Goal: Task Accomplishment & Management: Use online tool/utility

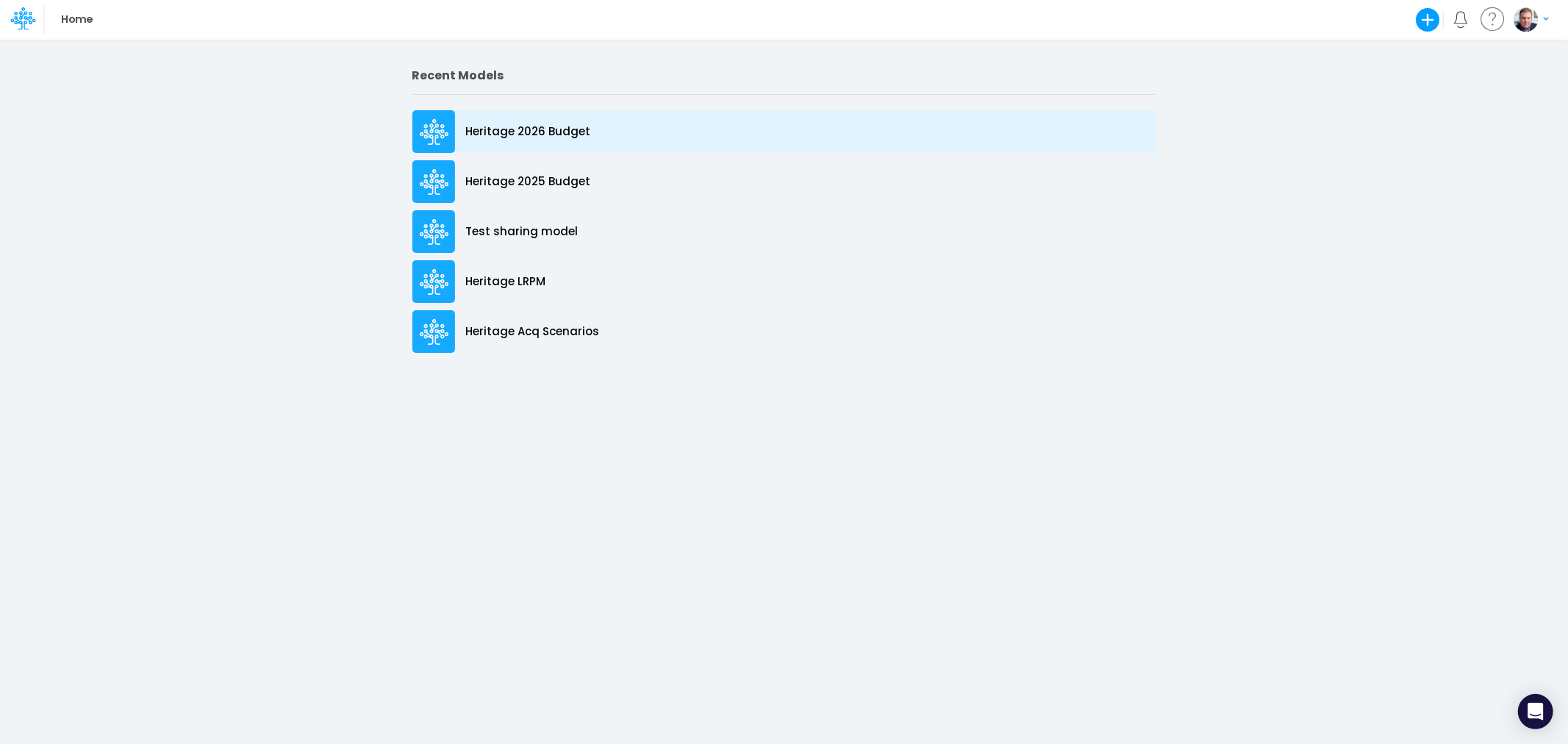
click at [511, 142] on div "Heritage 2026 Budget" at bounding box center [784, 131] width 744 height 42
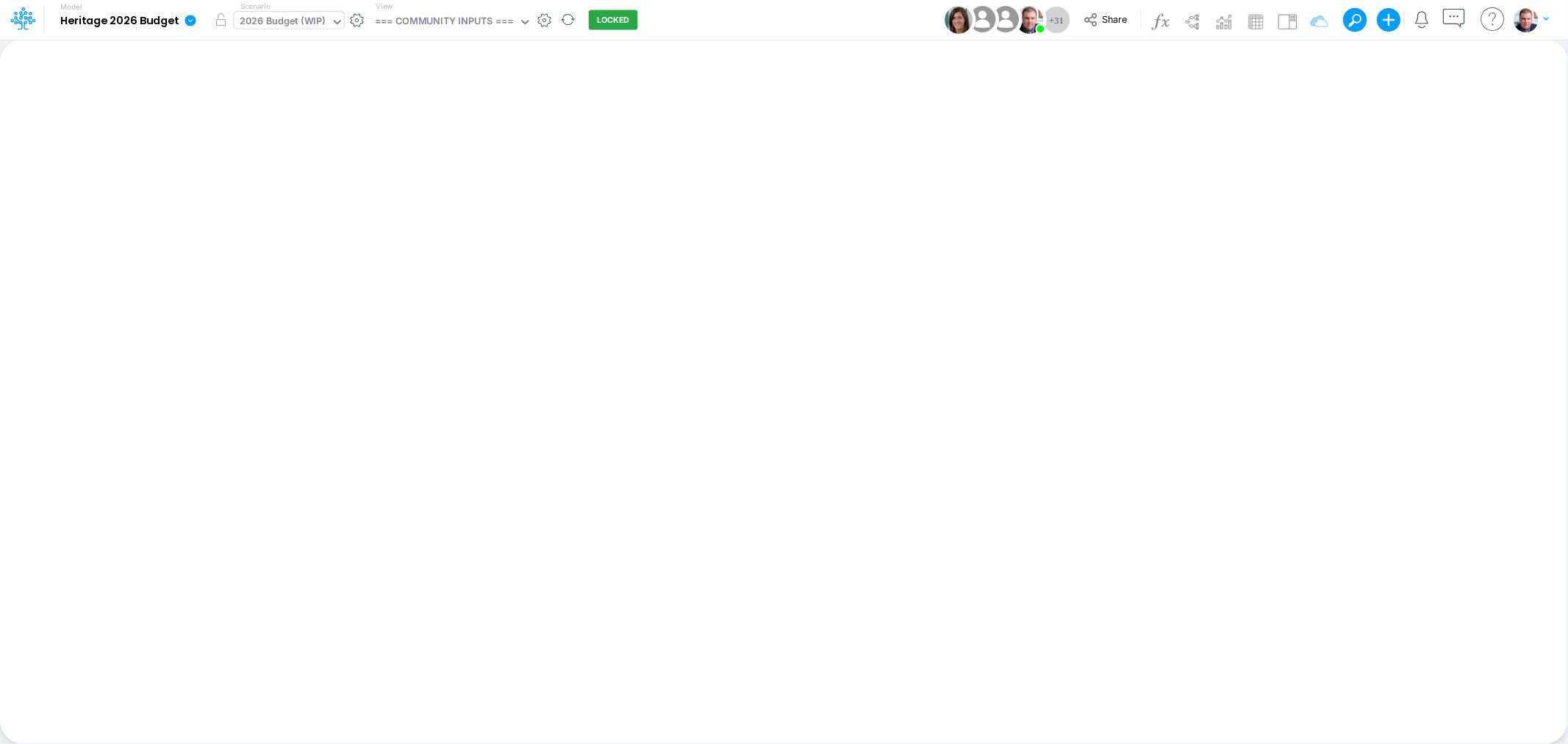
click at [276, 23] on div "2026 Budget (WIP)" at bounding box center [282, 23] width 86 height 17
click at [533, 187] on div "Insert new Conditional formatting Paste Cut Copy AutoFill Ready 100% Sum: null …" at bounding box center [784, 391] width 1567 height 705
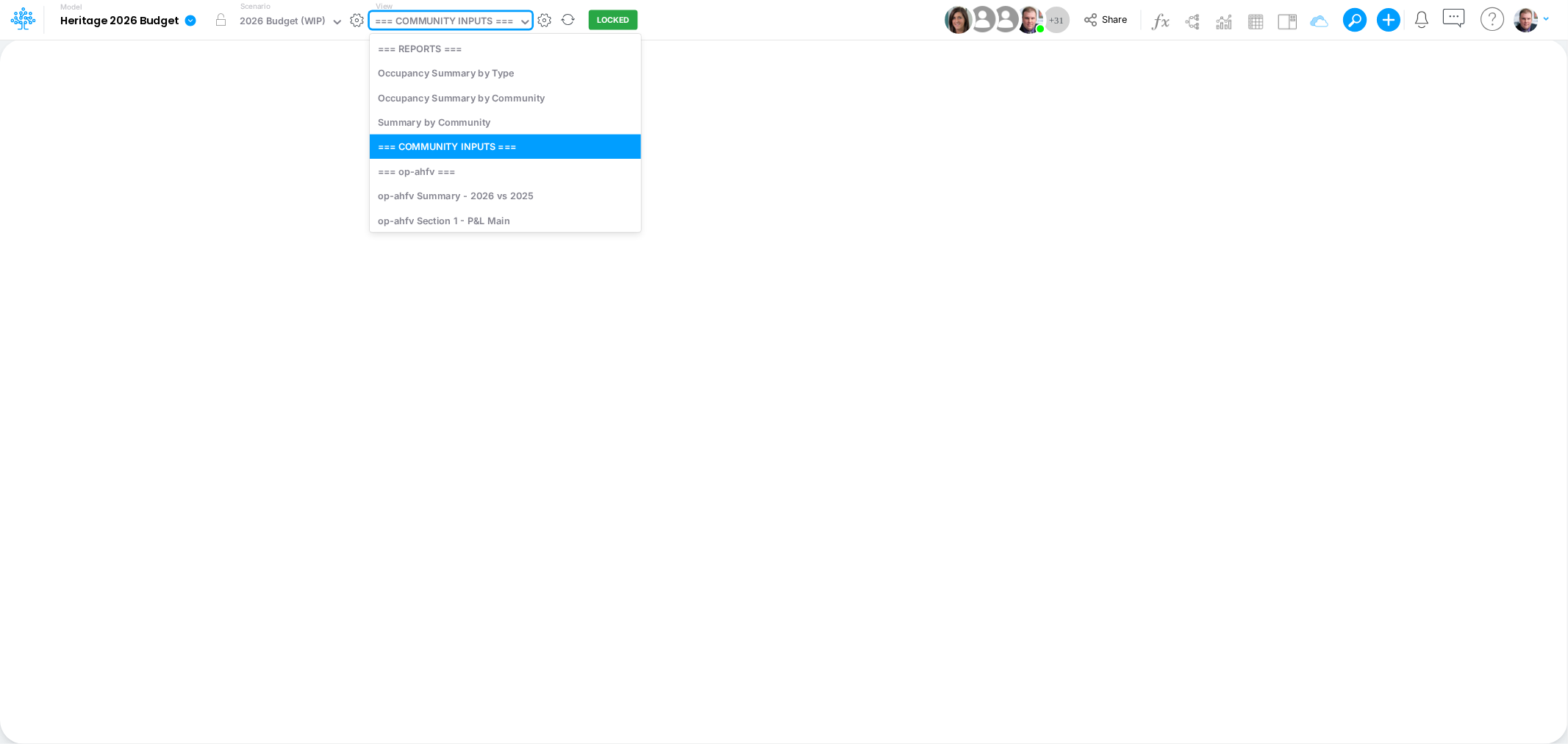
click at [425, 18] on div "=== COMMUNITY INPUTS ===" at bounding box center [443, 23] width 138 height 17
click at [433, 170] on div "=== op-ahfv ===" at bounding box center [504, 170] width 271 height 24
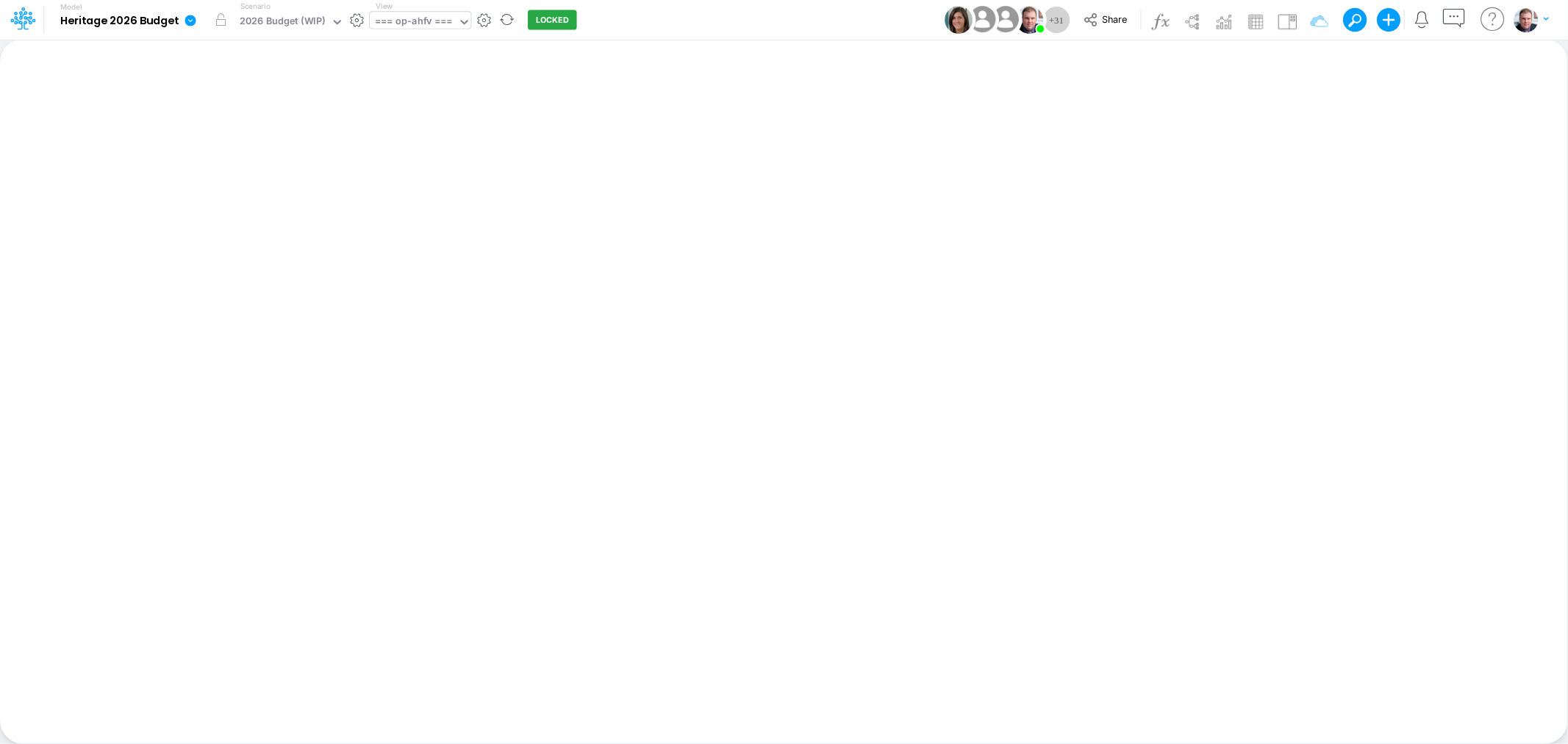
click at [395, 23] on div "=== op-ahfv ===" at bounding box center [413, 23] width 77 height 17
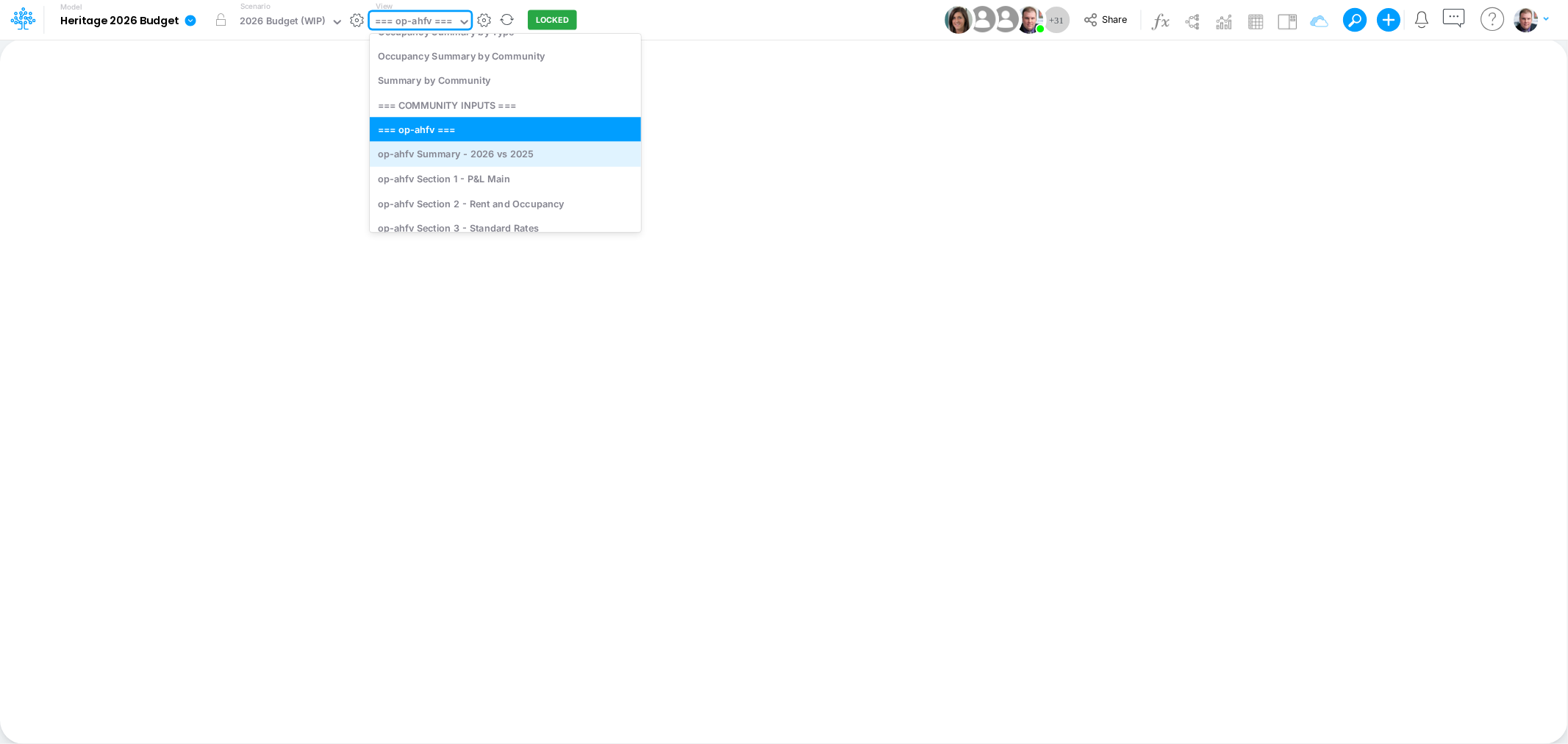
scroll to position [82, 0]
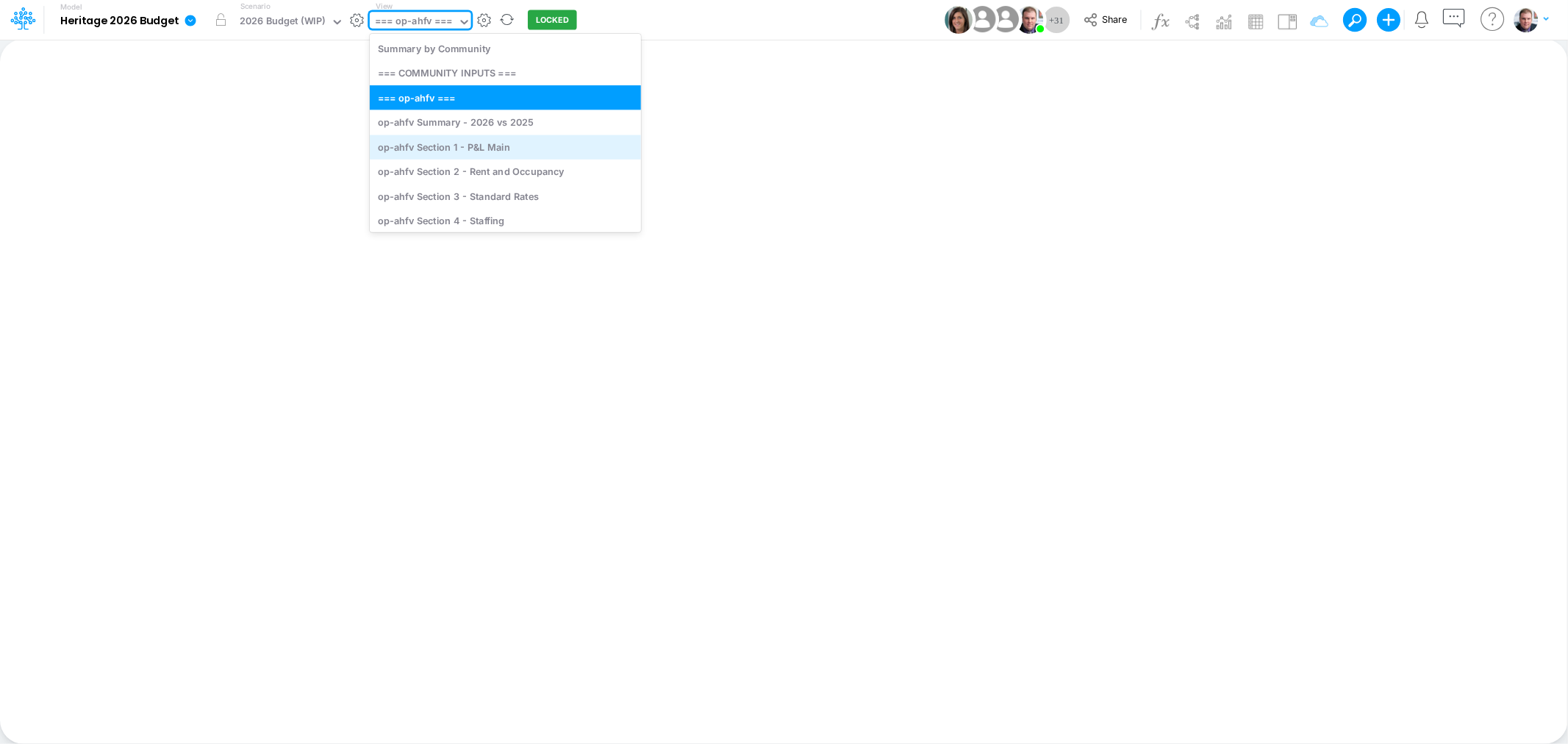
click at [457, 151] on div "op-ahfv Section 1 - P&L Main" at bounding box center [504, 146] width 271 height 24
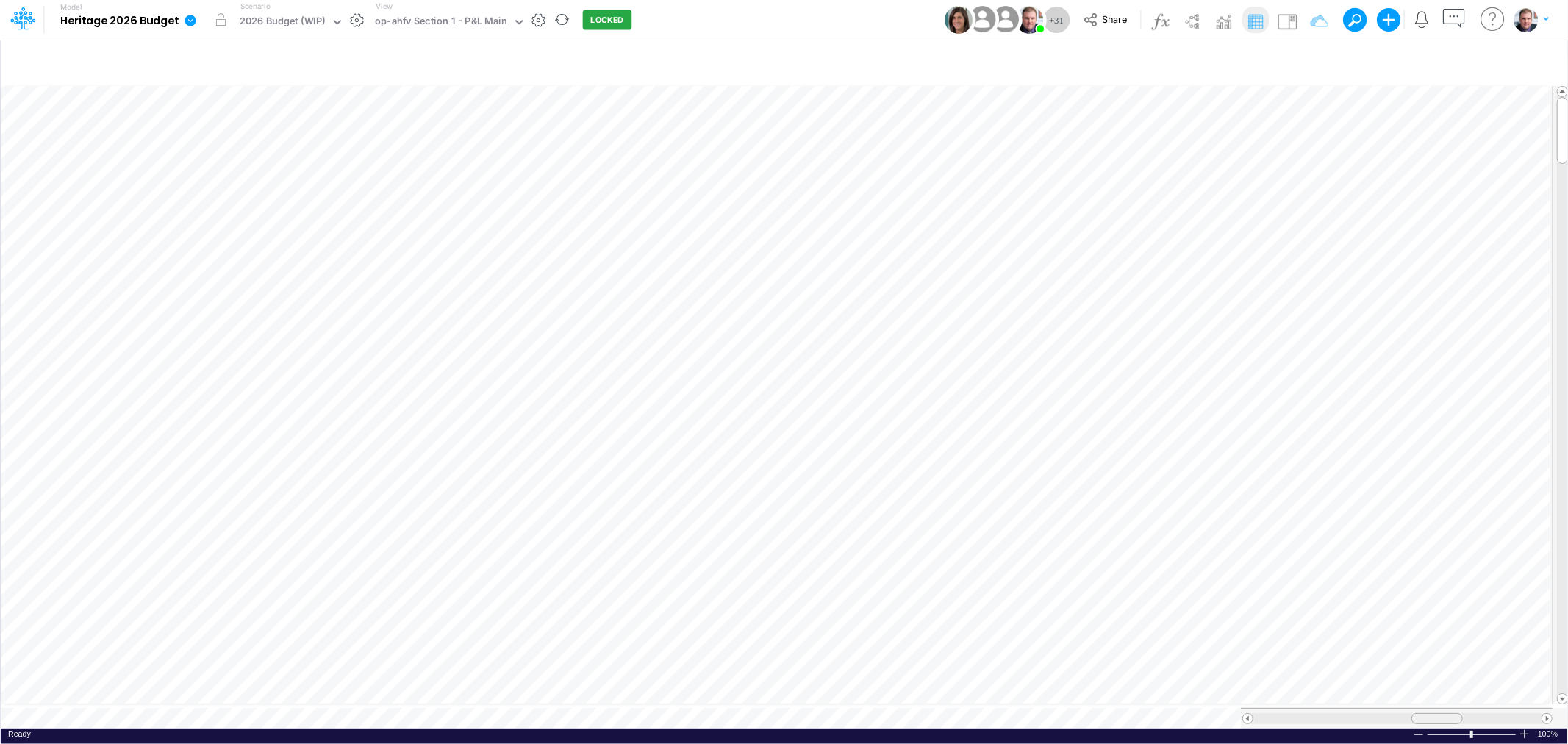
drag, startPoint x: 1412, startPoint y: 712, endPoint x: 1432, endPoint y: 711, distance: 20.0
click at [1432, 713] on span at bounding box center [1437, 718] width 10 height 10
click at [1417, 730] on div at bounding box center [1418, 735] width 12 height 11
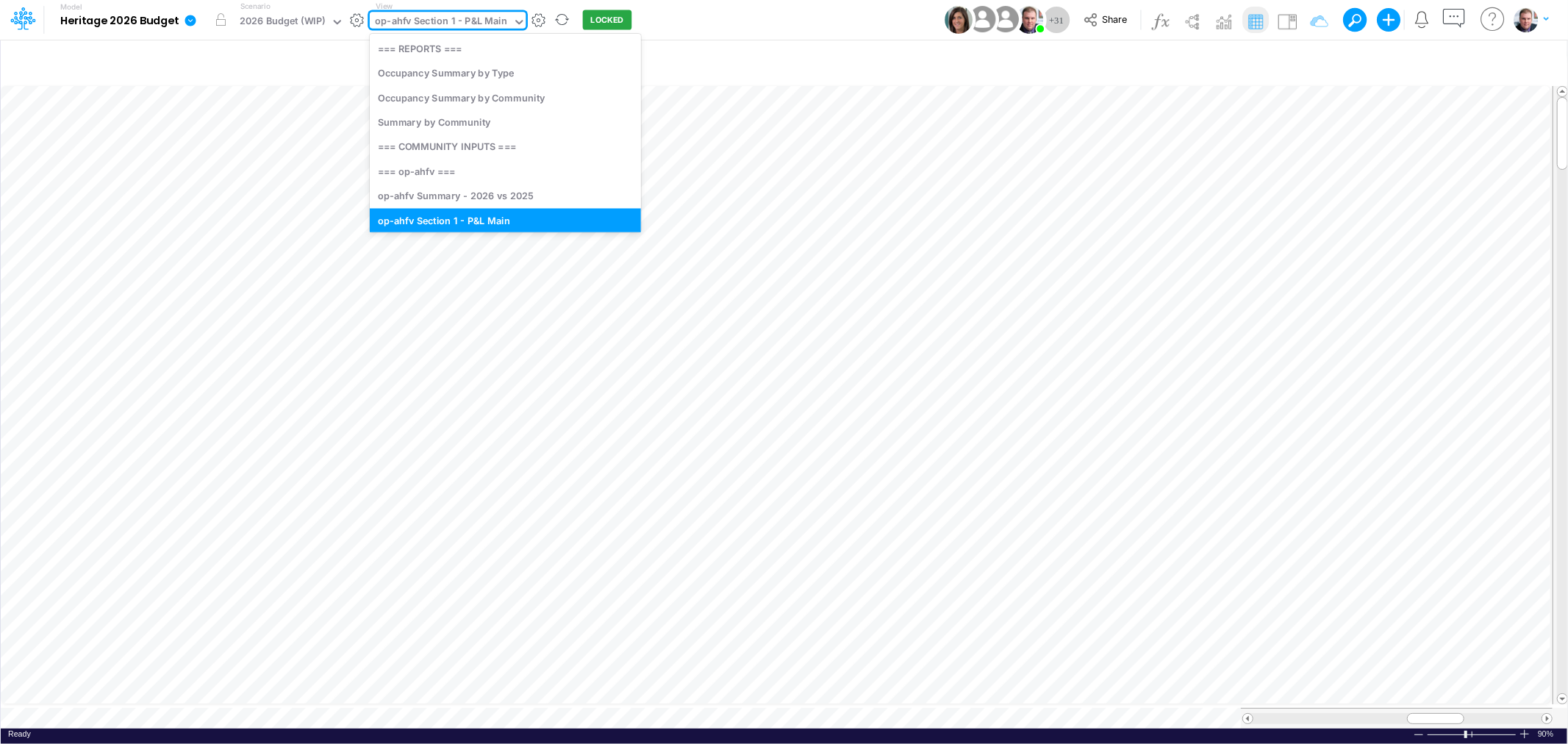
click at [422, 23] on div "op-ahfv Section 1 - P&L Main" at bounding box center [440, 23] width 132 height 17
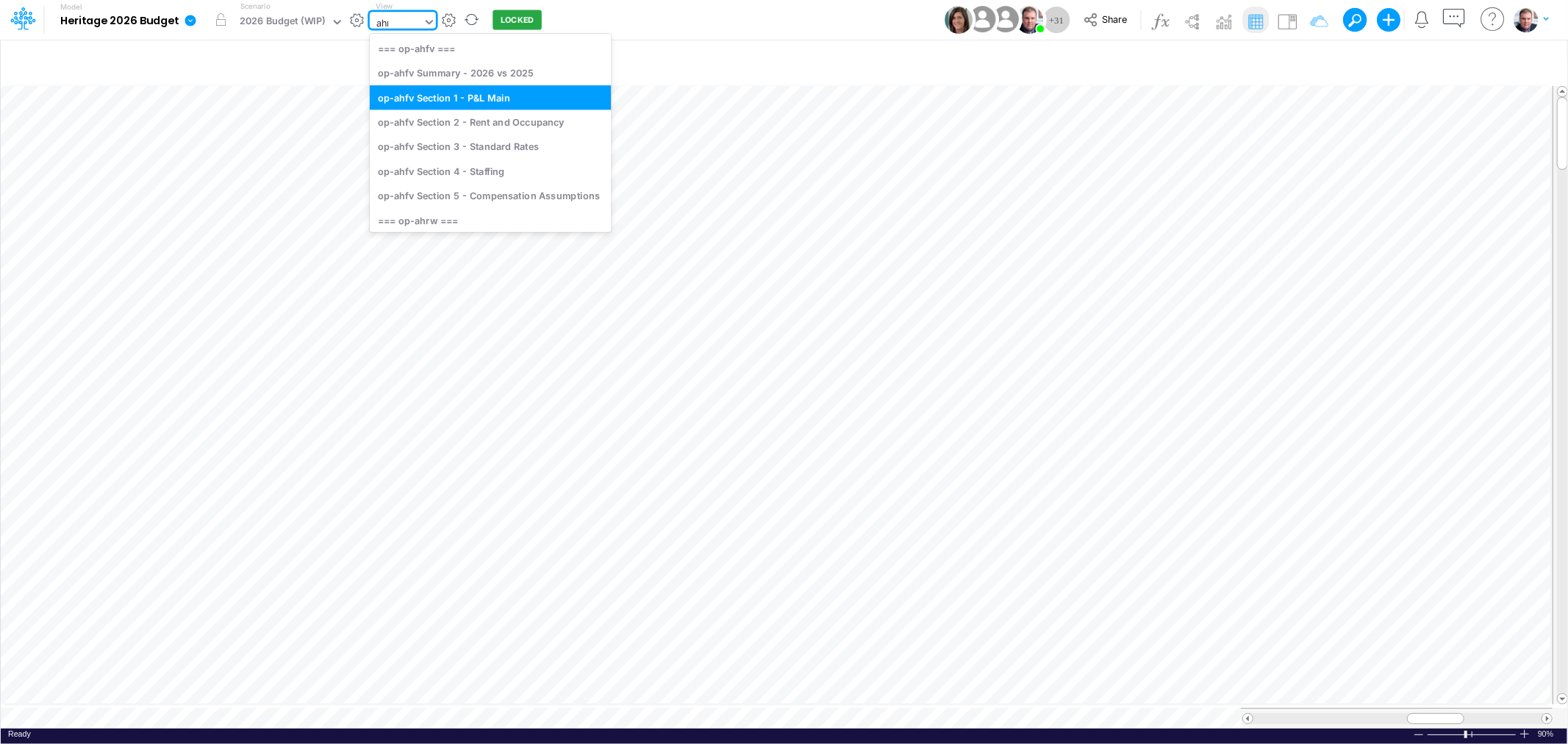
type input "ahrw"
click at [449, 90] on div "op-ahrw Section 1 - P&L Main" at bounding box center [490, 97] width 241 height 24
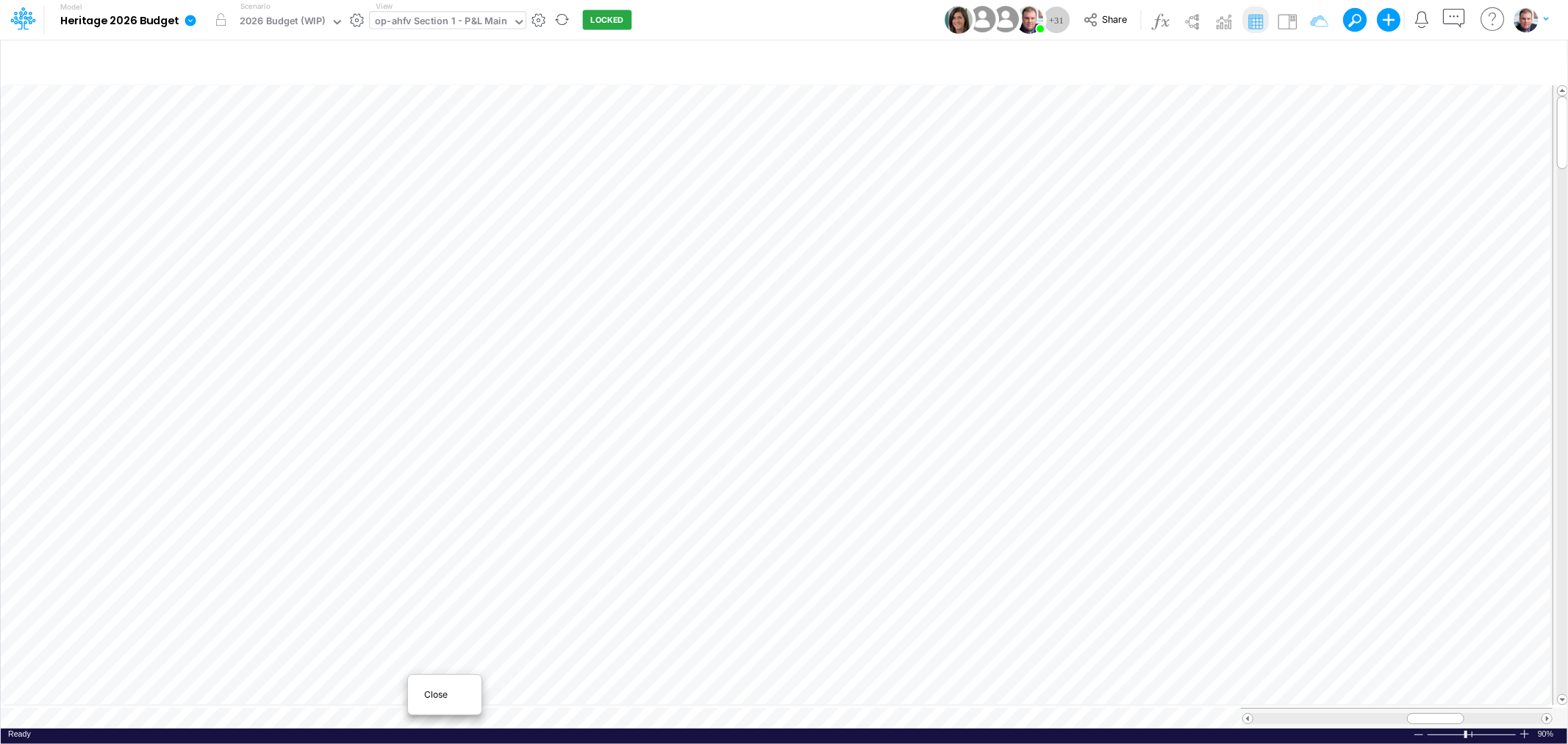
click at [416, 703] on div "Close" at bounding box center [445, 694] width 74 height 28
click at [319, 705] on div "Insert new Conditional formatting Paste Cut Copy AutoFill Ready 100% Sum: null …" at bounding box center [784, 391] width 1567 height 705
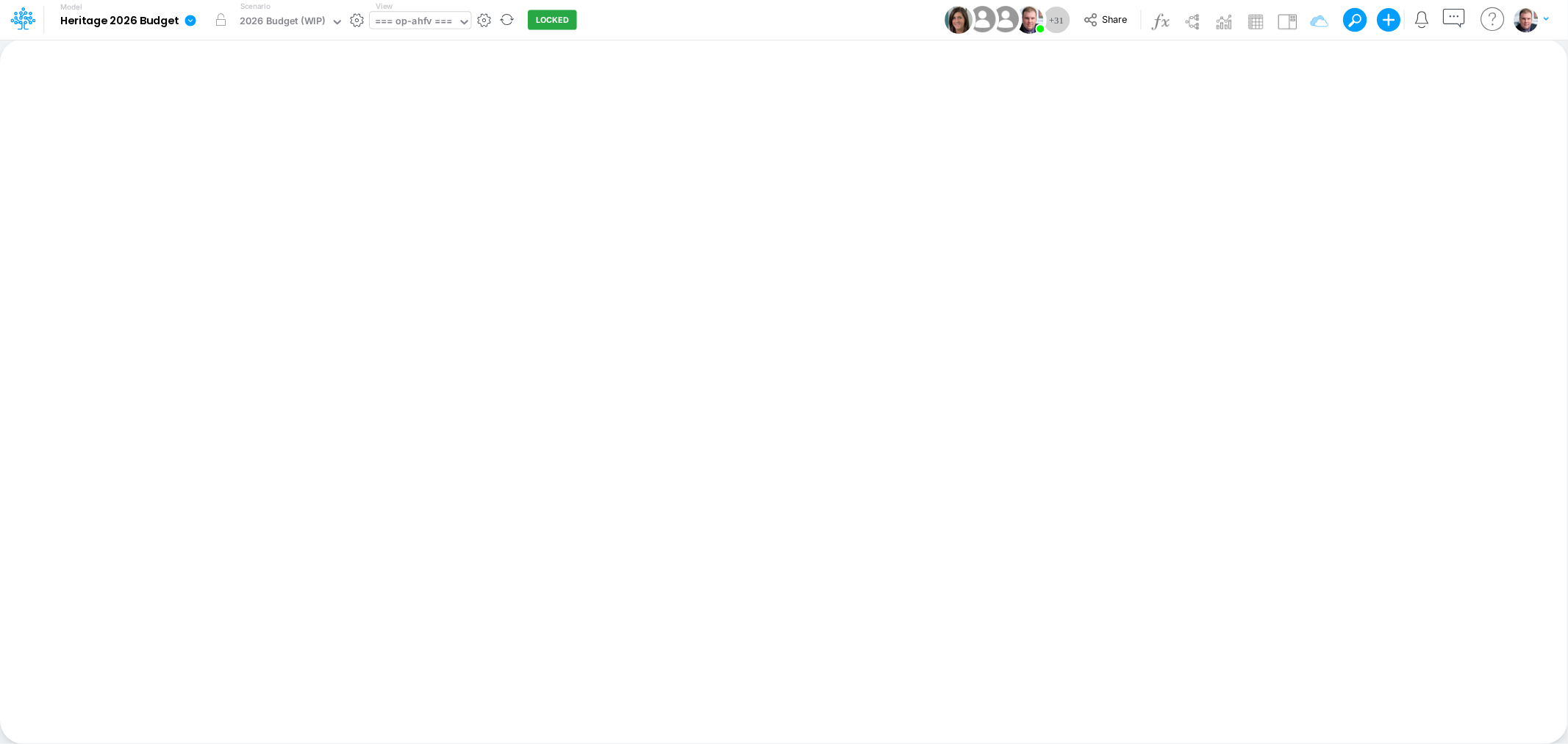
click at [405, 25] on div "=== op-ahfv ===" at bounding box center [413, 23] width 77 height 17
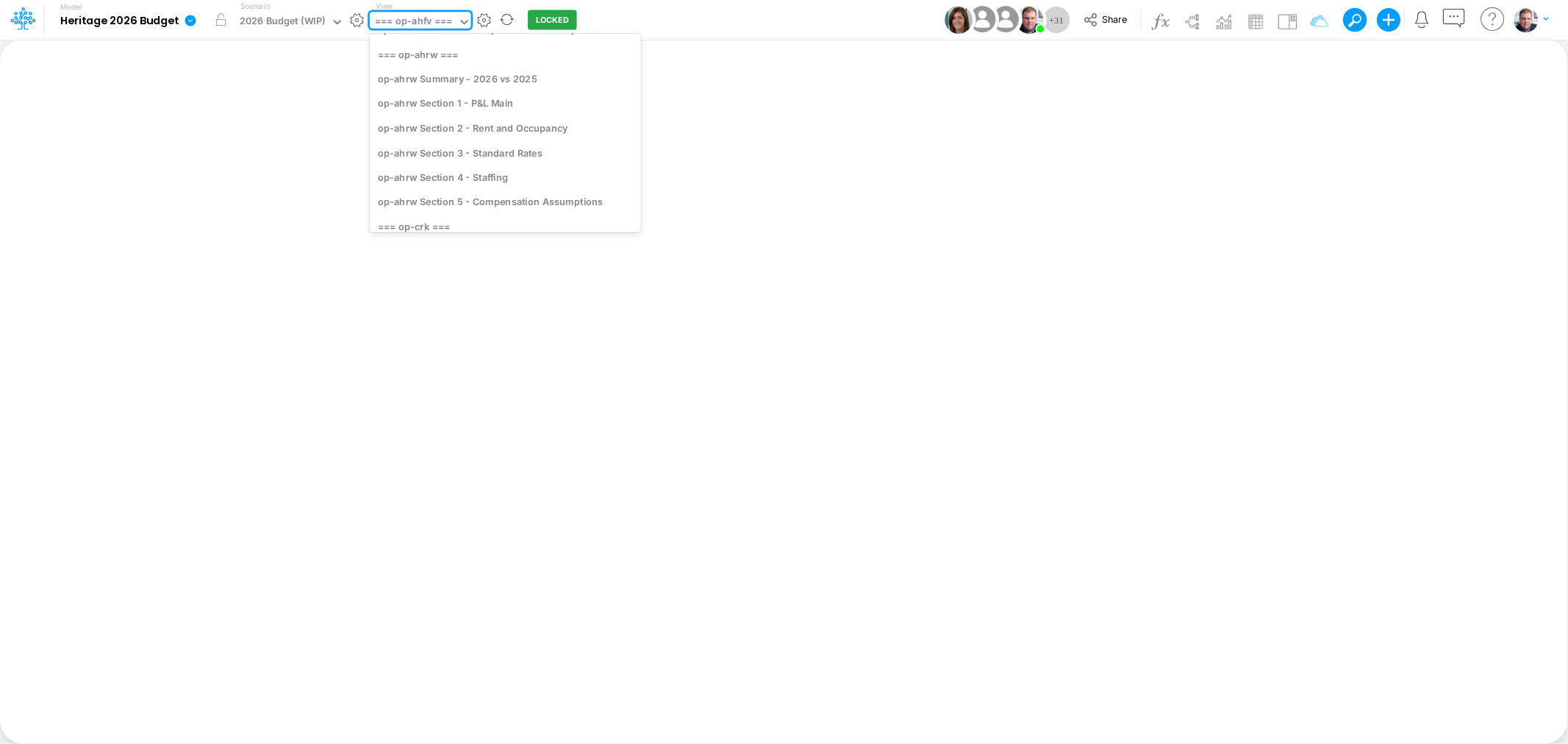
scroll to position [326, 0]
click at [440, 98] on div "op-ahrw Section 1 - P&L Main" at bounding box center [504, 97] width 271 height 24
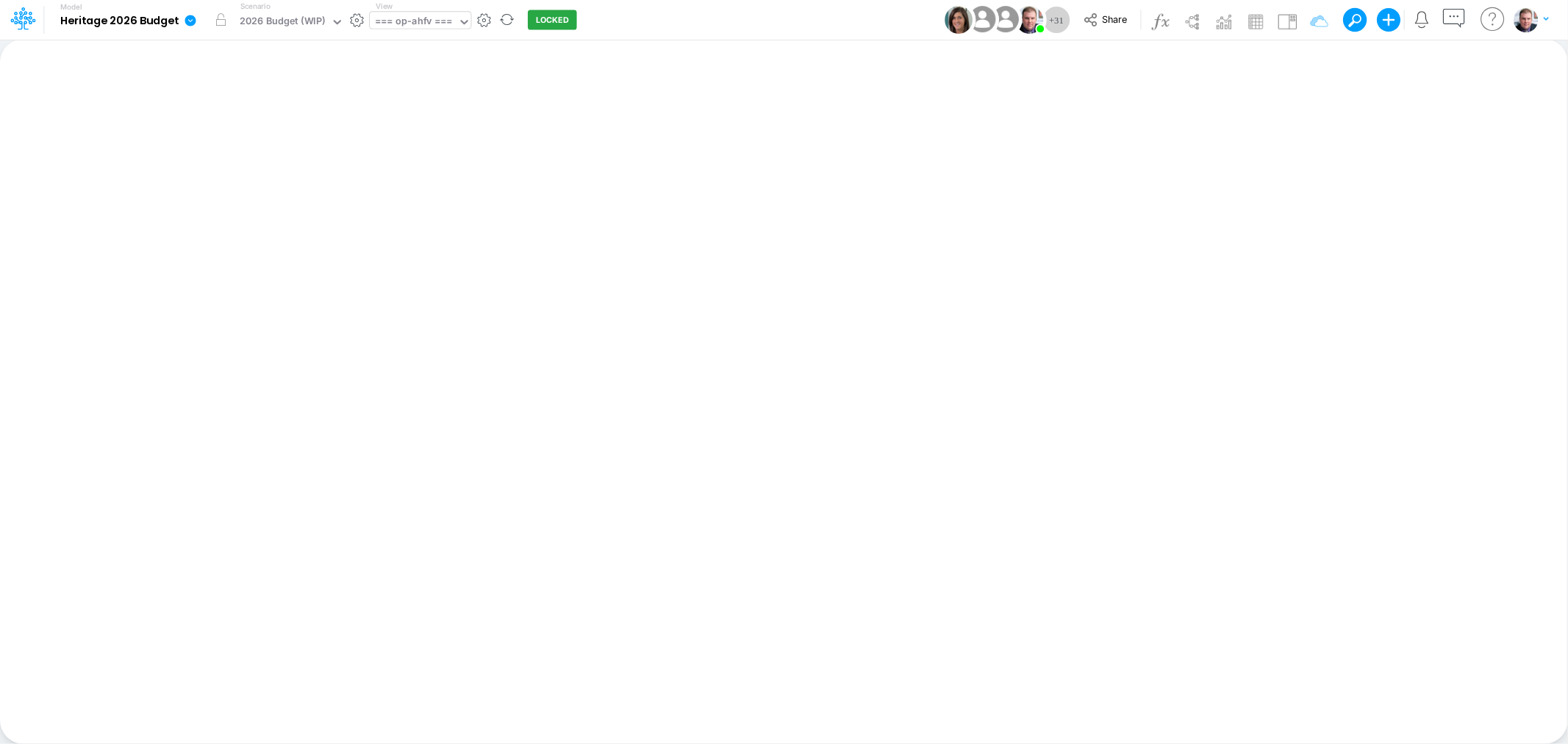
click at [407, 23] on div "=== op-ahfv ===" at bounding box center [413, 23] width 77 height 17
click at [413, 20] on div "=== op-ahfv ===" at bounding box center [413, 23] width 77 height 17
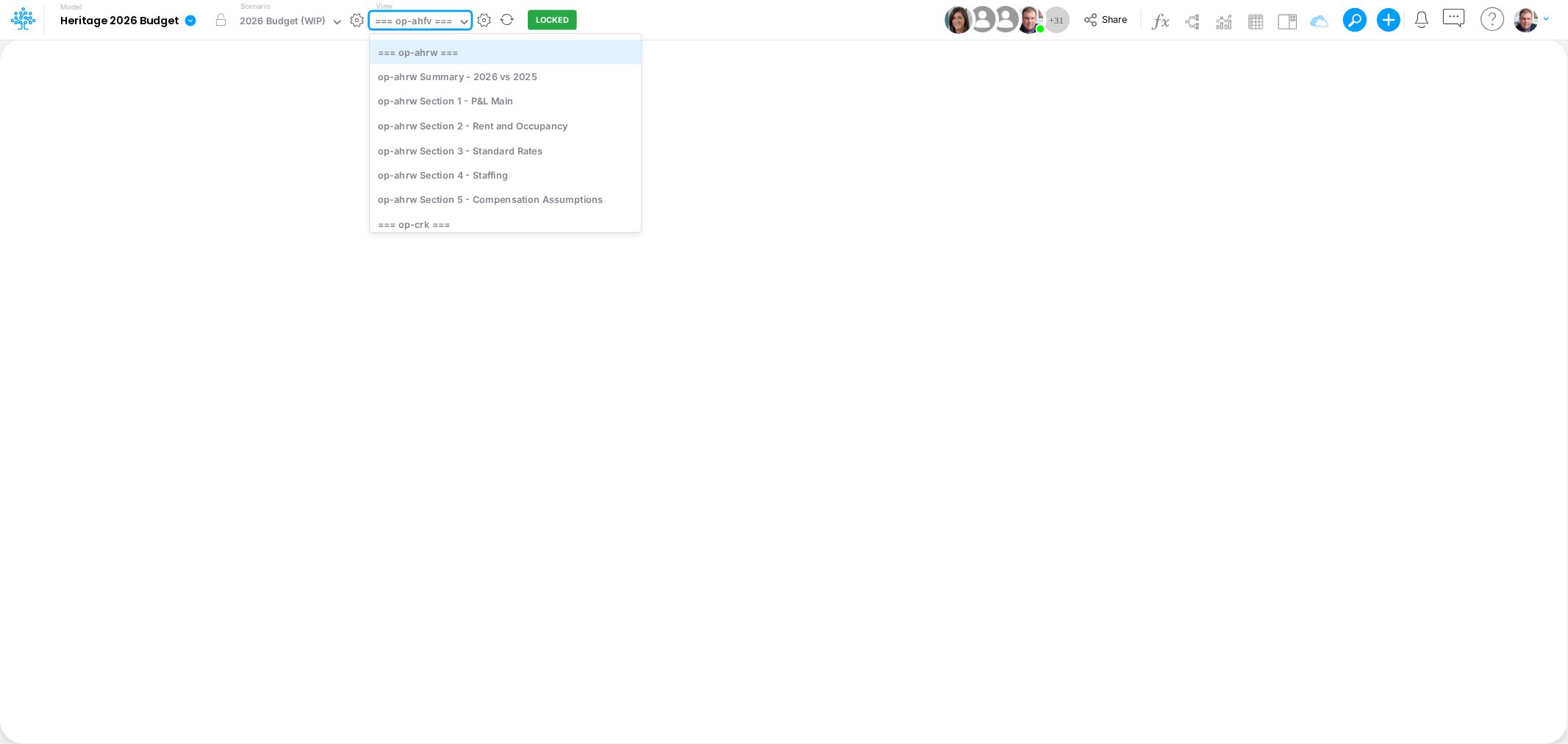
scroll to position [326, 0]
click at [502, 100] on div "op-ahrw Section 1 - P&L Main" at bounding box center [504, 97] width 271 height 24
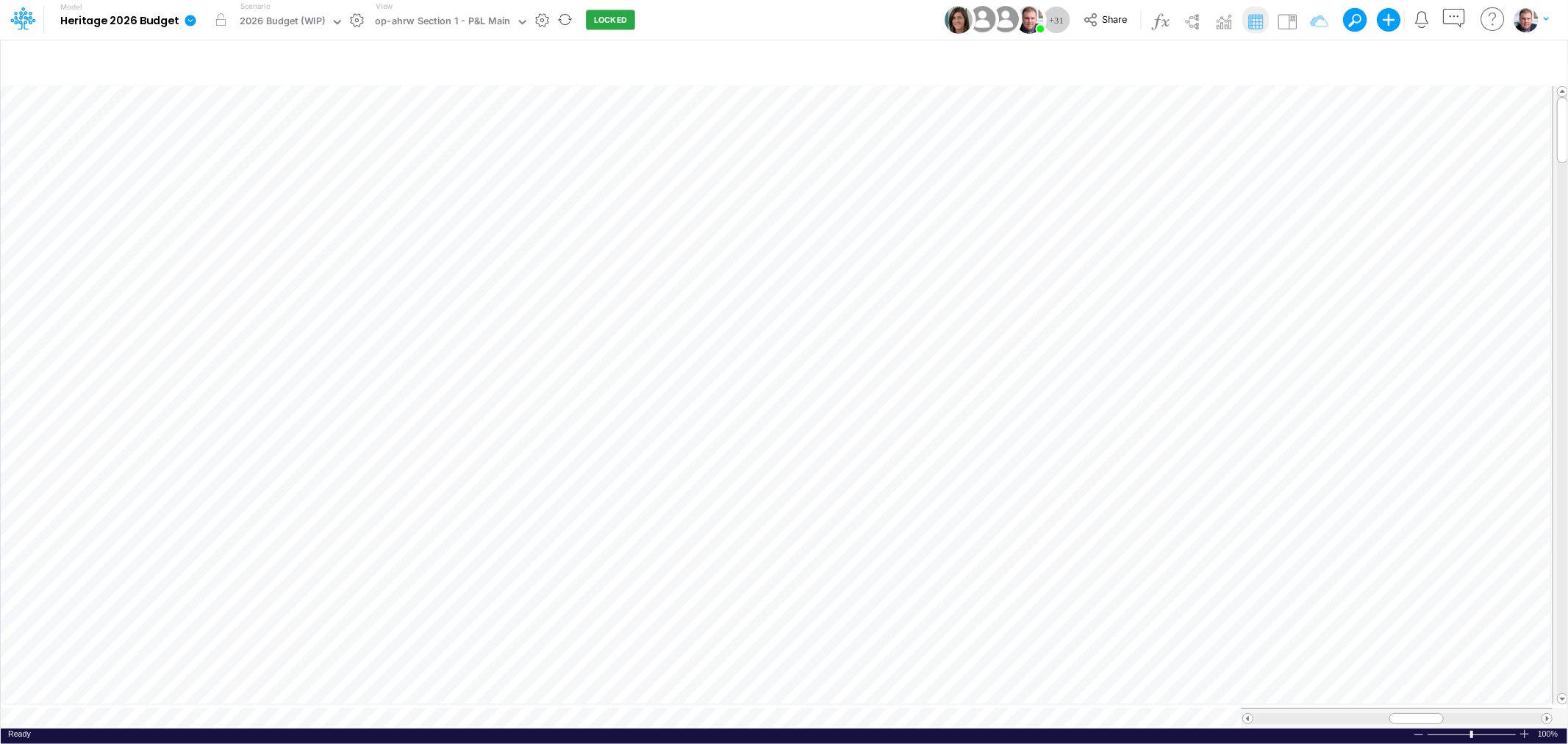
drag, startPoint x: 1286, startPoint y: 62, endPoint x: 1284, endPoint y: 91, distance: 29.1
click at [1286, 62] on icon "button" at bounding box center [1296, 61] width 22 height 15
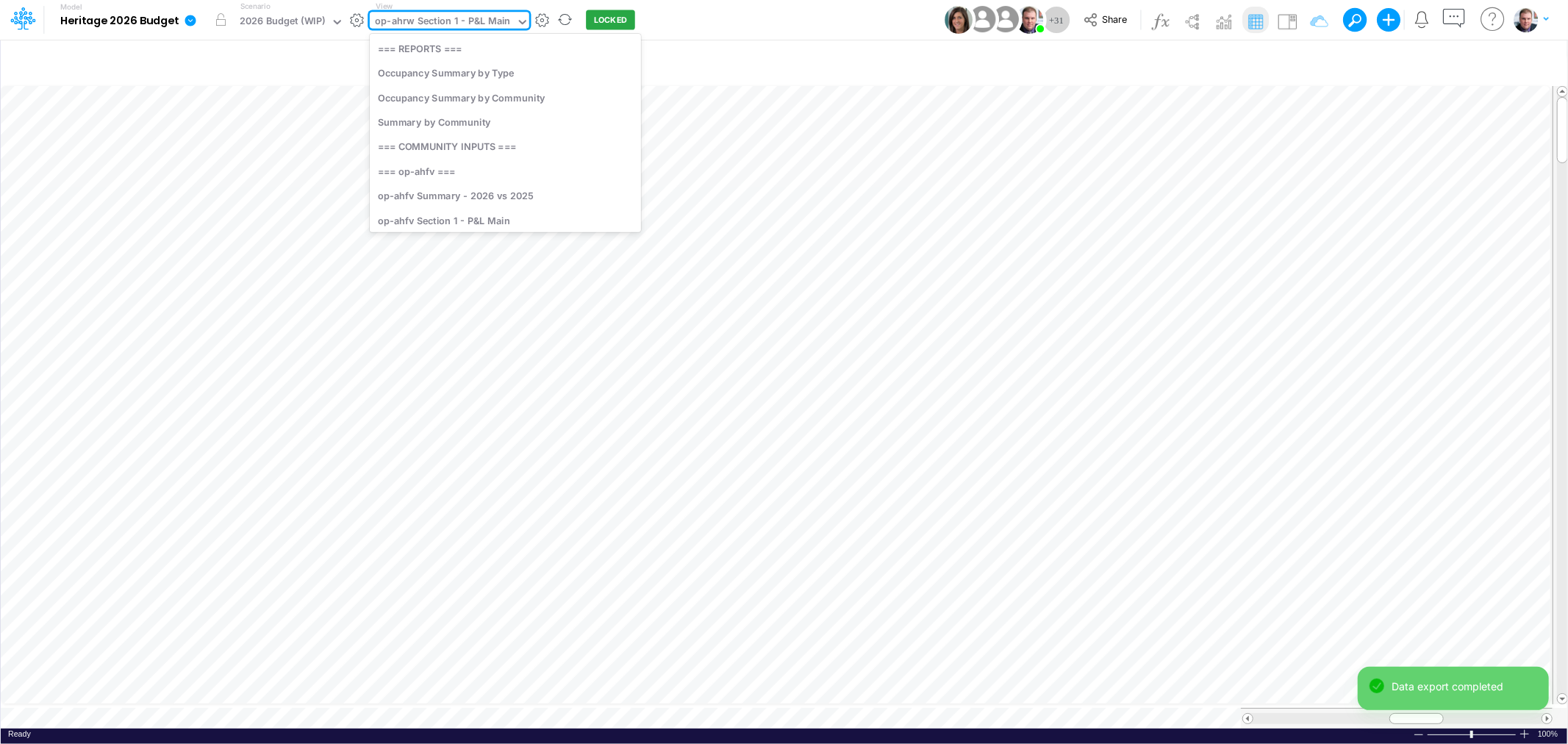
click at [472, 26] on div "op-ahrw Section 1 - P&L Main" at bounding box center [442, 23] width 135 height 17
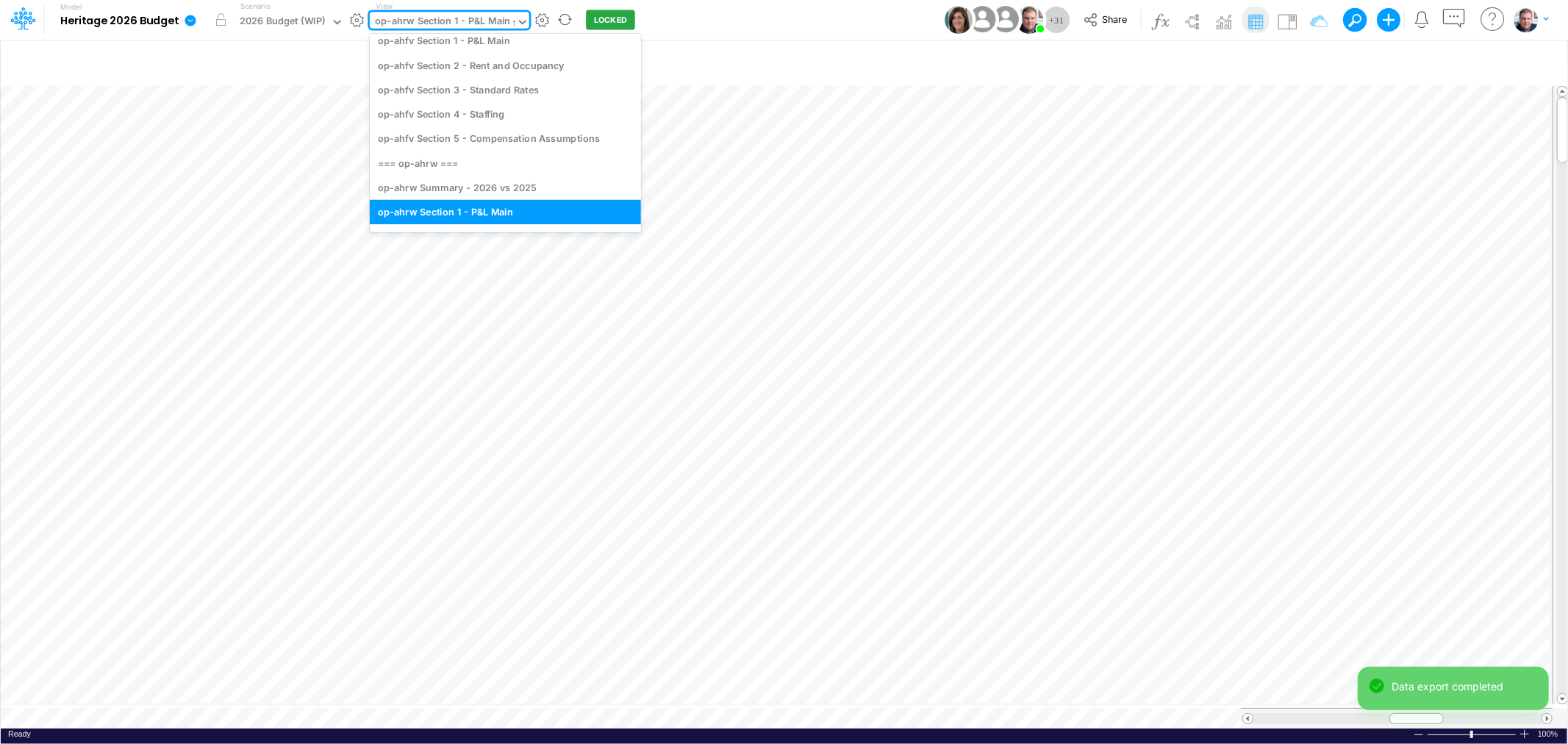
scroll to position [64, 0]
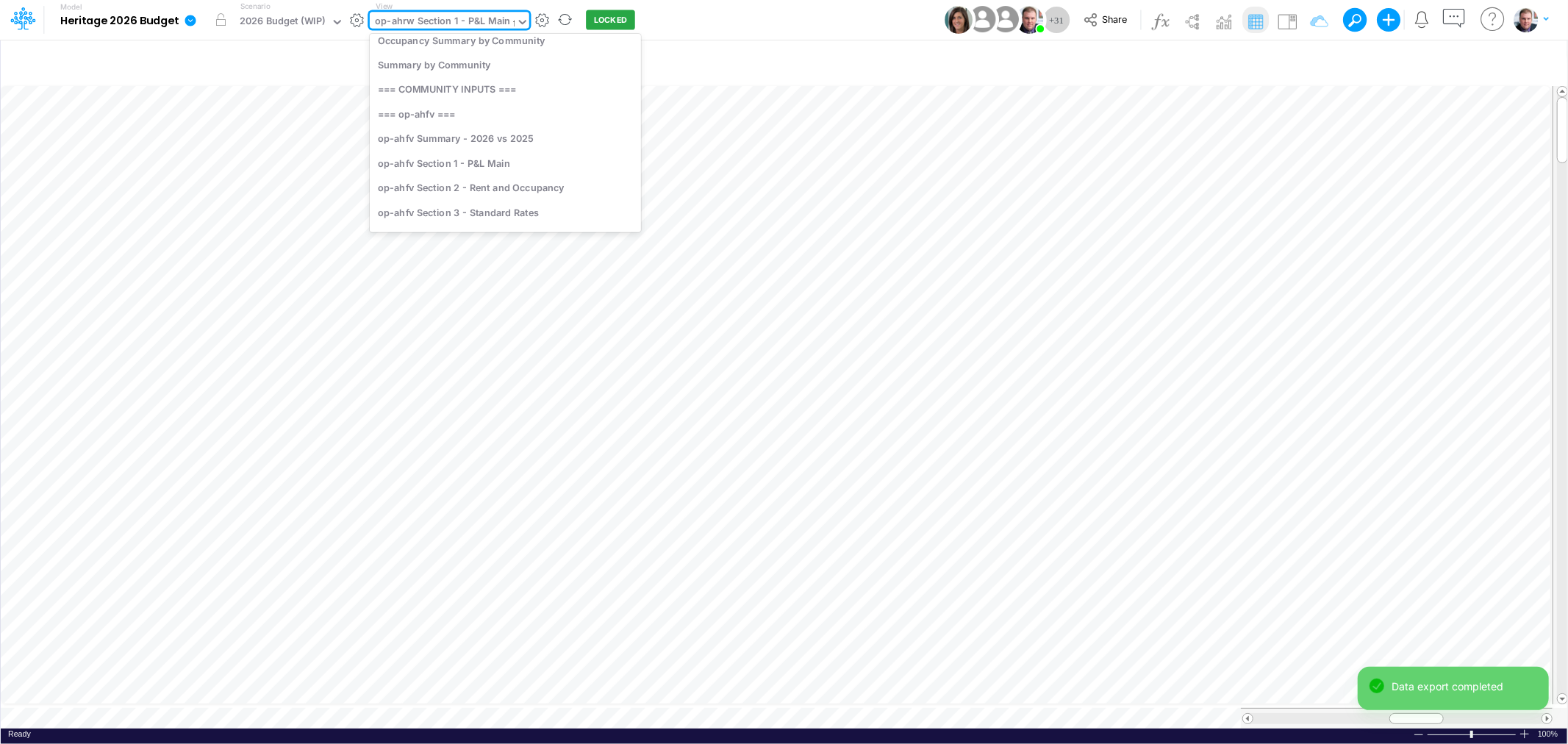
type input "fv"
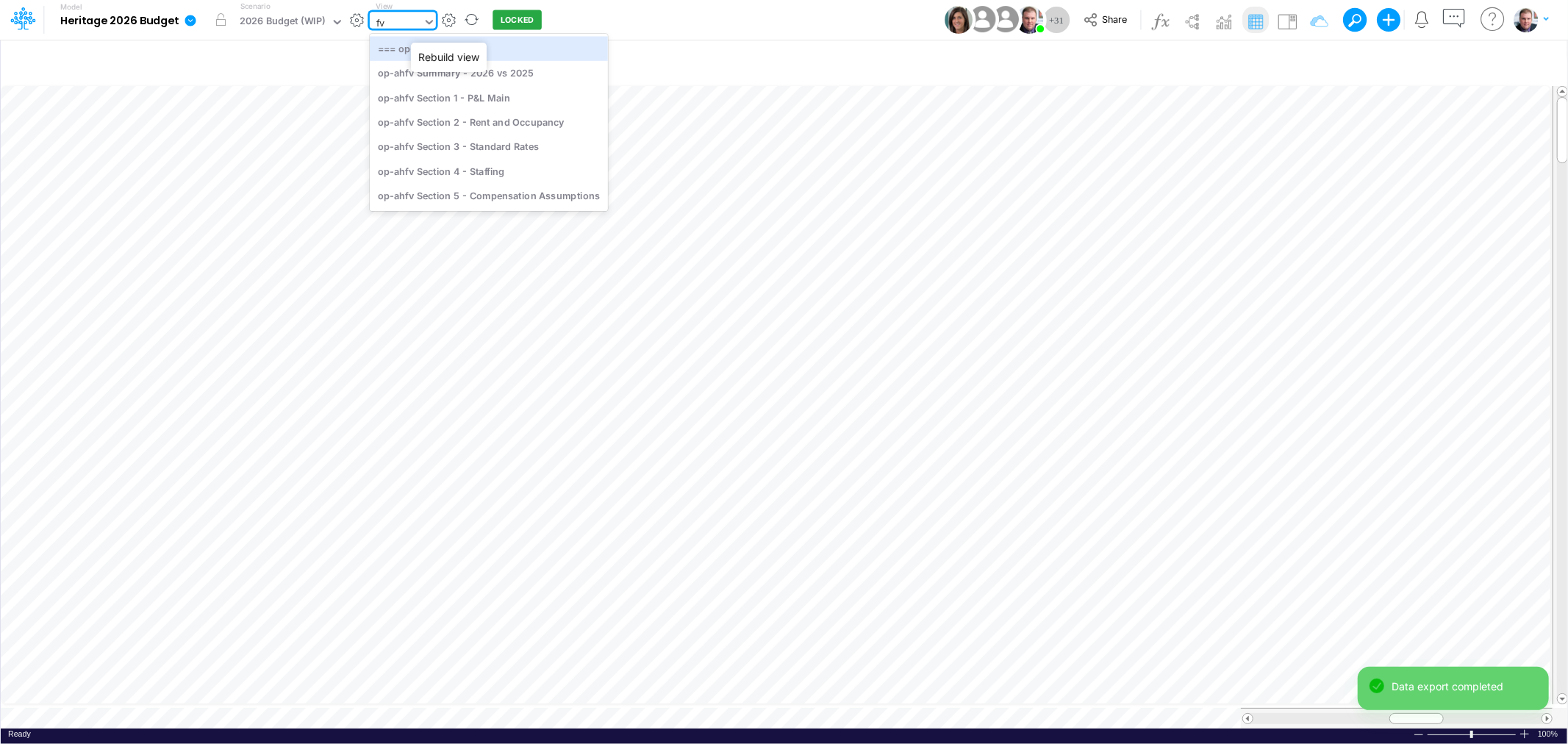
scroll to position [0, 0]
click at [468, 98] on div "op-ahfv Section 1 - P&L Main" at bounding box center [488, 97] width 238 height 24
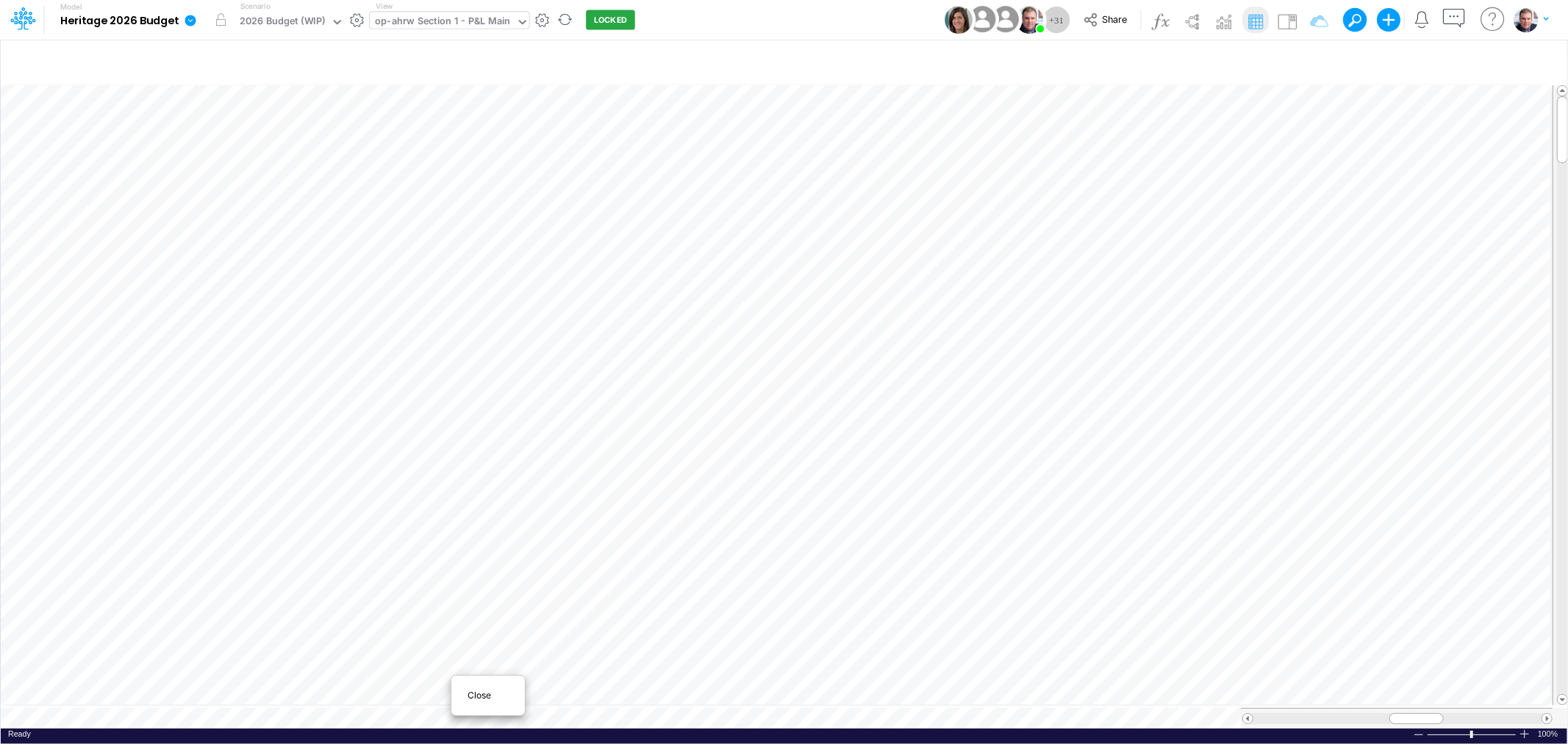
click at [461, 694] on div "Close" at bounding box center [488, 695] width 63 height 18
click at [486, 25] on div "op-ahfv Section 1 - P&L Main" at bounding box center [440, 23] width 132 height 17
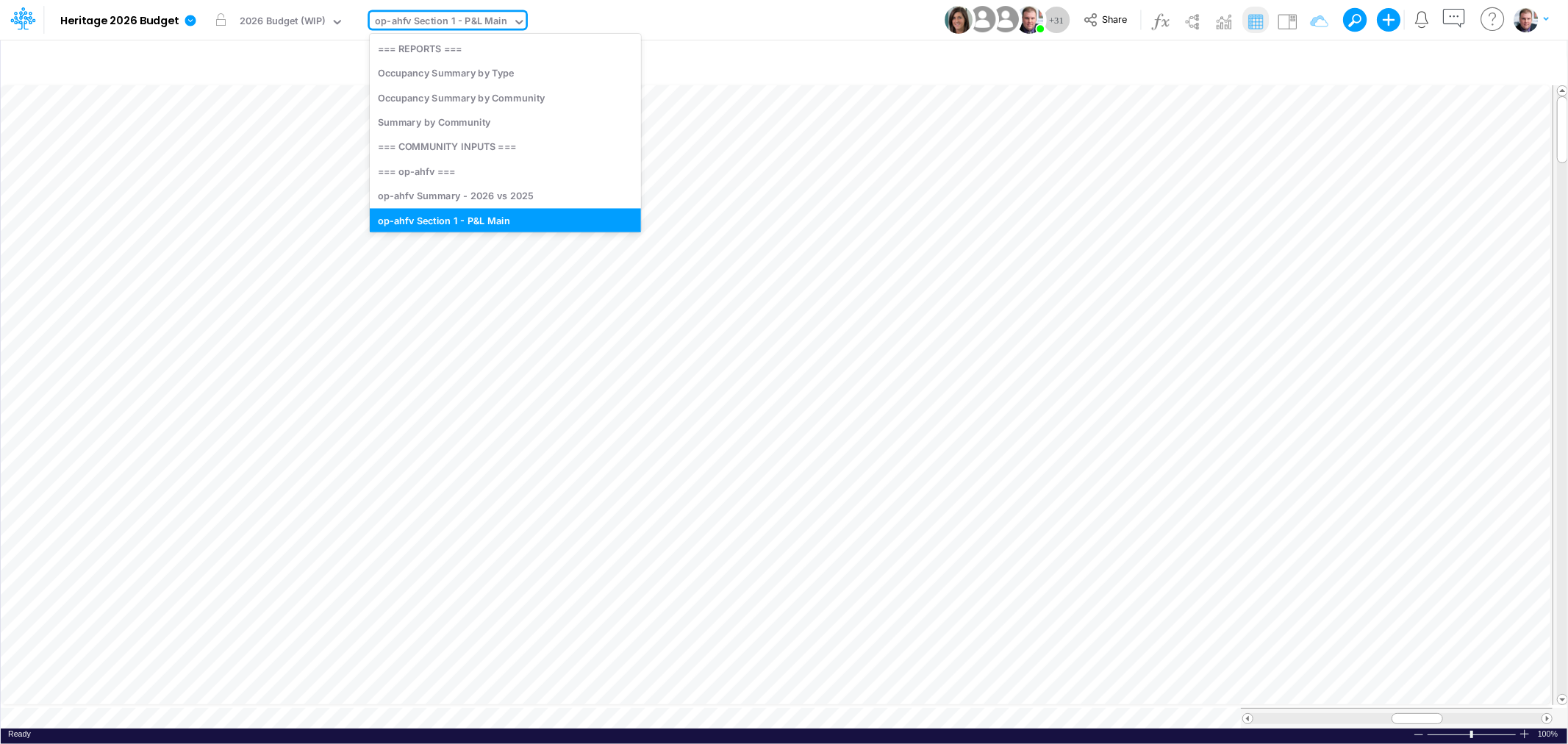
scroll to position [10, 0]
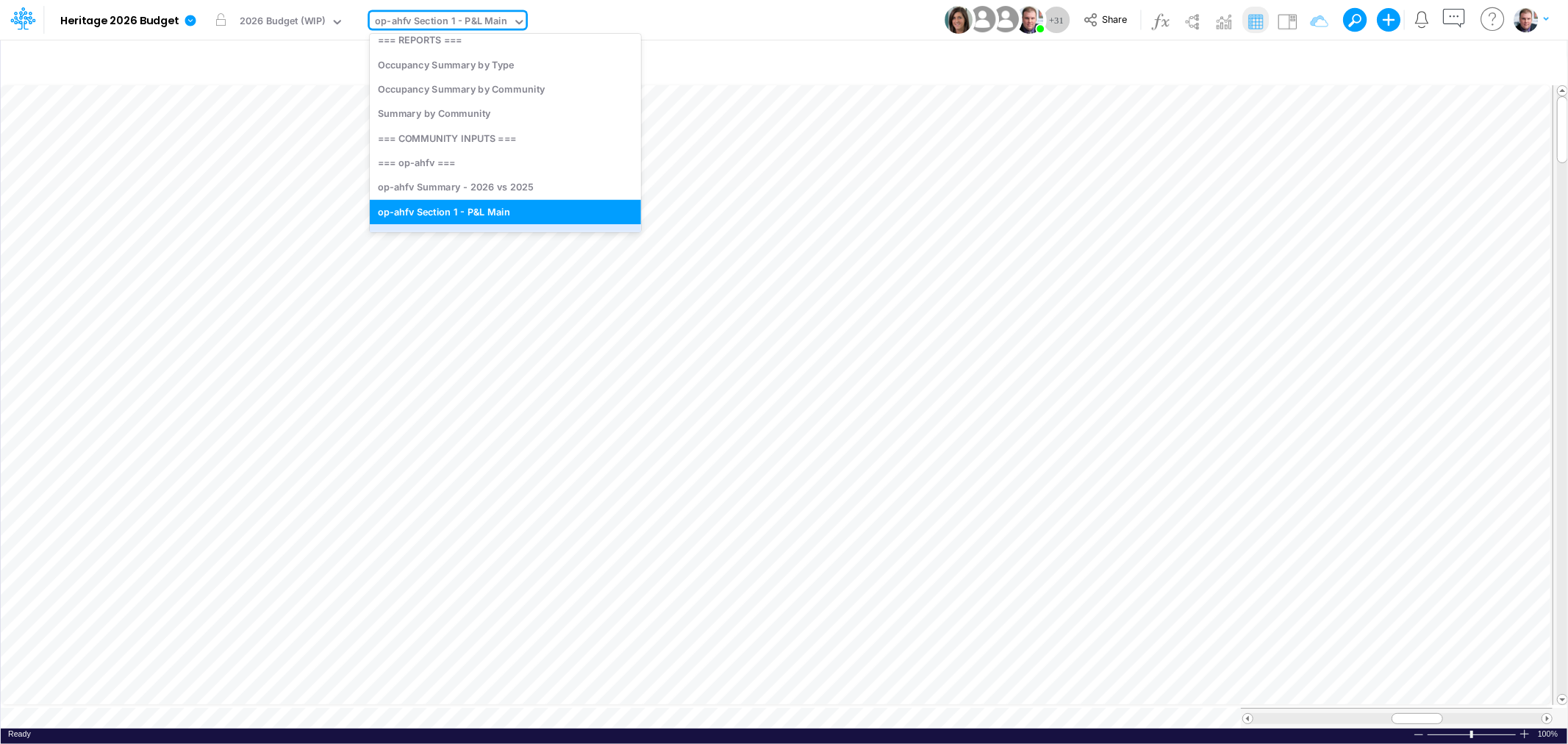
click at [865, 13] on div "Model Heritage 2026 Budget Edit model settings Duplicate Import QuickBooks Quic…" at bounding box center [784, 20] width 1411 height 40
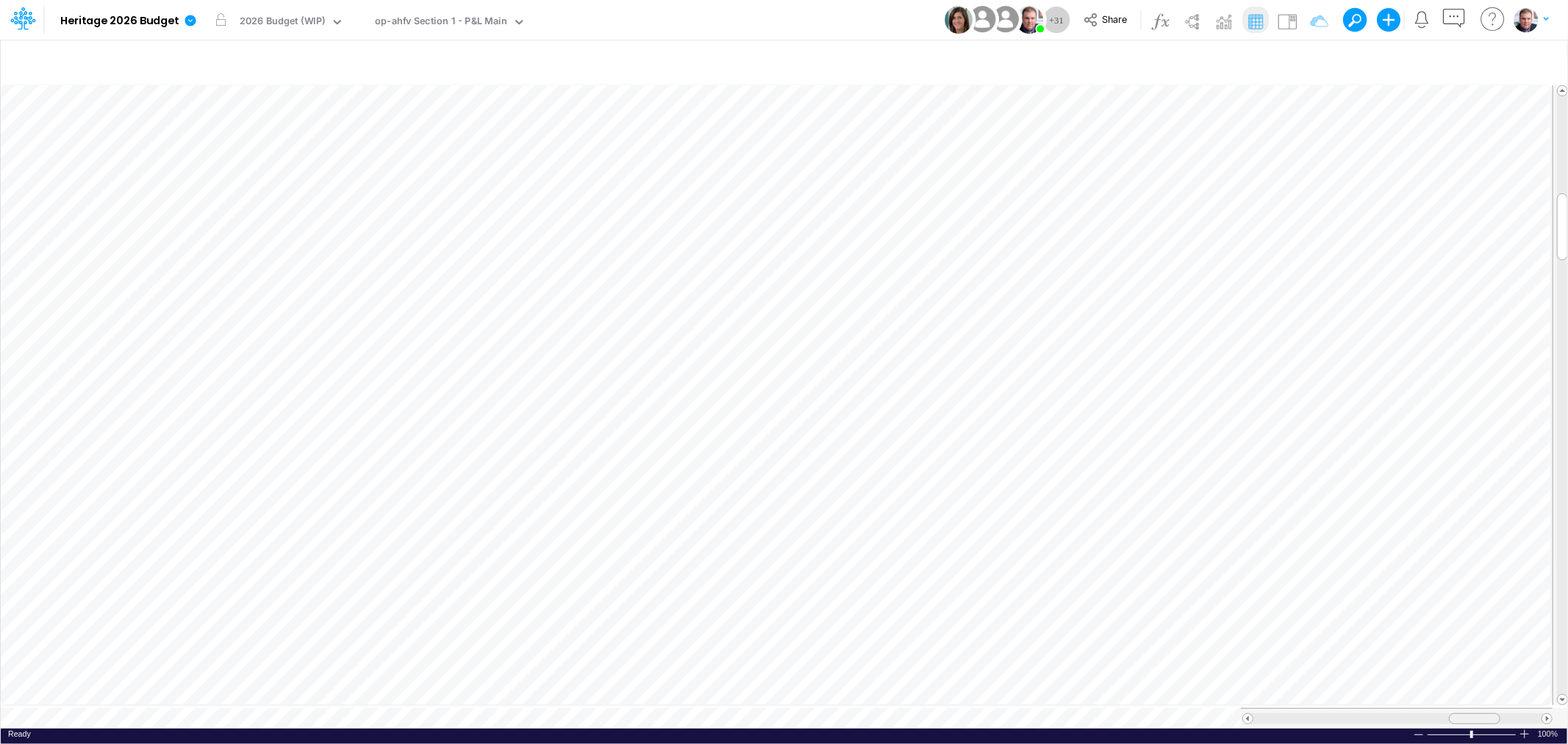
drag, startPoint x: 1409, startPoint y: 711, endPoint x: 1465, endPoint y: 711, distance: 56.0
click at [1465, 713] on div at bounding box center [1473, 719] width 51 height 11
drag, startPoint x: 1464, startPoint y: 710, endPoint x: 1408, endPoint y: 716, distance: 56.3
click at [1408, 716] on div at bounding box center [1418, 719] width 51 height 11
click at [465, 25] on div "op-ahfv Section 1 - P&L Main" at bounding box center [440, 23] width 132 height 17
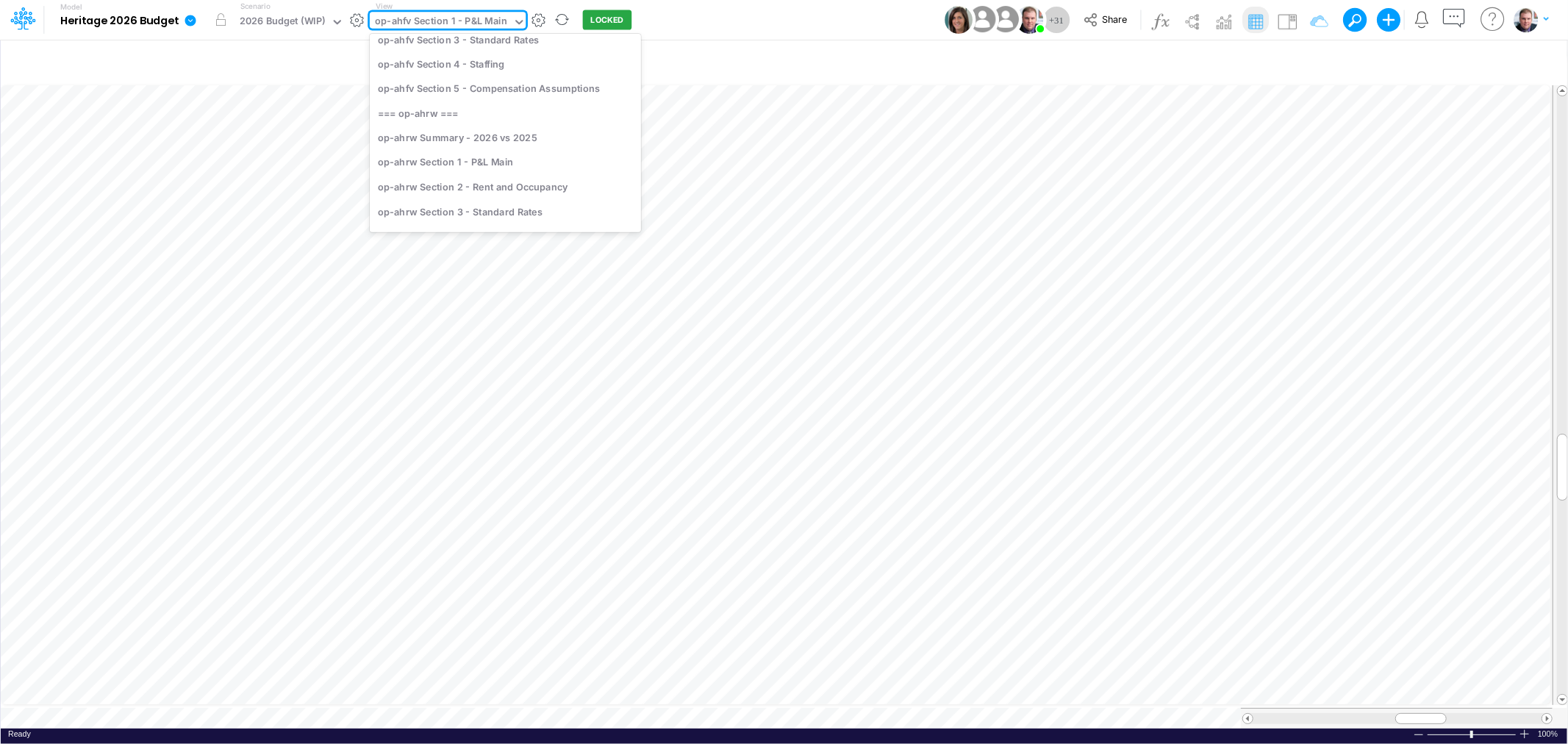
scroll to position [326, 0]
click at [457, 101] on div "op-ahrw Section 1 - P&L Main" at bounding box center [504, 97] width 271 height 24
click at [494, 17] on div "op-ahrw Section 1 - P&L Main" at bounding box center [442, 23] width 135 height 17
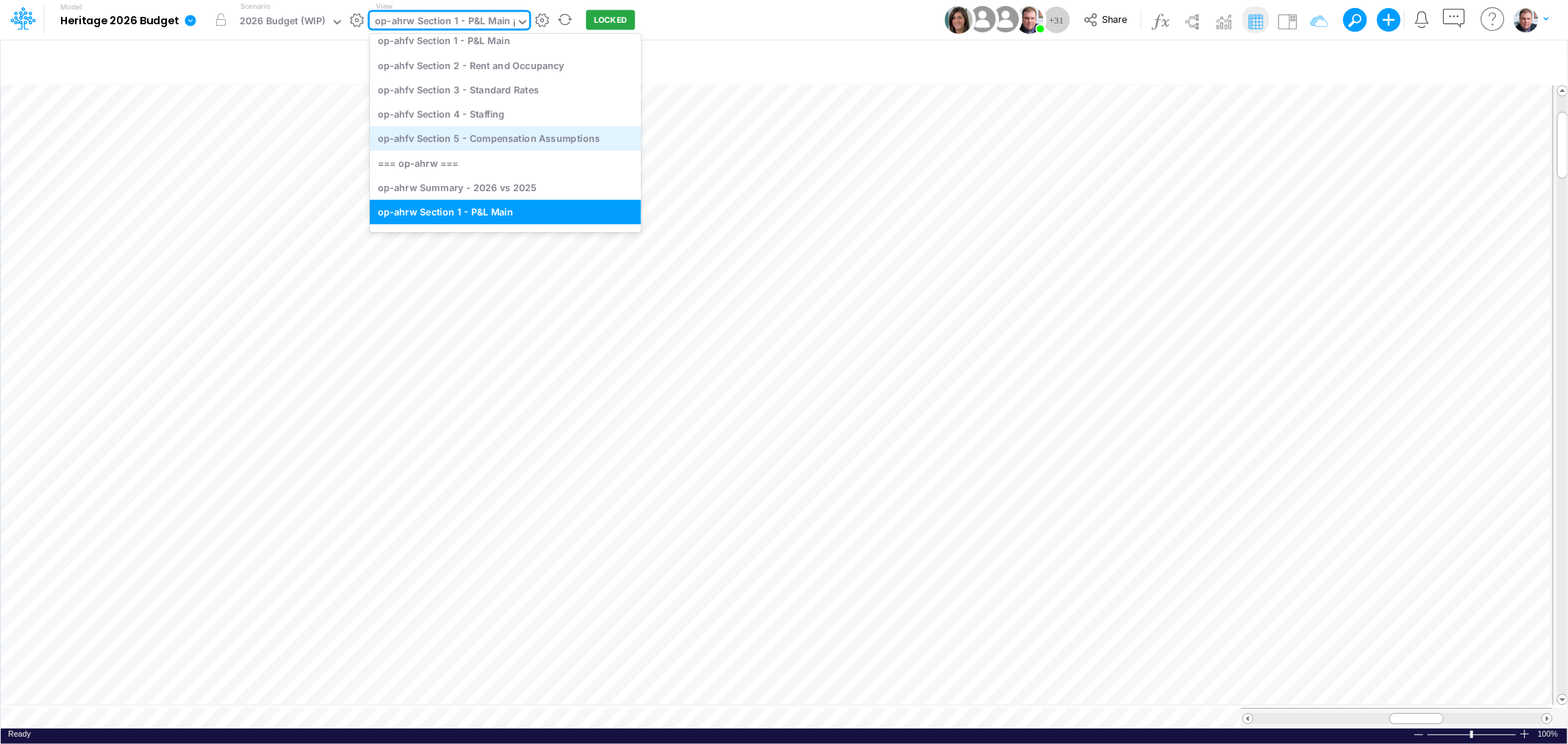
scroll to position [91, 0]
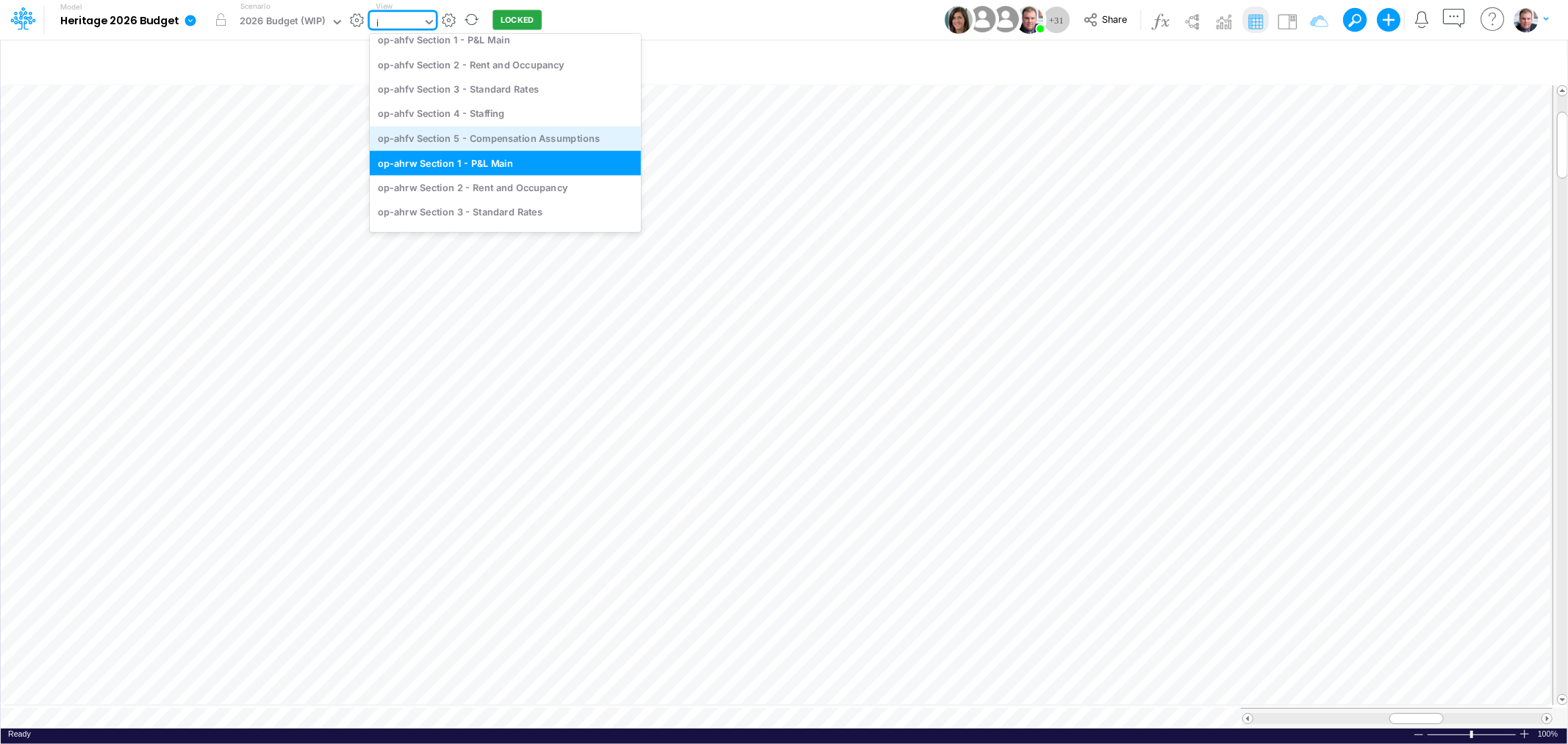
type input "it"
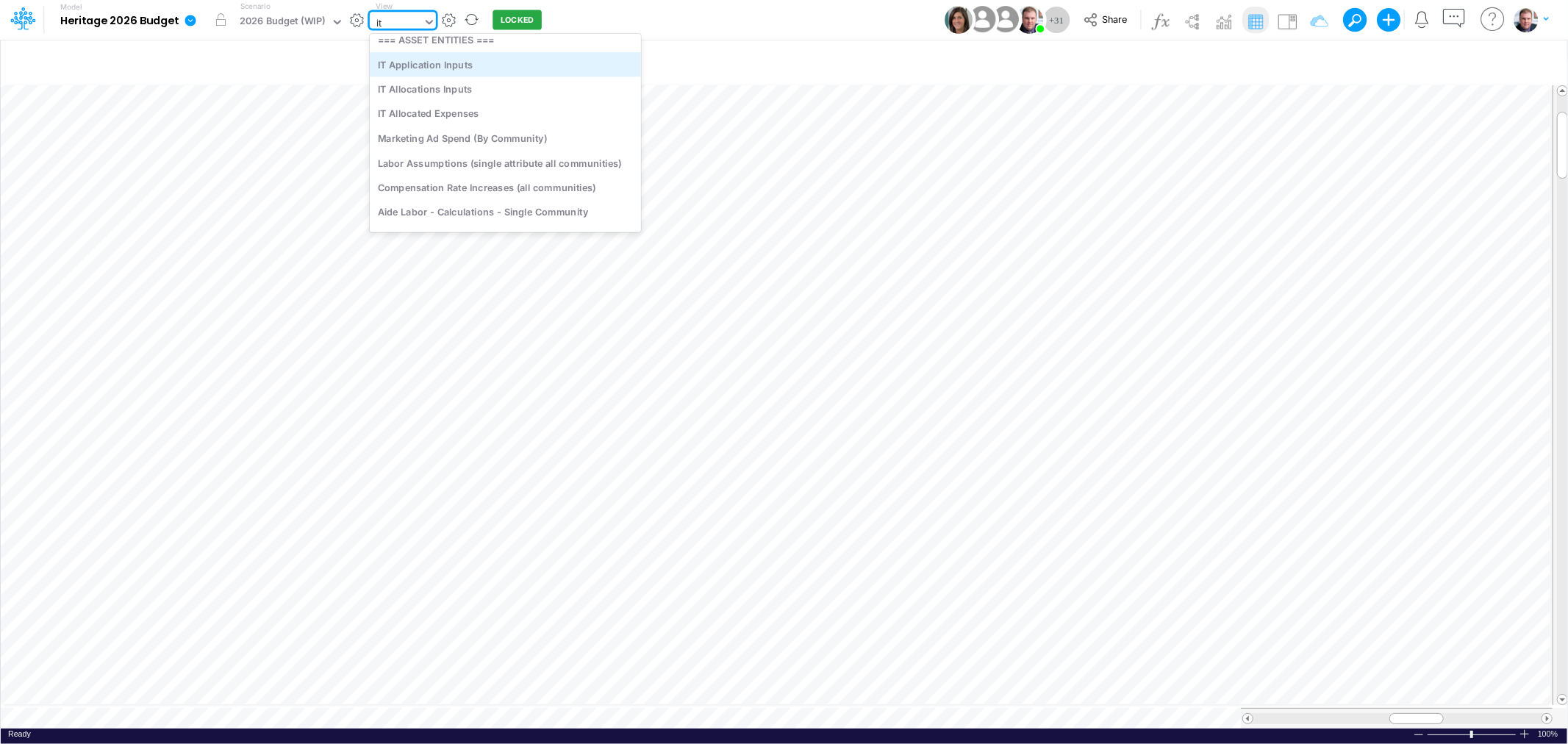
click at [488, 69] on div "IT Application Inputs" at bounding box center [504, 64] width 271 height 24
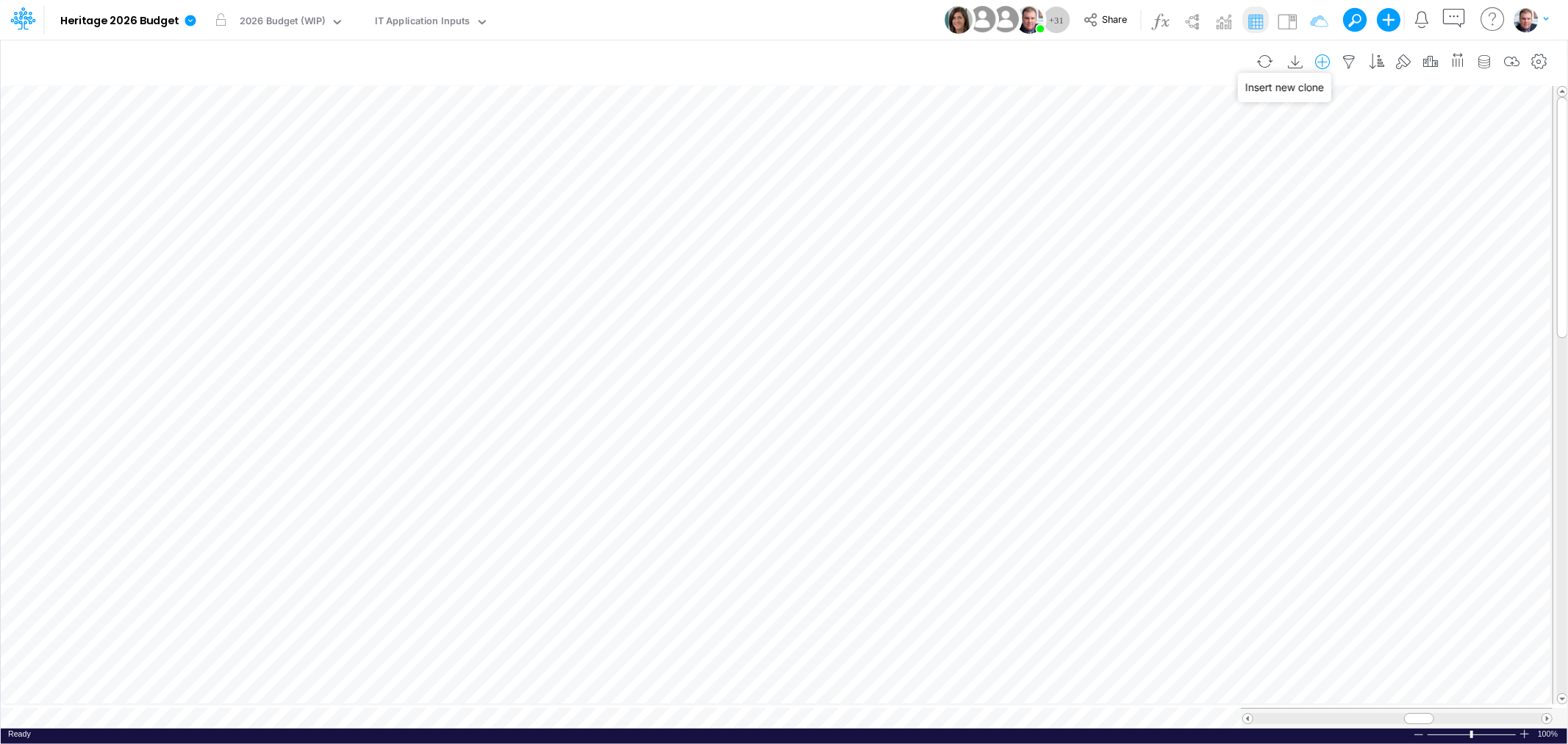
click at [1320, 60] on icon "button" at bounding box center [1322, 61] width 22 height 15
click at [1202, 122] on p "Application" at bounding box center [1202, 123] width 60 height 17
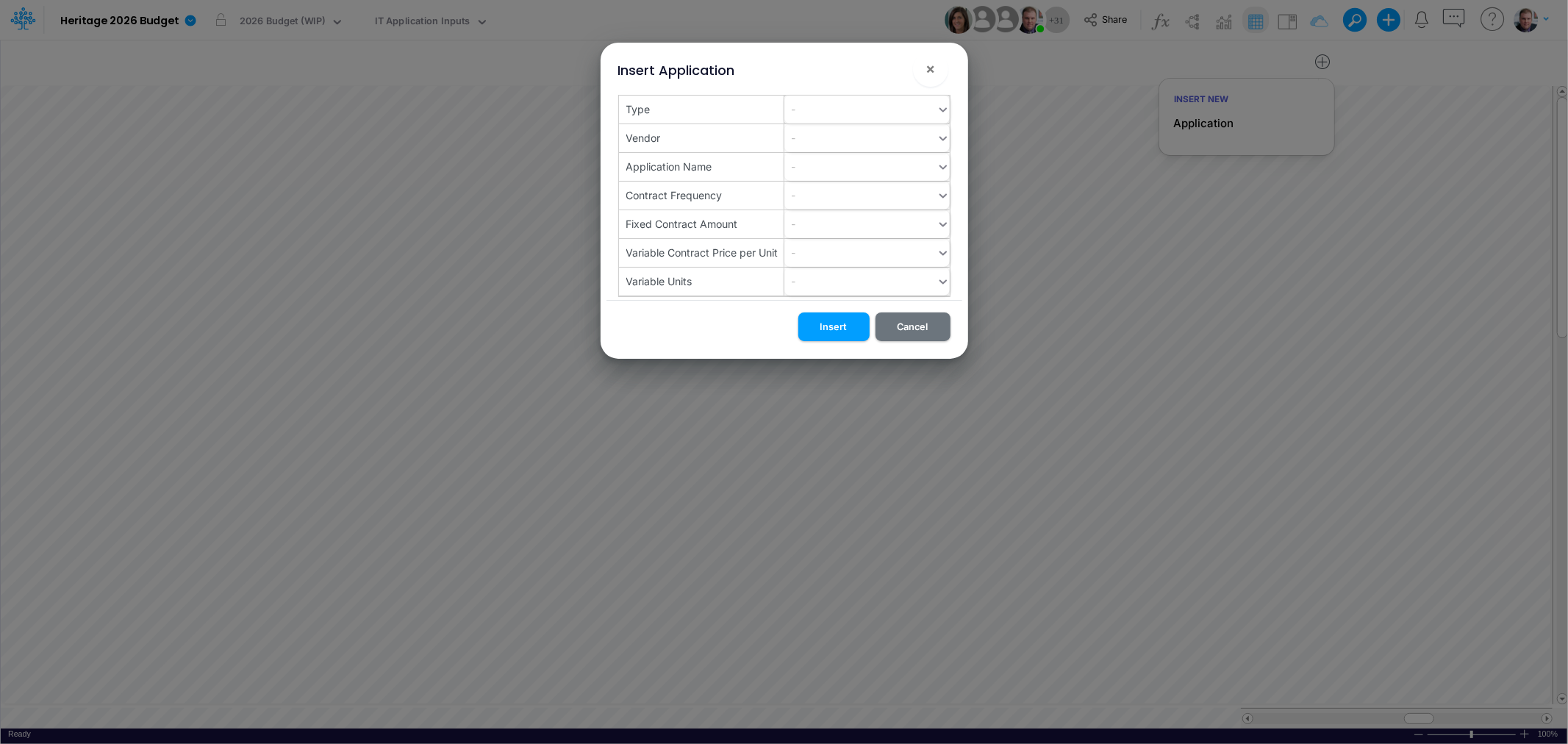
click at [879, 113] on div "-" at bounding box center [860, 109] width 152 height 24
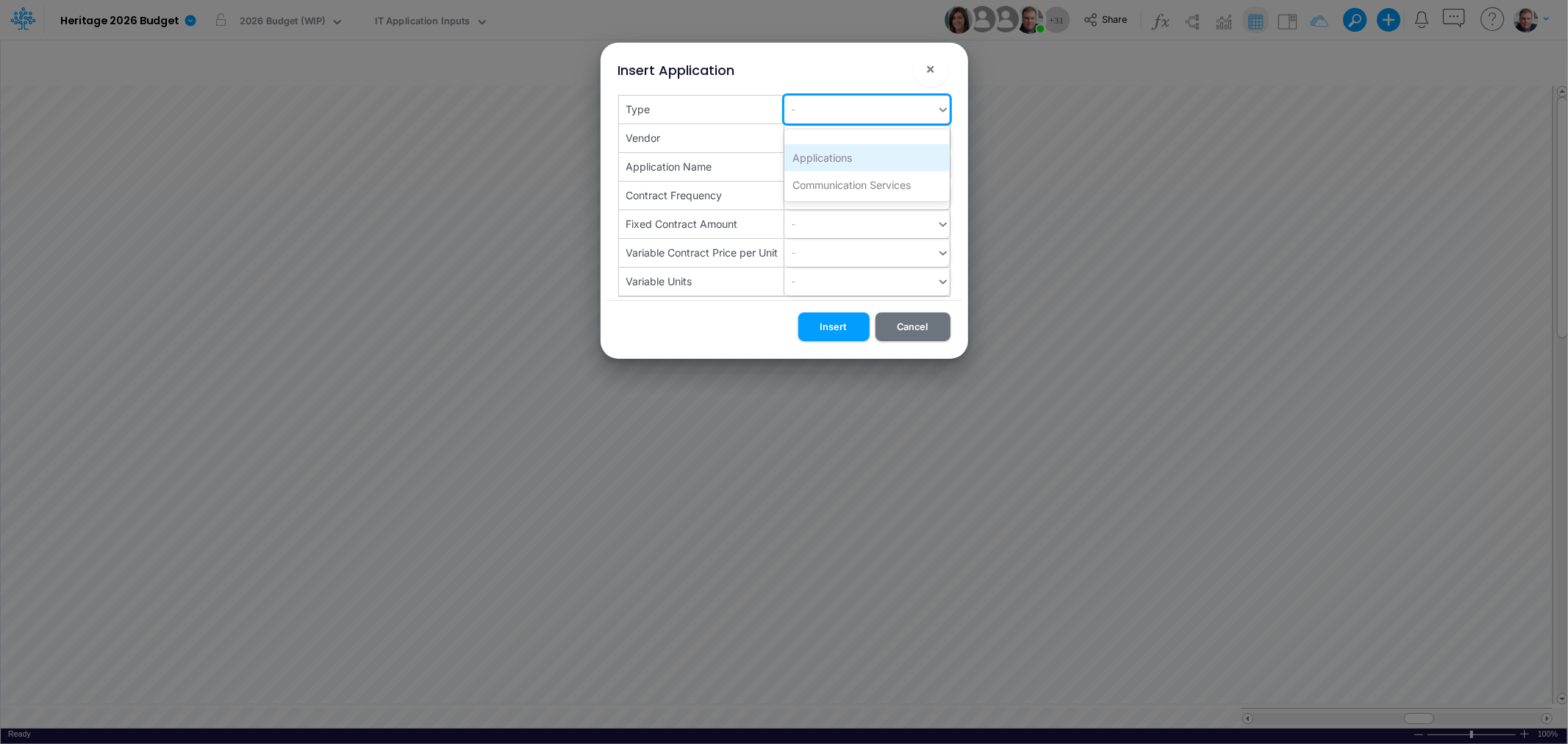
click at [869, 164] on div "Applications" at bounding box center [867, 158] width 166 height 27
click at [869, 142] on div "-" at bounding box center [860, 138] width 152 height 24
type input "Logica"
click at [853, 170] on div "Create "Logica"" at bounding box center [867, 175] width 166 height 27
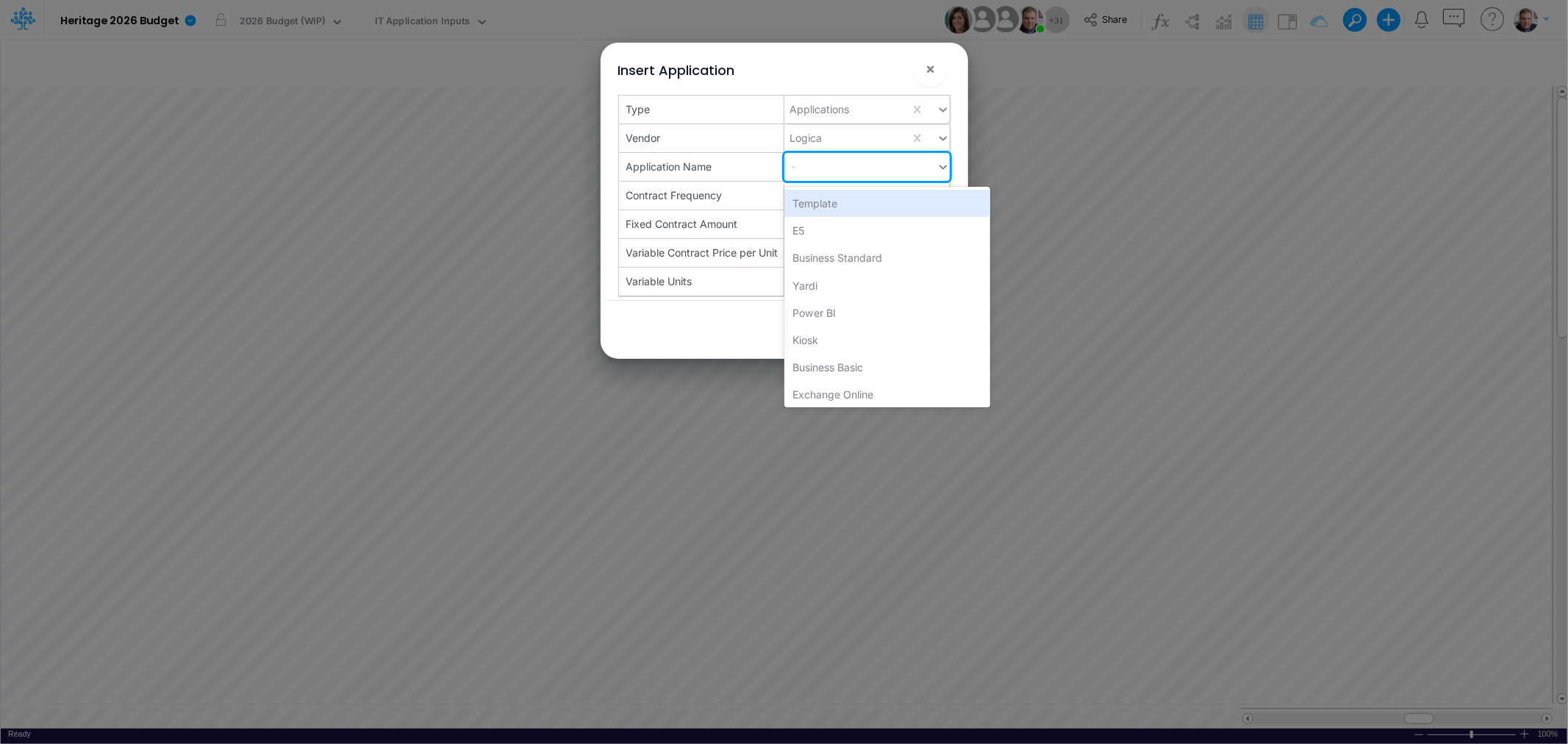
click at [853, 172] on div "-" at bounding box center [860, 166] width 152 height 24
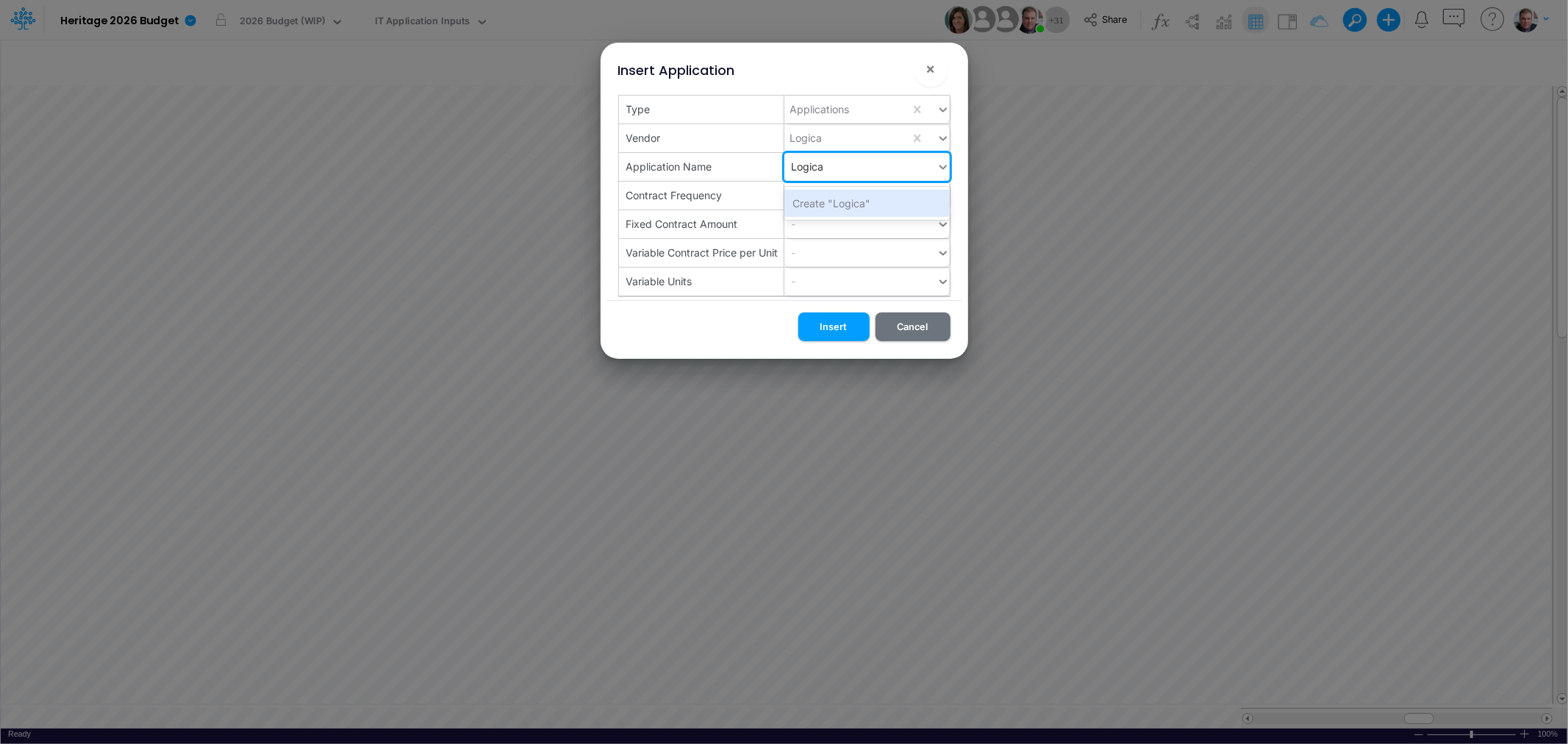
type input "Logica"
click at [761, 199] on div "Contract Frequency" at bounding box center [702, 195] width 166 height 28
click at [811, 198] on div "-" at bounding box center [860, 195] width 152 height 24
click at [848, 254] on div "Annually" at bounding box center [867, 259] width 166 height 27
click at [860, 229] on div "-" at bounding box center [860, 223] width 152 height 24
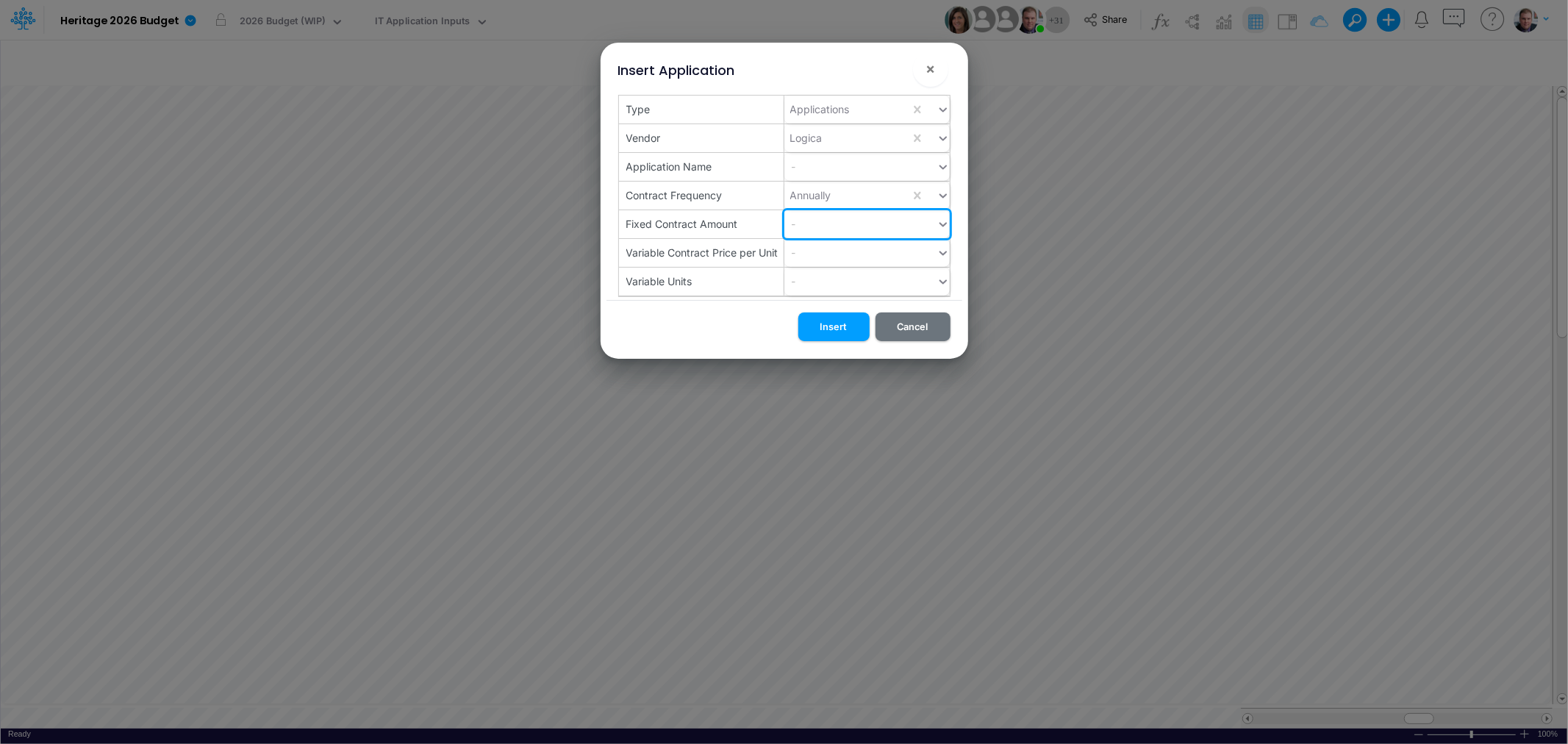
click at [862, 229] on div "-" at bounding box center [860, 223] width 152 height 24
click at [830, 326] on button "Insert" at bounding box center [833, 327] width 71 height 29
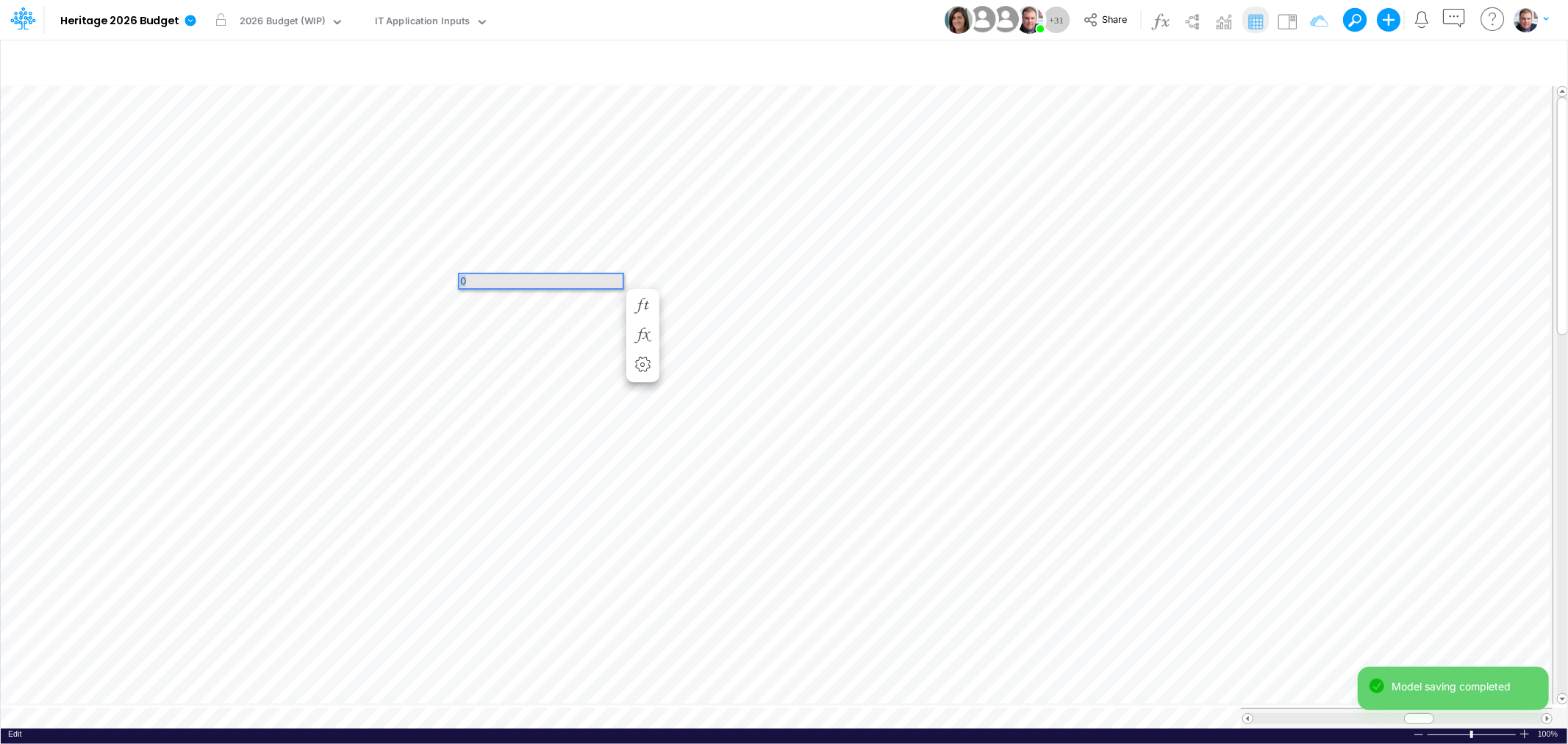
click at [456, 276] on div "Paste Cut Copy AutoFill 0" at bounding box center [784, 404] width 1566 height 646
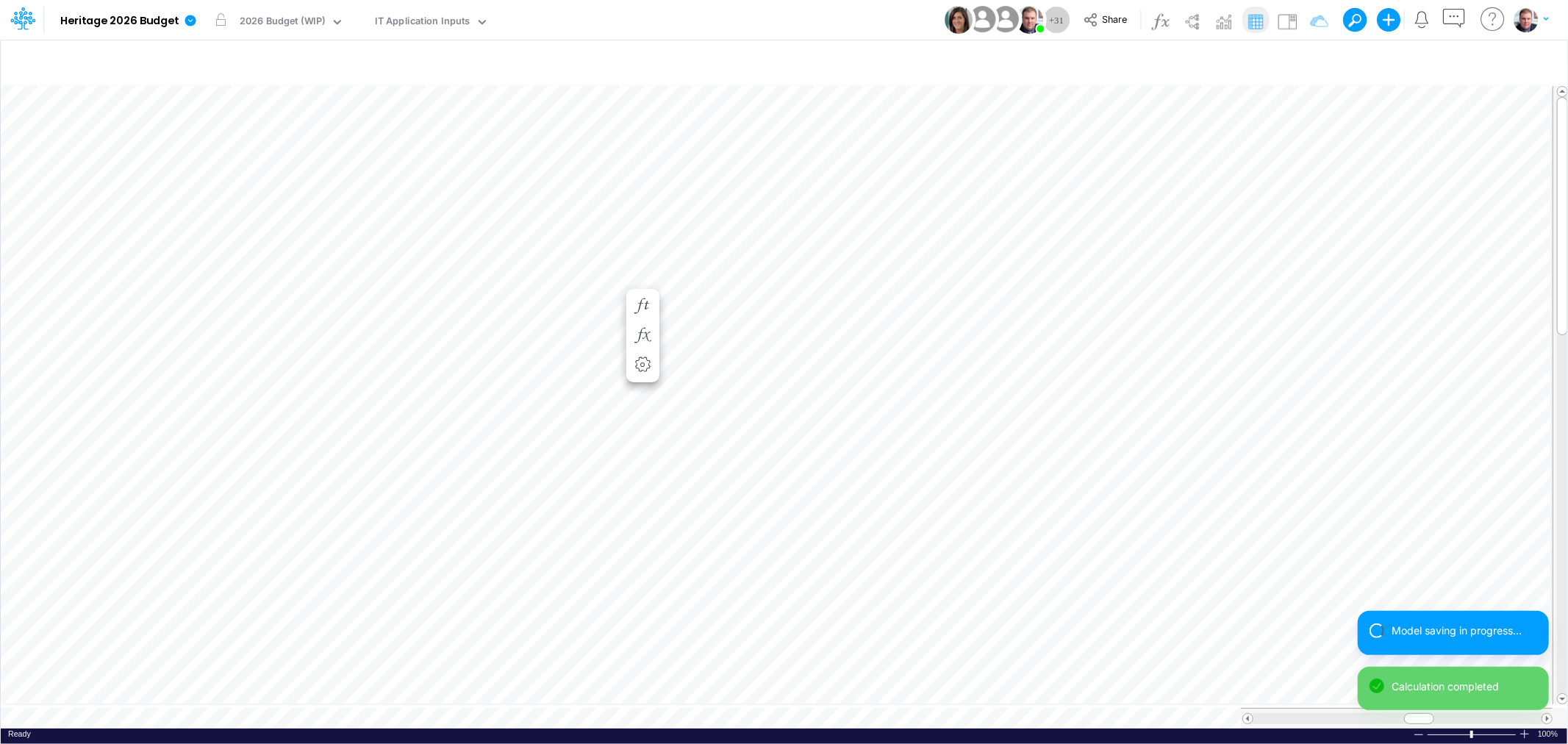
scroll to position [0, 1]
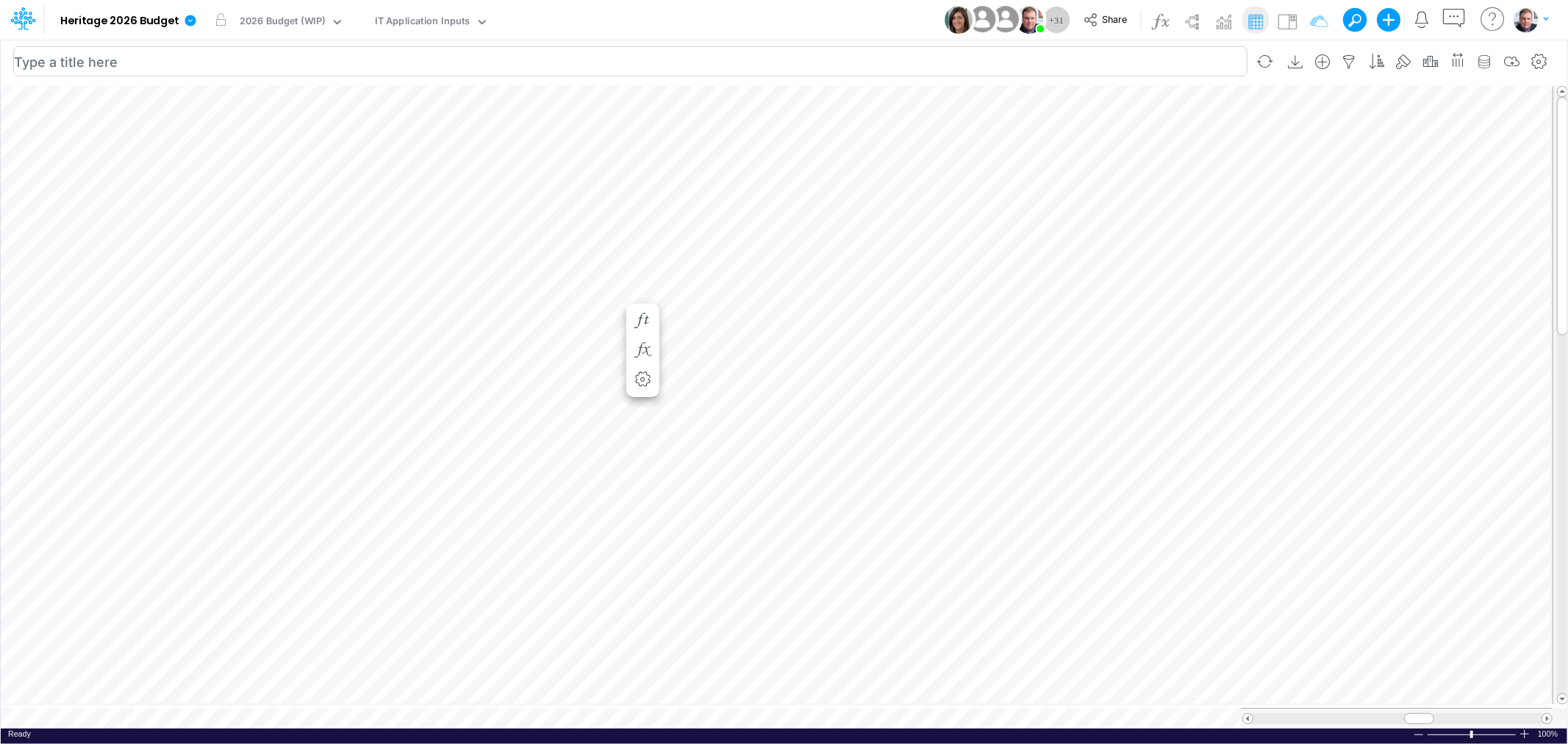
scroll to position [0, 1]
click at [846, 518] on div "Paste Cut Copy AutoFill 22" at bounding box center [784, 404] width 1566 height 646
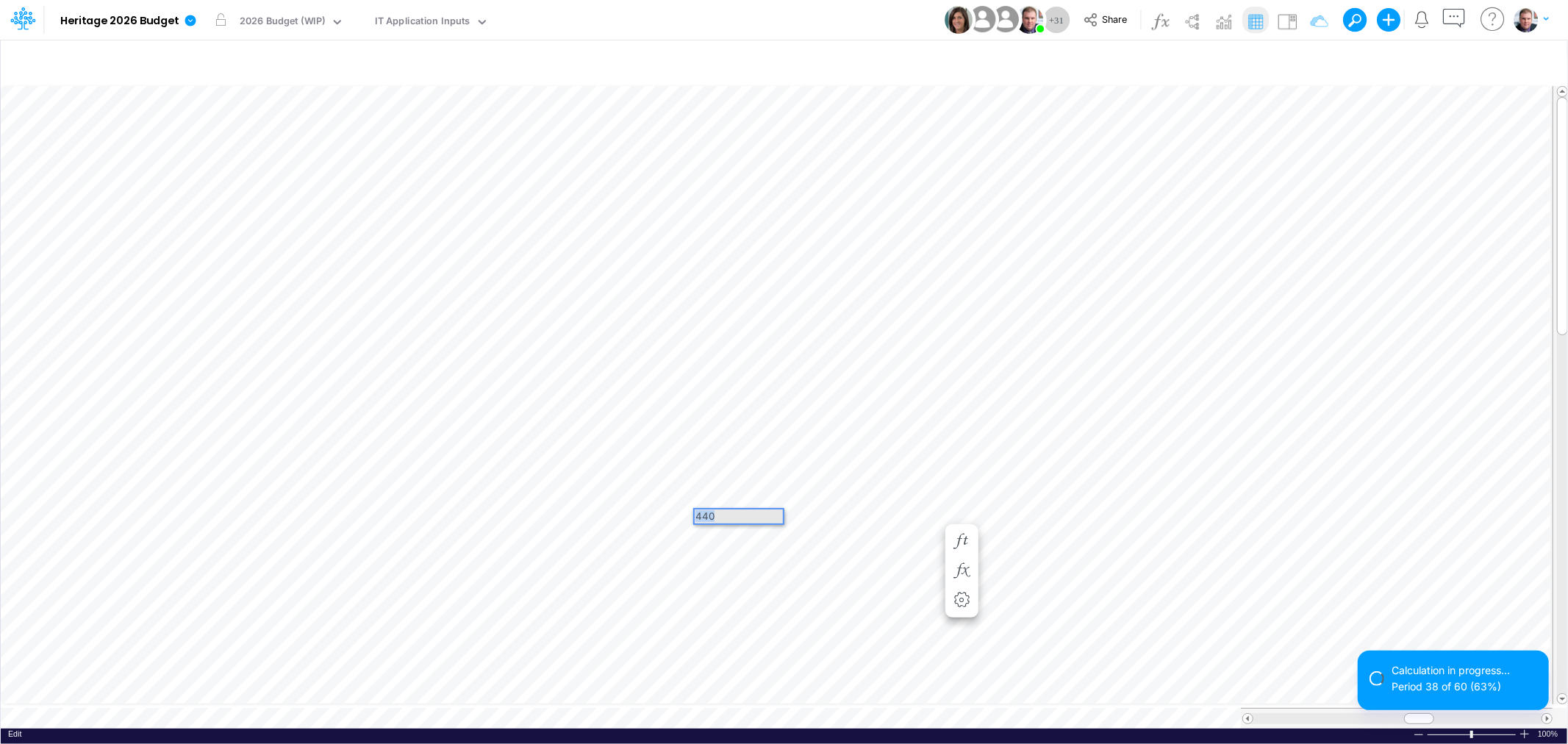
click at [633, 513] on div "Paste Cut Copy AutoFill 440" at bounding box center [784, 404] width 1566 height 646
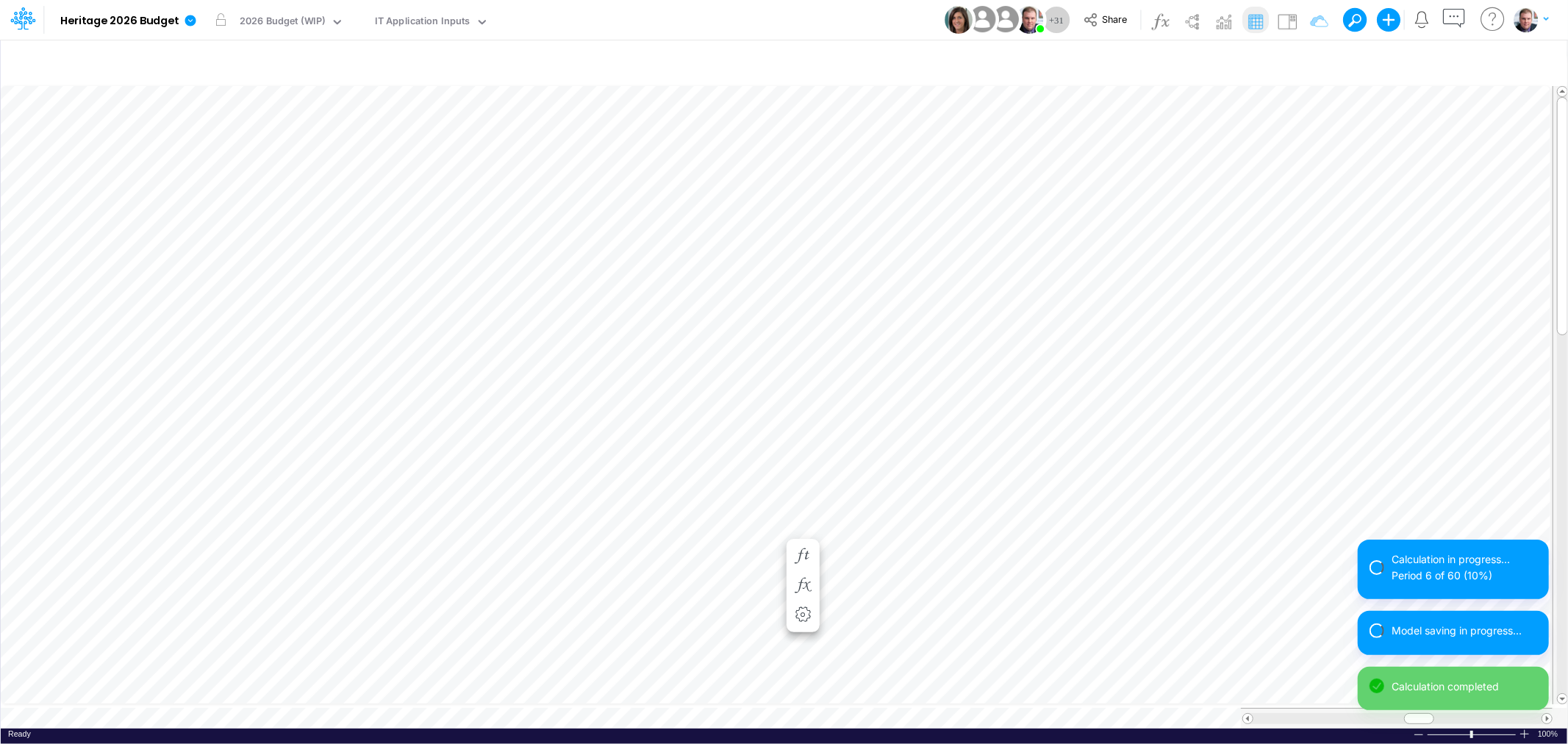
scroll to position [0, 1]
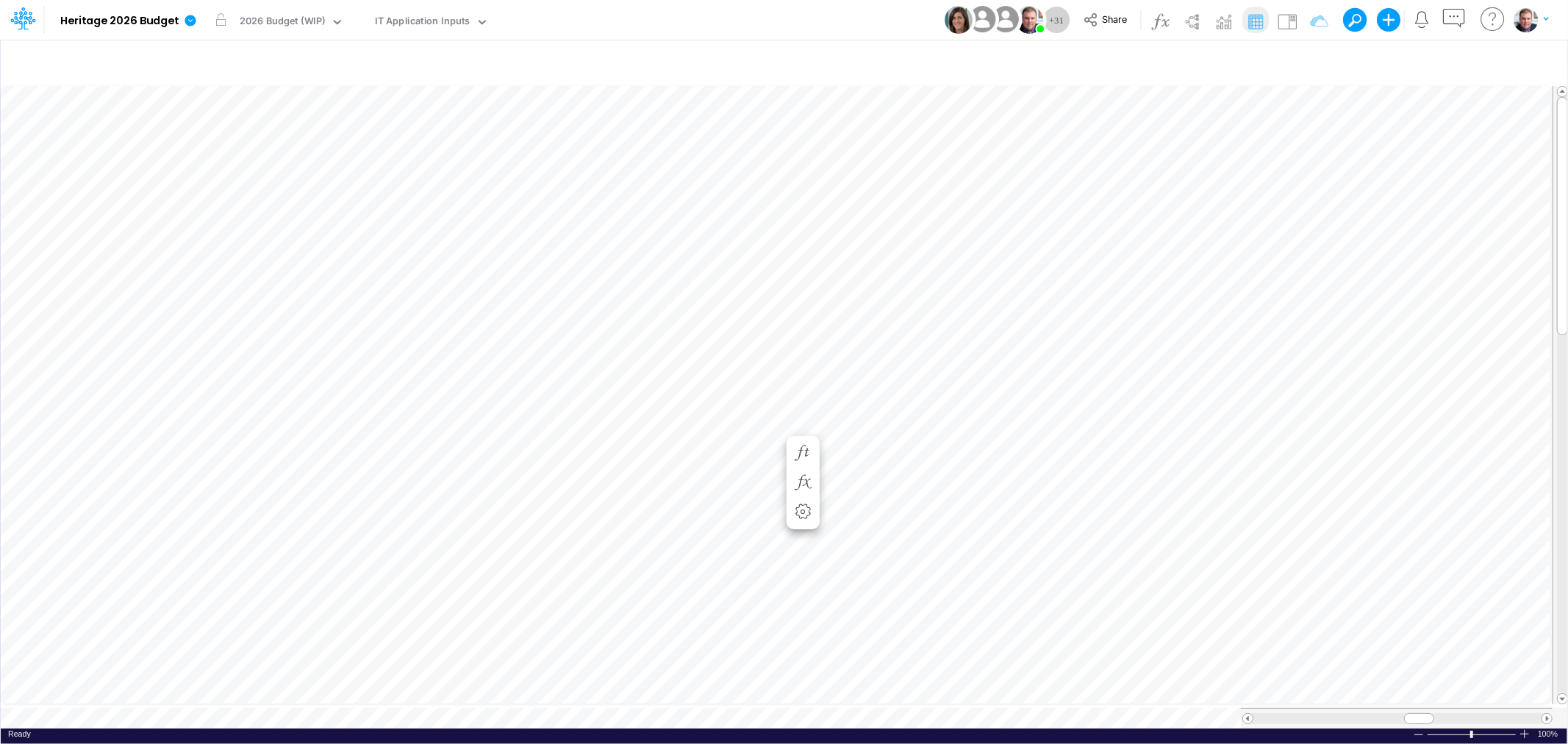
scroll to position [0, 1]
click at [774, 586] on div "Paste Cut Copy AutoFill 0" at bounding box center [784, 404] width 1566 height 646
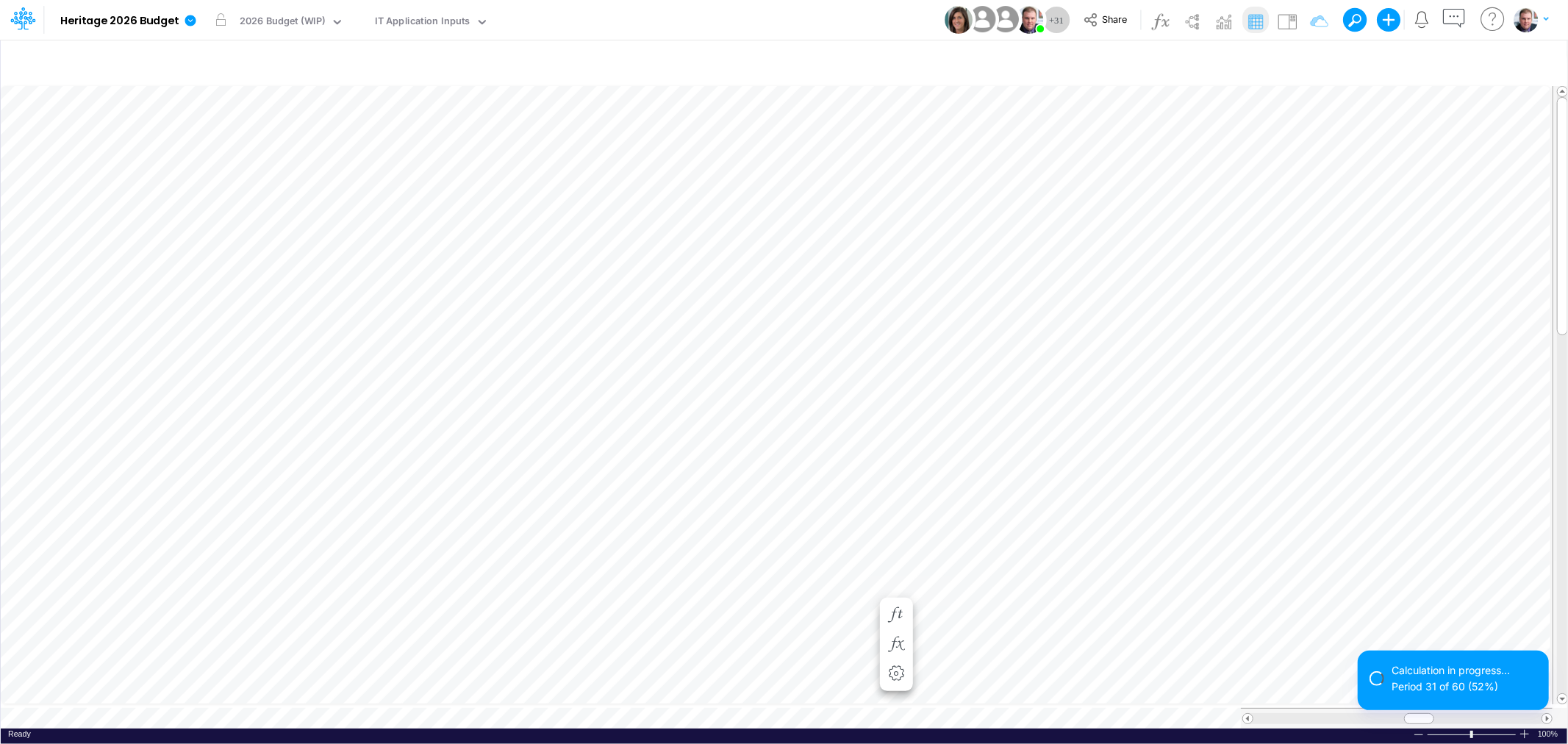
scroll to position [0, 1]
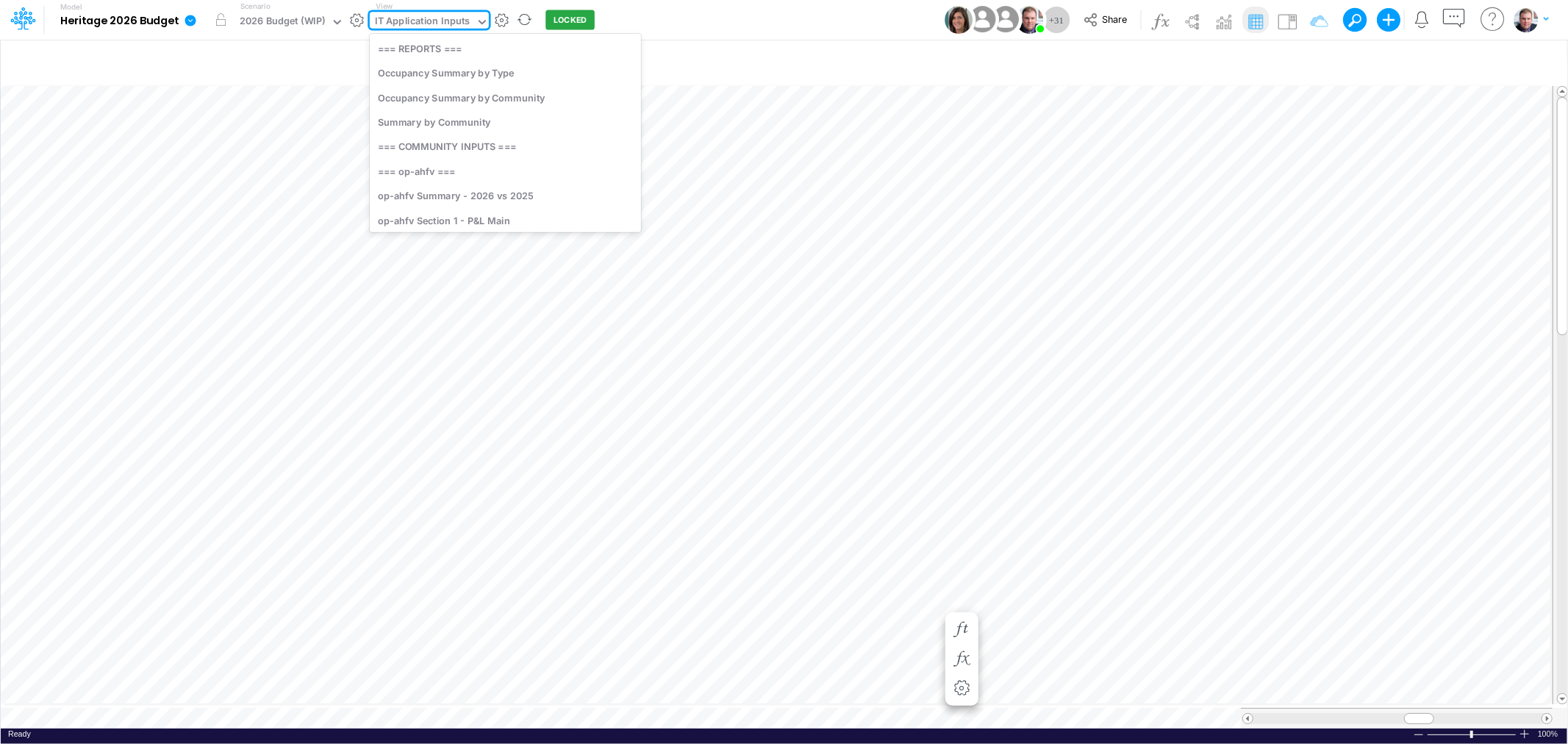
click at [445, 22] on div "IT Application Inputs" at bounding box center [422, 23] width 95 height 17
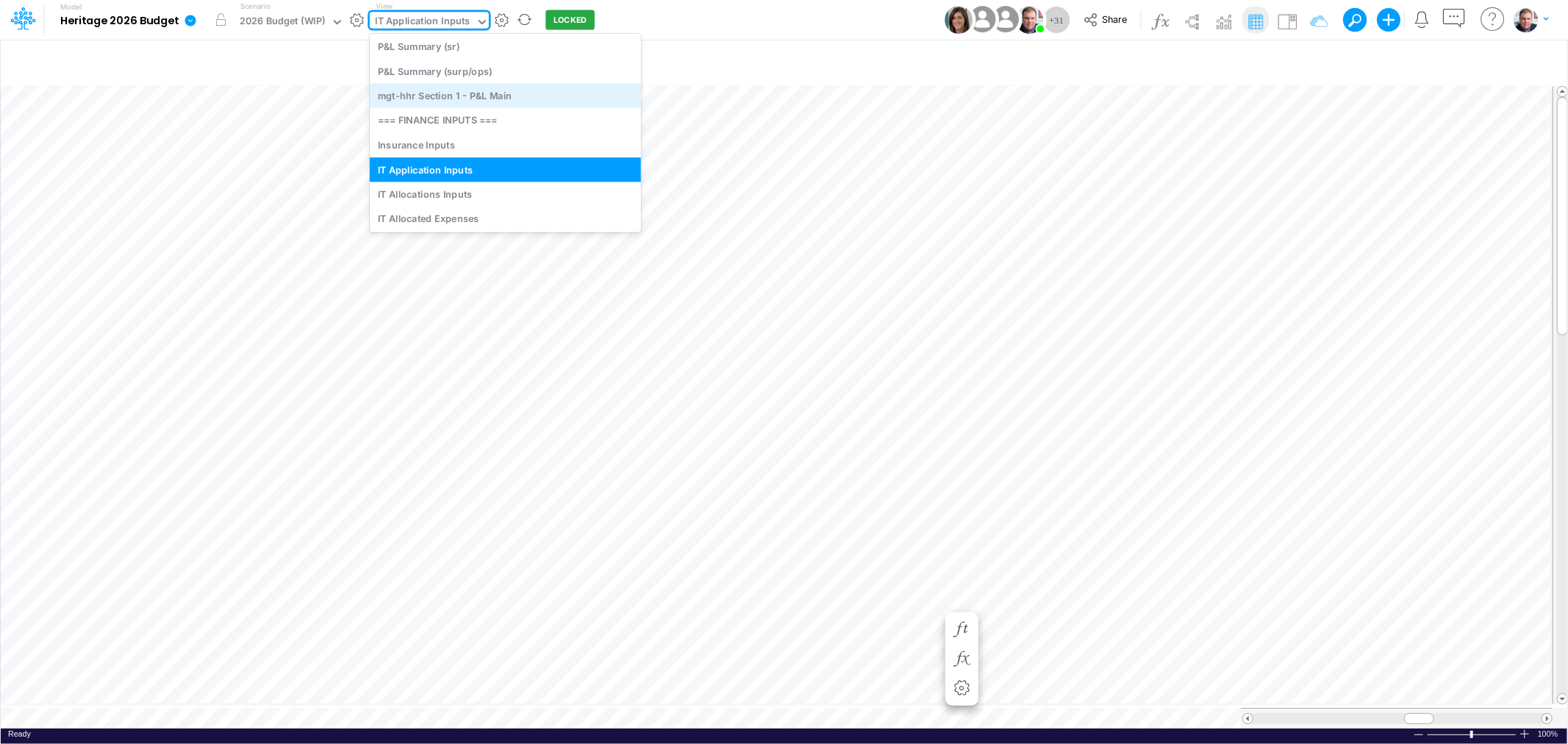
scroll to position [4834, 0]
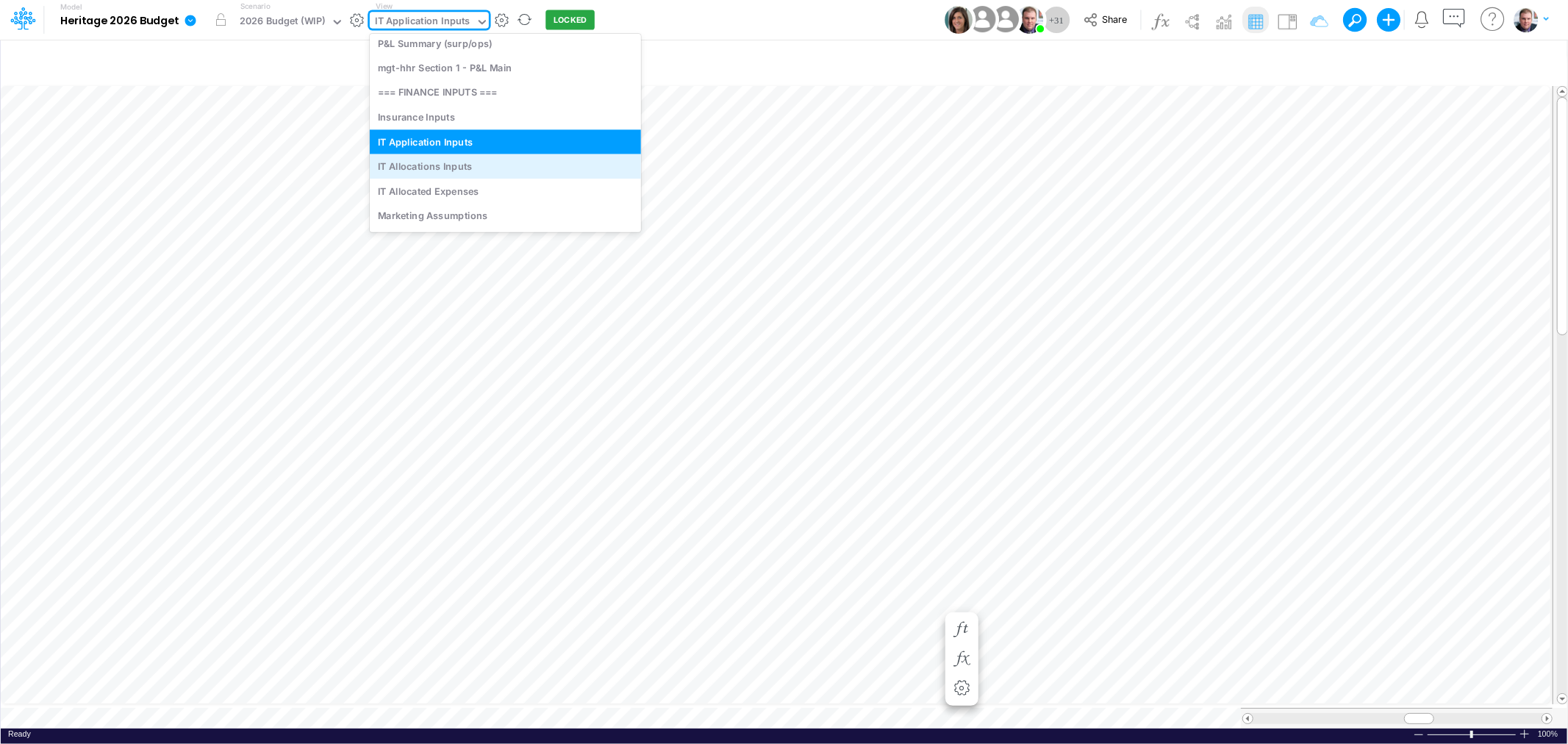
click at [452, 160] on div "IT Allocations Inputs" at bounding box center [504, 166] width 271 height 24
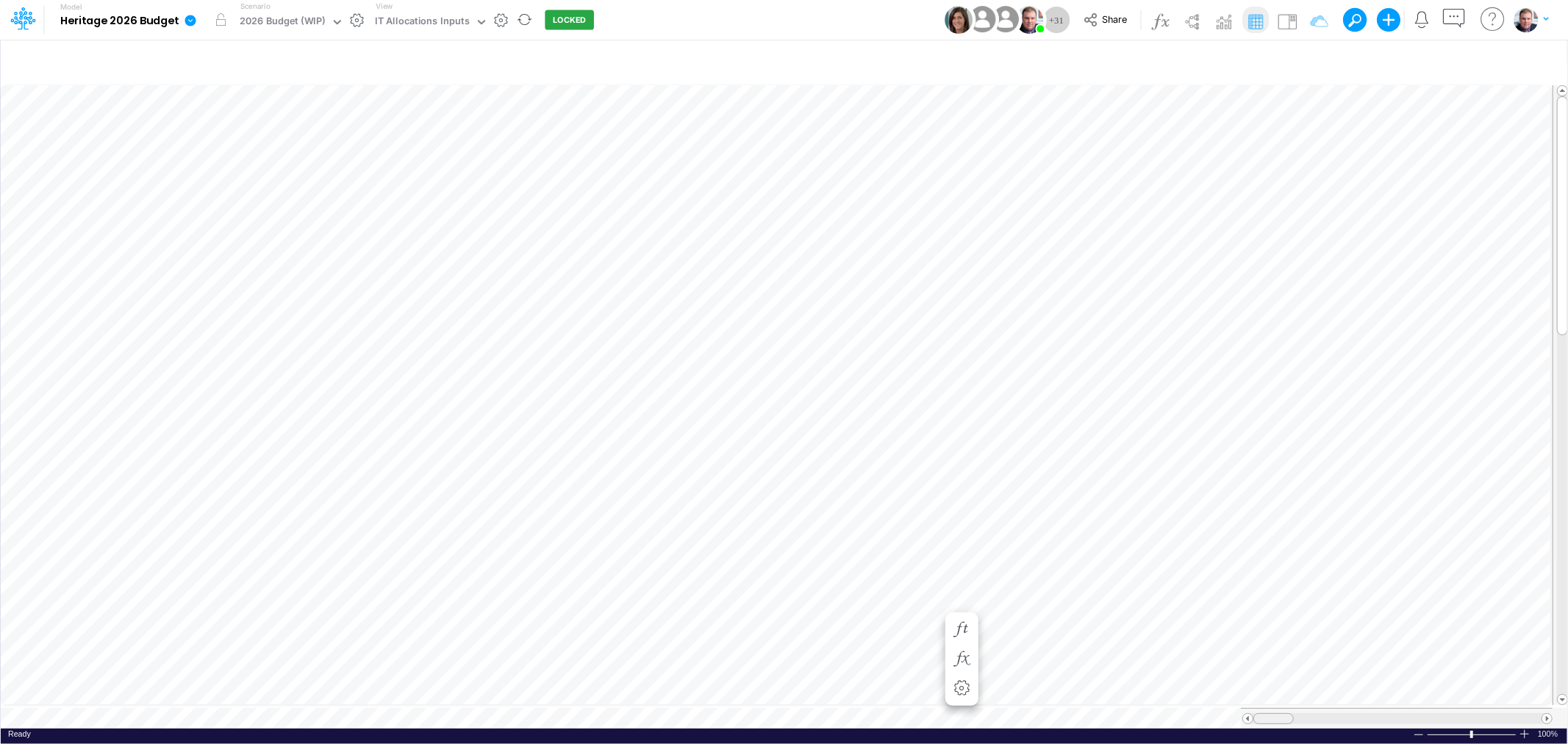
click at [1045, 708] on tr at bounding box center [776, 718] width 1552 height 21
click at [684, 586] on div "Paste Cut Copy AutoFill Annually Monthly Annually" at bounding box center [784, 404] width 1566 height 646
click at [666, 604] on span "Monthly" at bounding box center [649, 603] width 50 height 12
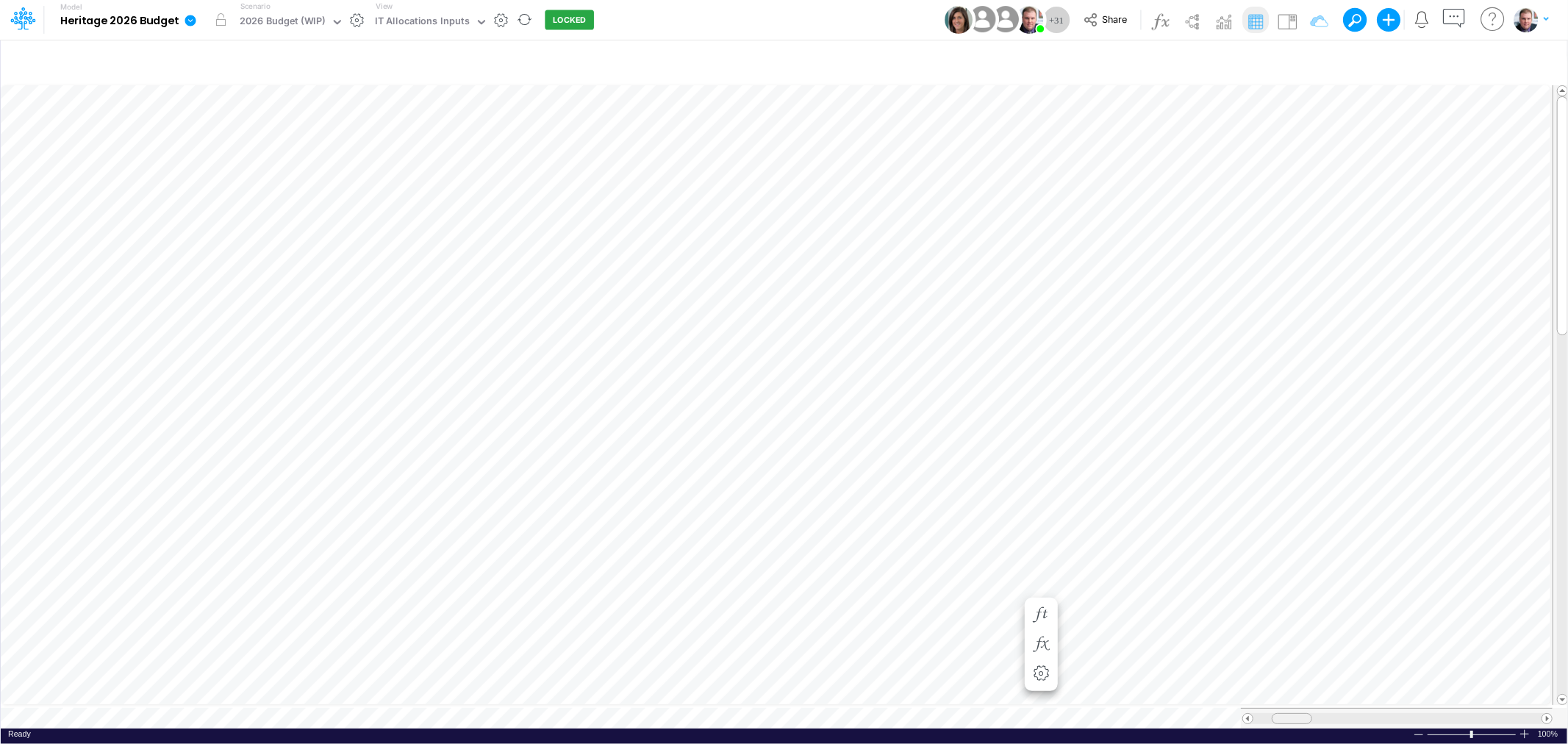
drag, startPoint x: 1290, startPoint y: 711, endPoint x: 1298, endPoint y: 704, distance: 10.6
click at [1298, 708] on div at bounding box center [1397, 718] width 312 height 21
drag, startPoint x: 671, startPoint y: 78, endPoint x: 813, endPoint y: 56, distance: 143.7
click at [813, 56] on input "text" at bounding box center [630, 60] width 1234 height 30
click at [1460, 58] on icon "button" at bounding box center [1457, 59] width 15 height 22
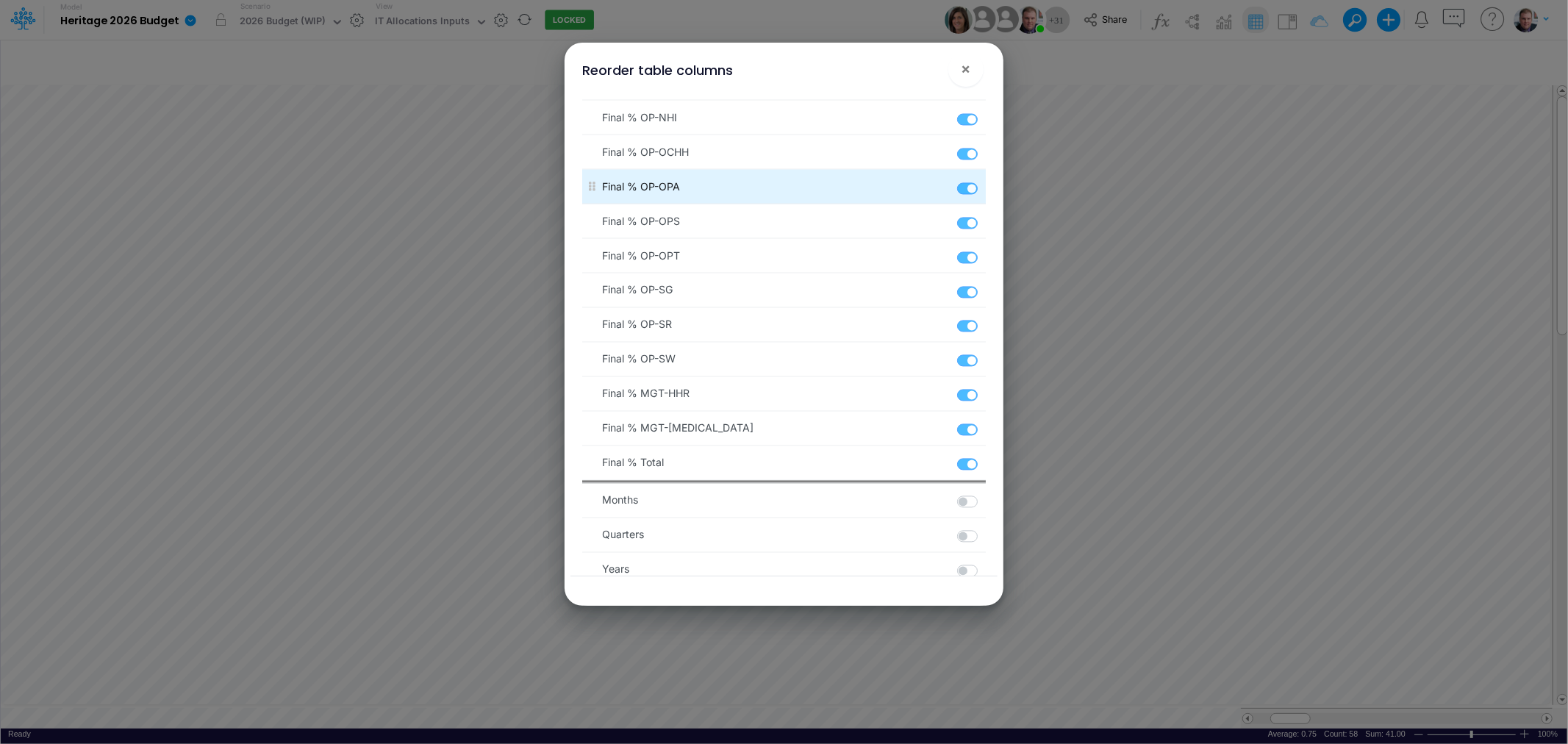
scroll to position [2707, 0]
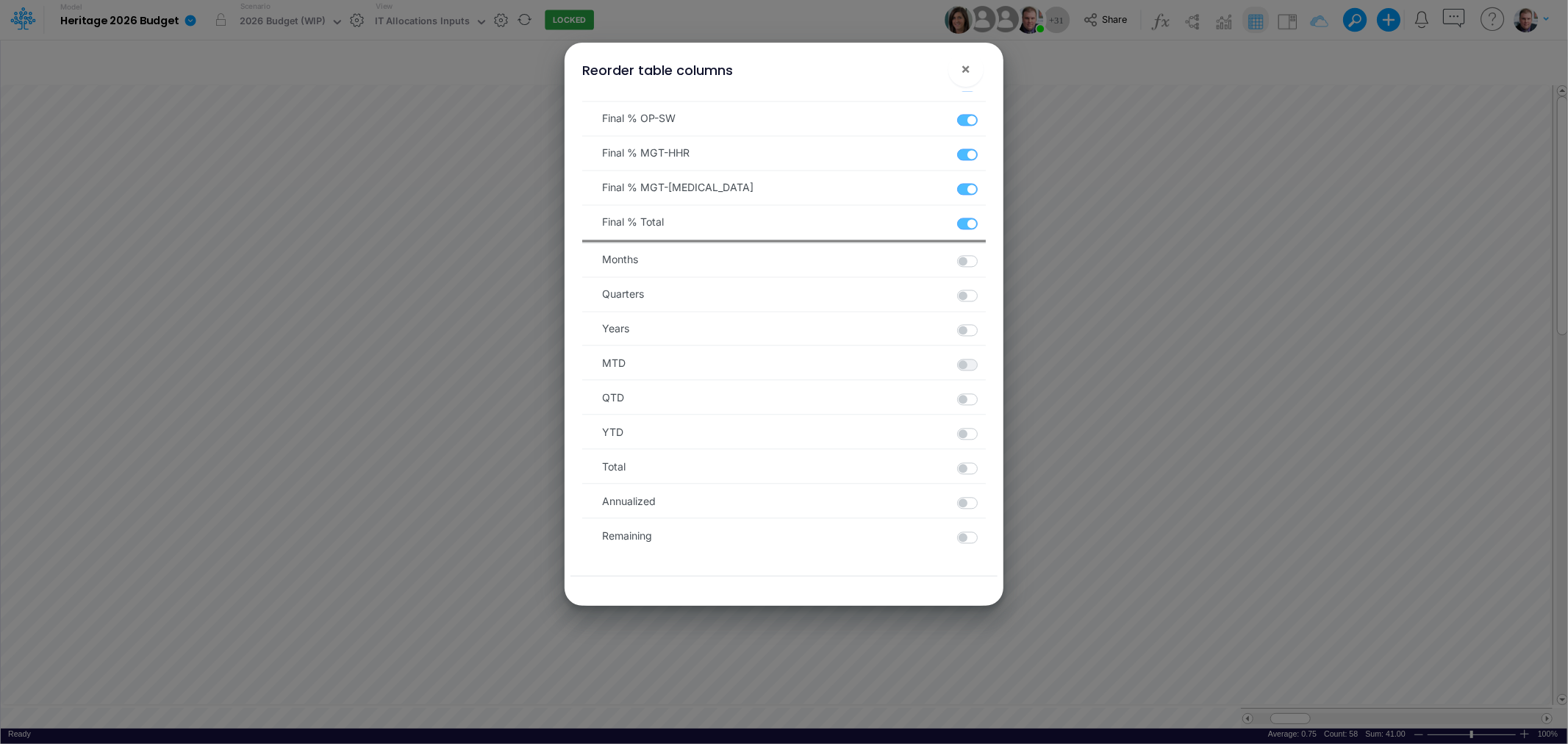
click at [1229, 738] on div "Reorder table columns × Group Summary Name Type Vendor Application Name Contrac…" at bounding box center [784, 372] width 1568 height 744
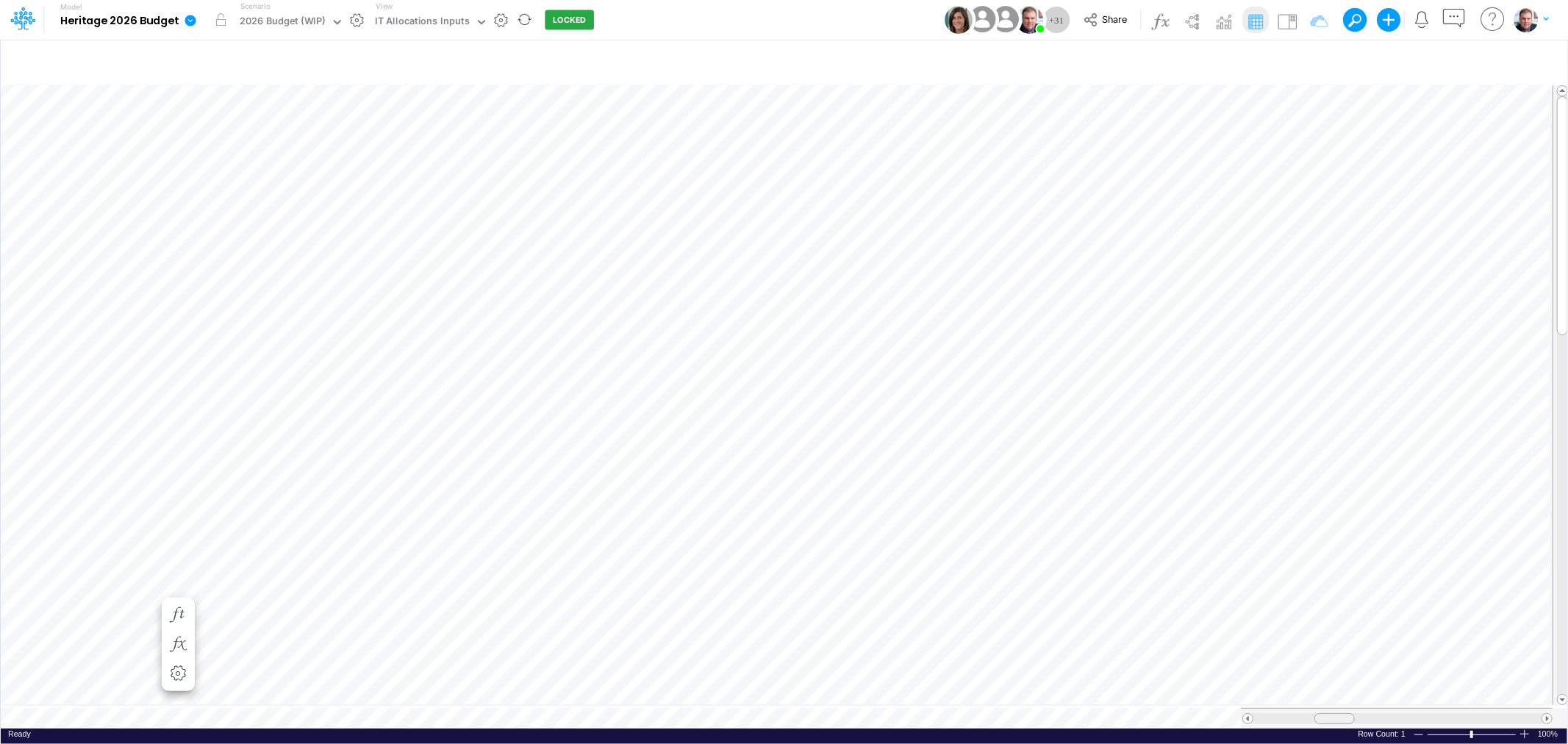
drag, startPoint x: 1282, startPoint y: 710, endPoint x: 1326, endPoint y: 707, distance: 44.1
click at [1326, 713] on div at bounding box center [1334, 719] width 41 height 11
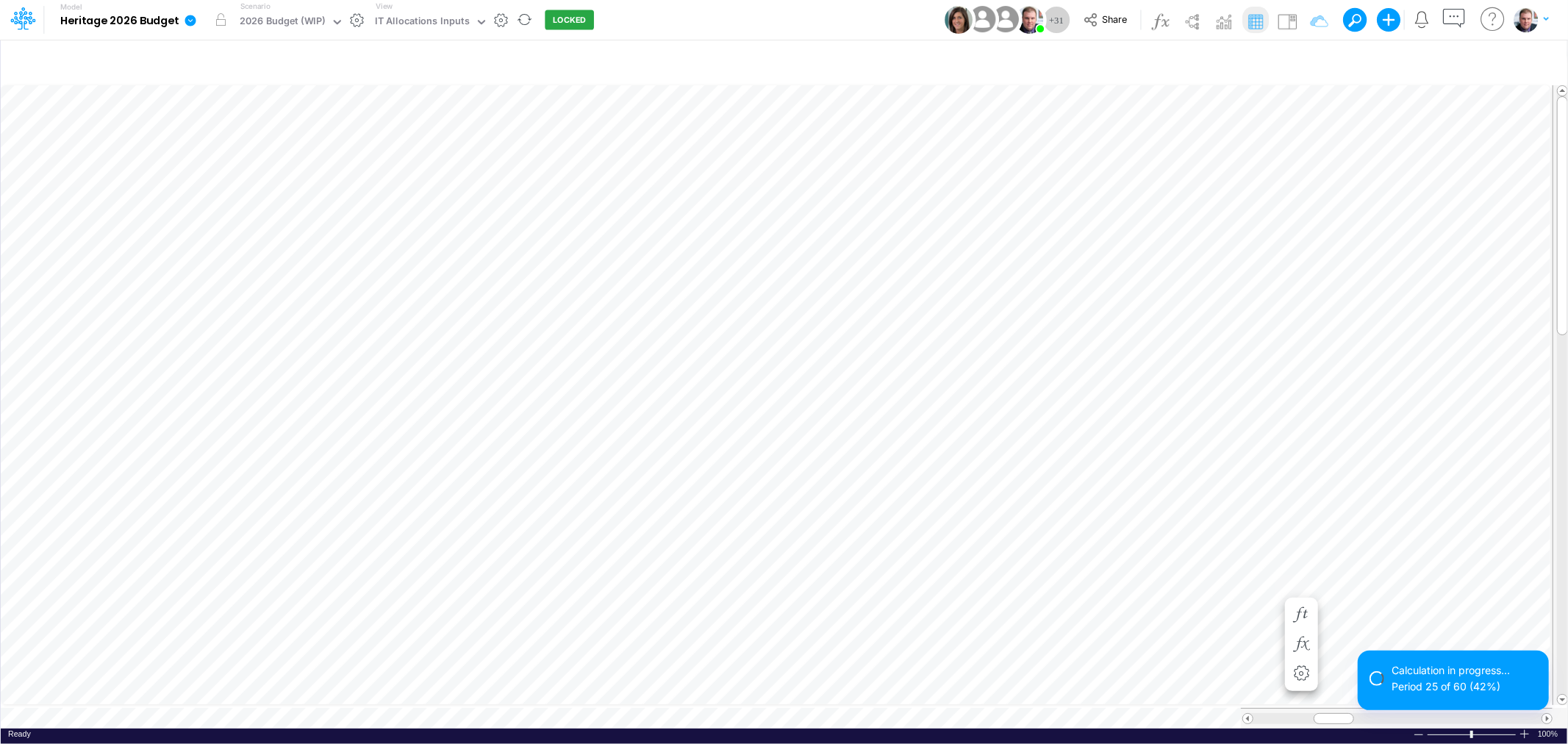
scroll to position [0, 1]
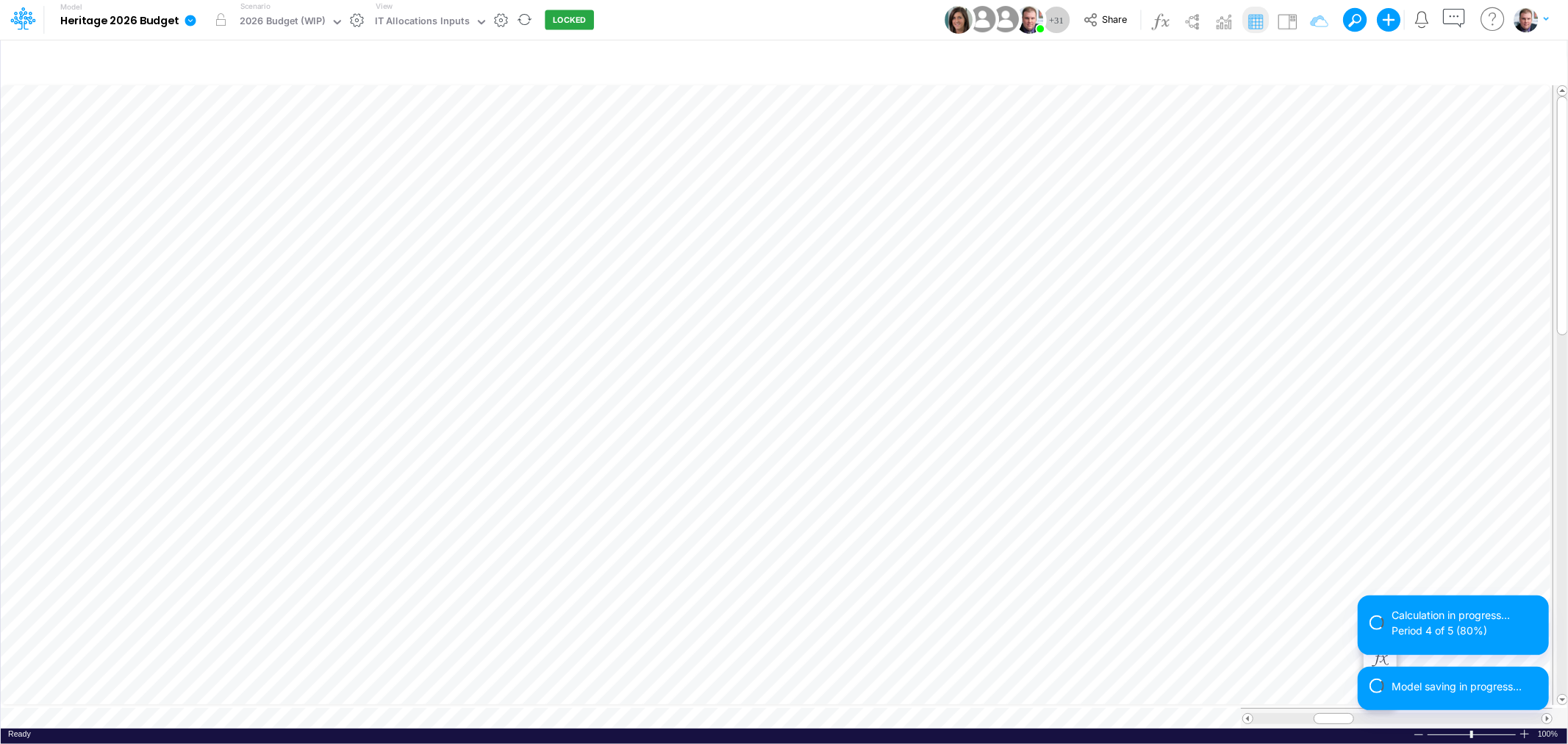
scroll to position [0, 1]
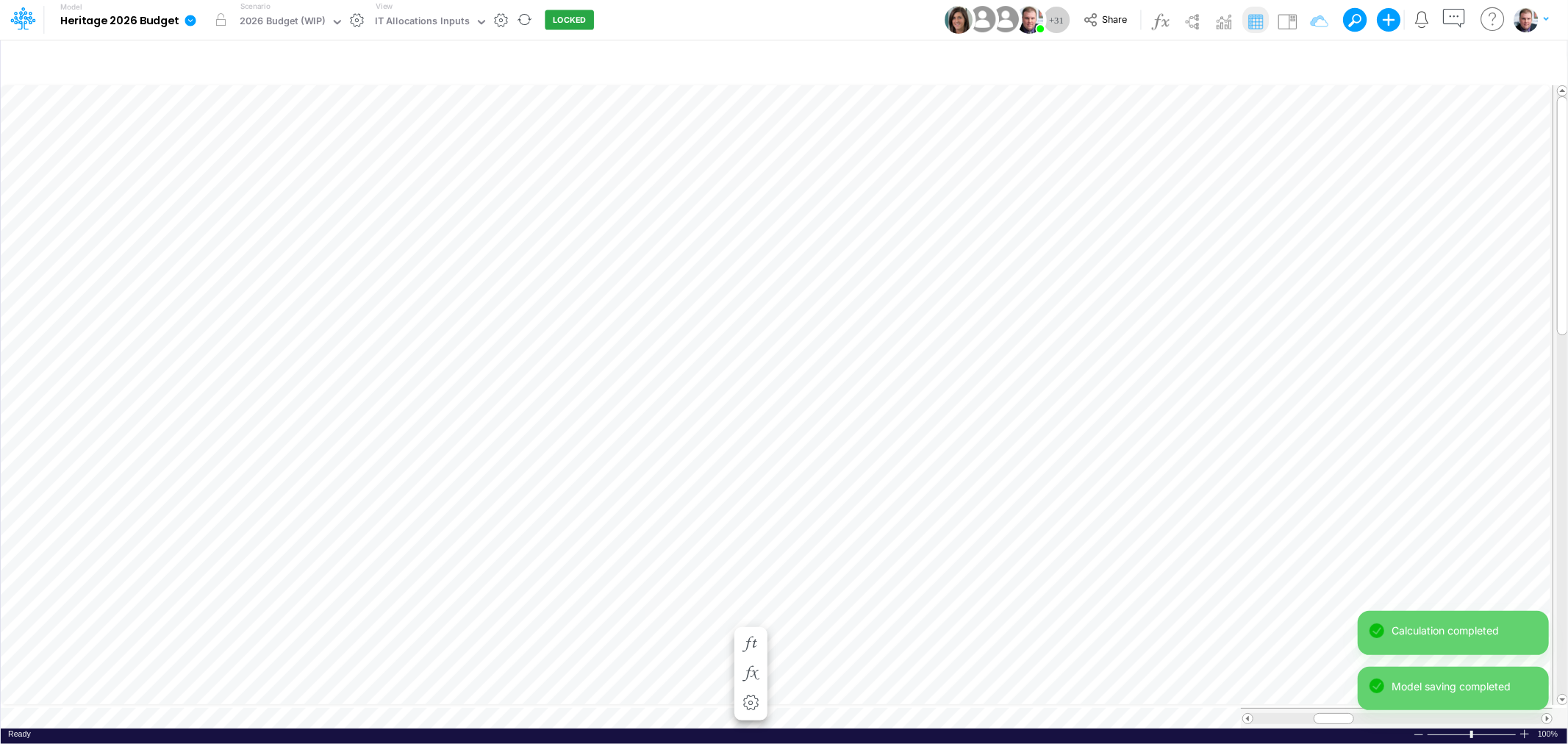
scroll to position [0, 1]
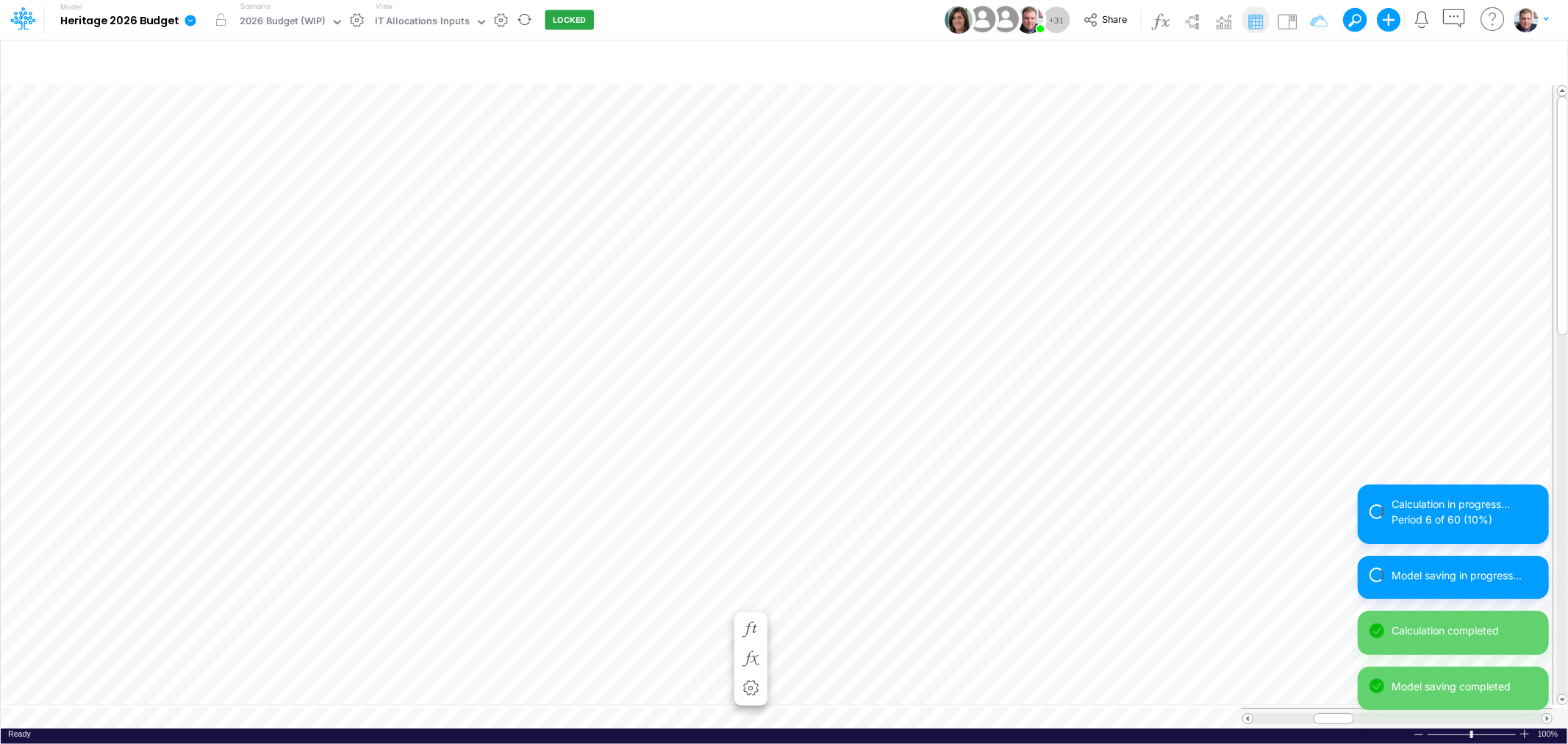
scroll to position [0, 1]
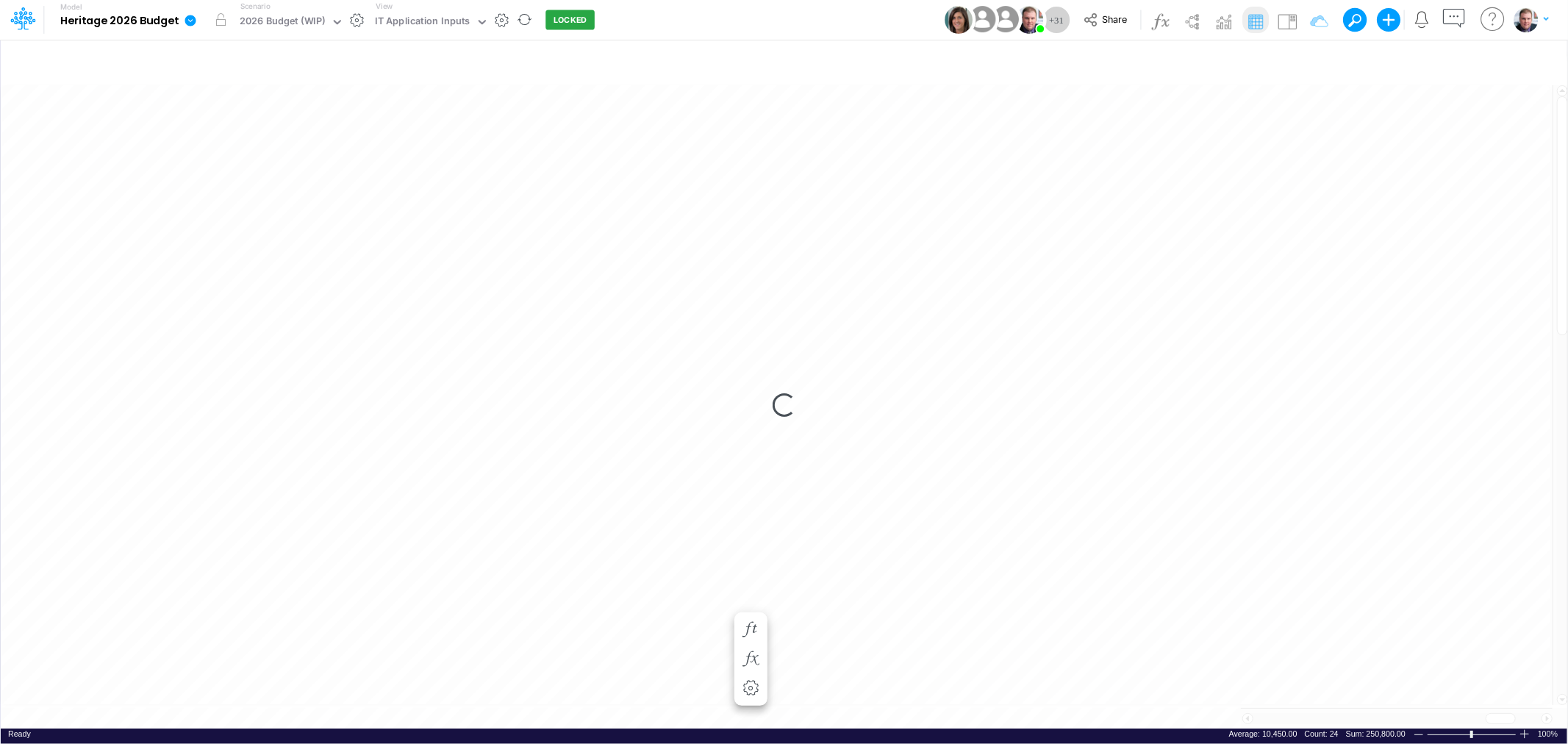
scroll to position [0, 1]
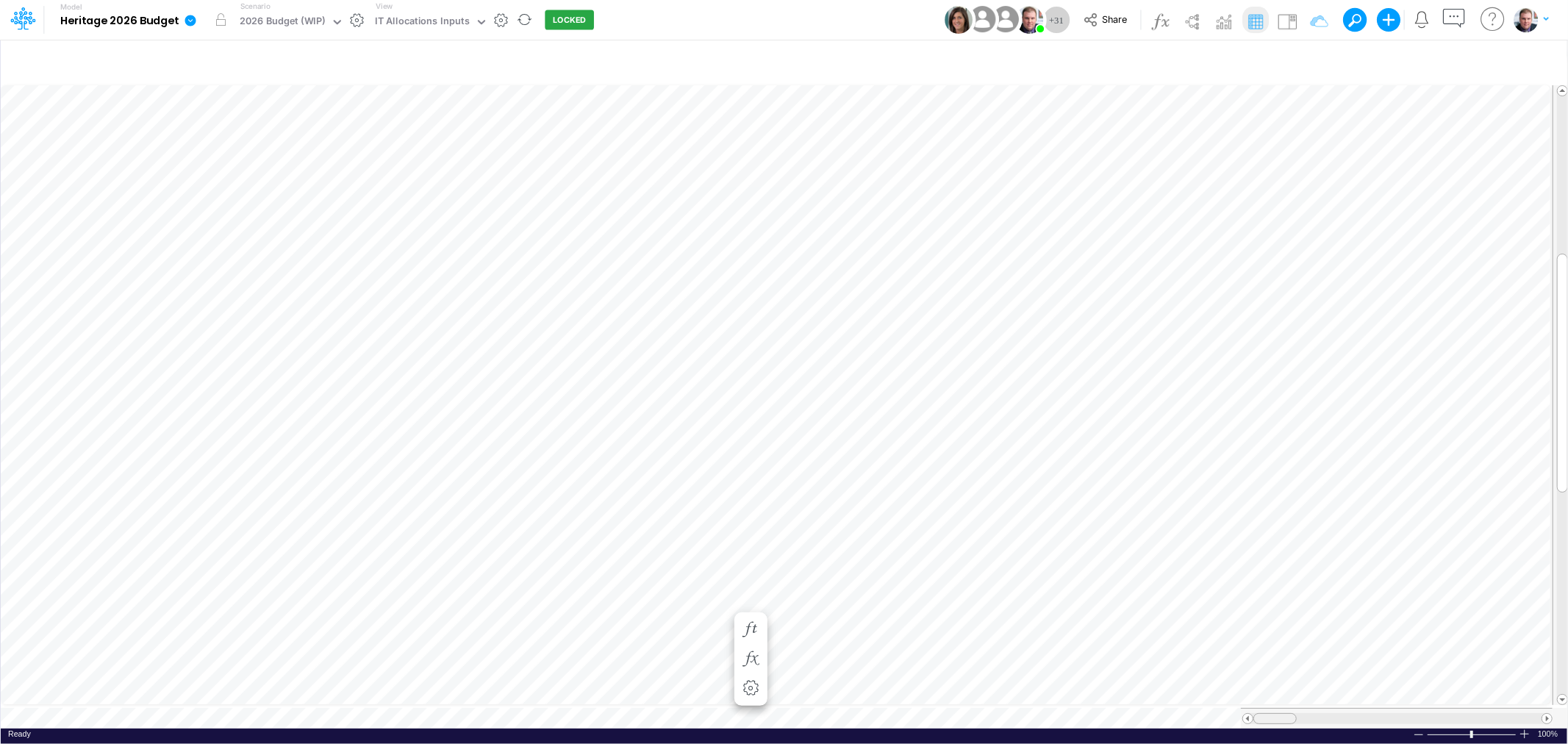
drag, startPoint x: 1338, startPoint y: 707, endPoint x: 1244, endPoint y: 709, distance: 94.0
click at [1244, 713] on div at bounding box center [1397, 719] width 310 height 11
click at [793, 232] on div "Paste Cut Copy AutoFill 0 Entity Count Unit Count" at bounding box center [784, 404] width 1566 height 646
click at [753, 250] on span "Entity Count" at bounding box center [748, 250] width 70 height 12
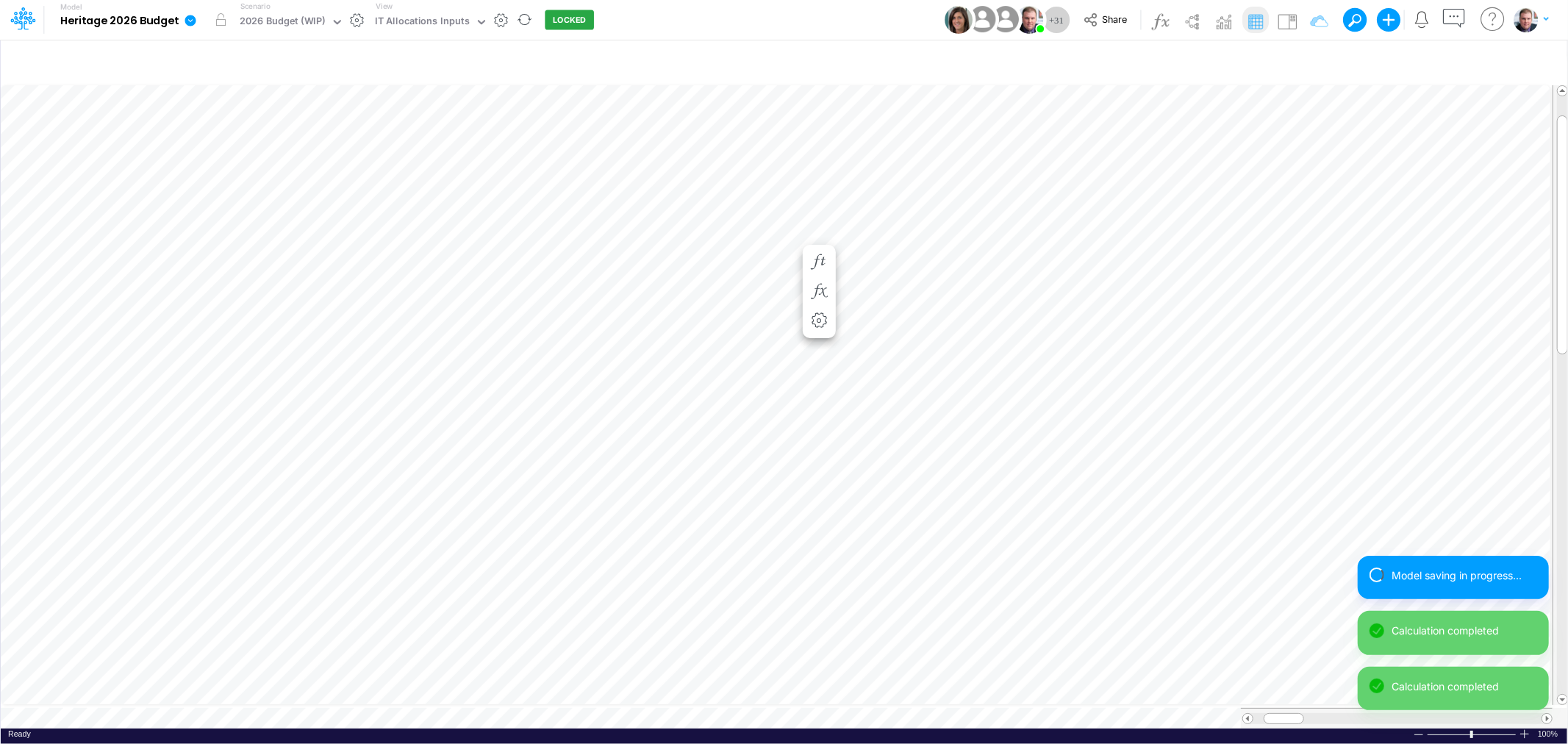
scroll to position [0, 1]
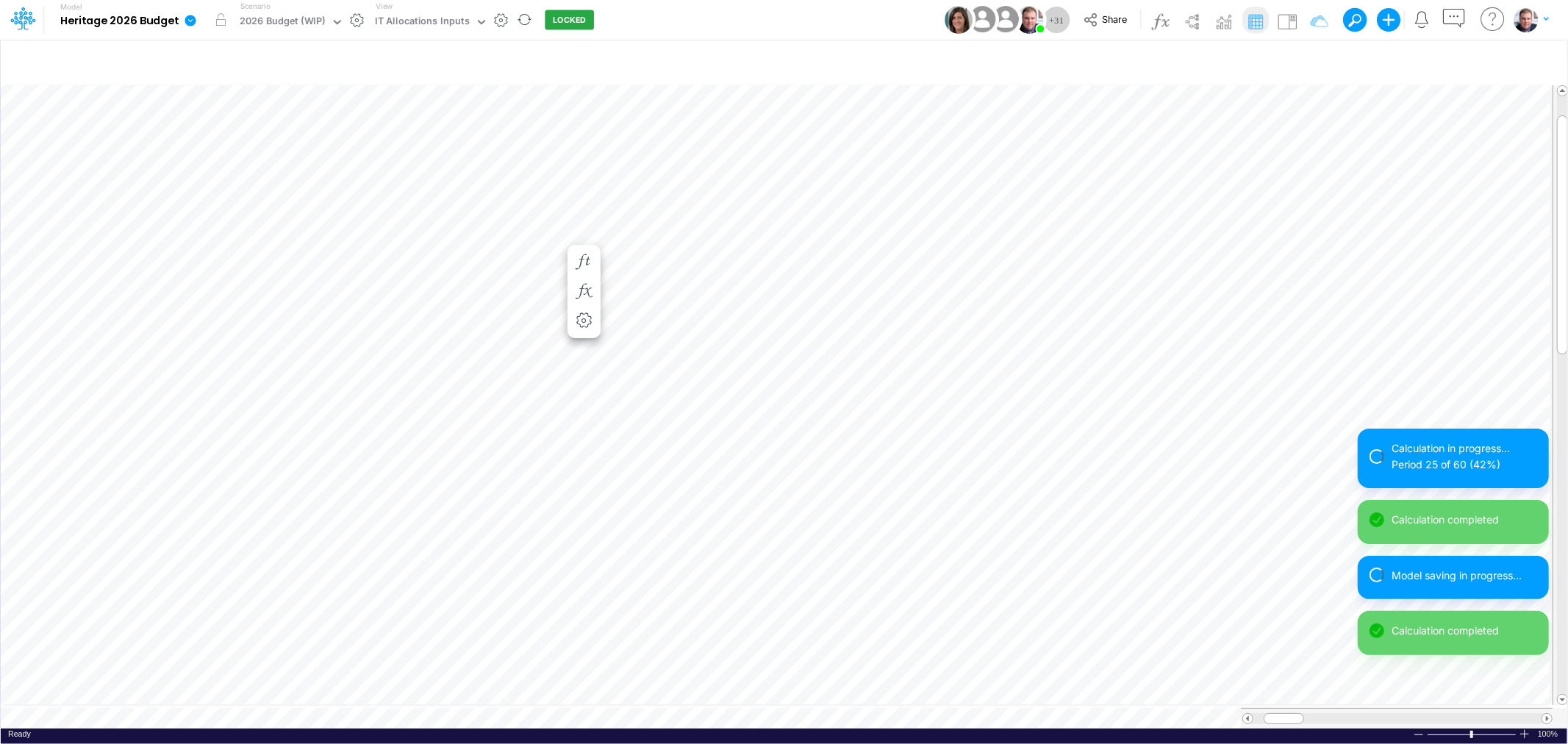
click at [559, 233] on div "Paste Cut Copy AutoFill 0 6035-0000 6048-0000 6059-0000 6060-0000 6061-0000" at bounding box center [784, 404] width 1566 height 646
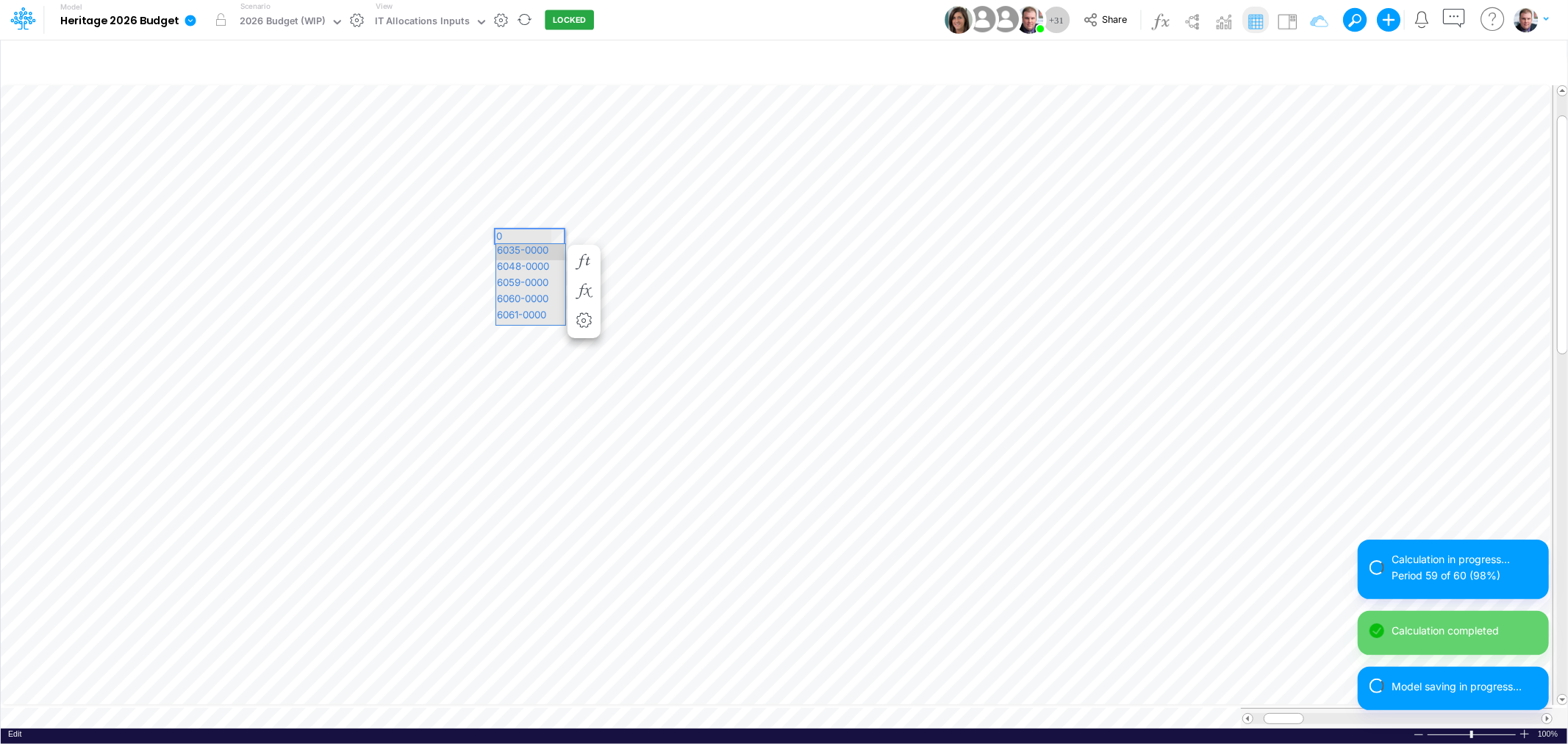
click at [546, 246] on span "6035-0000" at bounding box center [529, 250] width 66 height 12
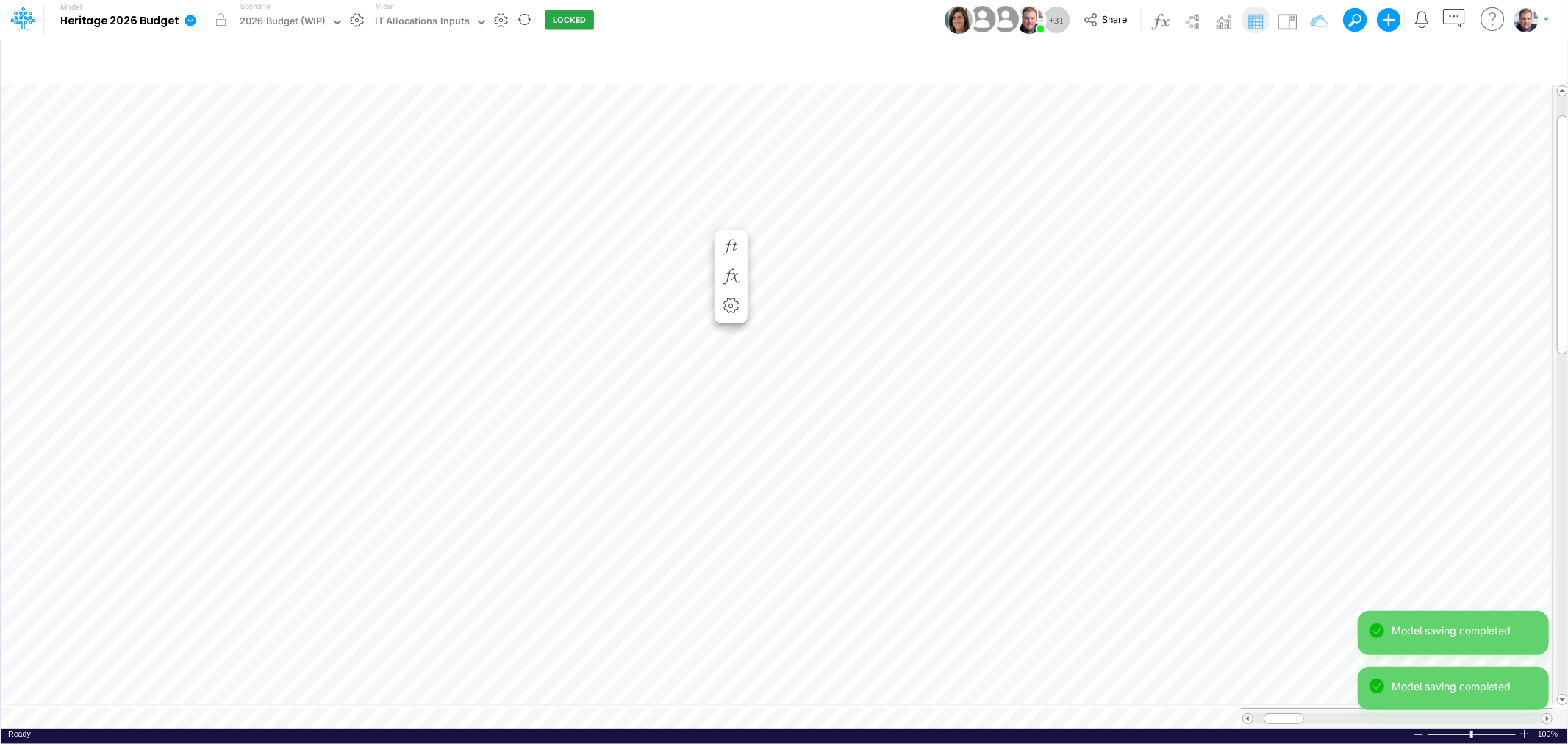
scroll to position [0, 1]
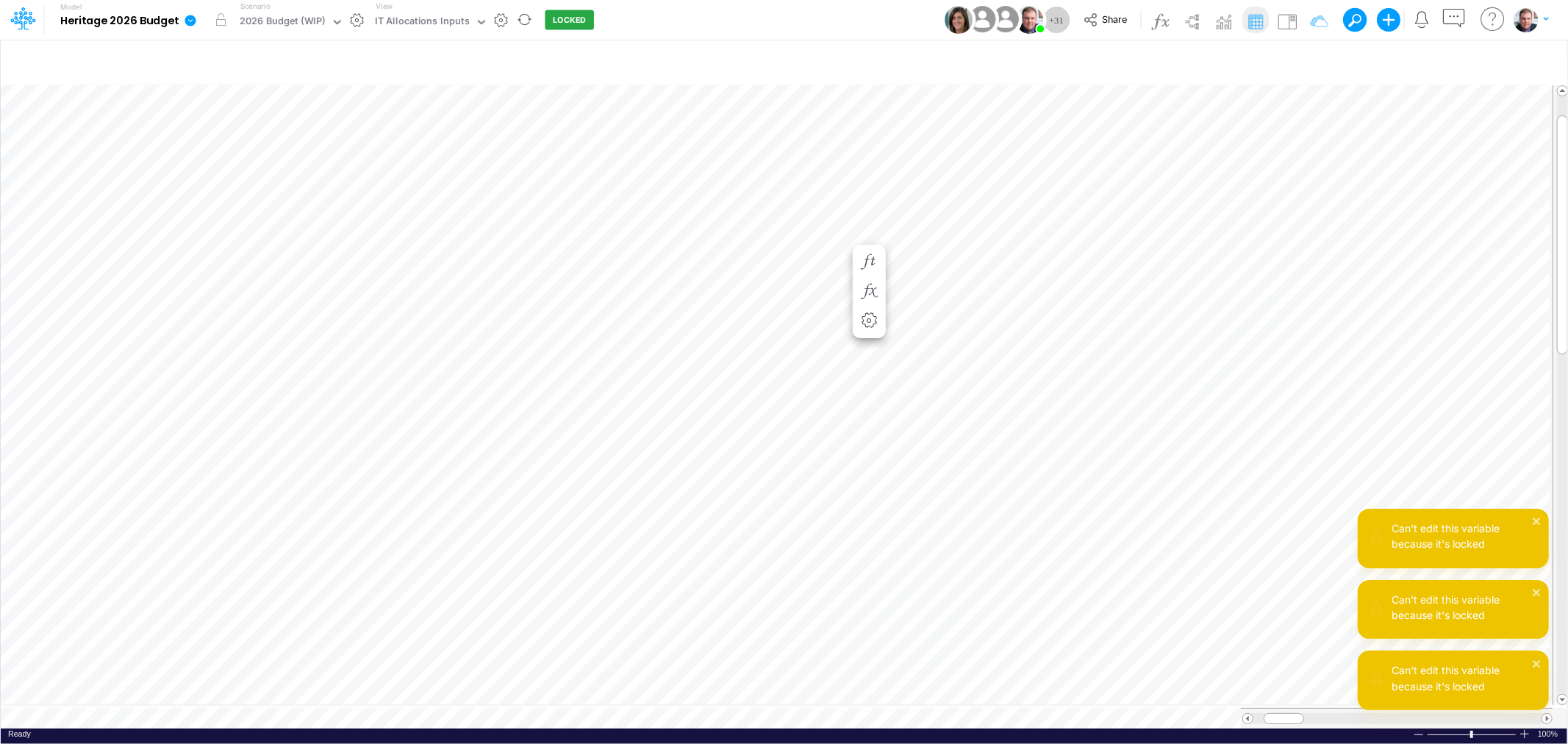
scroll to position [0, 1]
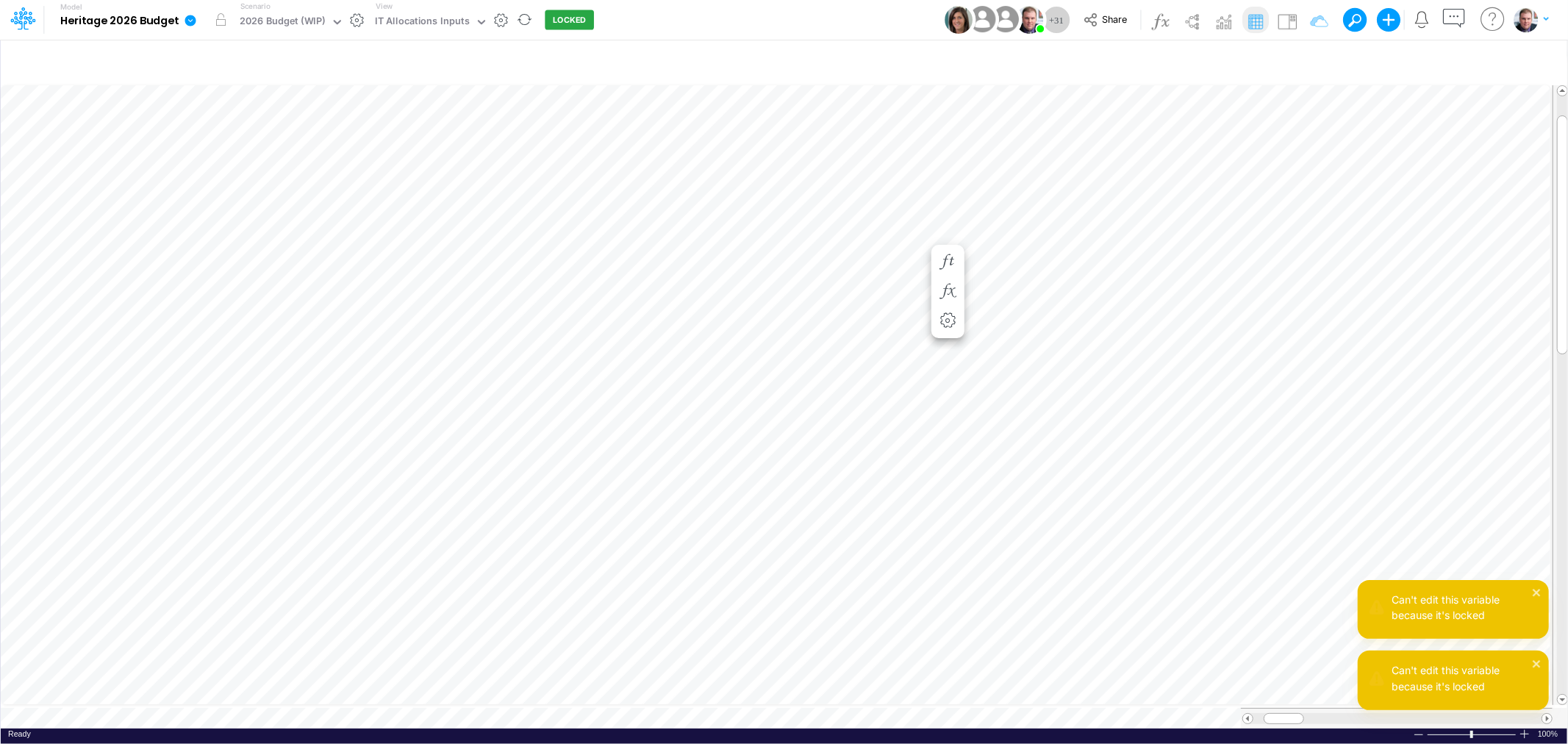
scroll to position [0, 1]
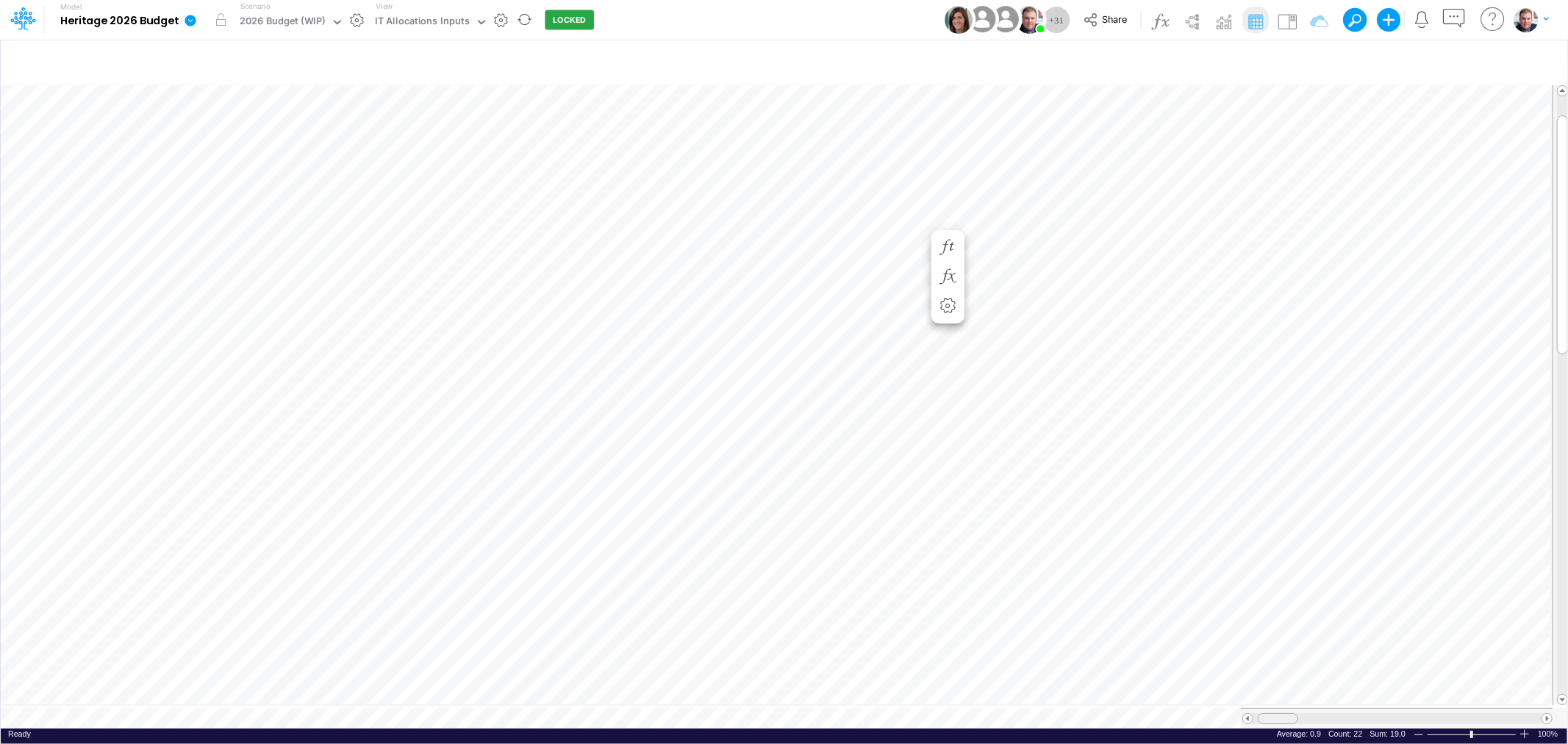
drag, startPoint x: 1336, startPoint y: 713, endPoint x: 1280, endPoint y: 712, distance: 56.0
click at [1280, 713] on span at bounding box center [1277, 718] width 10 height 10
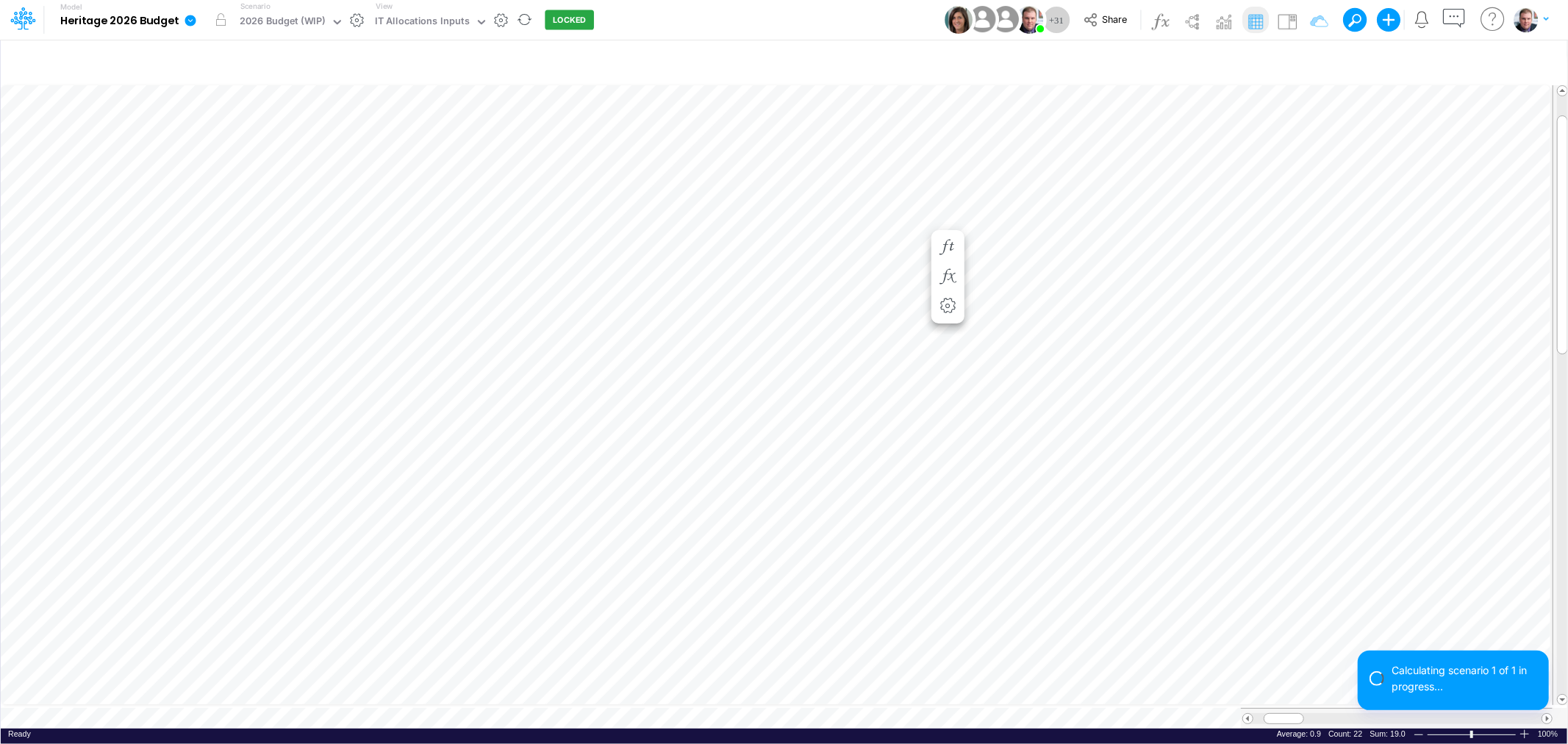
scroll to position [0, 1]
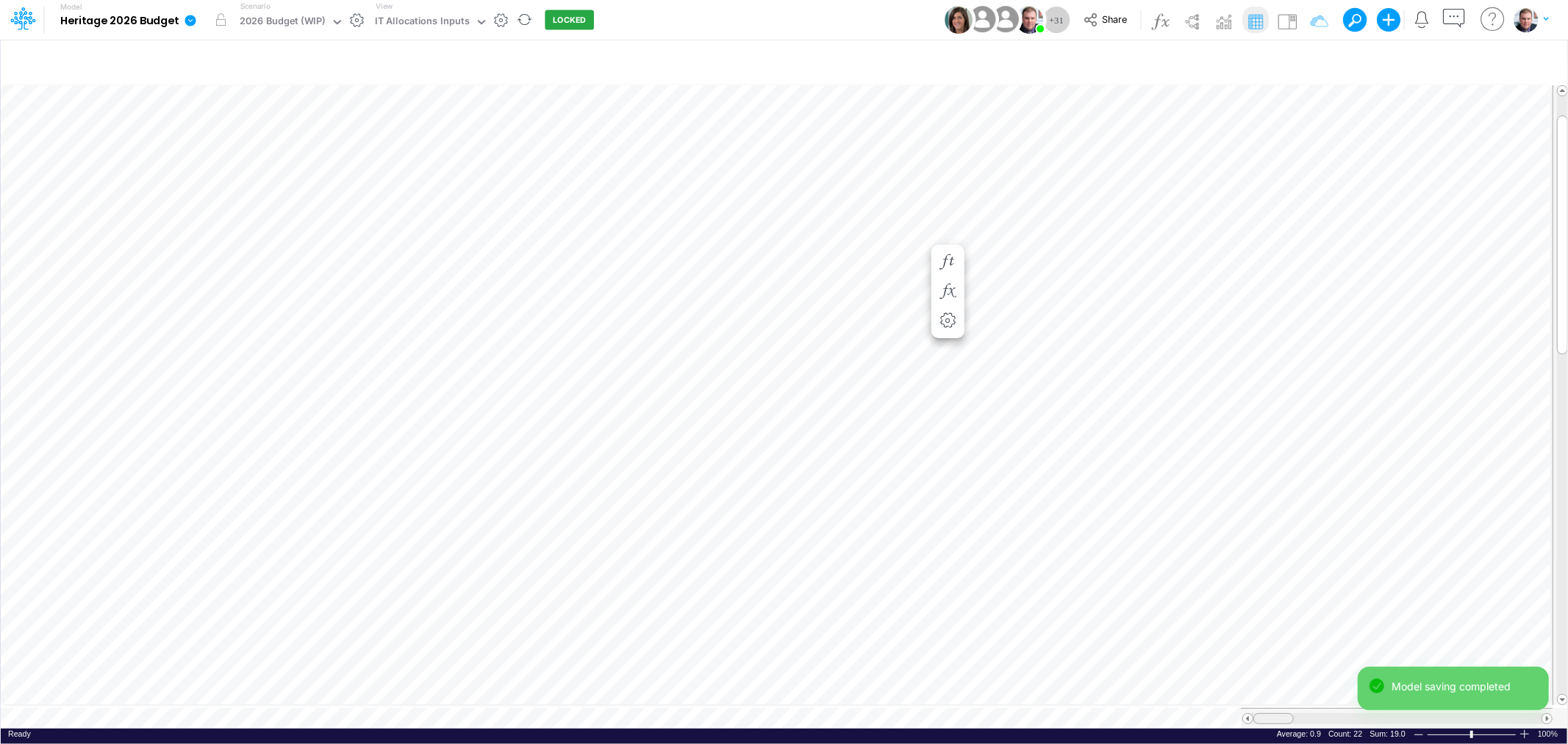
click at [1237, 709] on tr at bounding box center [776, 718] width 1552 height 21
click at [1244, 713] on span at bounding box center [1247, 718] width 10 height 10
drag, startPoint x: 1464, startPoint y: 708, endPoint x: 1361, endPoint y: 710, distance: 103.0
click at [1361, 713] on span at bounding box center [1362, 718] width 10 height 10
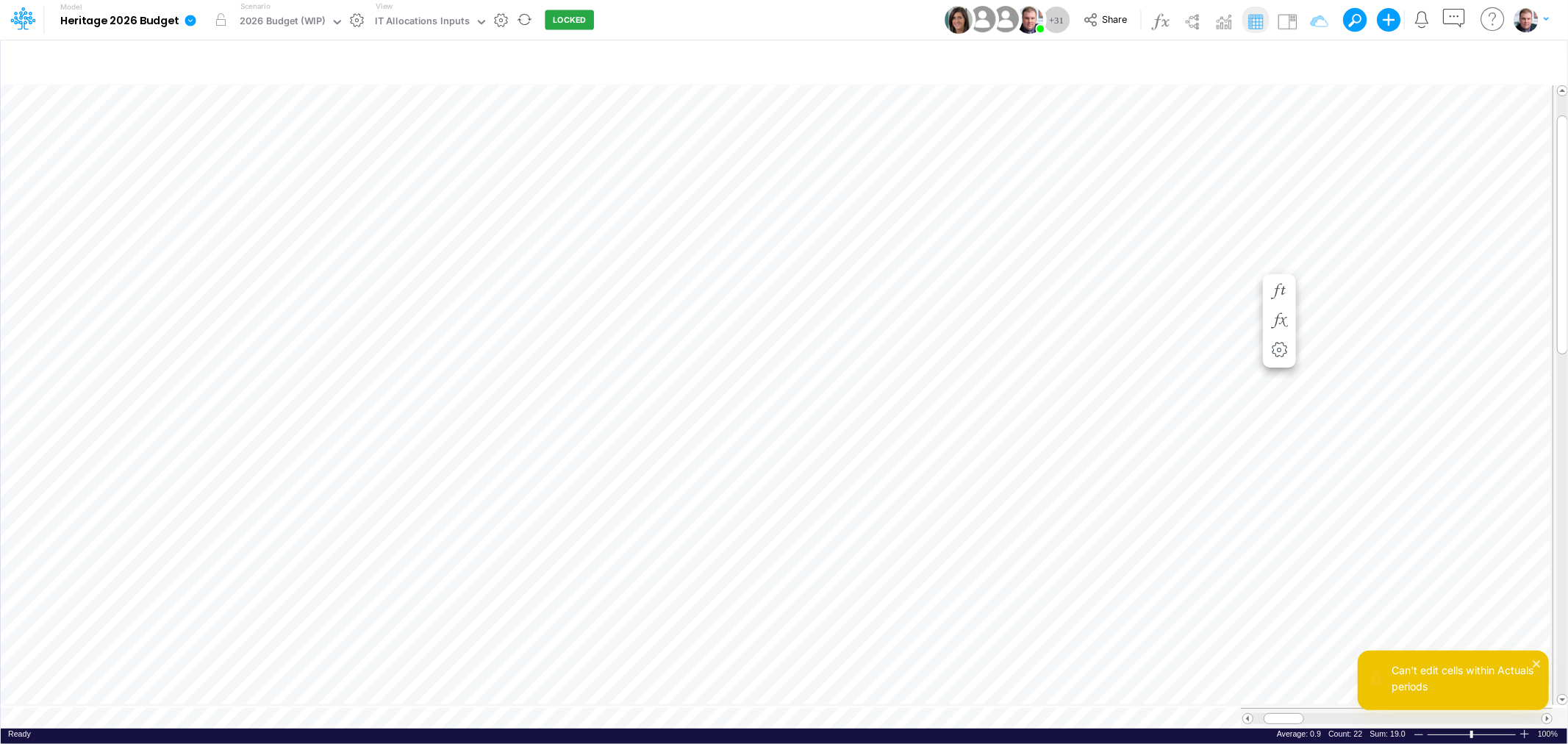
scroll to position [0, 1]
click at [1220, 721] on tr at bounding box center [776, 718] width 1552 height 21
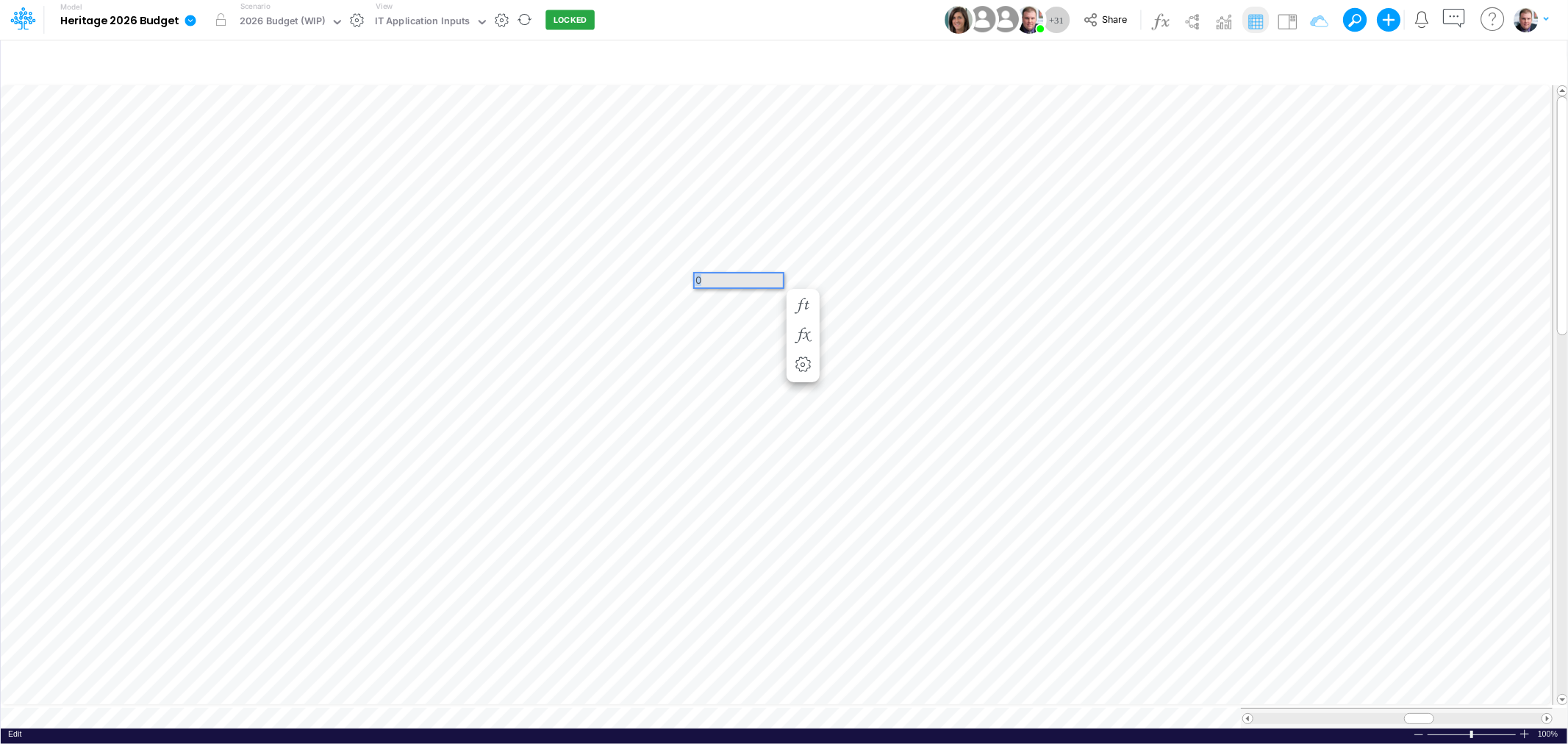
click at [676, 282] on div "Paste Cut Copy AutoFill 0" at bounding box center [784, 404] width 1566 height 646
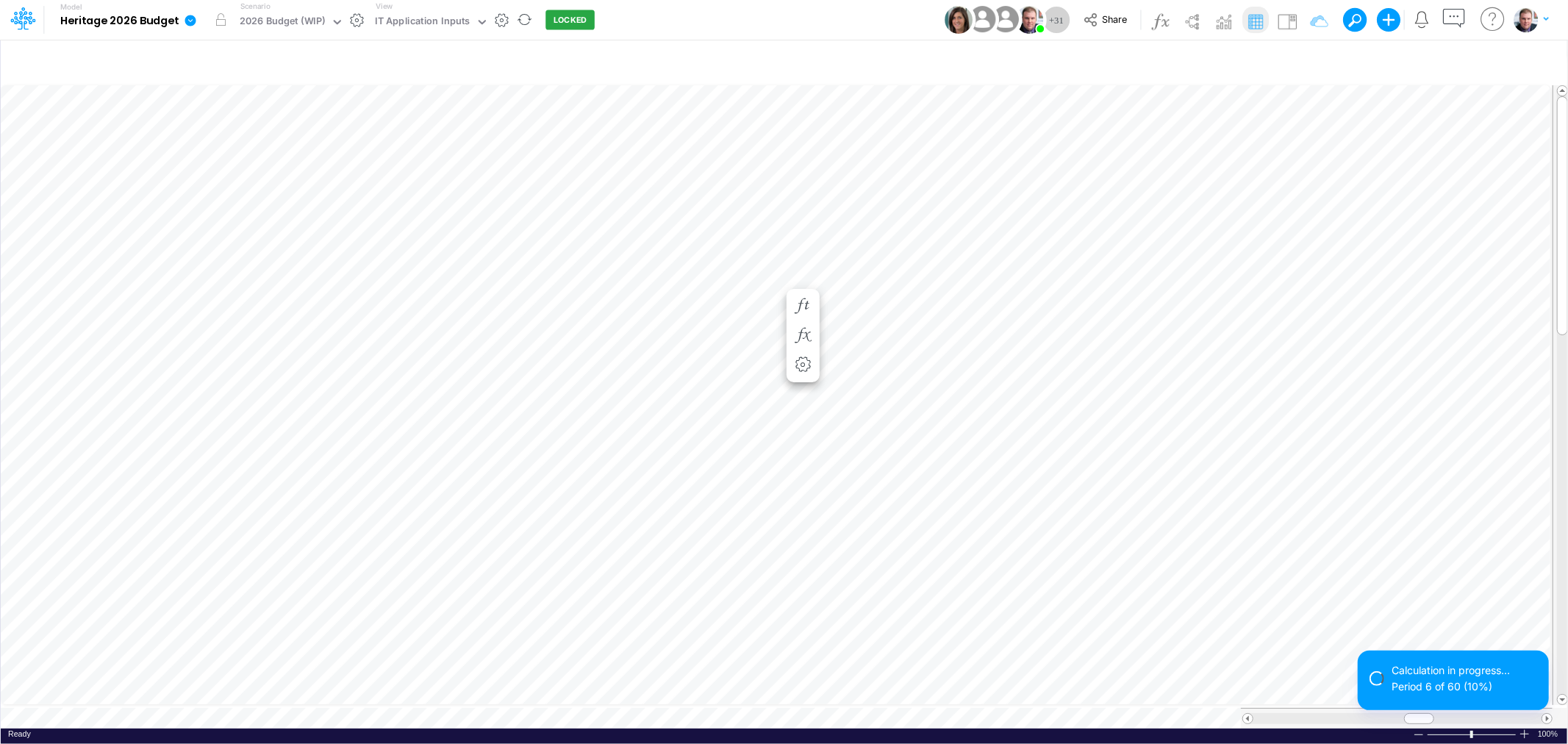
scroll to position [0, 1]
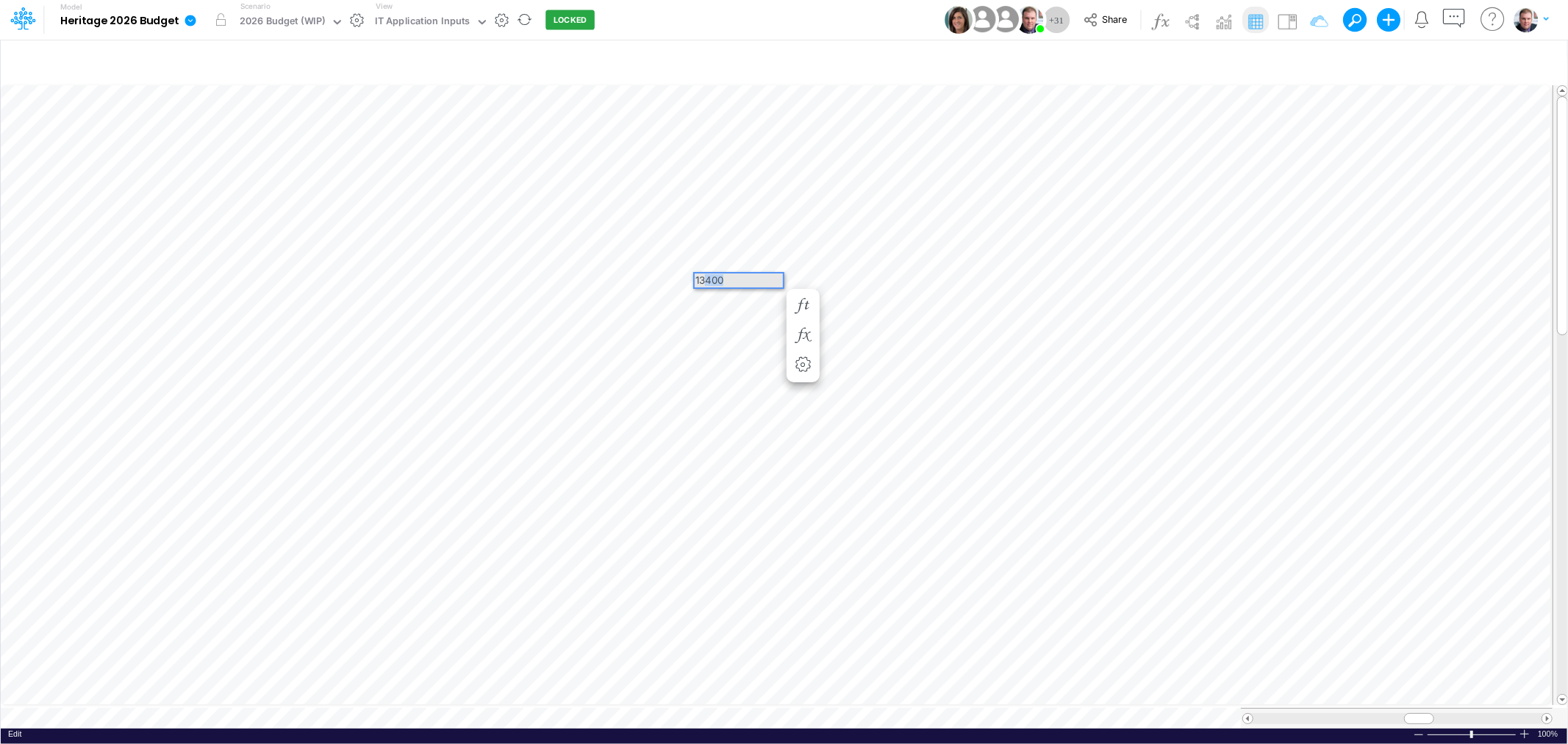
drag, startPoint x: 747, startPoint y: 280, endPoint x: 705, endPoint y: 279, distance: 42.0
click at [705, 279] on div "13400" at bounding box center [739, 281] width 88 height 14
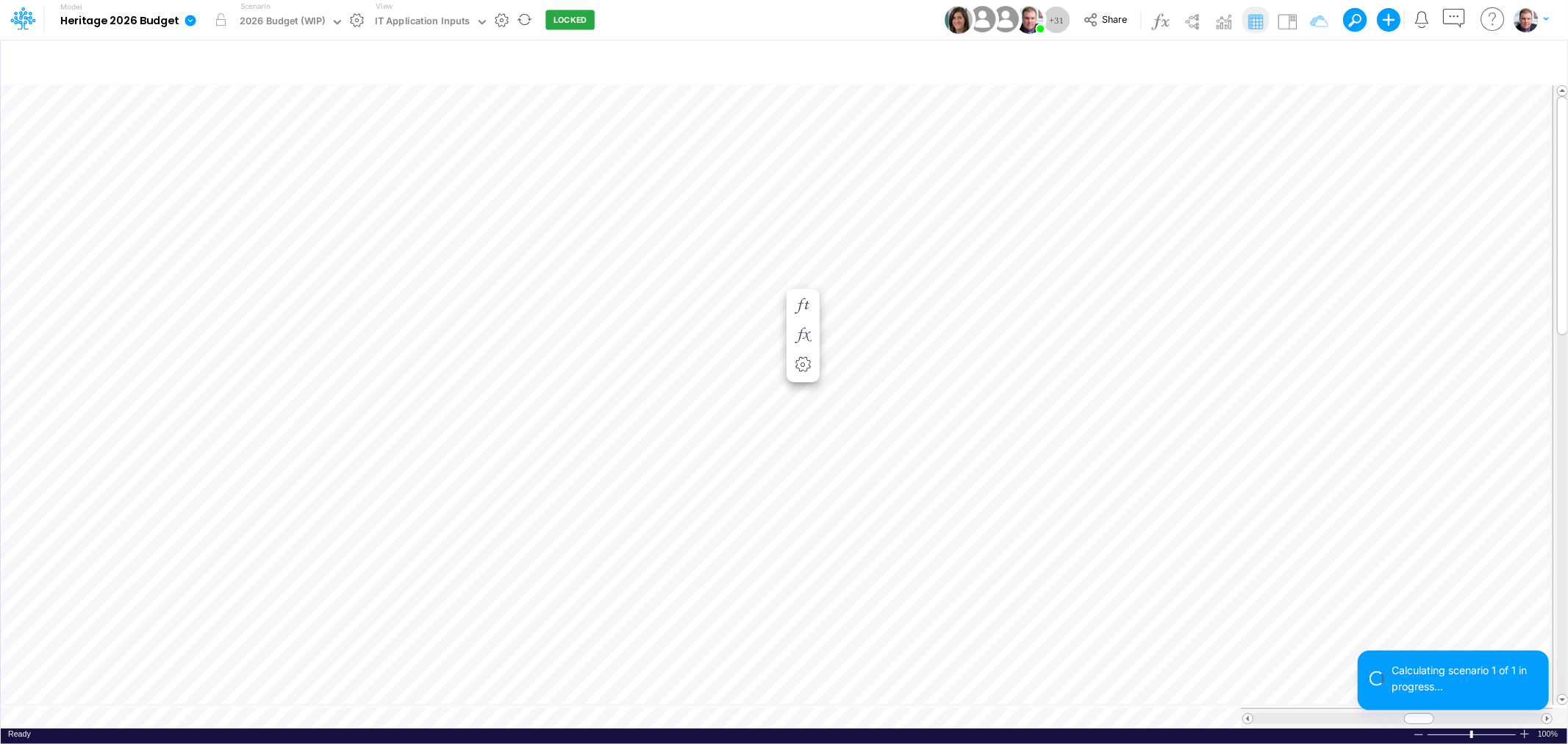
scroll to position [0, 1]
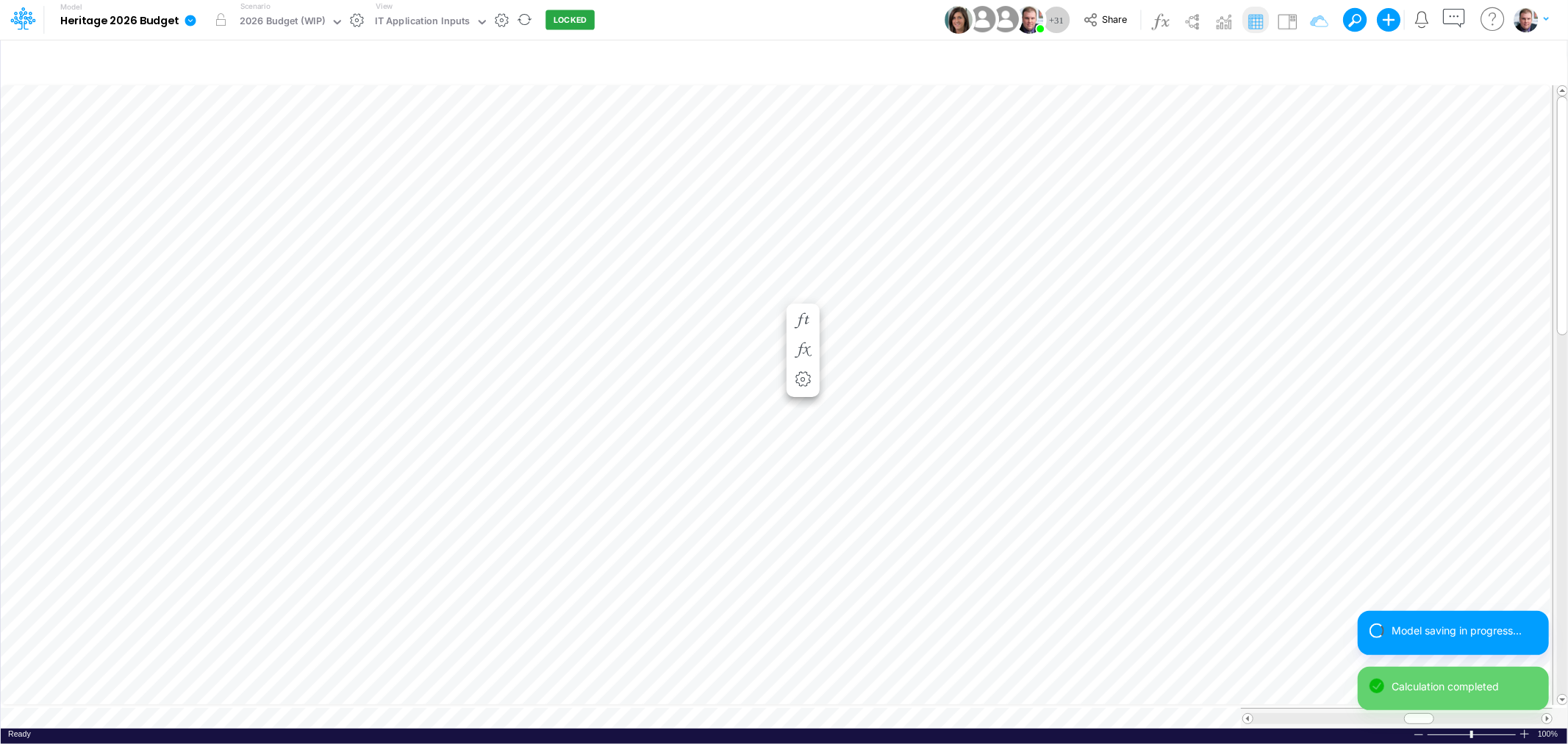
scroll to position [0, 1]
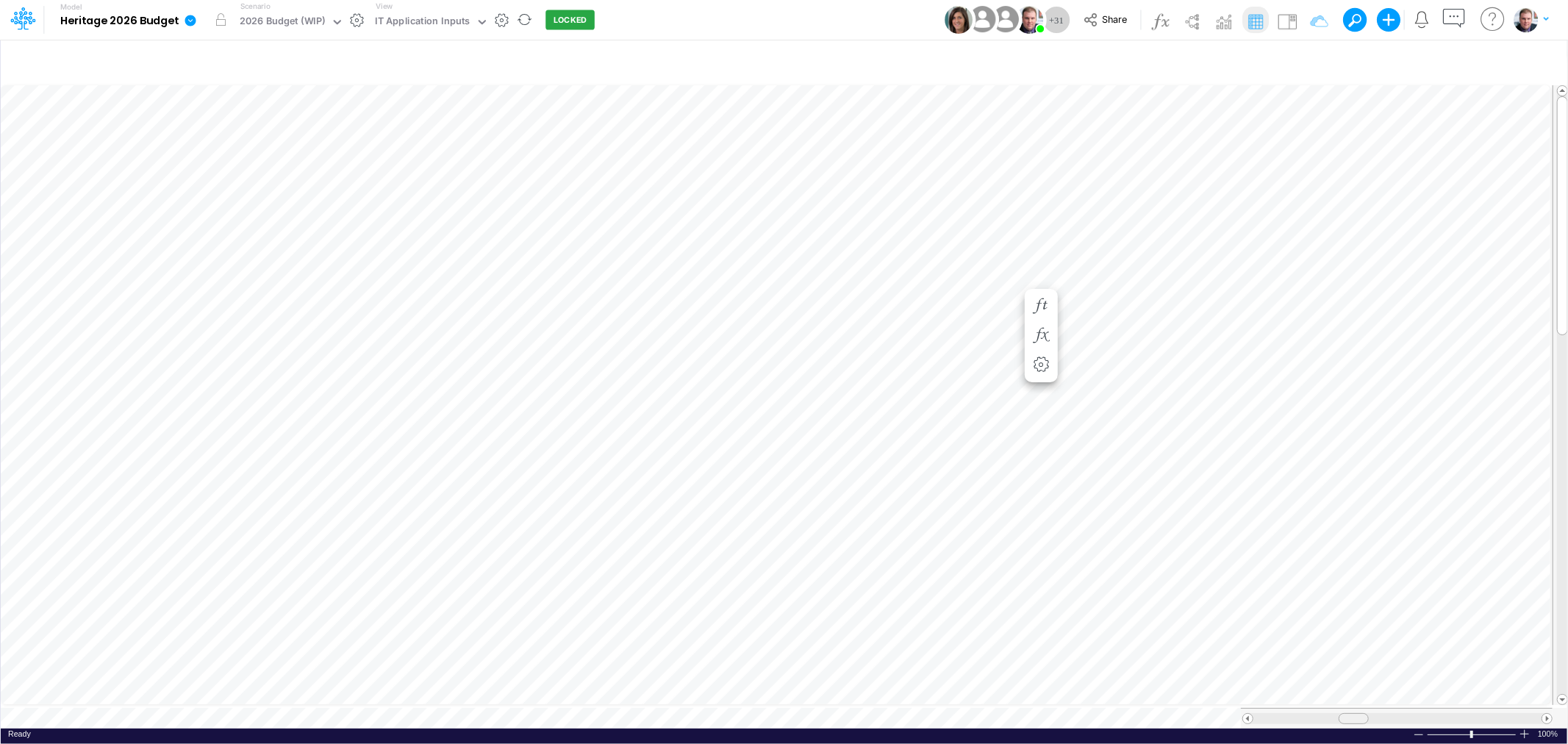
drag, startPoint x: 1416, startPoint y: 716, endPoint x: 1348, endPoint y: 715, distance: 68.0
click at [1348, 715] on div at bounding box center [1353, 719] width 30 height 11
drag, startPoint x: 1282, startPoint y: 712, endPoint x: 1277, endPoint y: 728, distance: 16.8
click at [1277, 728] on div "Paste Cut Copy AutoFill 1 Ready 100% Sum: 19.0 Max: 1.0 Min: 0.2 Numerical Coun…" at bounding box center [784, 404] width 1566 height 646
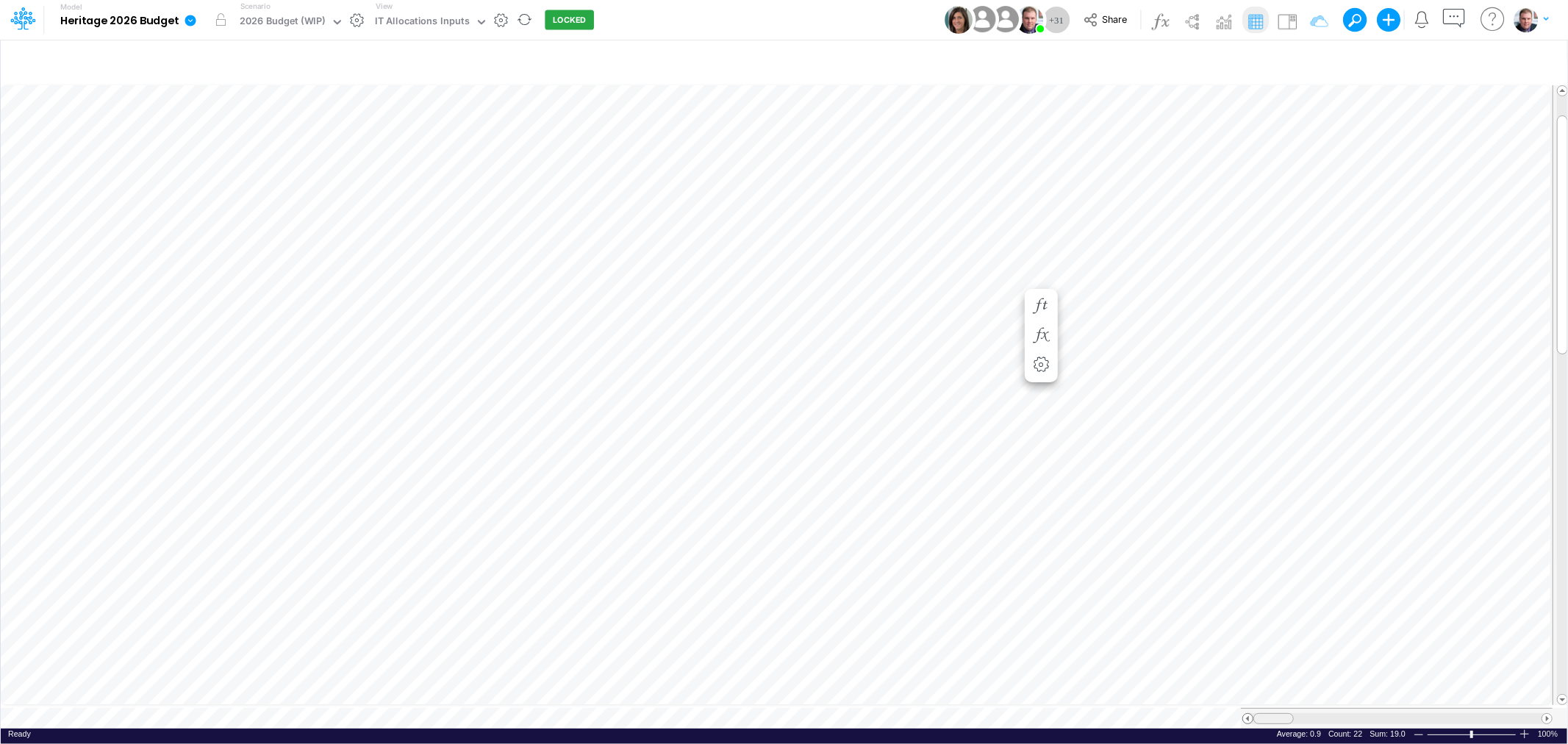
drag, startPoint x: 1284, startPoint y: 712, endPoint x: 1249, endPoint y: 712, distance: 35.0
click at [1249, 713] on div at bounding box center [1397, 719] width 310 height 11
click at [47, 14] on div "248051.45" at bounding box center [23, 7] width 47 height 14
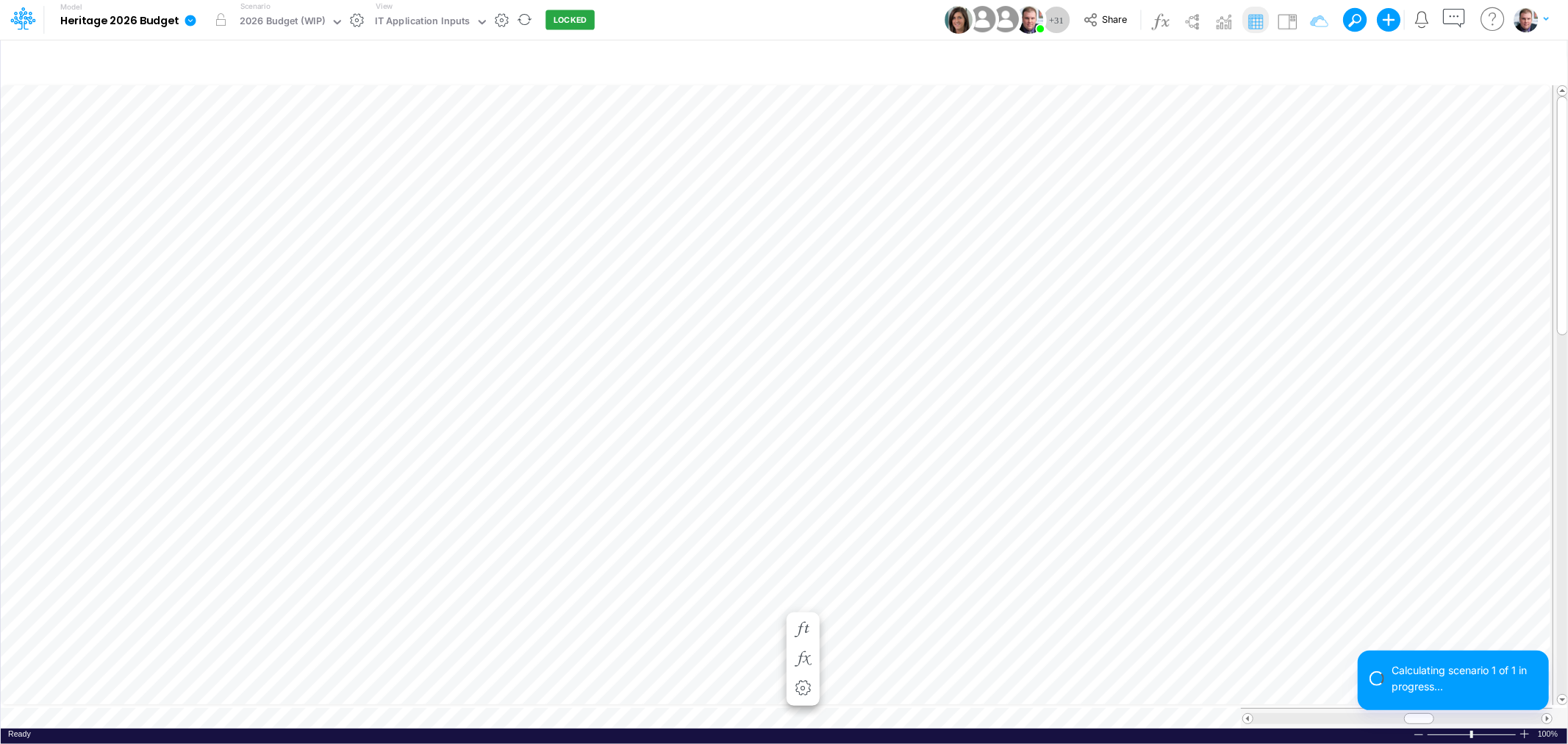
scroll to position [0, 1]
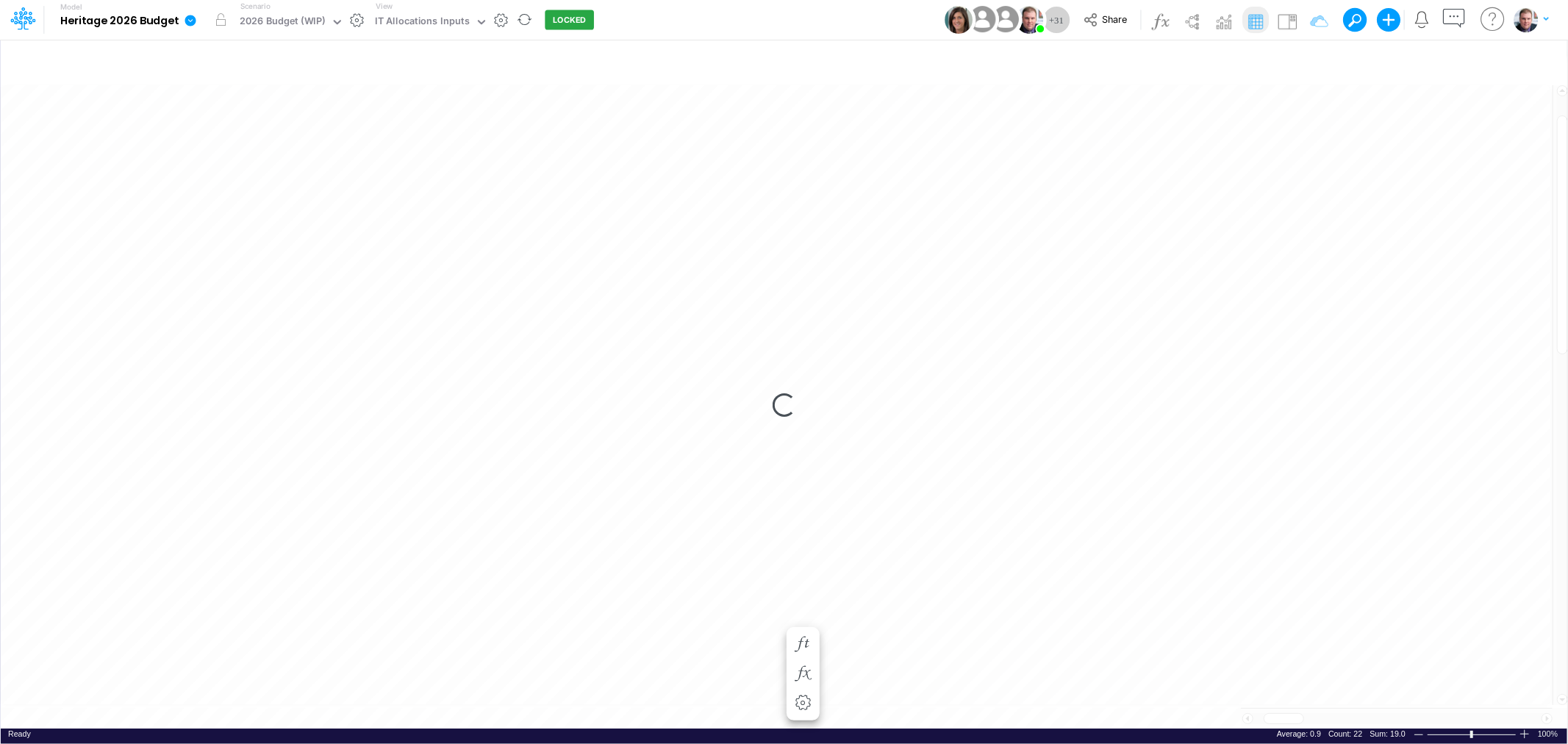
scroll to position [0, 1]
click at [1277, 713] on span at bounding box center [1280, 718] width 10 height 10
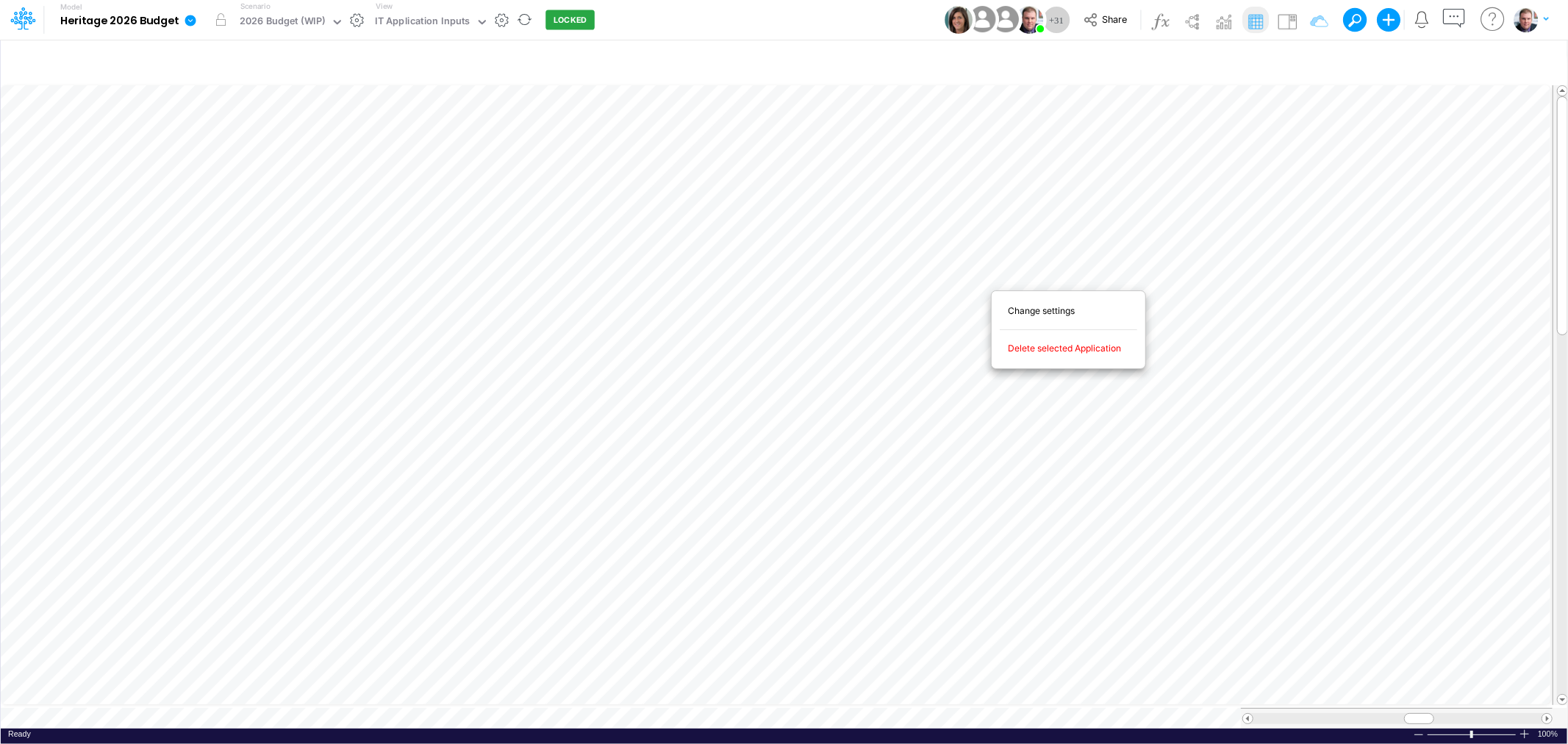
scroll to position [0, 1]
drag, startPoint x: 1409, startPoint y: 711, endPoint x: 1371, endPoint y: 702, distance: 39.1
click at [1371, 708] on div at bounding box center [1397, 718] width 312 height 21
click at [1125, 708] on tr at bounding box center [776, 718] width 1552 height 21
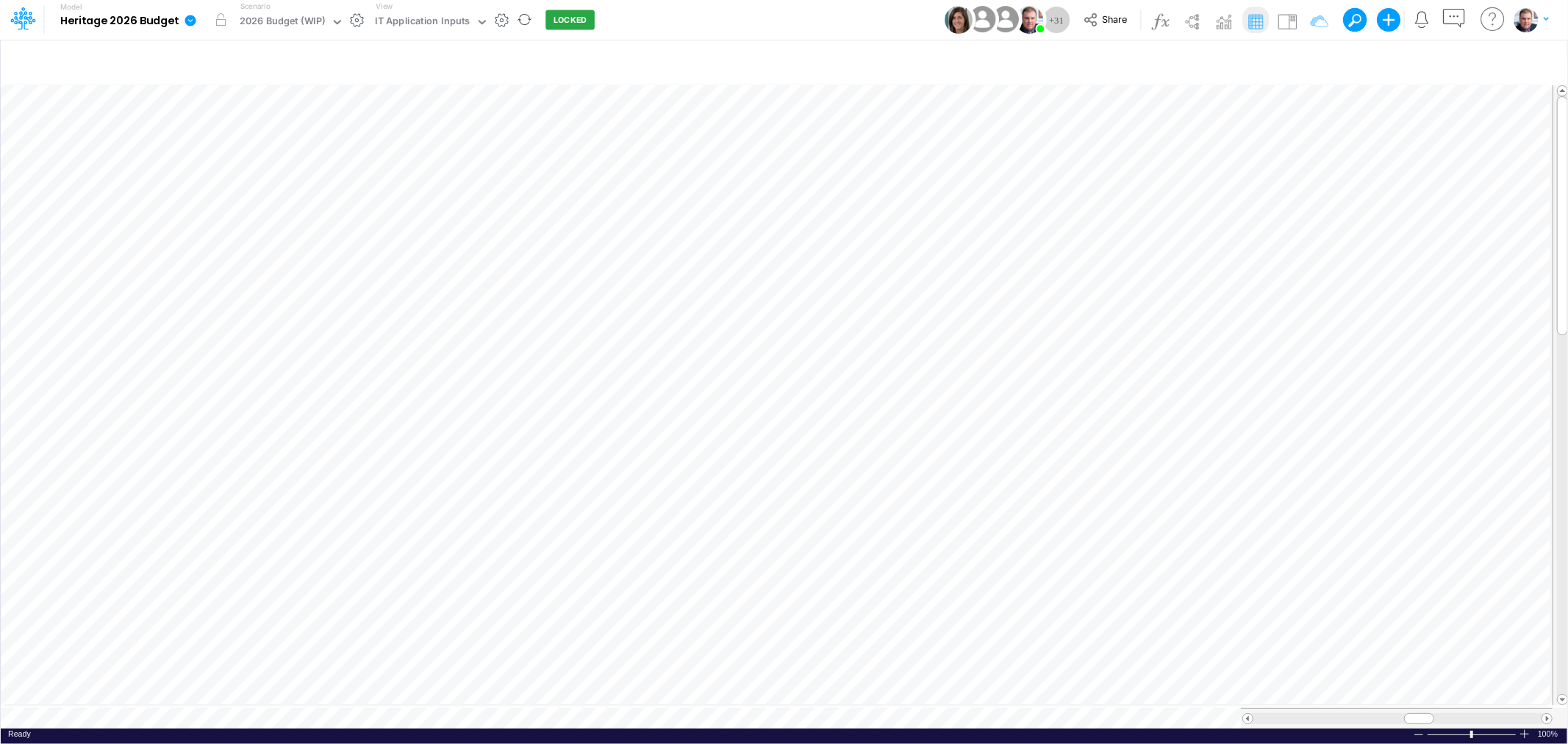
scroll to position [0, 1]
click at [1441, 713] on div at bounding box center [1455, 719] width 30 height 11
click at [669, 603] on div "Paste Cut Copy AutoFill 260438.84" at bounding box center [784, 404] width 1566 height 646
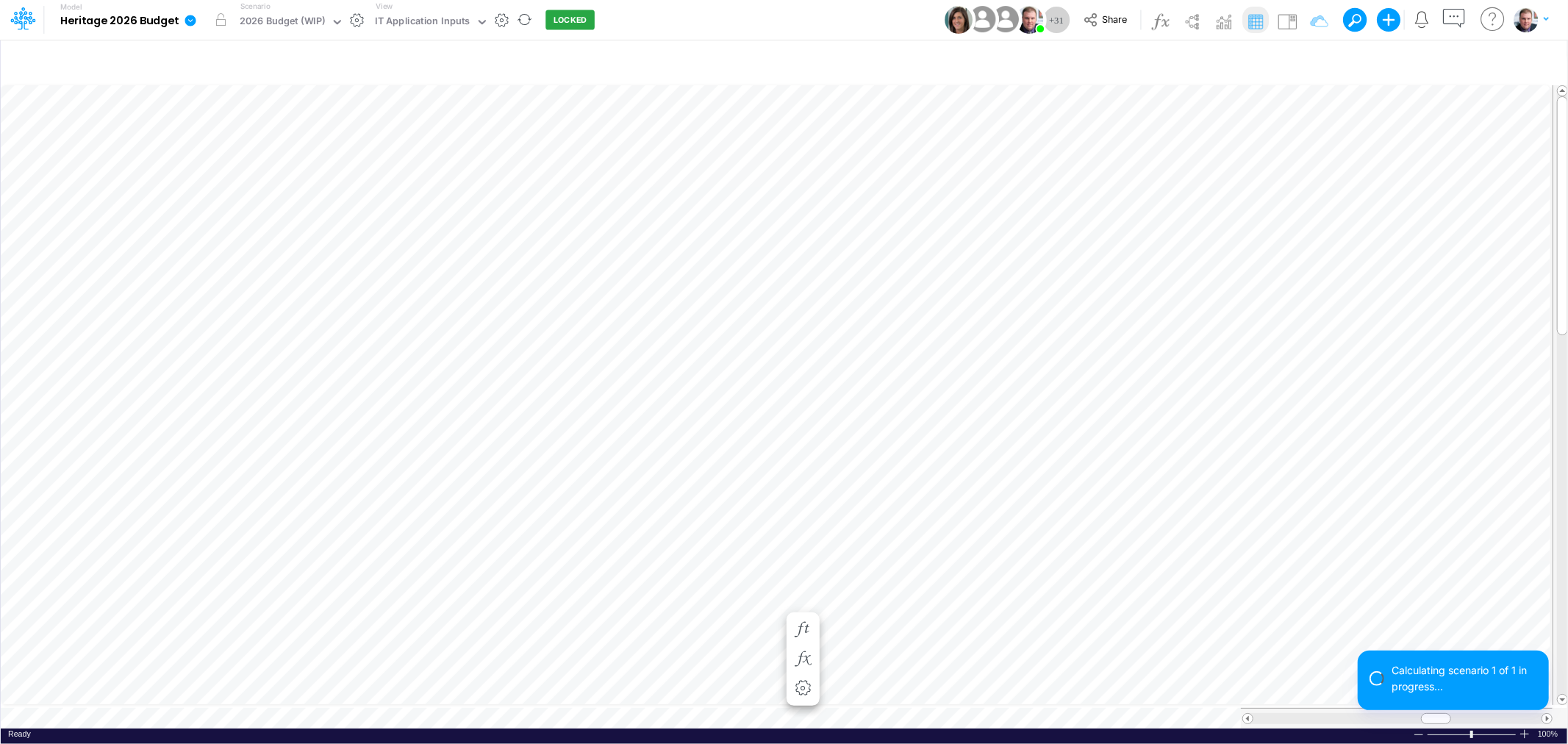
scroll to position [0, 1]
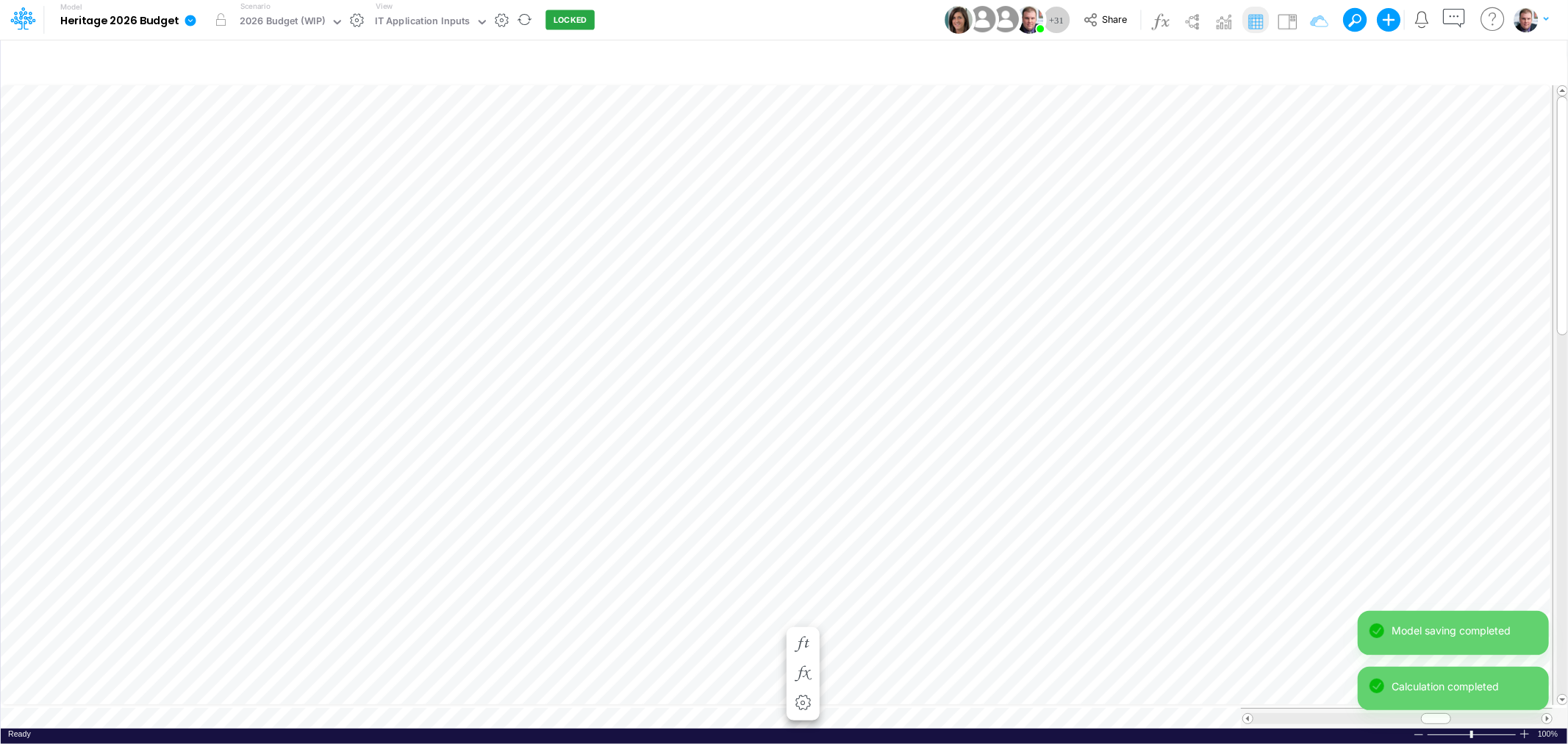
click at [189, 22] on icon at bounding box center [191, 20] width 11 height 11
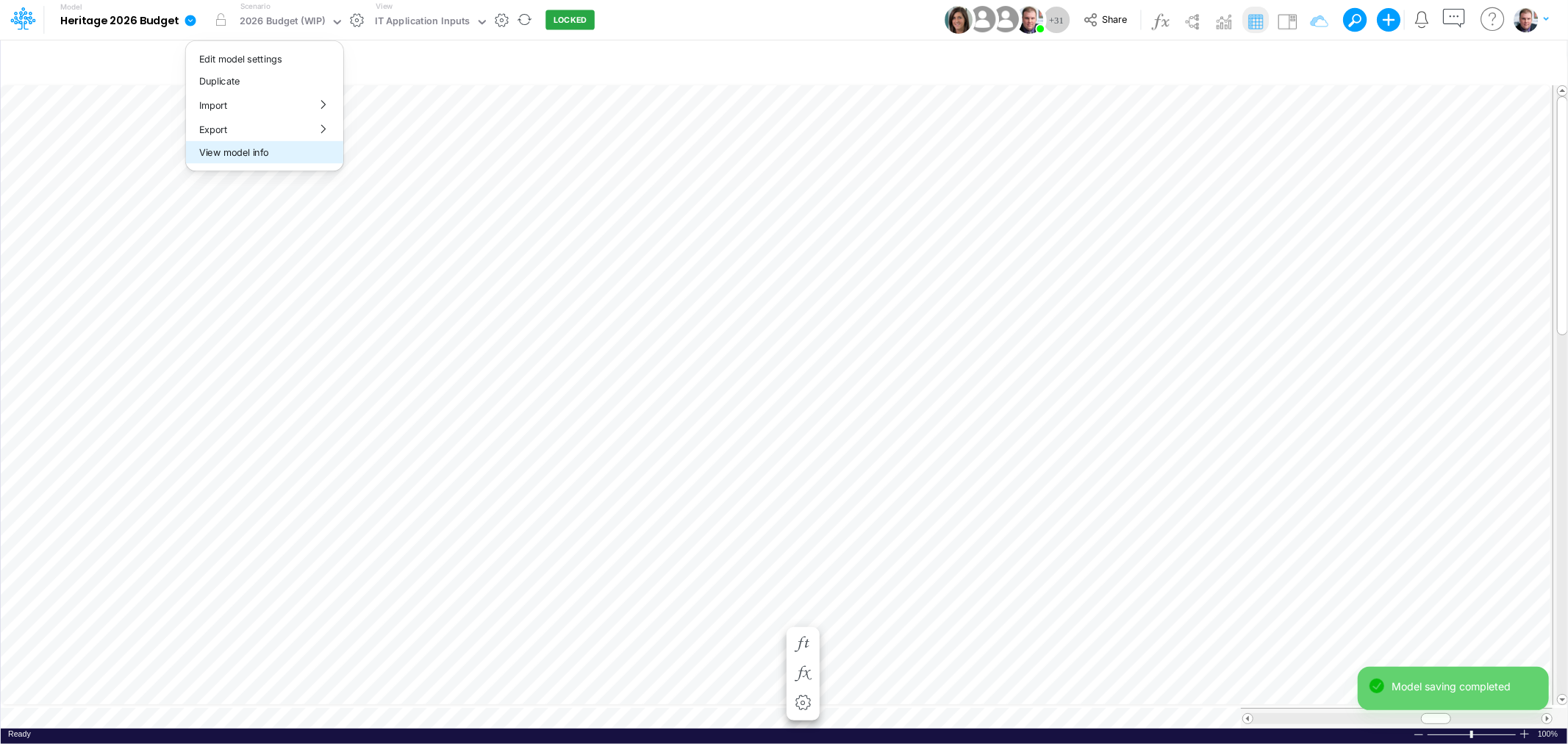
click at [238, 149] on button "View model info" at bounding box center [264, 152] width 158 height 23
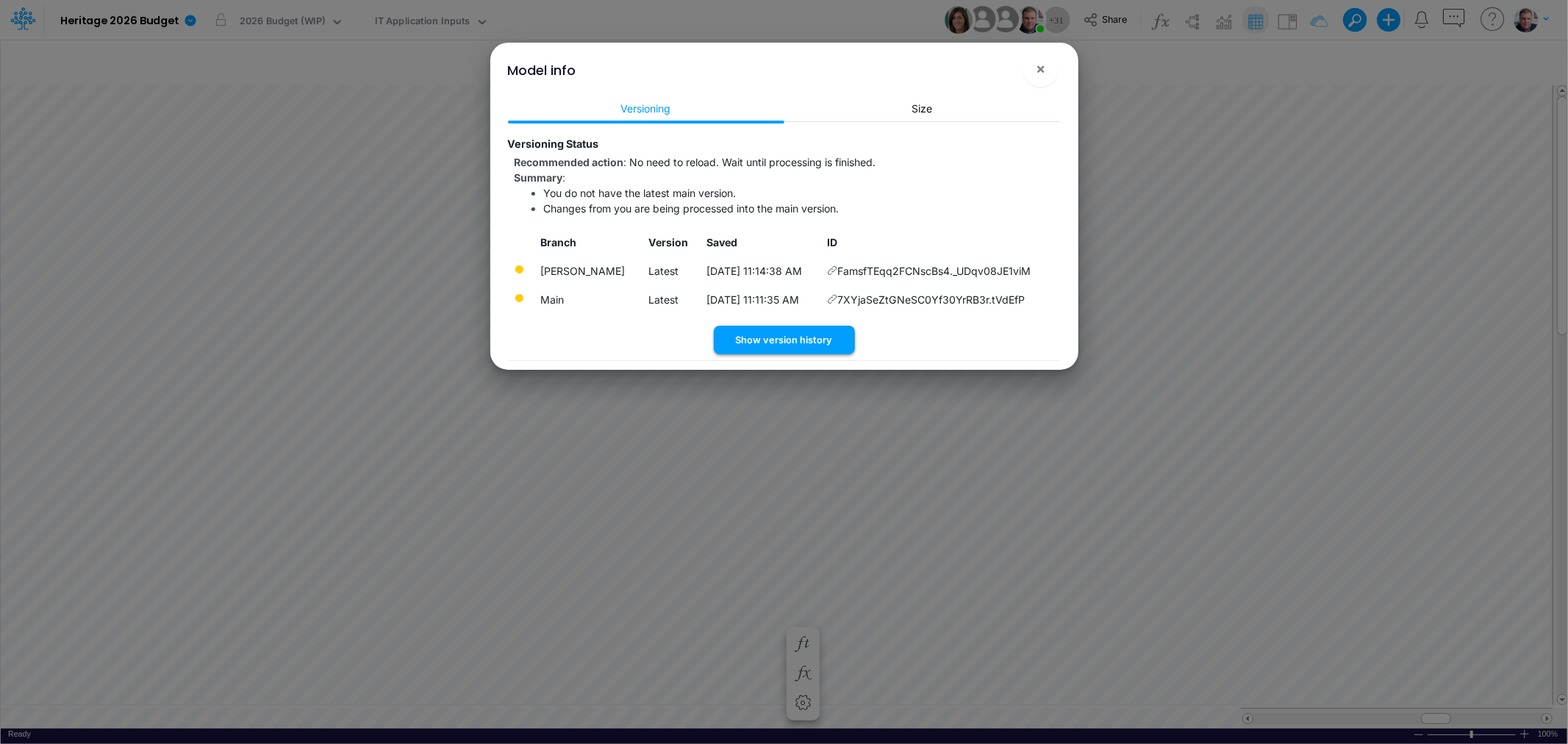
click at [793, 335] on button "Show version history" at bounding box center [784, 340] width 141 height 29
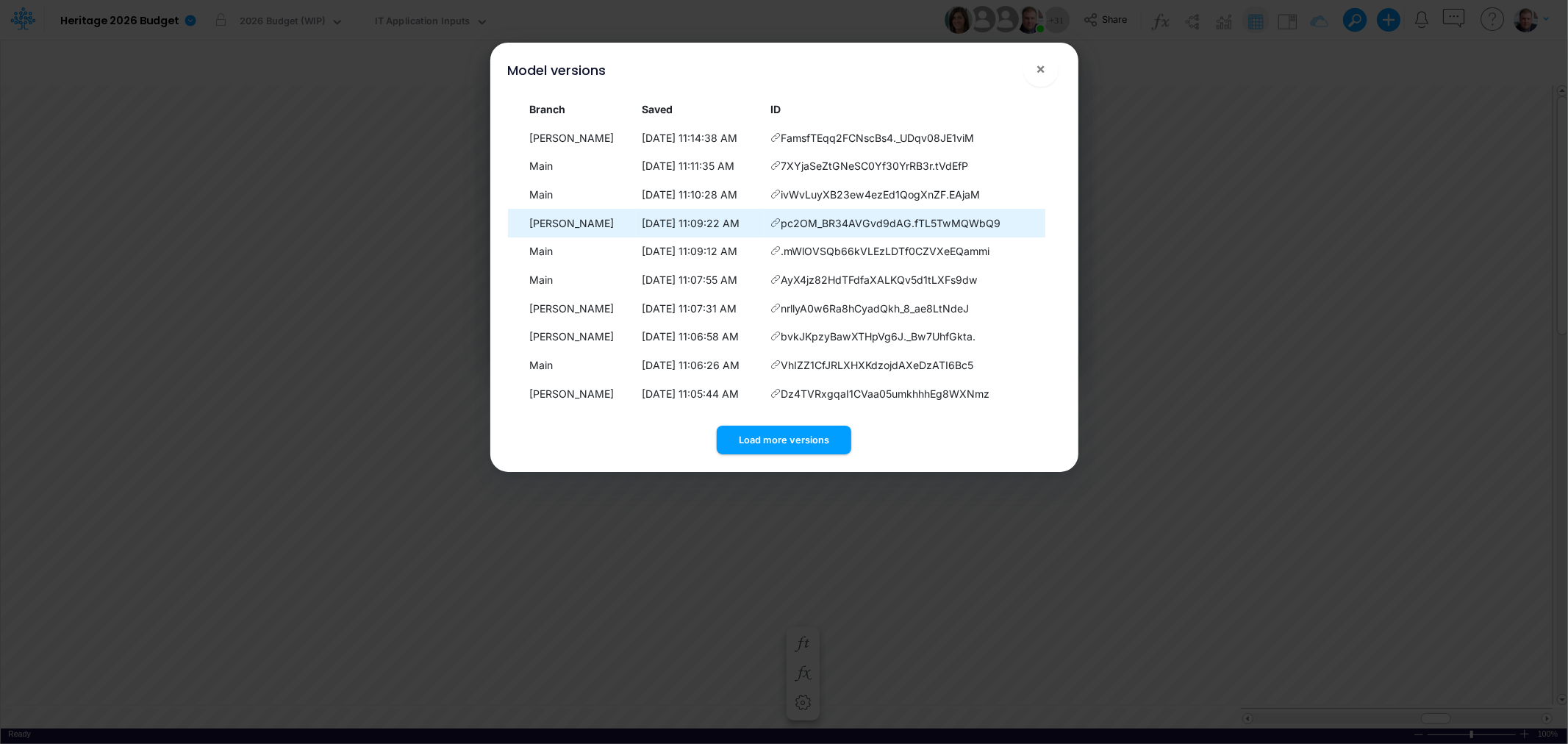
click at [782, 218] on span "pc2OM_BR34AVGvd9dAG.fTL5TwMQWbQ9" at bounding box center [891, 222] width 220 height 15
click at [770, 218] on icon at bounding box center [775, 222] width 10 height 10
drag, startPoint x: 997, startPoint y: 222, endPoint x: 948, endPoint y: 228, distance: 49.4
click at [948, 228] on td "pc2OM_BR34AVGvd9dAG.fTL5TwMQWbQ9" at bounding box center [904, 223] width 282 height 29
click at [873, 222] on span "pc2OM_BR34AVGvd9dAG.fTL5TwMQWbQ9" at bounding box center [891, 222] width 220 height 15
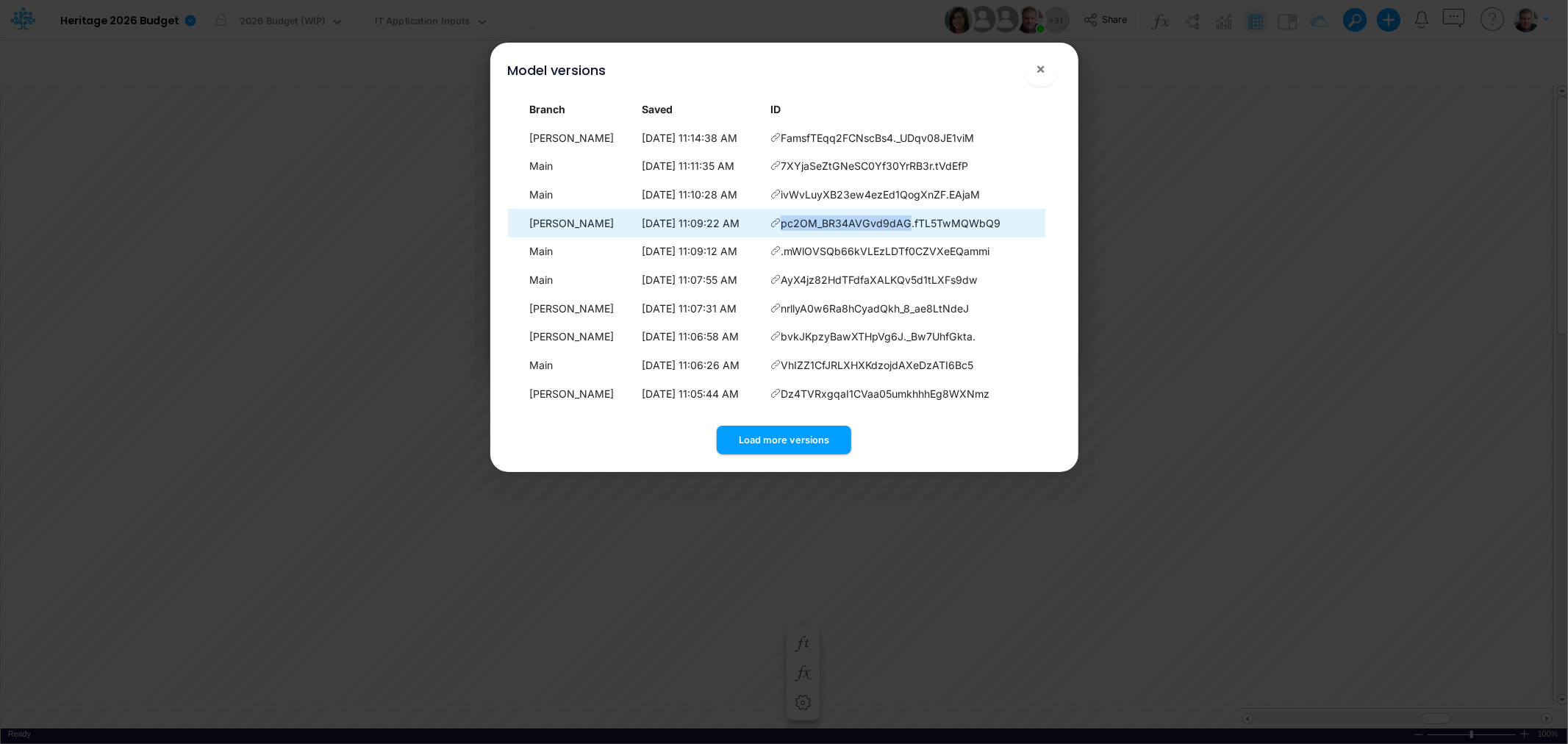
click at [873, 222] on span "pc2OM_BR34AVGvd9dAG.fTL5TwMQWbQ9" at bounding box center [891, 222] width 220 height 15
click at [781, 223] on span "pc2OM_BR34AVGvd9dAG.fTL5TwMQWbQ9" at bounding box center [891, 222] width 220 height 15
click at [770, 223] on icon at bounding box center [775, 222] width 10 height 10
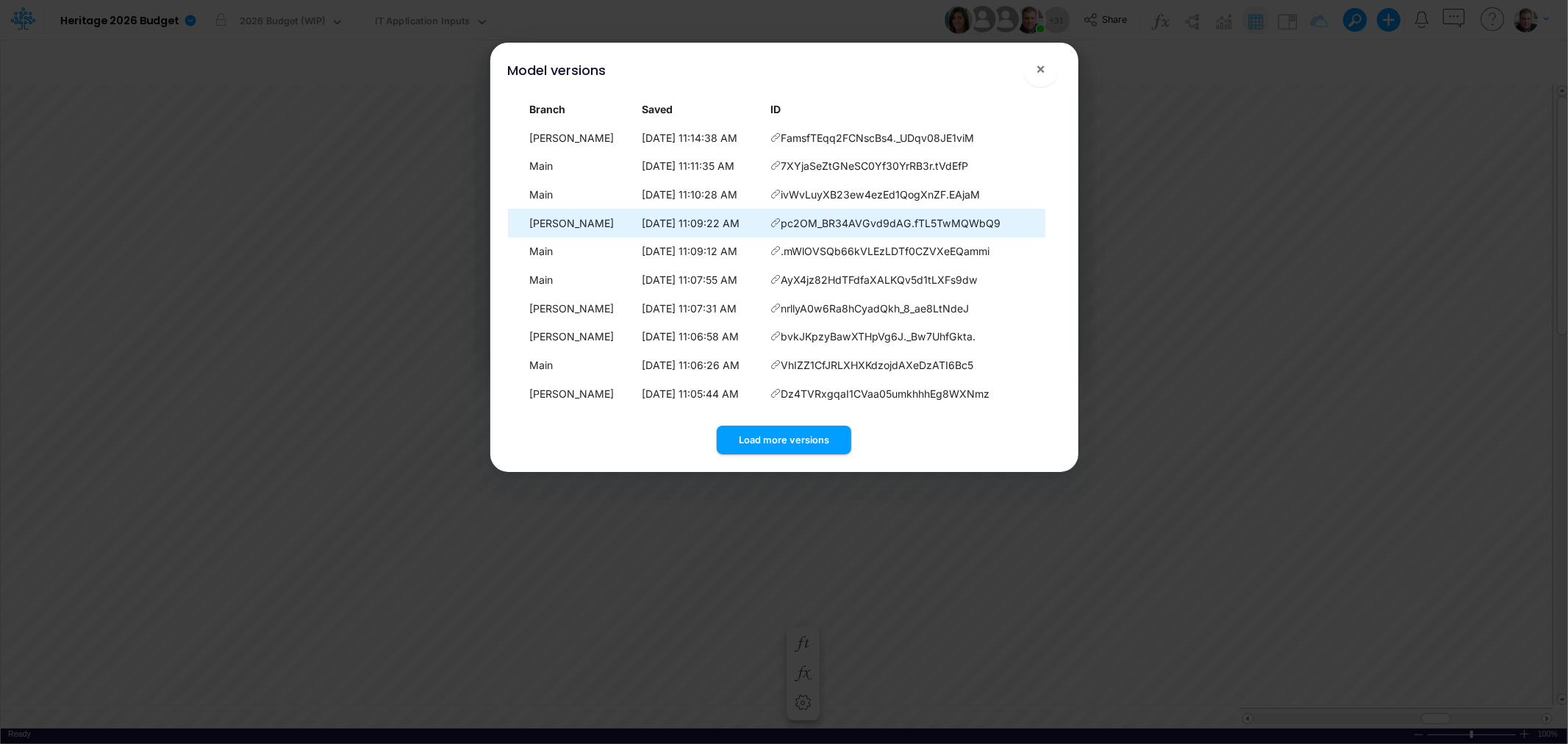
click at [770, 223] on icon at bounding box center [775, 222] width 10 height 10
click at [790, 429] on button "Load more versions" at bounding box center [784, 440] width 134 height 29
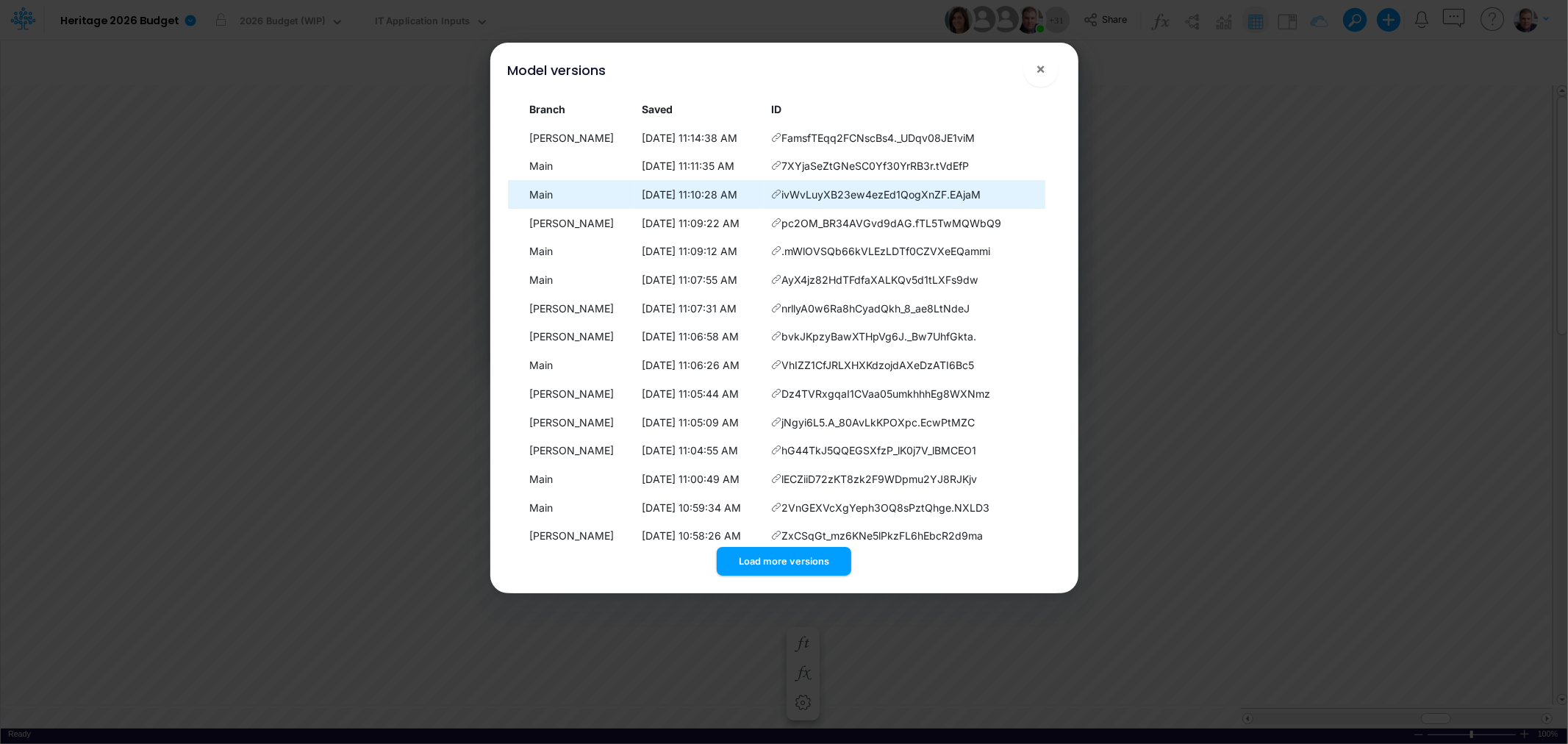
click at [771, 195] on icon at bounding box center [775, 194] width 10 height 10
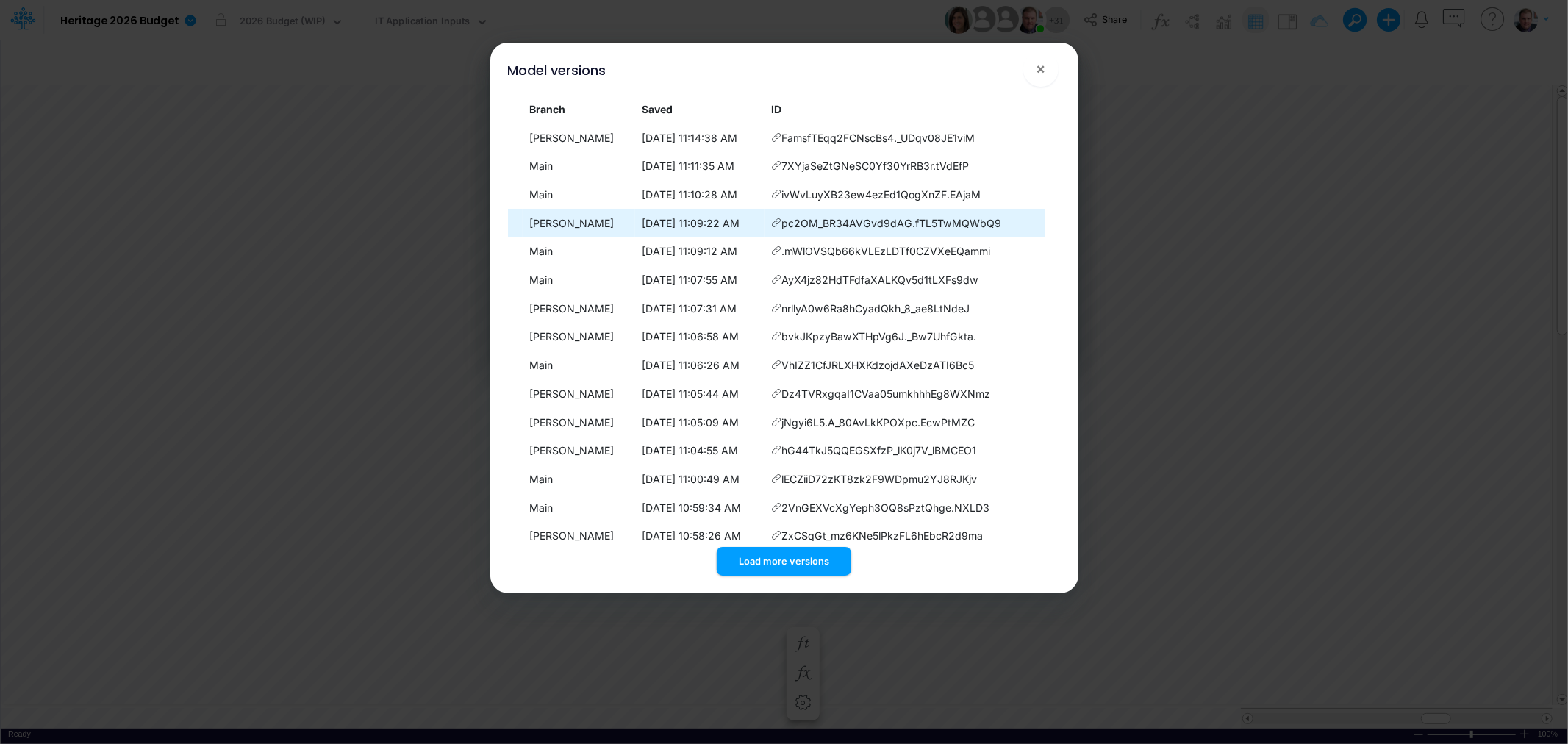
click at [635, 222] on td "10/8/2025, 11:09:22 AM" at bounding box center [700, 223] width 130 height 29
click at [569, 224] on td "James Rau" at bounding box center [578, 223] width 113 height 29
click at [781, 224] on span "pc2OM_BR34AVGvd9dAG.fTL5TwMQWbQ9" at bounding box center [891, 222] width 220 height 15
click at [992, 219] on td "pc2OM_BR34AVGvd9dAG.fTL5TwMQWbQ9" at bounding box center [905, 223] width 281 height 29
click at [873, 221] on span "pc2OM_BR34AVGvd9dAG.fTL5TwMQWbQ9" at bounding box center [891, 222] width 220 height 15
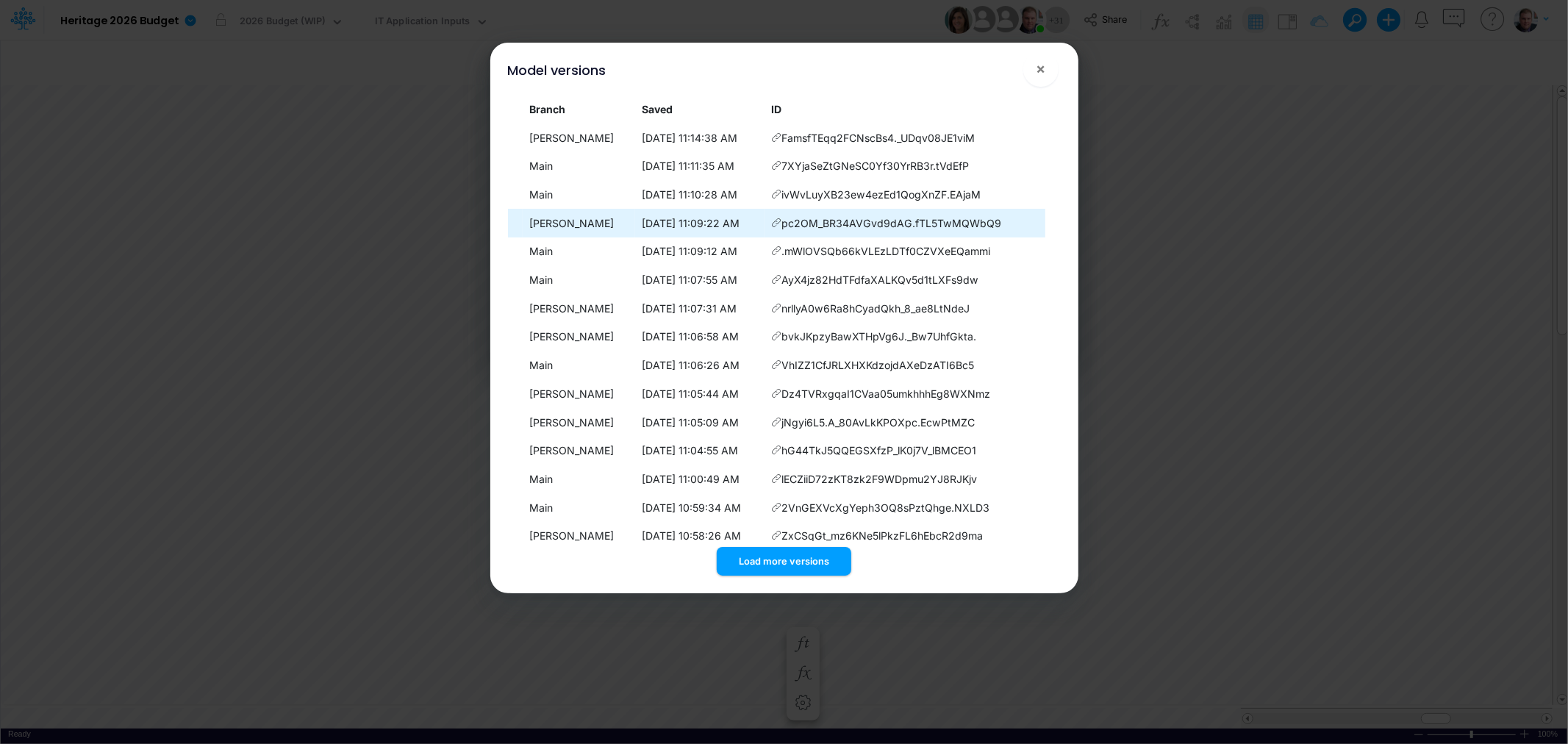
click at [784, 222] on span "pc2OM_BR34AVGvd9dAG.fTL5TwMQWbQ9" at bounding box center [891, 222] width 220 height 15
click at [765, 223] on td "pc2OM_BR34AVGvd9dAG.fTL5TwMQWbQ9" at bounding box center [905, 223] width 281 height 29
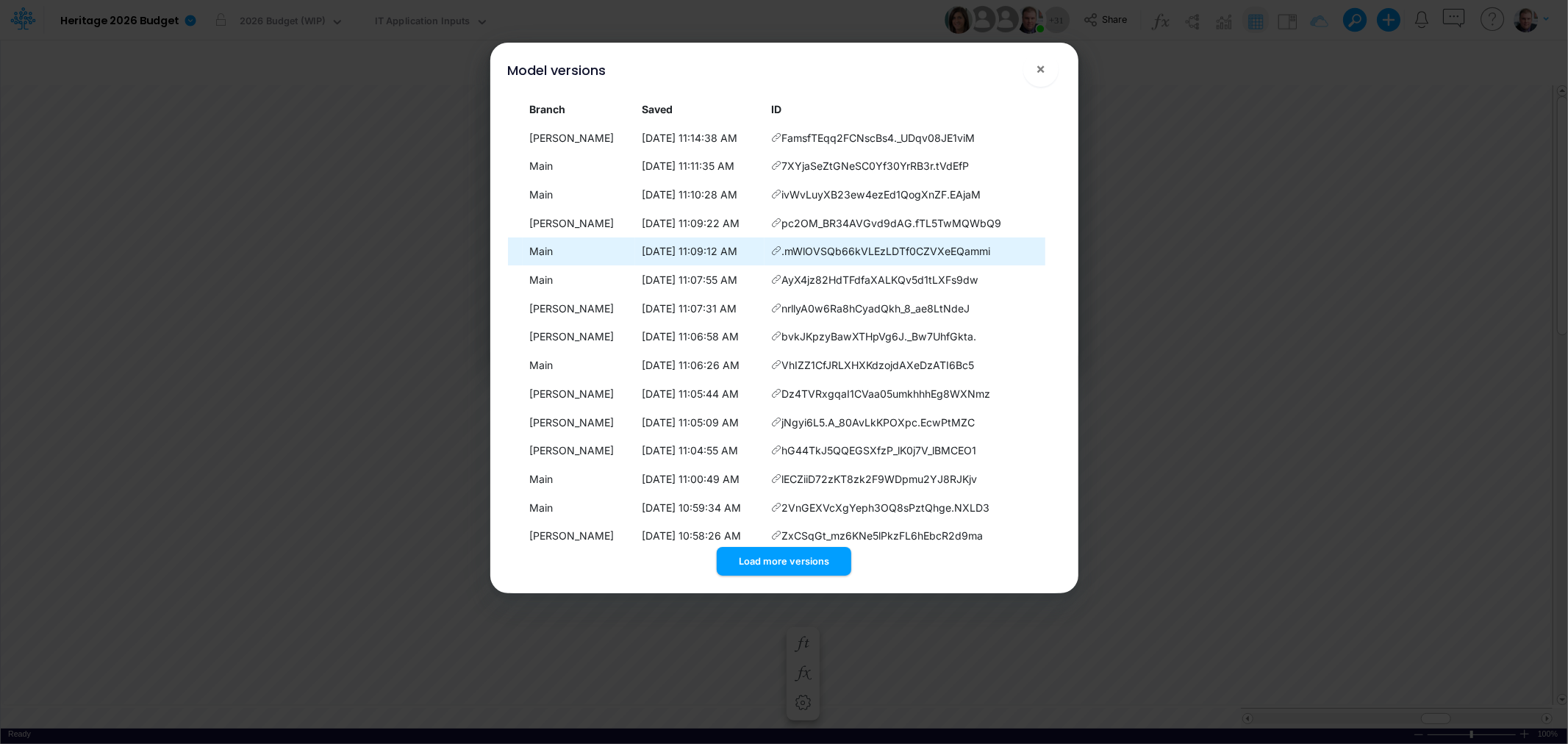
click at [635, 249] on td "10/8/2025, 11:09:12 AM" at bounding box center [700, 252] width 130 height 29
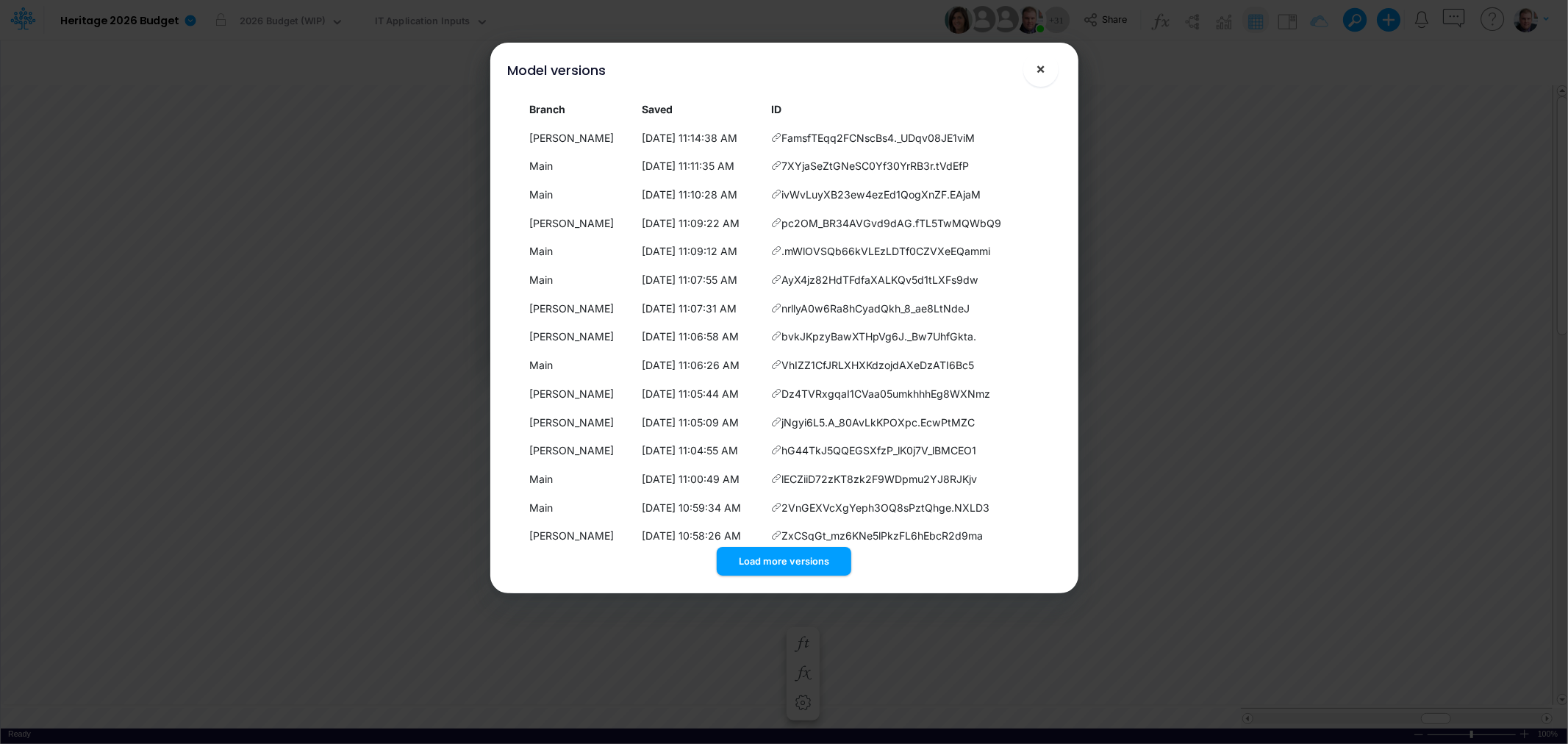
click at [1046, 67] on button "×" at bounding box center [1040, 68] width 35 height 35
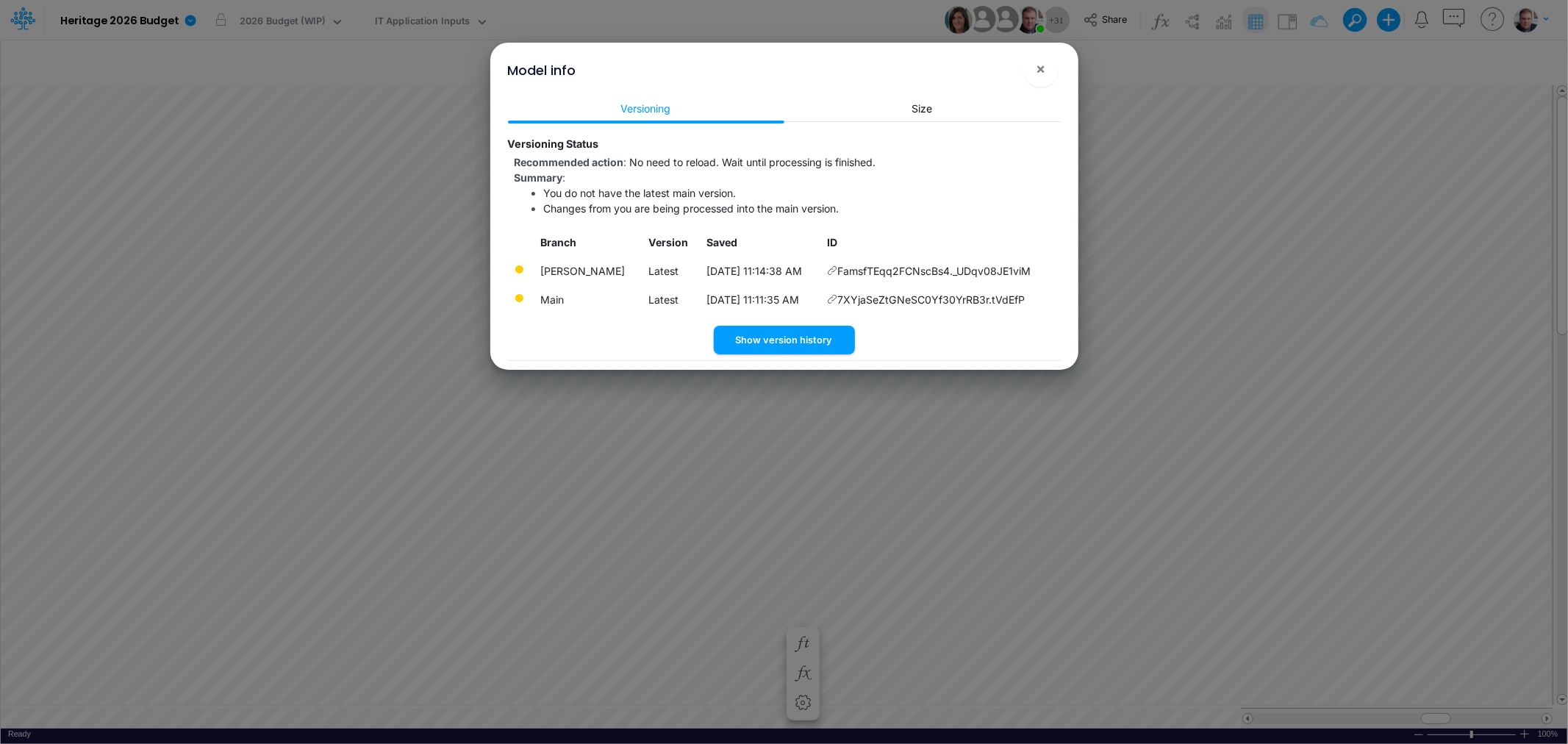
click at [827, 298] on icon at bounding box center [831, 298] width 10 height 10
click at [850, 113] on link "Size" at bounding box center [922, 108] width 276 height 27
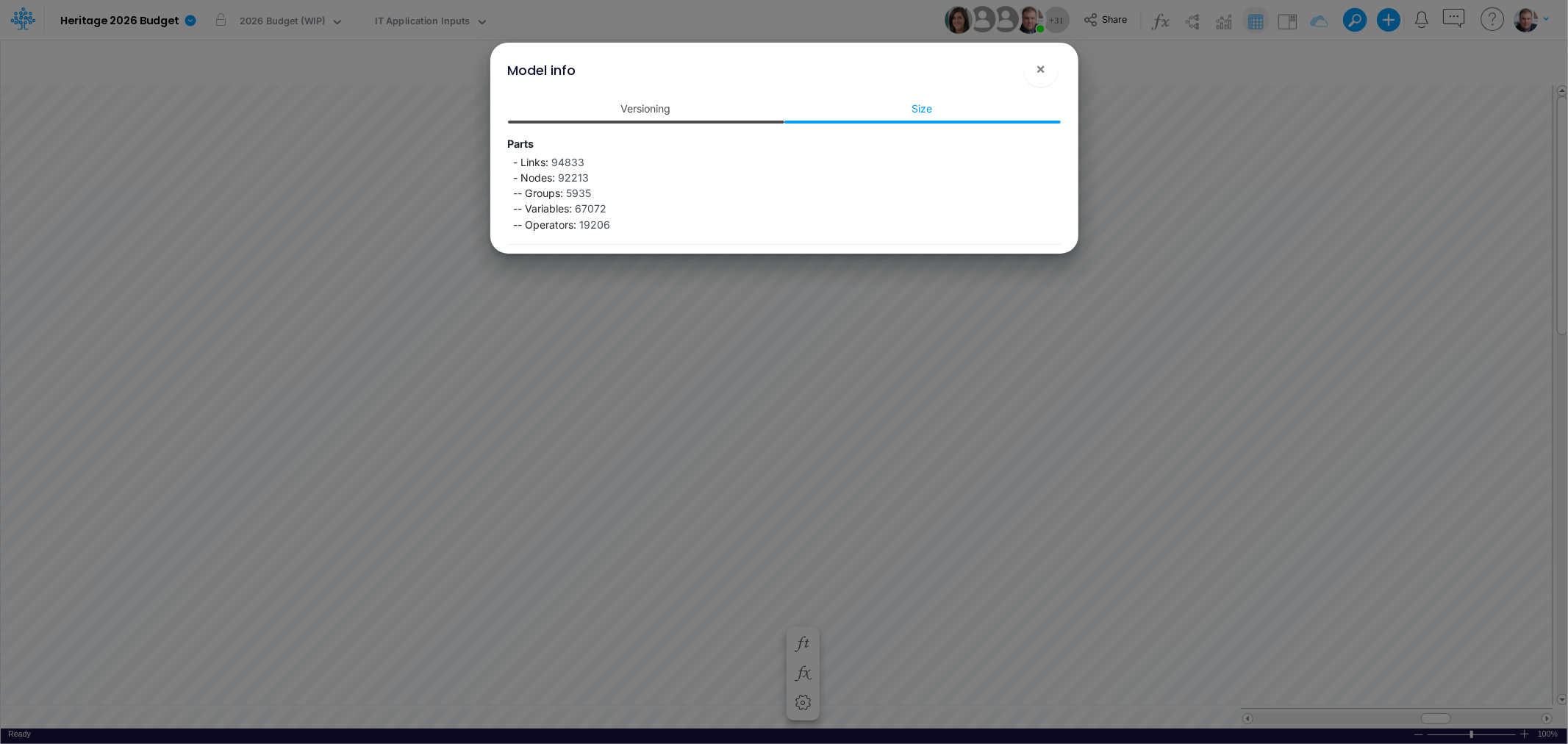
click at [648, 115] on link "Versioning" at bounding box center [646, 108] width 276 height 27
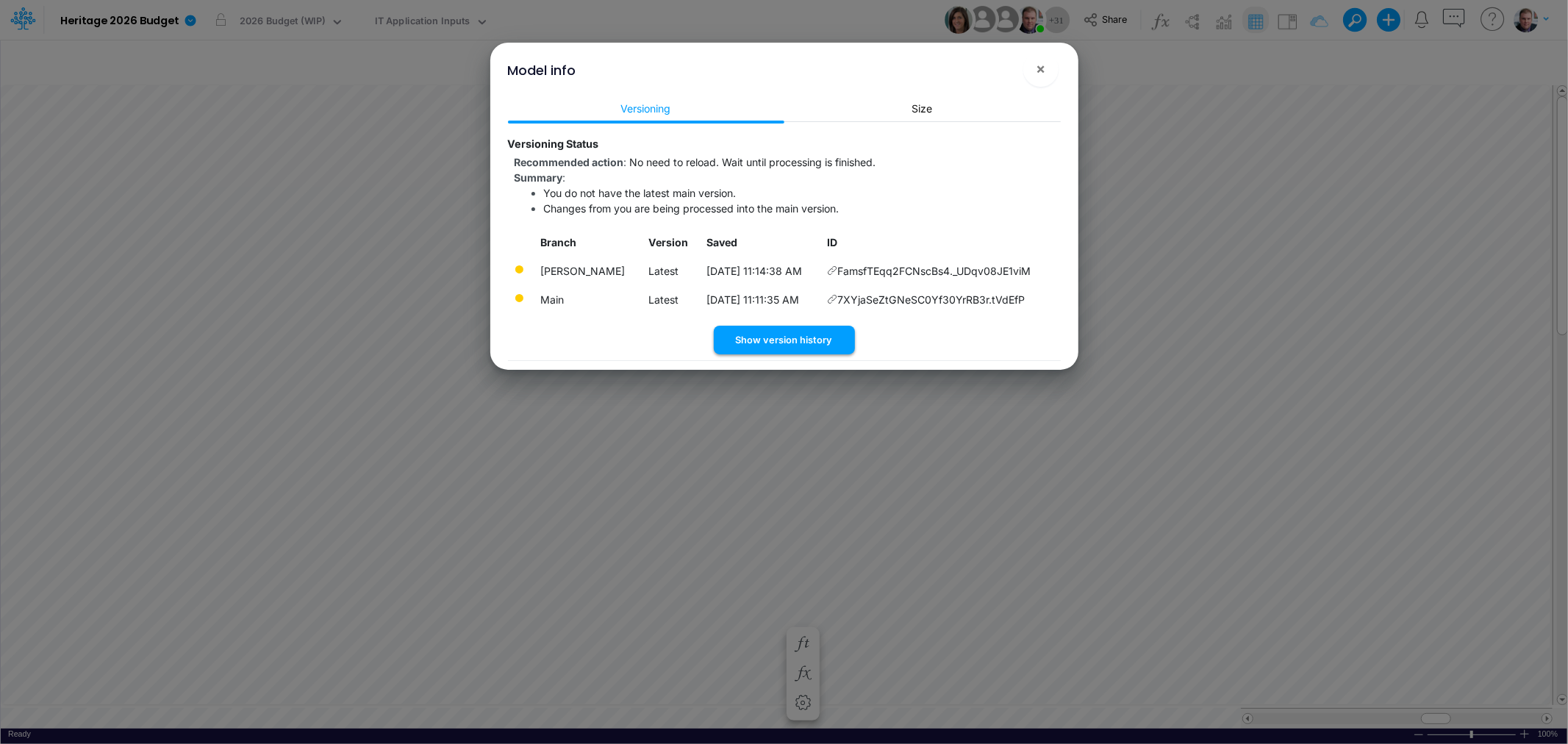
click at [758, 349] on button "Show version history" at bounding box center [784, 340] width 141 height 29
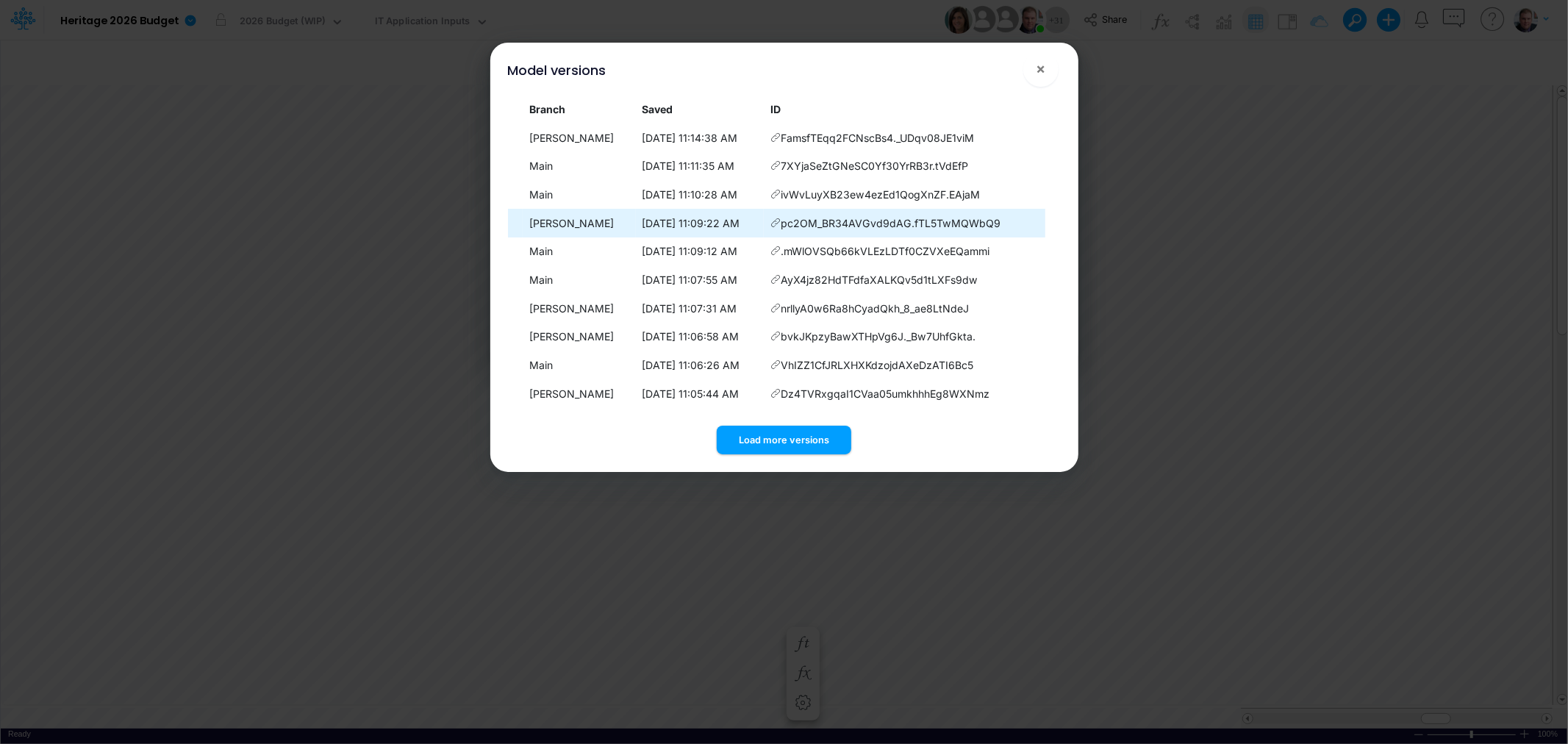
click at [770, 226] on icon at bounding box center [775, 222] width 10 height 10
click at [770, 222] on icon at bounding box center [775, 222] width 10 height 10
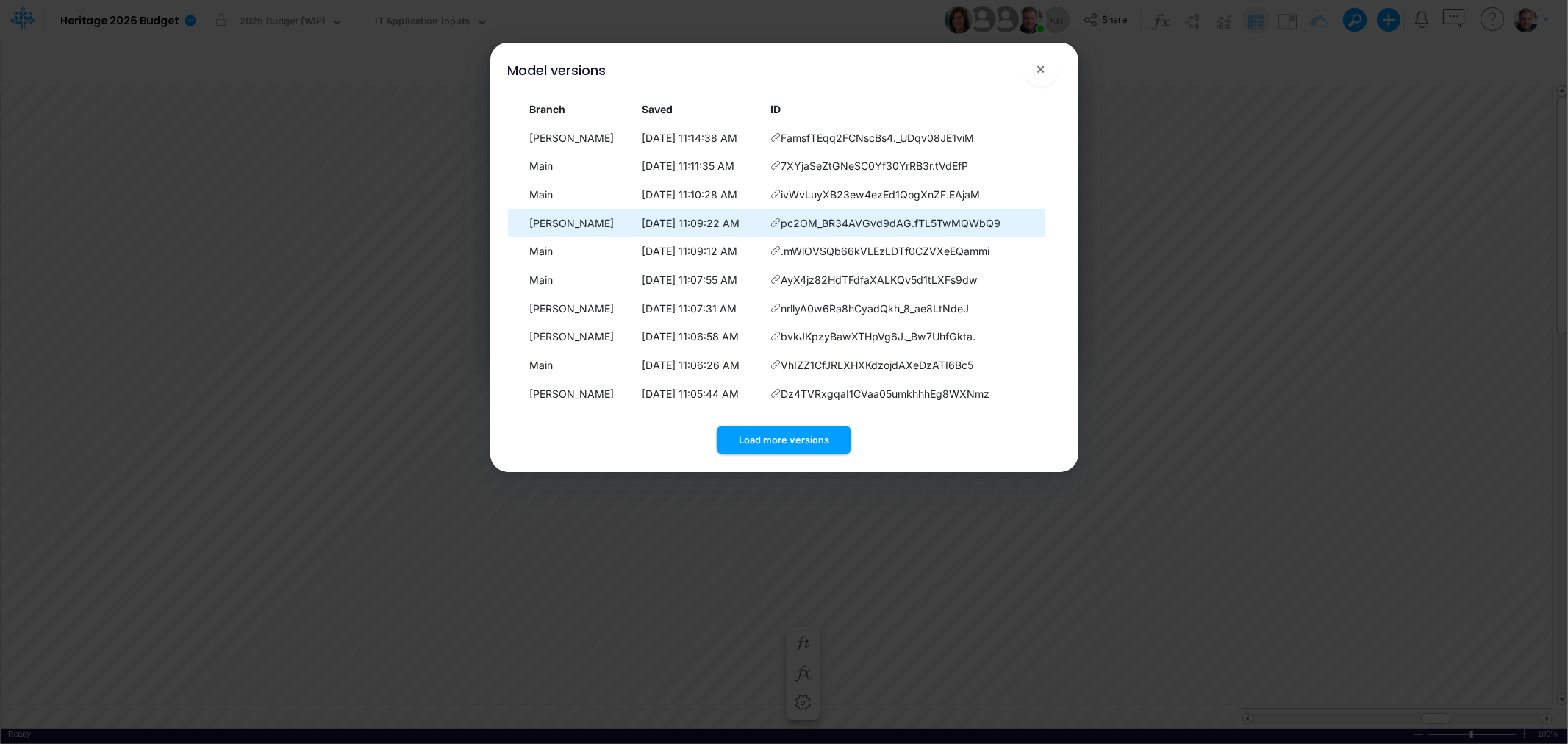
click at [770, 222] on icon at bounding box center [775, 222] width 10 height 10
click at [784, 434] on button "Load more versions" at bounding box center [784, 440] width 134 height 29
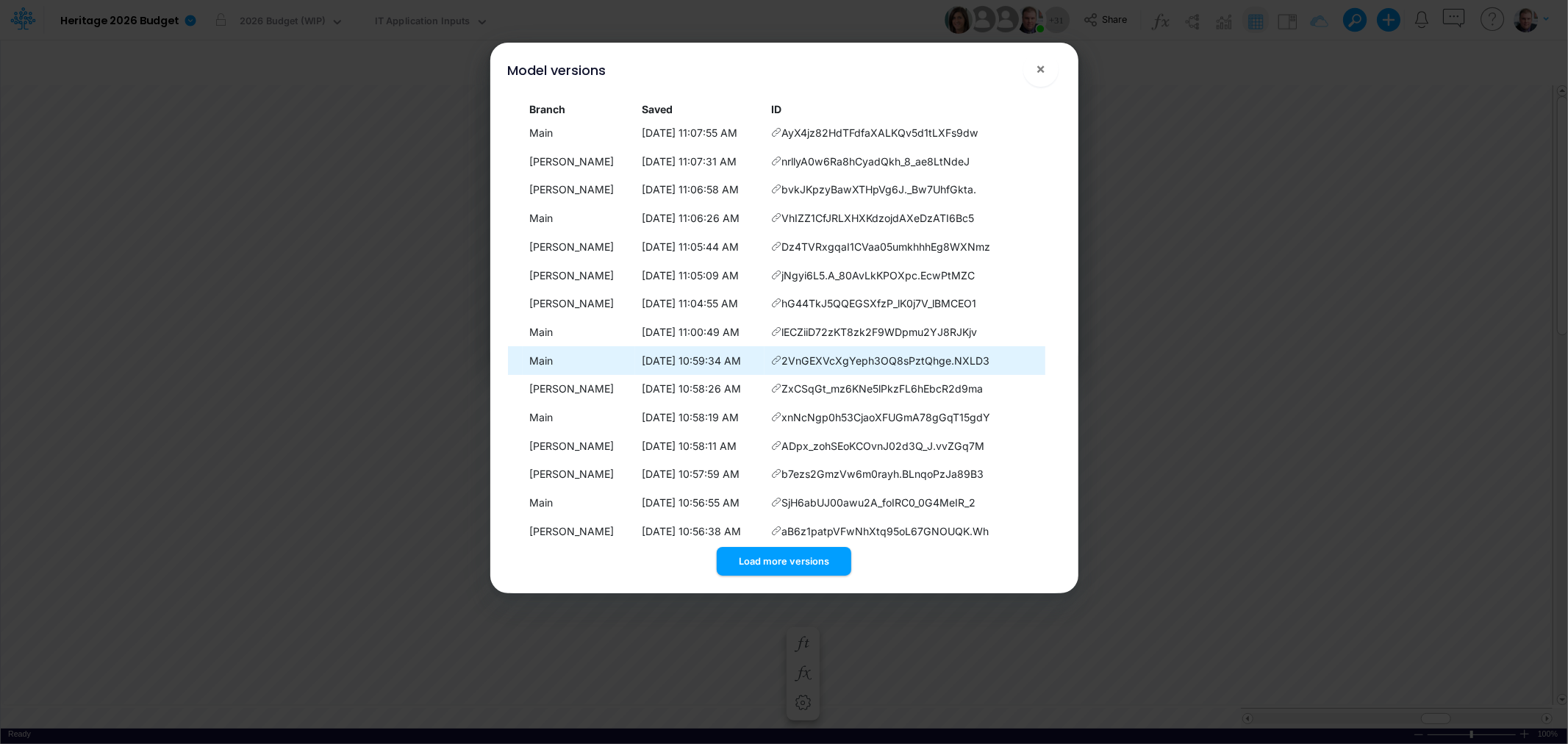
scroll to position [162, 0]
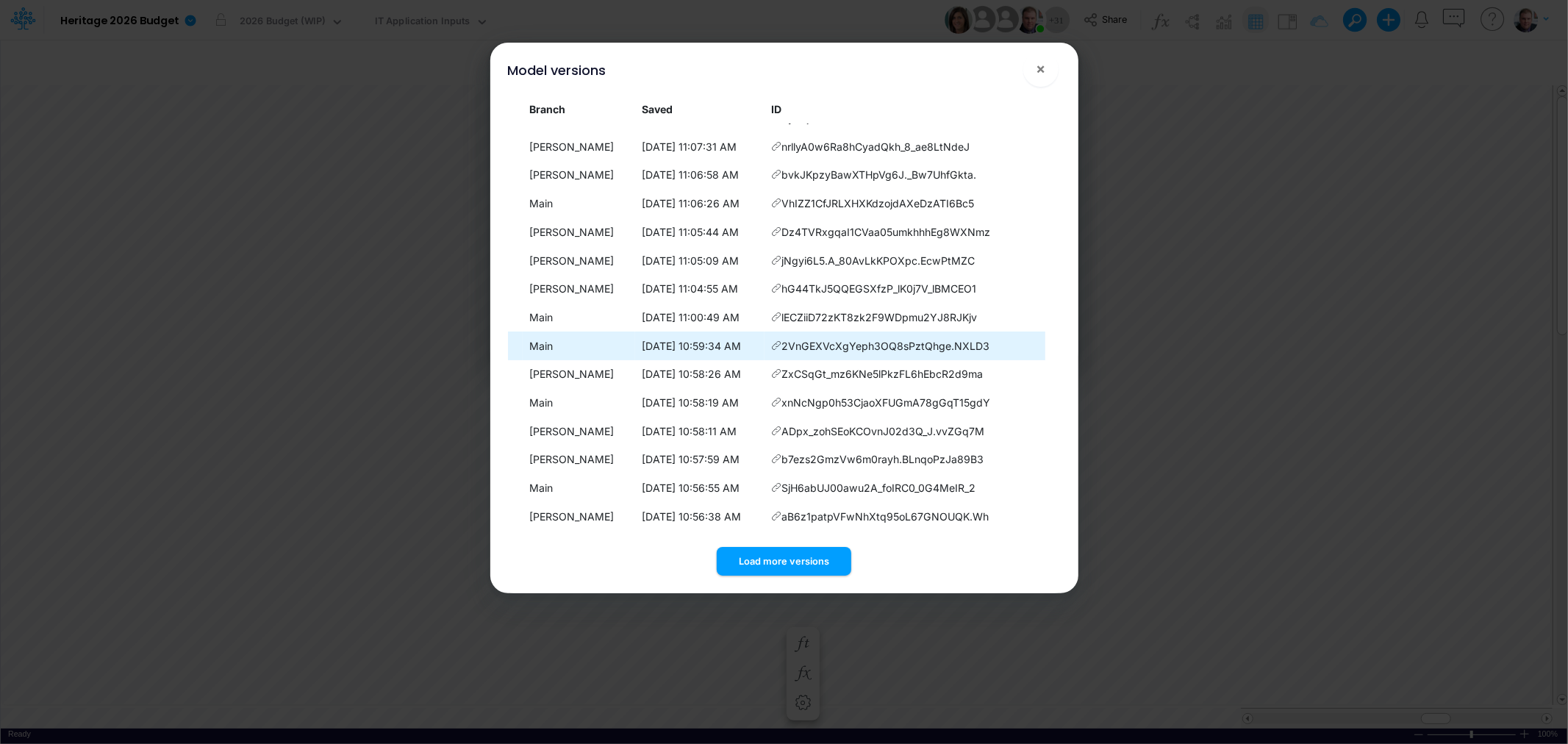
click at [797, 346] on span "2VnGEXVcXgYeph3OQ8sPztQhge.NXLD3" at bounding box center [884, 345] width 208 height 15
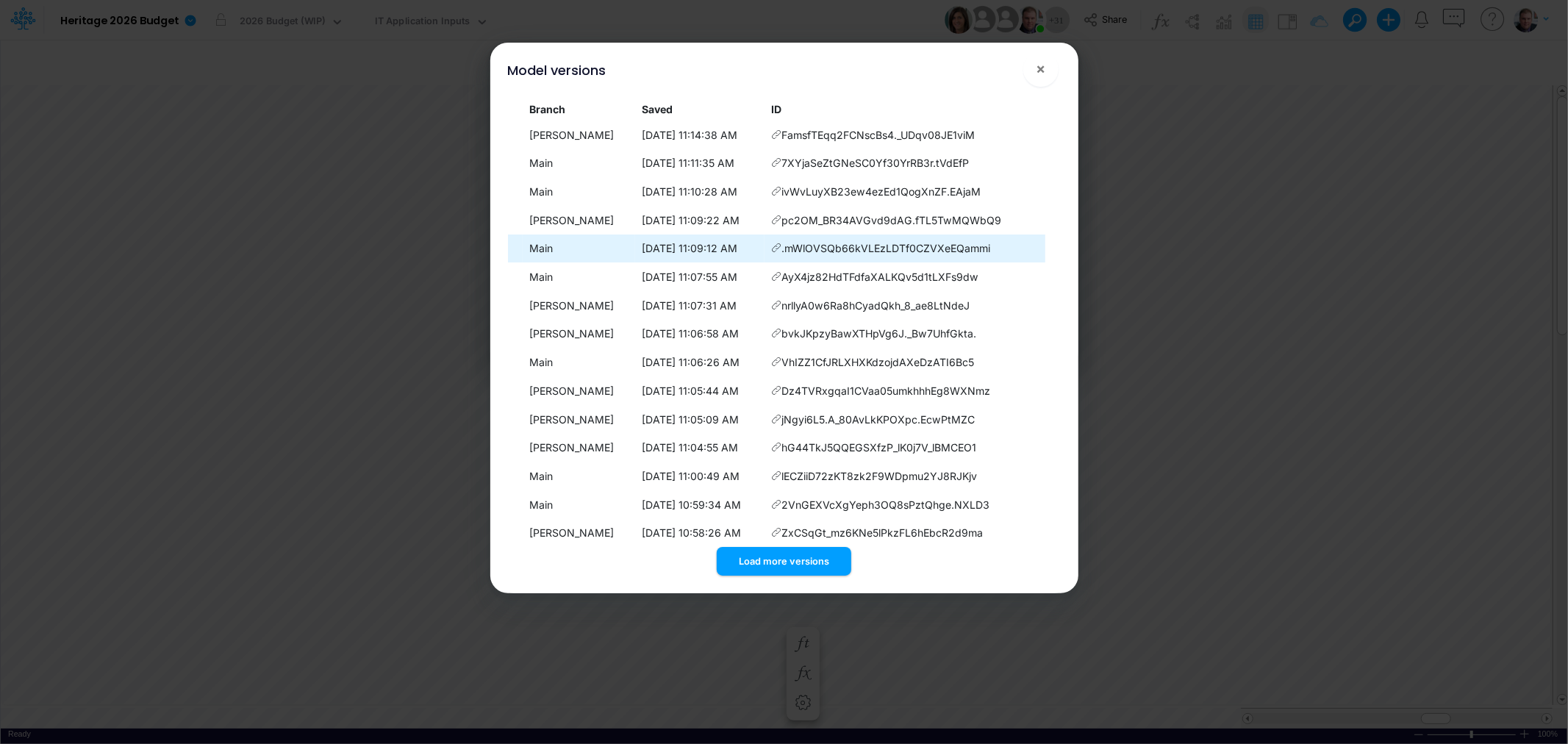
scroll to position [0, 0]
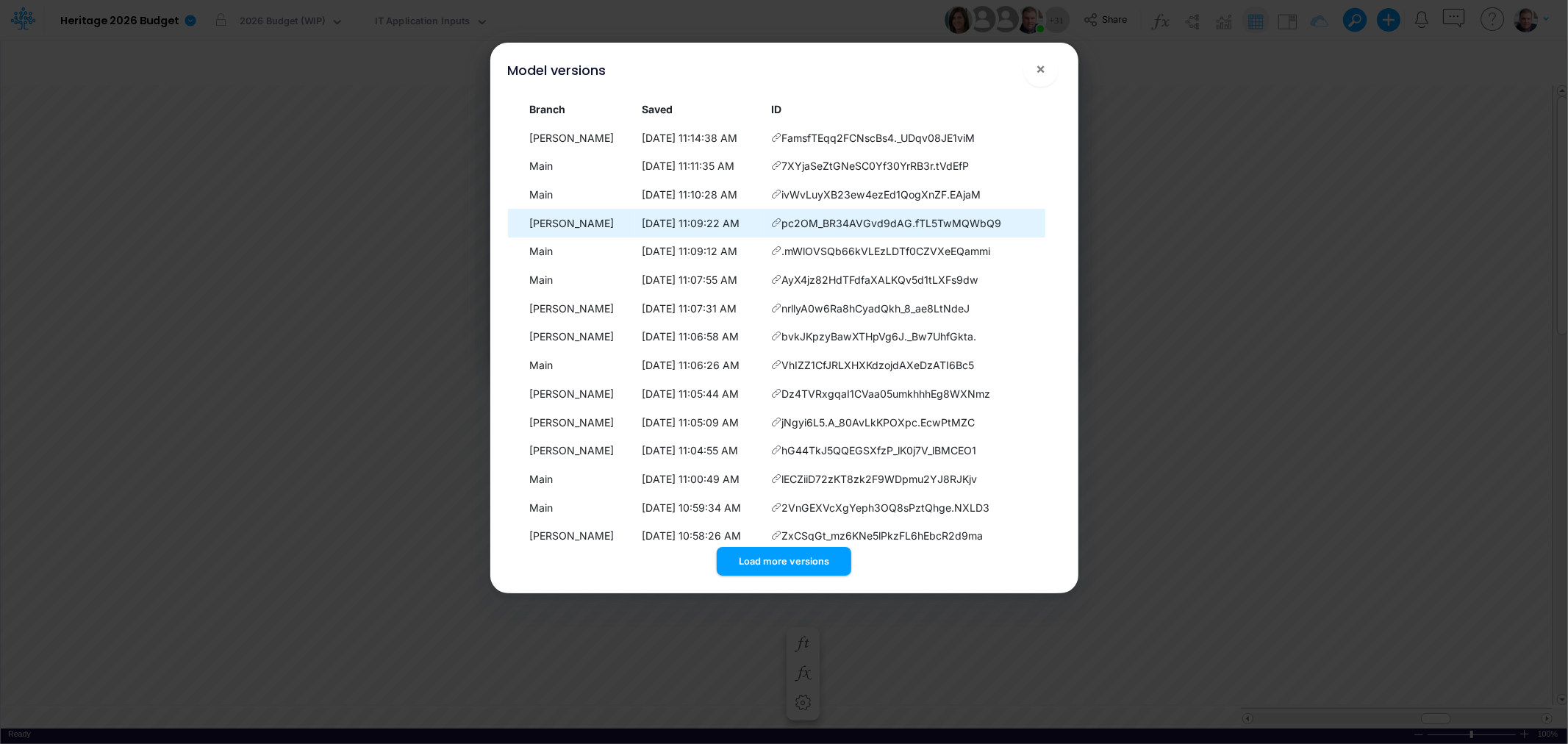
drag, startPoint x: 1001, startPoint y: 217, endPoint x: 742, endPoint y: 231, distance: 259.4
click at [742, 231] on tr "James Rau 10/8/2025, 11:09:22 AM pc2OM_BR34AVGvd9dAG.fTL5TwMQWbQ9" at bounding box center [784, 223] width 553 height 29
copy tr "pc2OM_BR34AVGvd9dAG.fTL5TwMQWbQ9"
click at [771, 222] on icon at bounding box center [775, 222] width 10 height 10
click at [771, 219] on icon at bounding box center [775, 222] width 10 height 10
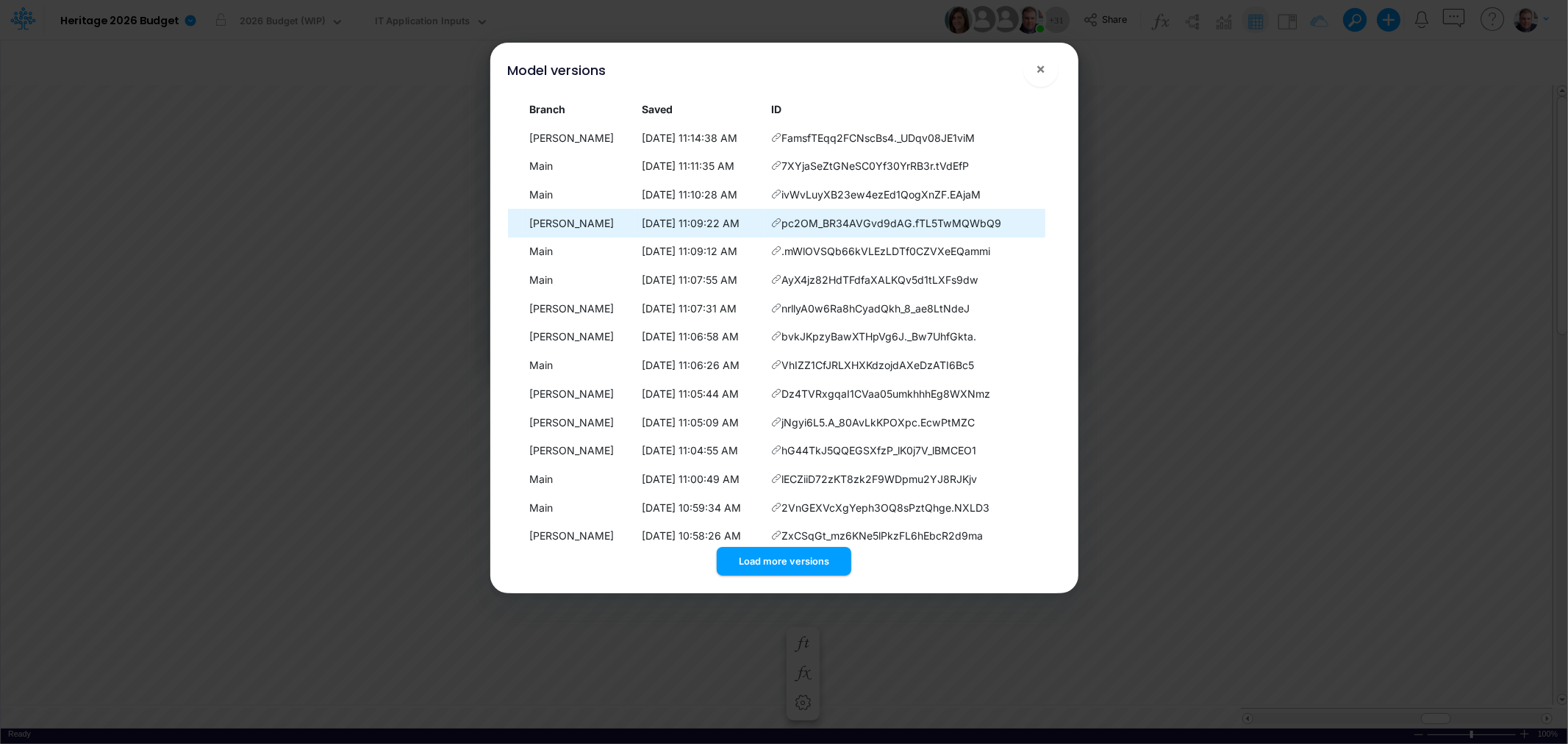
click at [771, 219] on icon at bounding box center [775, 222] width 10 height 10
click at [1045, 64] on span "×" at bounding box center [1040, 68] width 10 height 18
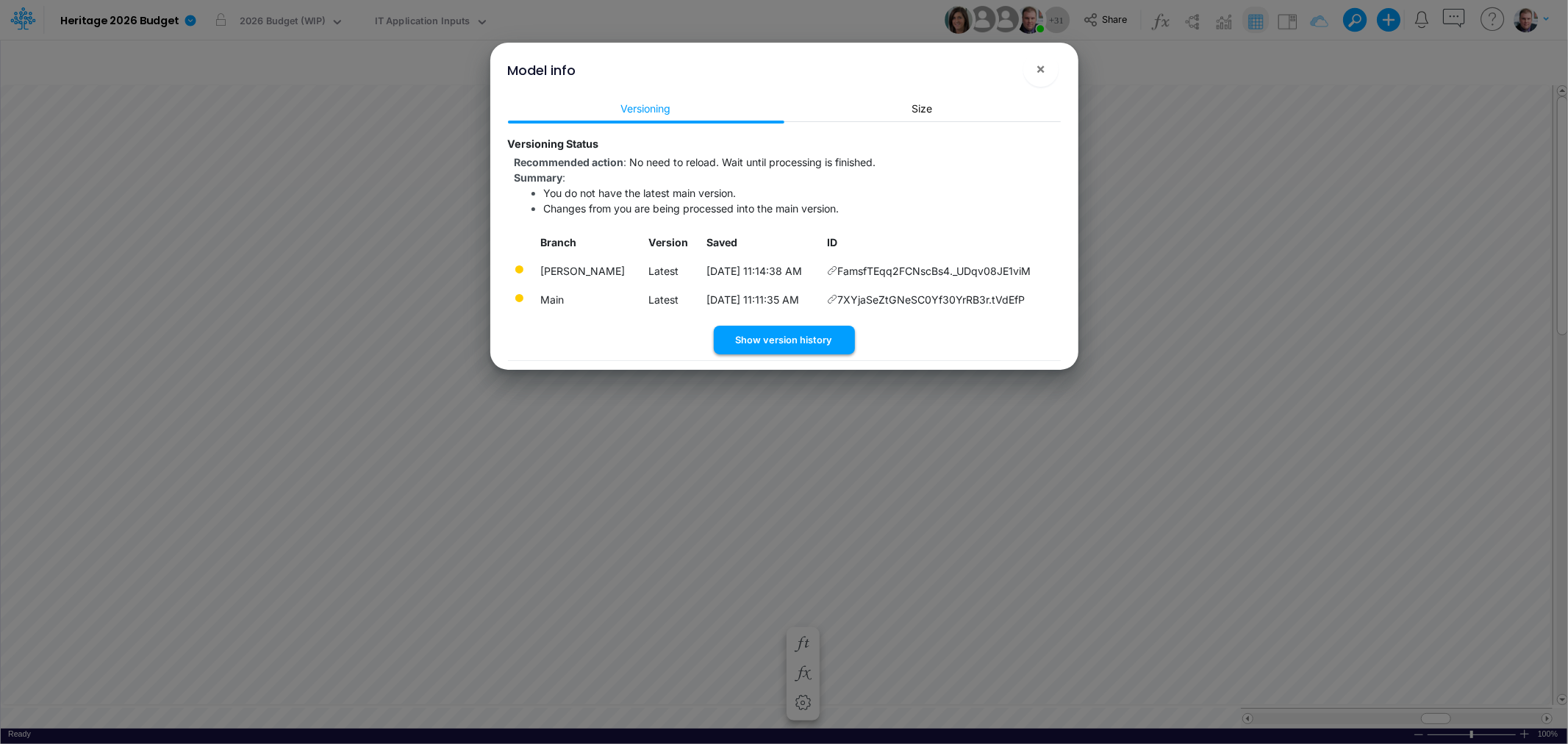
click at [760, 344] on button "Show version history" at bounding box center [784, 340] width 141 height 29
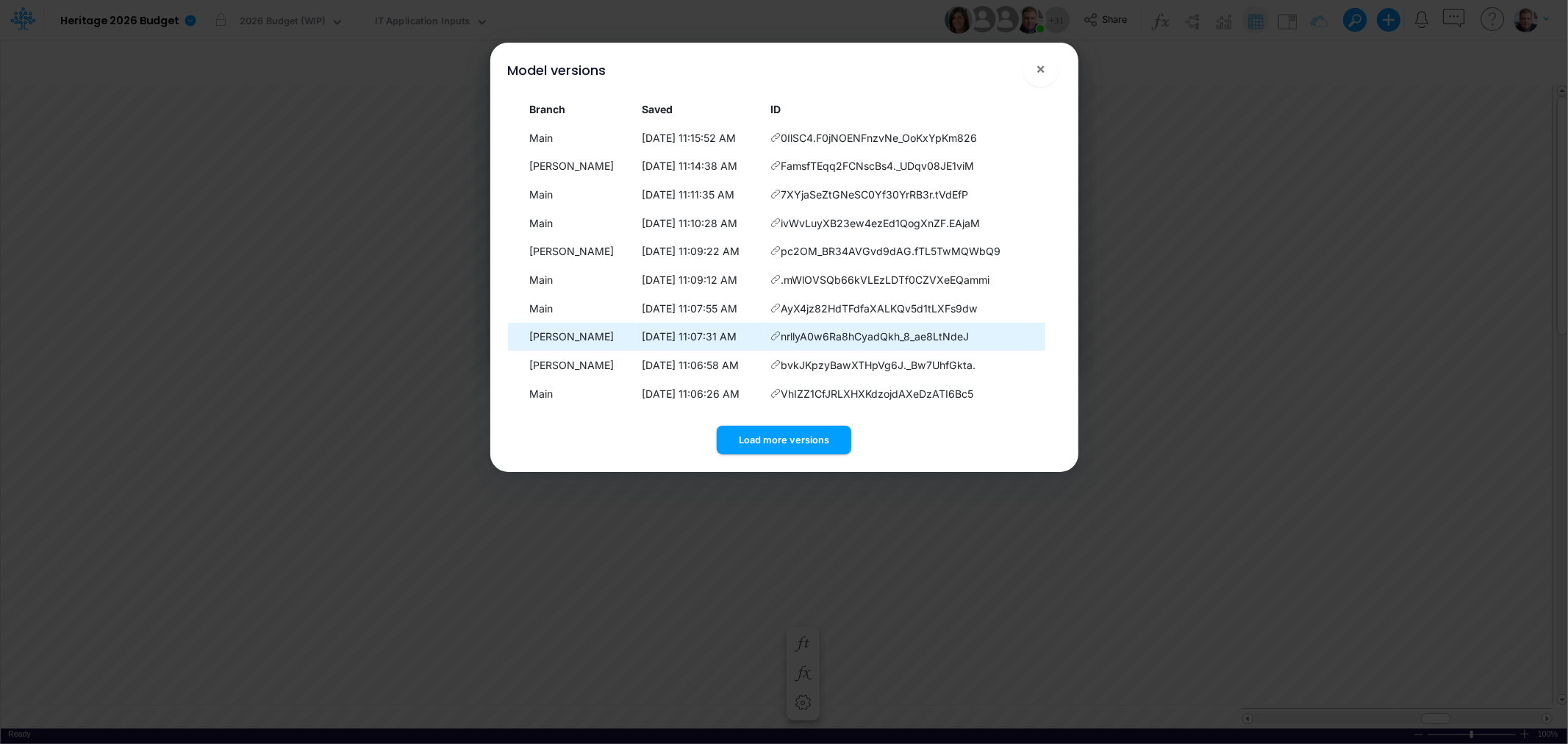
click at [699, 333] on td "10/8/2025, 11:07:31 AM" at bounding box center [700, 337] width 129 height 29
click at [687, 334] on td "10/8/2025, 11:07:31 AM" at bounding box center [700, 337] width 129 height 29
click at [1040, 70] on span "×" at bounding box center [1040, 68] width 10 height 18
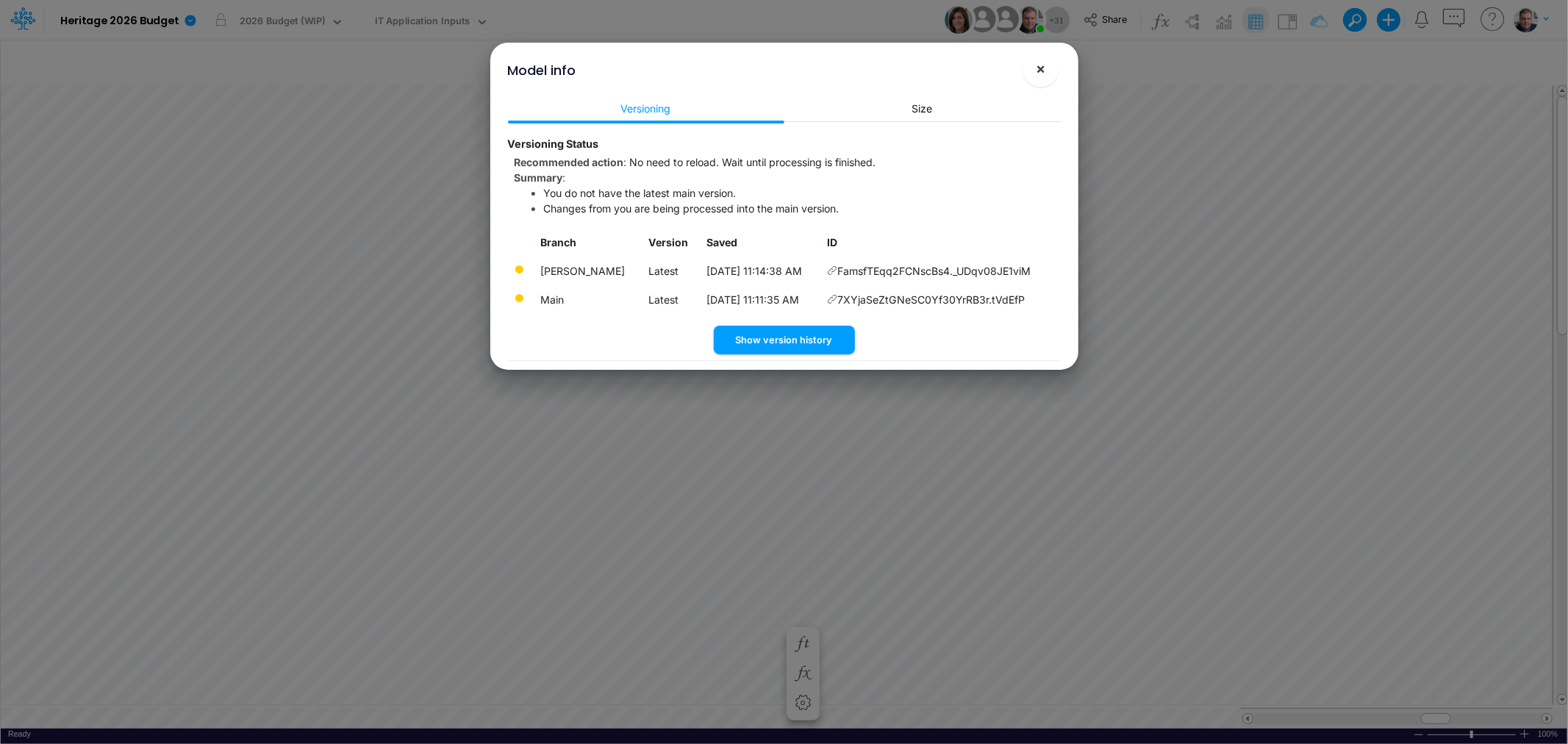
click at [1030, 62] on button "×" at bounding box center [1040, 68] width 35 height 35
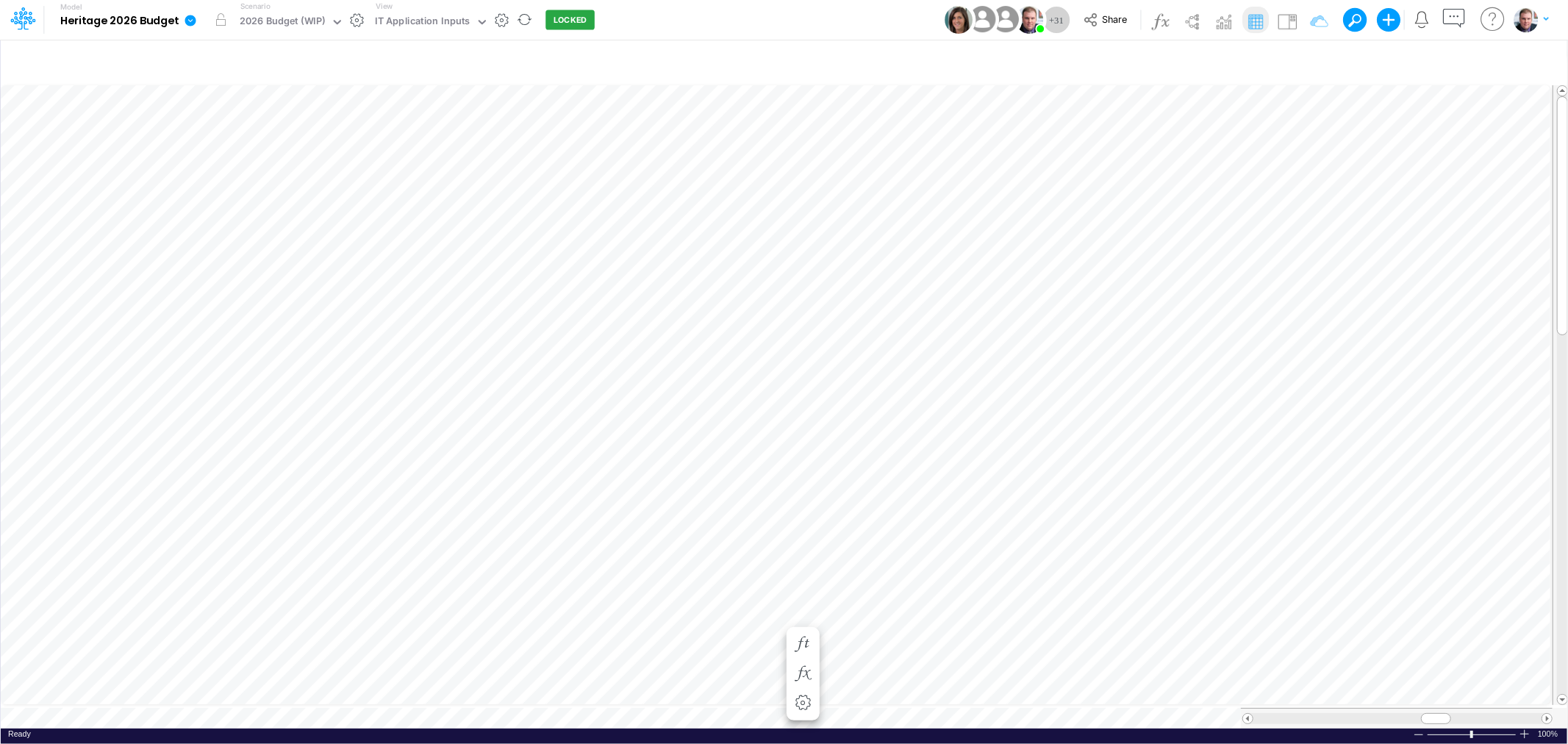
click at [186, 18] on icon at bounding box center [191, 20] width 11 height 11
click at [237, 148] on button "View model info" at bounding box center [264, 152] width 158 height 23
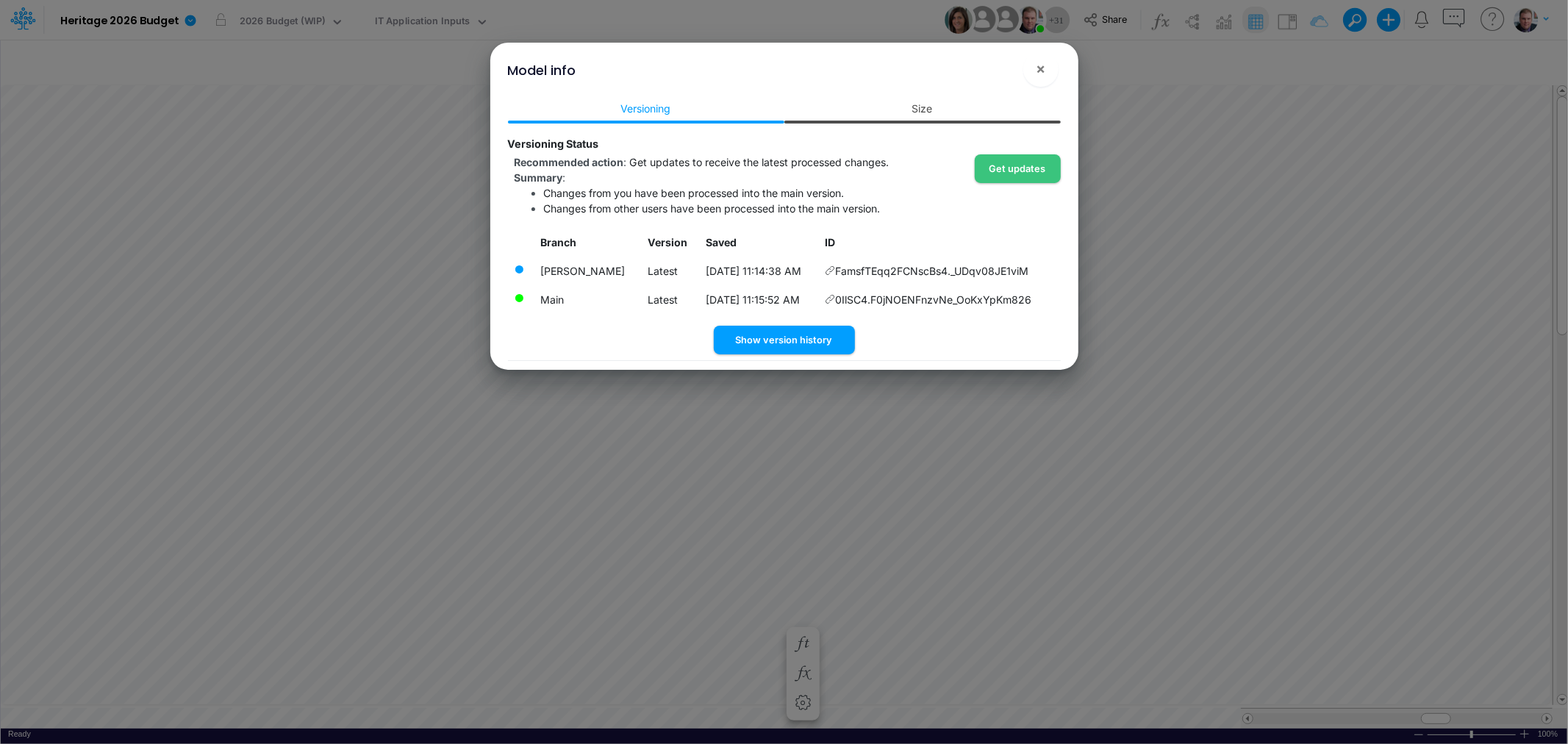
click at [877, 111] on link "Size" at bounding box center [922, 108] width 276 height 27
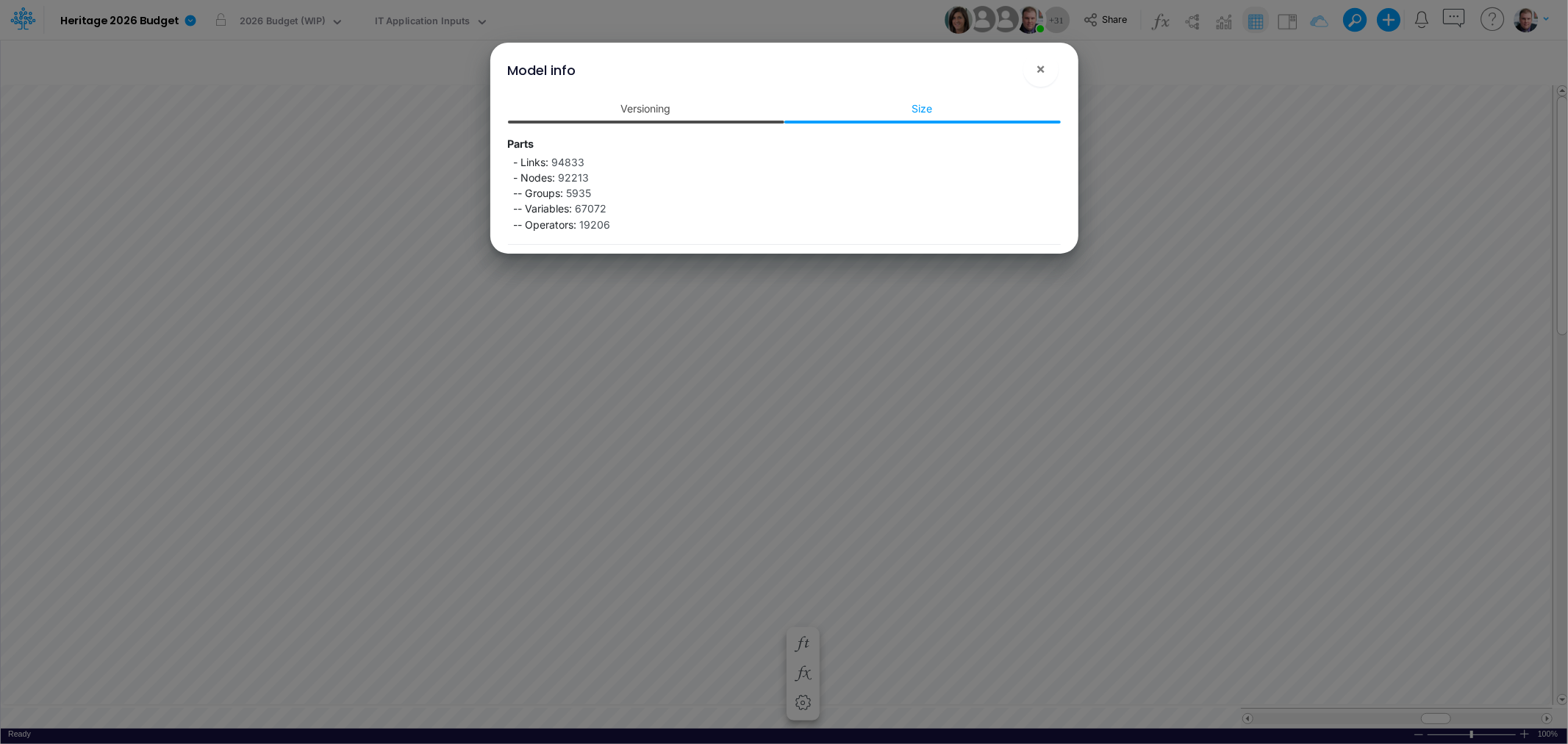
click at [645, 116] on link "Versioning" at bounding box center [646, 108] width 276 height 27
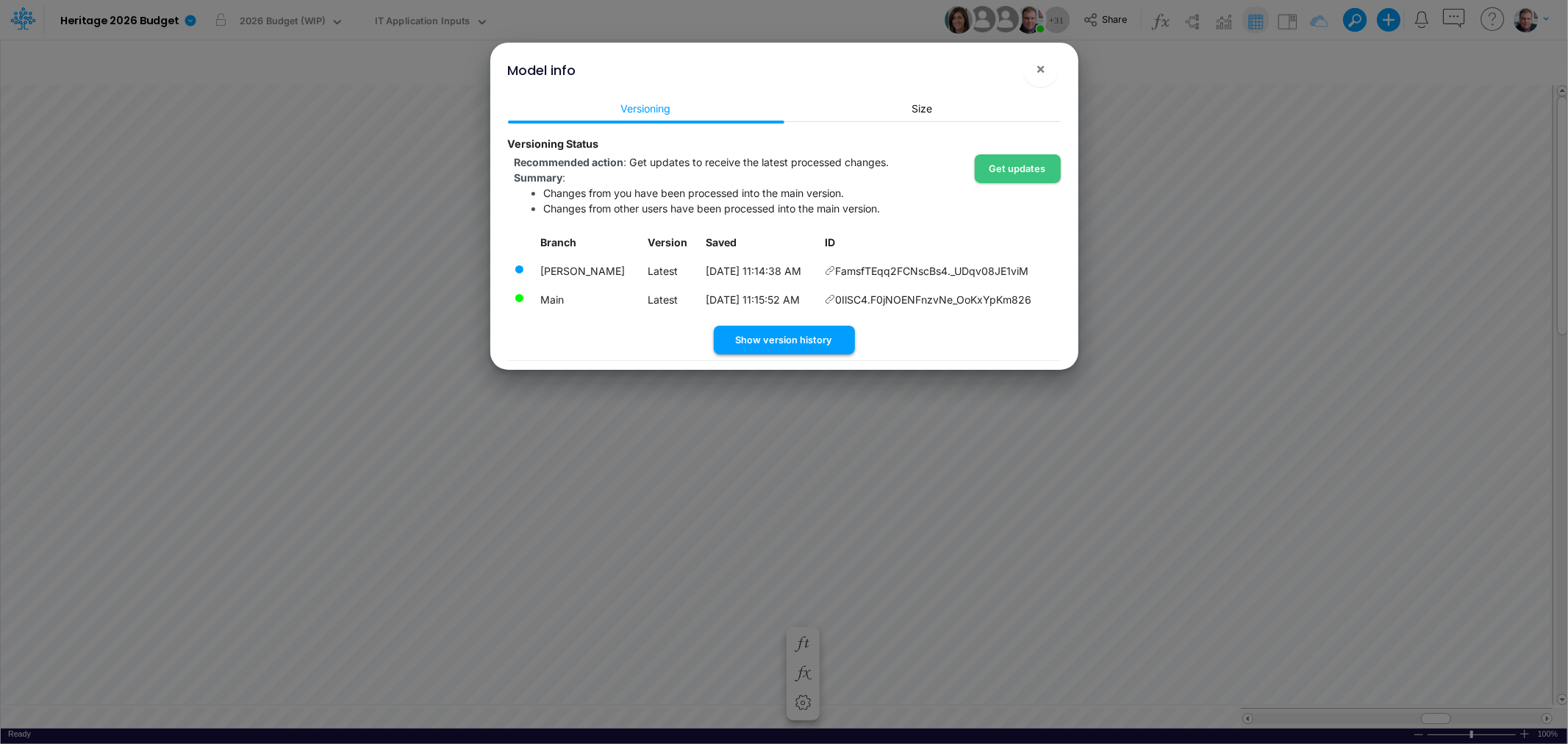
click at [748, 341] on button "Show version history" at bounding box center [784, 340] width 141 height 29
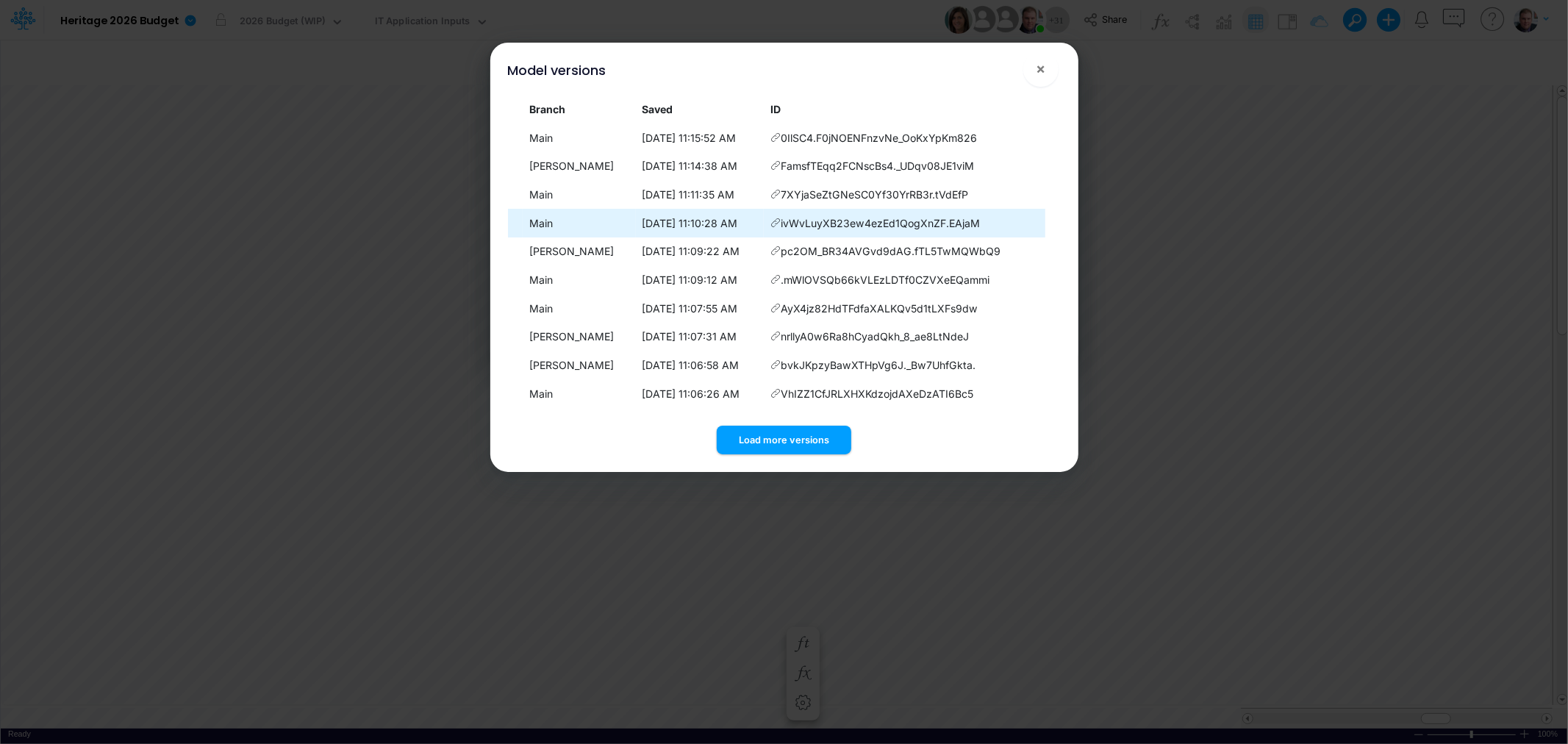
click at [770, 222] on icon at bounding box center [775, 222] width 10 height 10
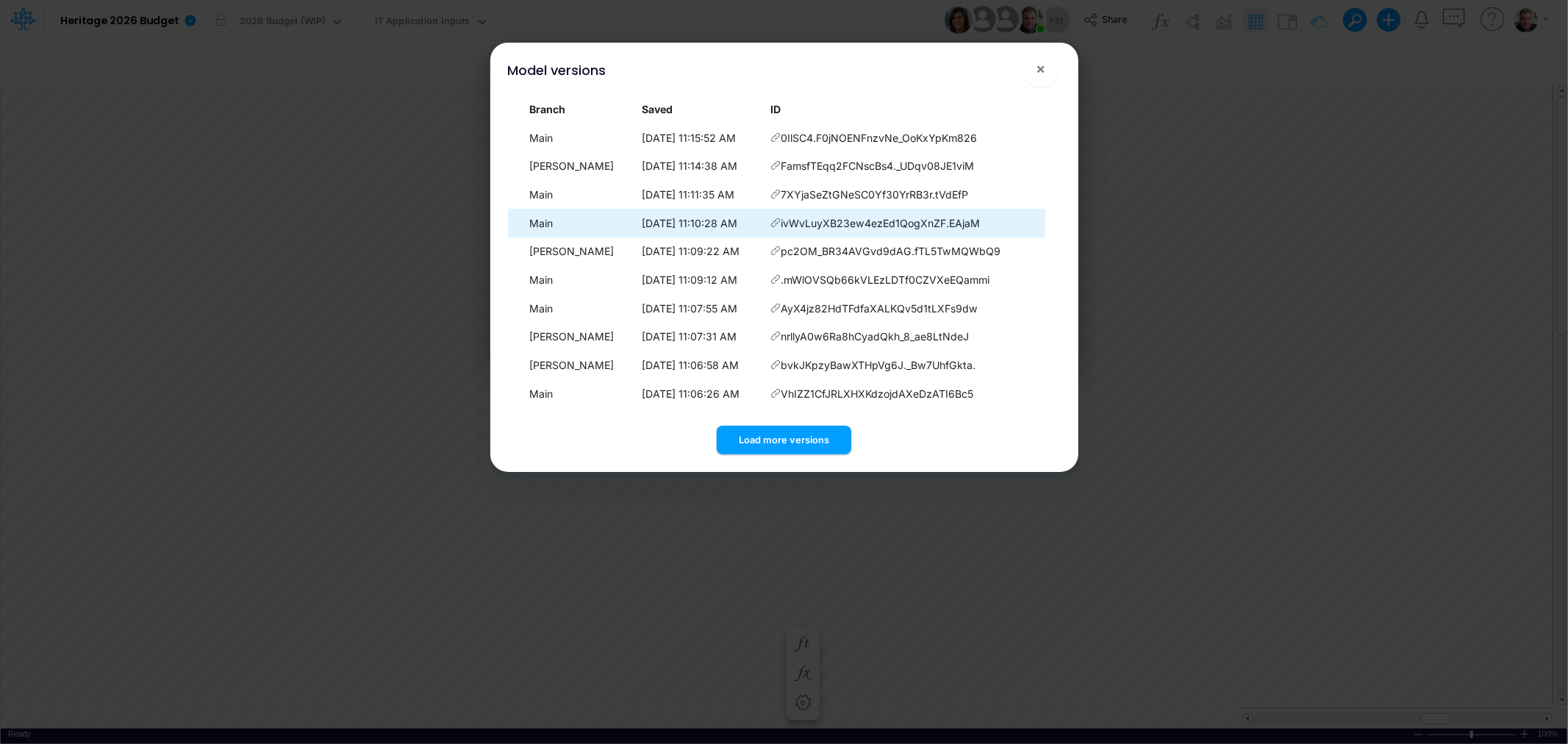
drag, startPoint x: 985, startPoint y: 228, endPoint x: 747, endPoint y: 232, distance: 238.0
click at [747, 232] on tr "Main 10/8/2025, 11:10:28 AM ivWvLuyXB23ew4ezEd1QogXnZF.EAjaM" at bounding box center [784, 223] width 553 height 29
click at [1052, 68] on button "×" at bounding box center [1040, 68] width 35 height 35
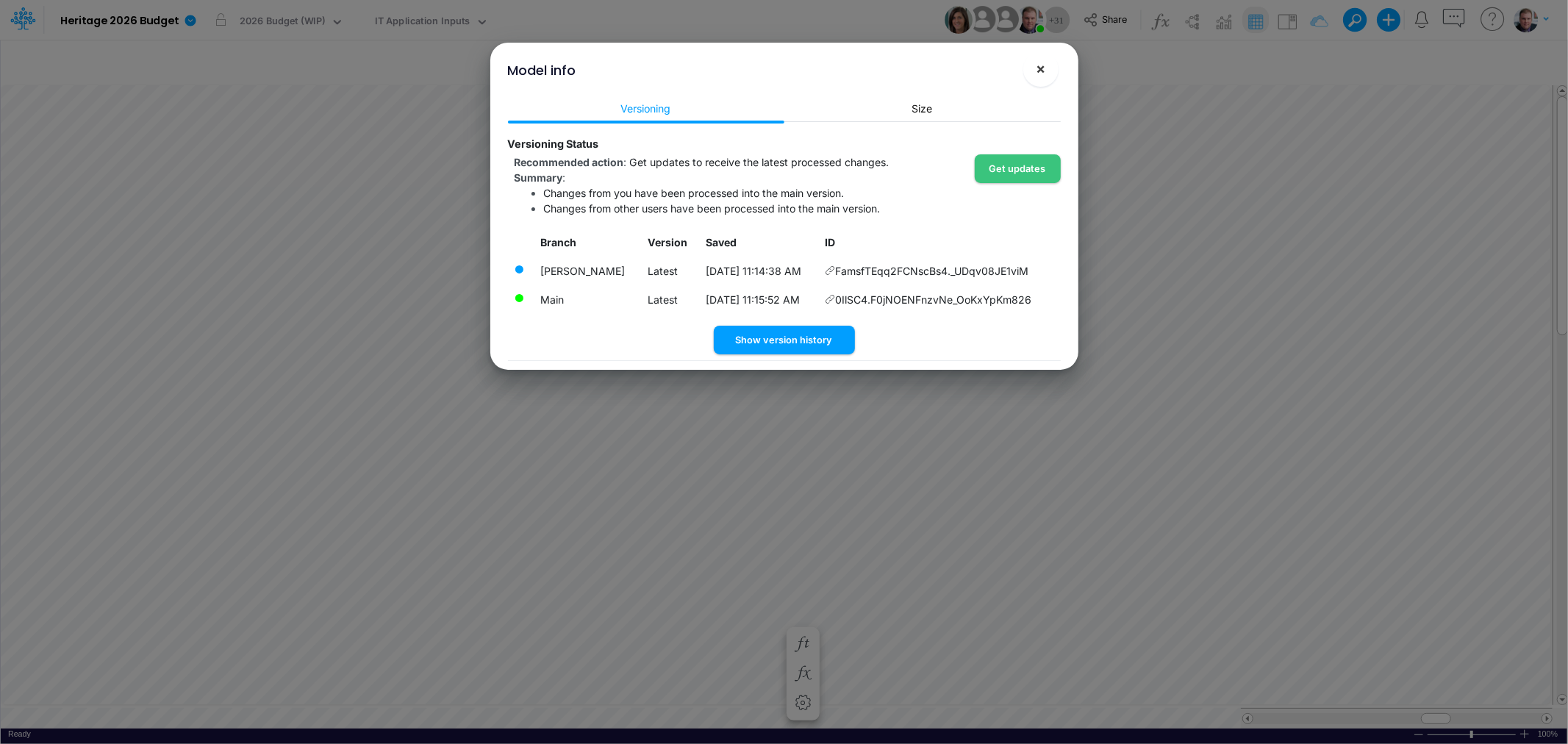
click at [1036, 62] on span "×" at bounding box center [1040, 68] width 10 height 18
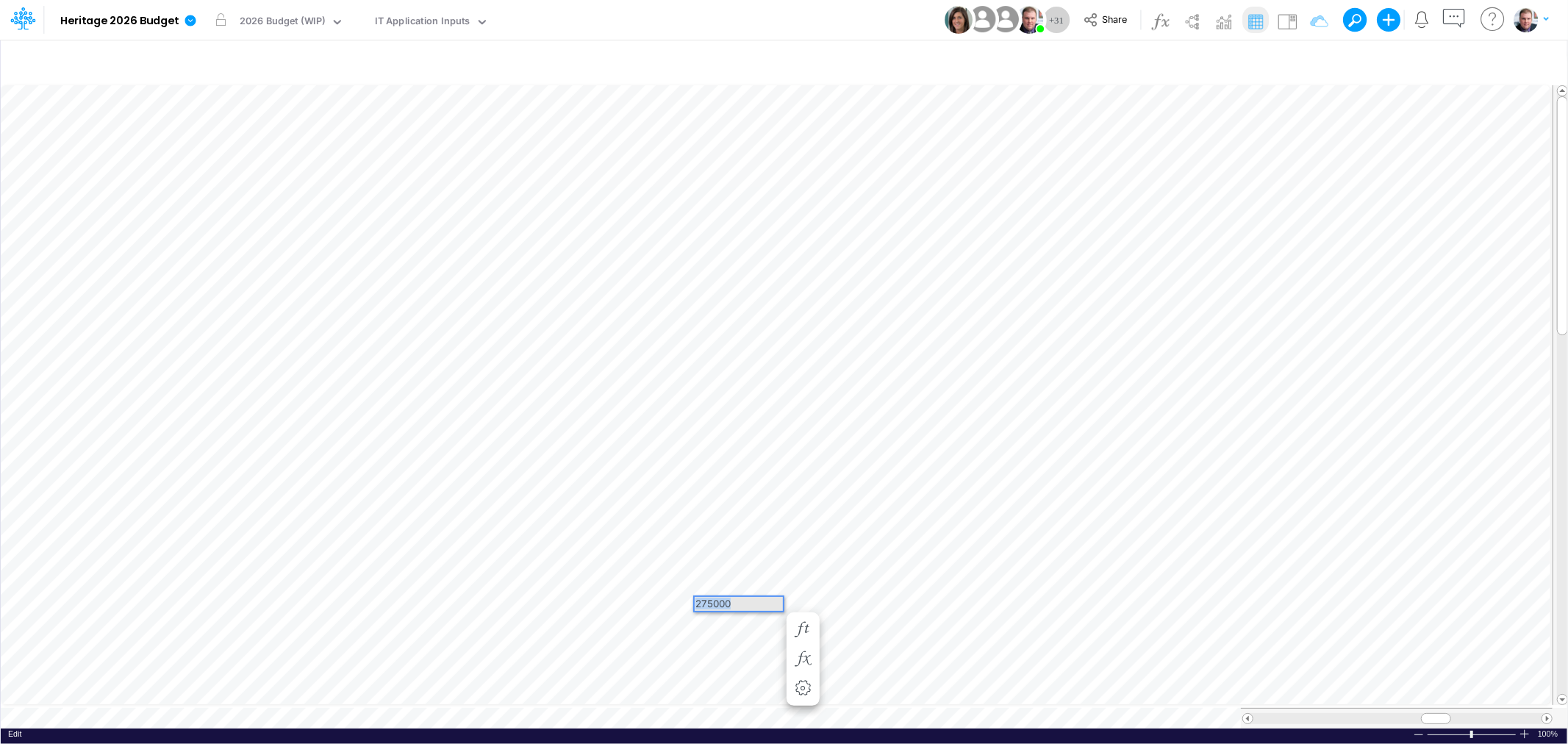
click at [657, 601] on div "Paste Cut Copy AutoFill 275000" at bounding box center [784, 404] width 1566 height 646
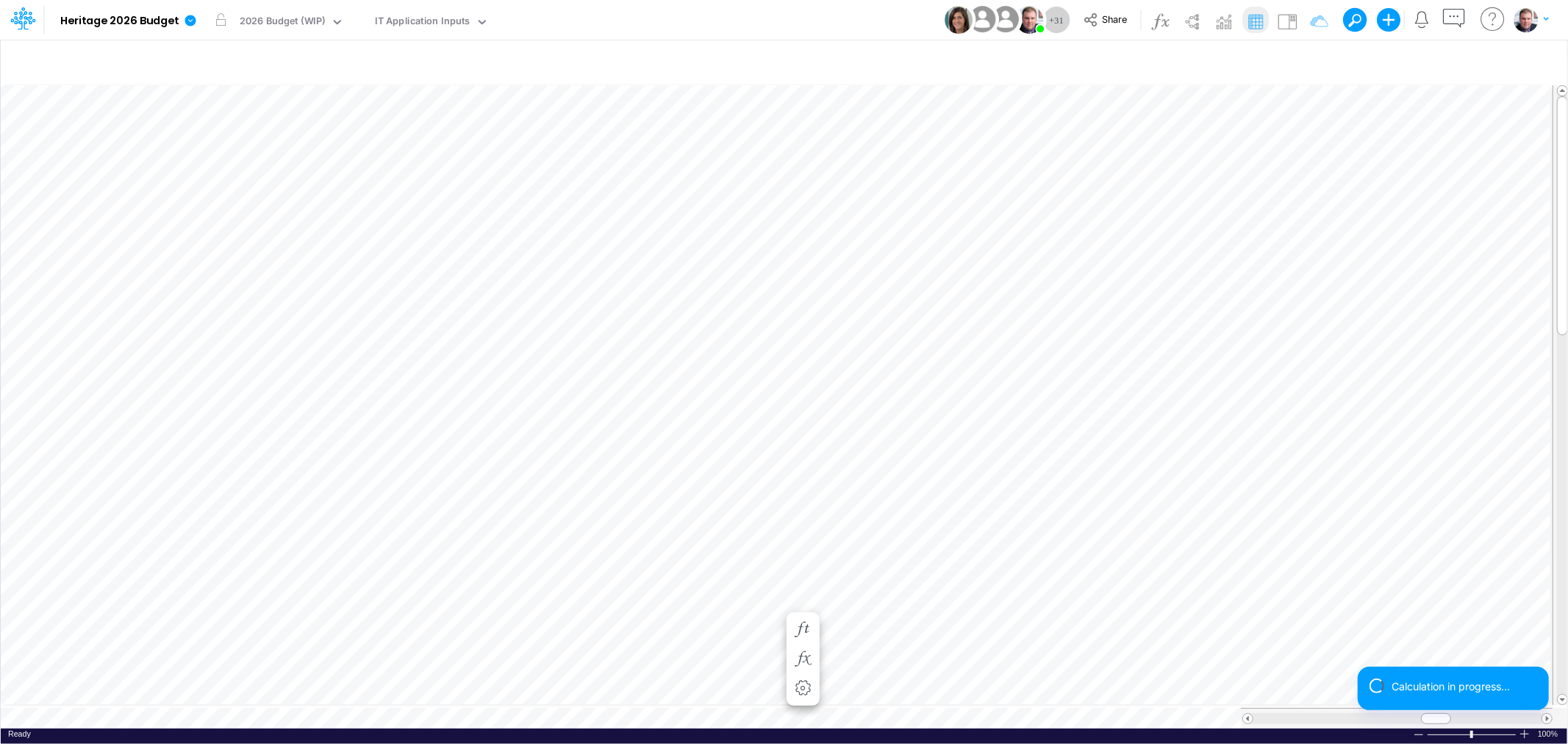
scroll to position [0, 1]
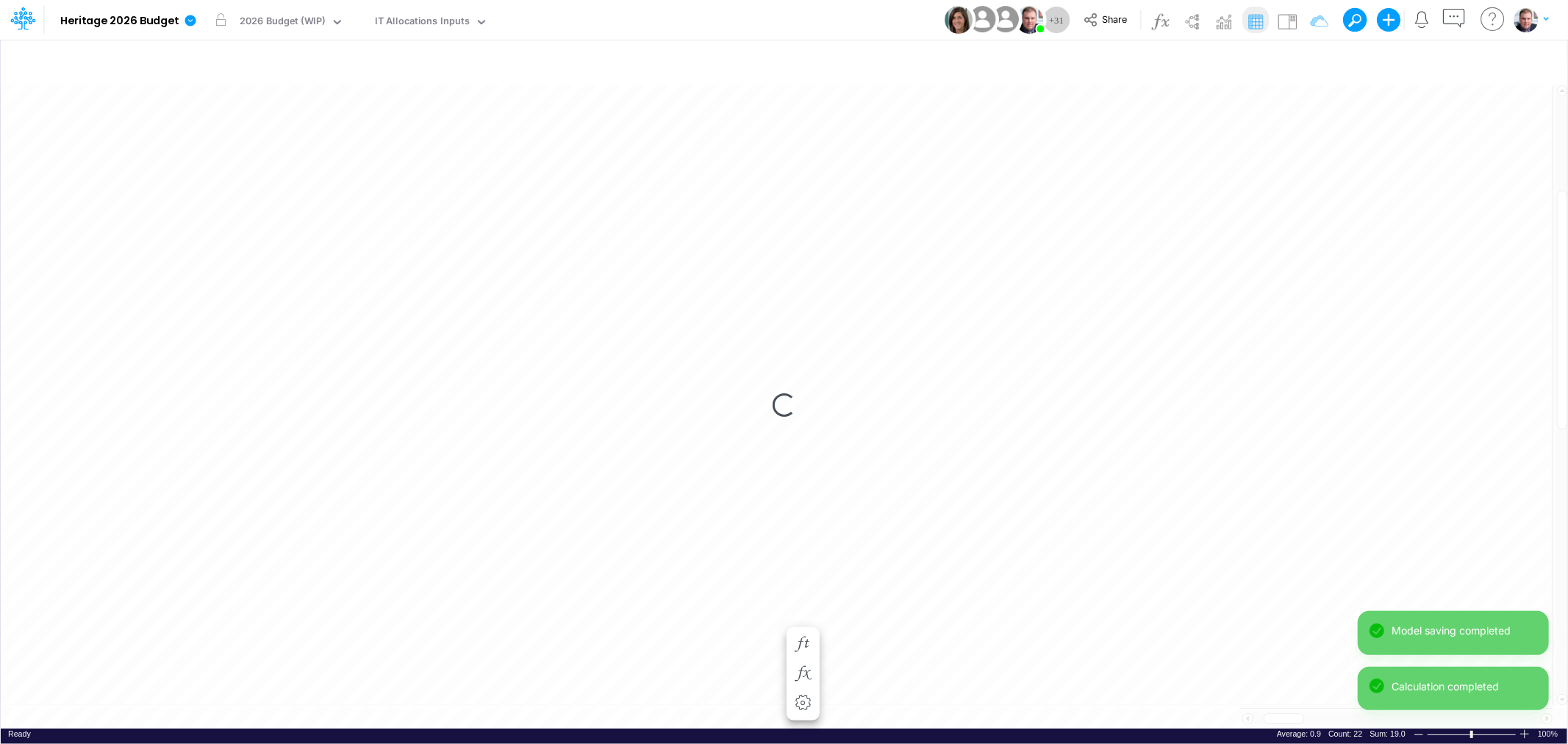
scroll to position [0, 1]
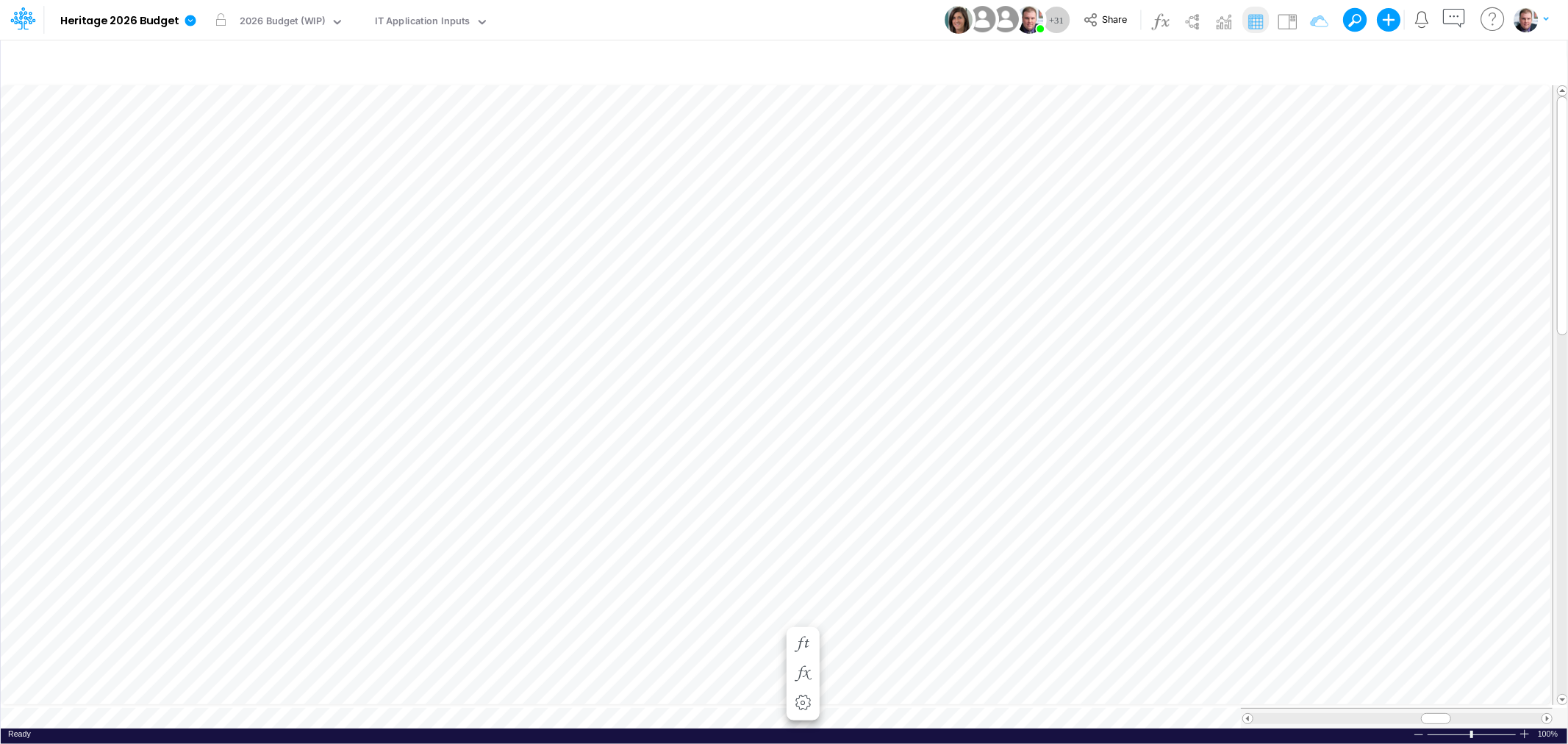
scroll to position [0, 1]
click at [1073, 710] on tr at bounding box center [776, 718] width 1552 height 21
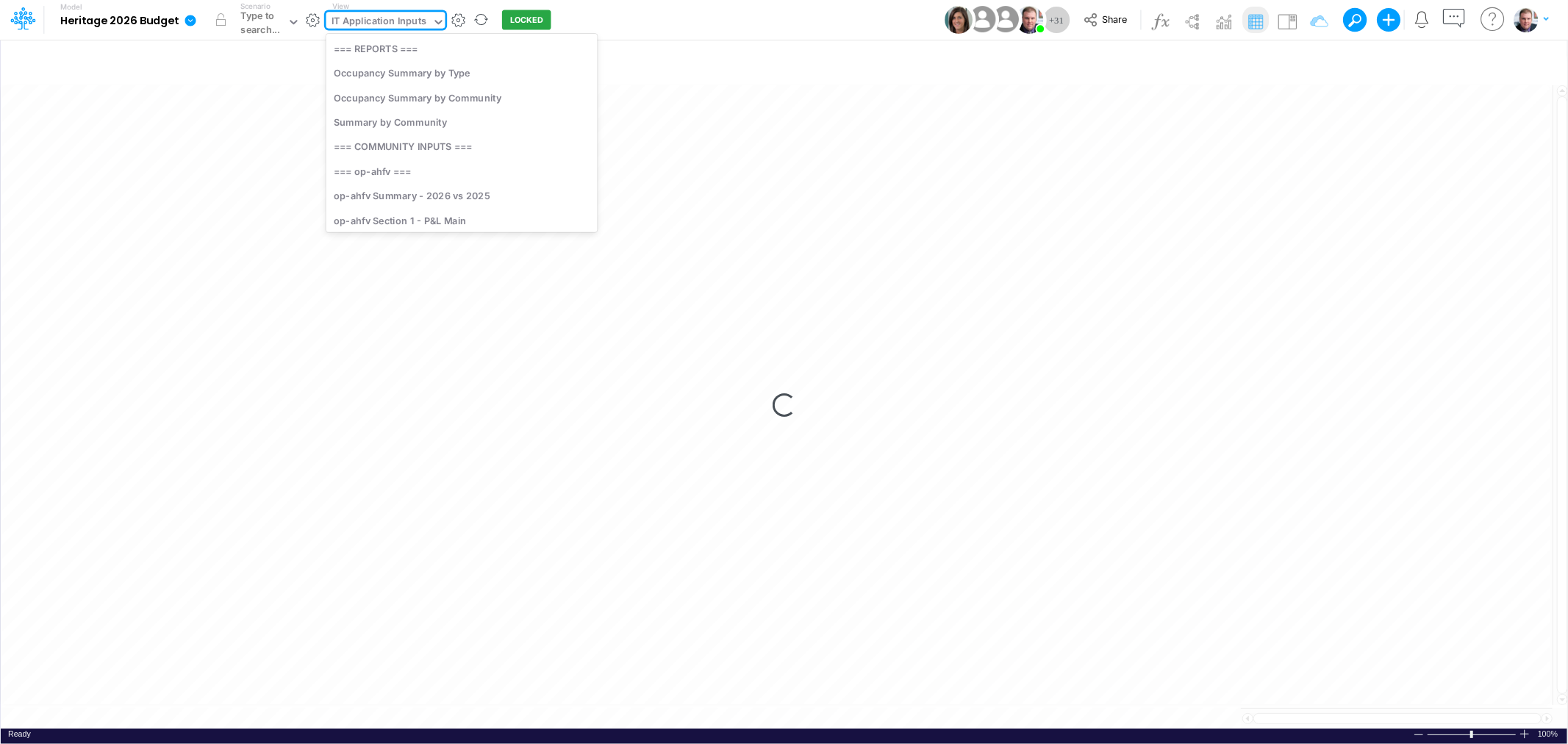
click at [400, 21] on div "IT Application Inputs" at bounding box center [379, 23] width 95 height 17
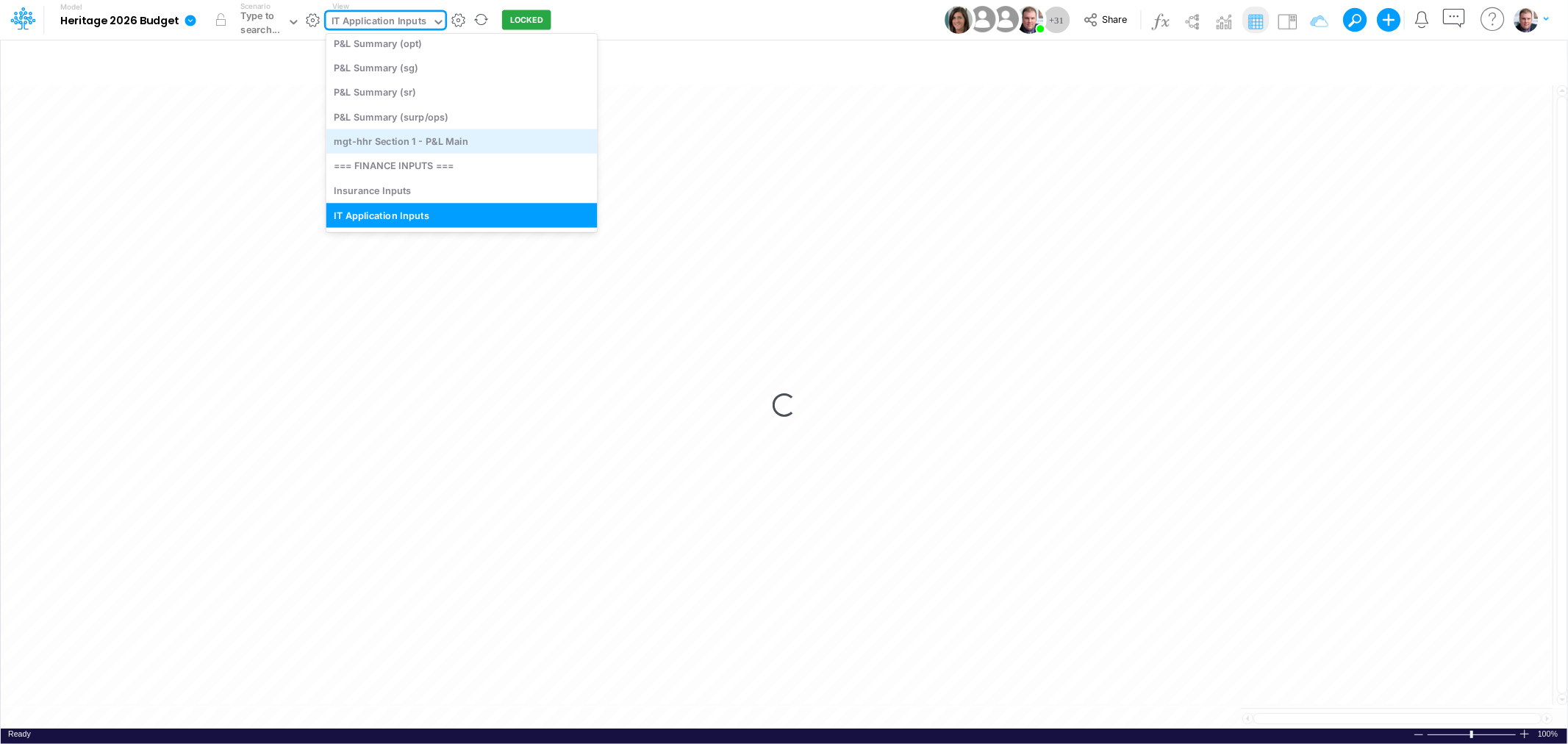
scroll to position [4834, 0]
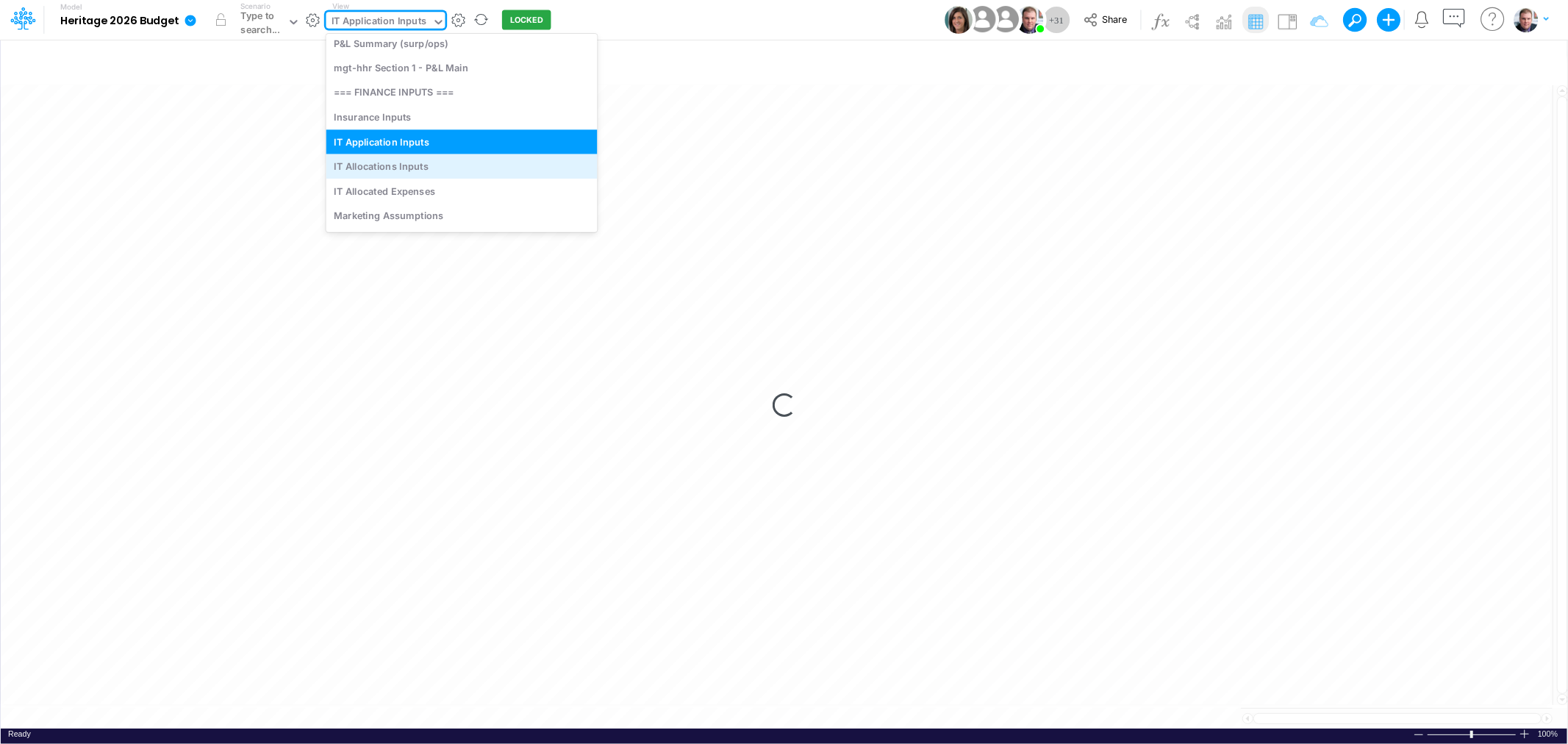
click at [415, 159] on div "IT Allocations Inputs" at bounding box center [461, 166] width 271 height 24
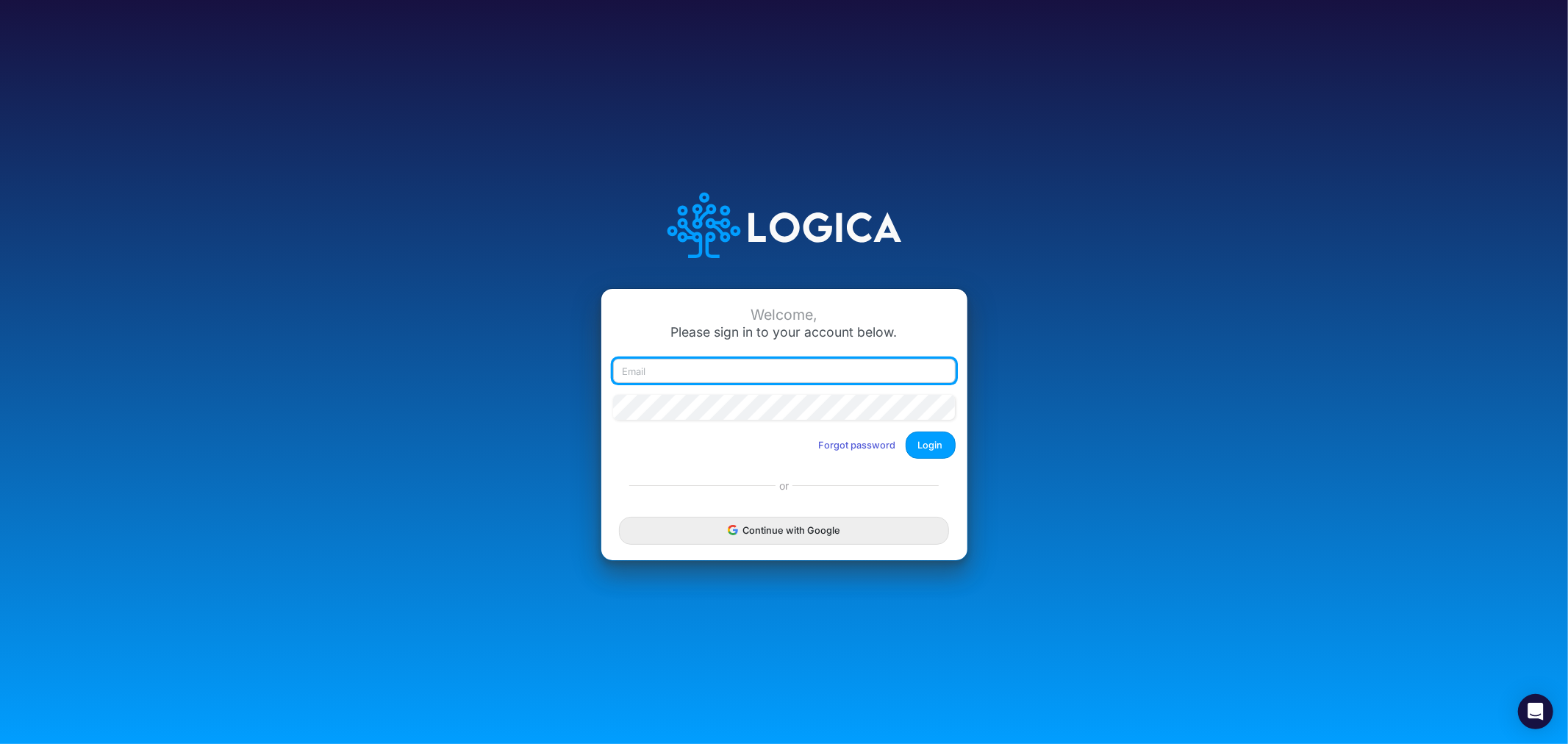
click at [746, 363] on input "email" at bounding box center [784, 371] width 342 height 25
type input "james.rau@heritage-communities.com"
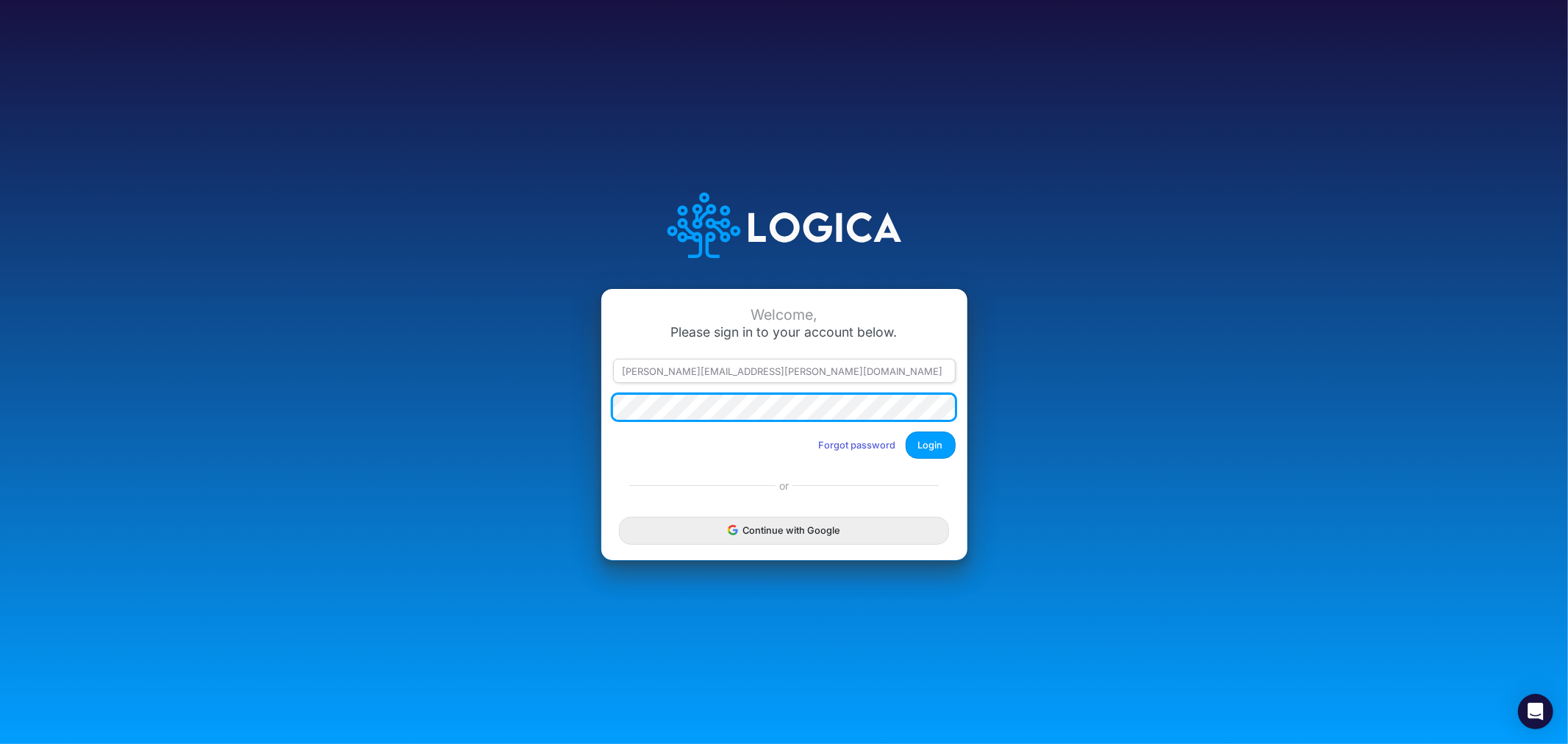
click at [905, 431] on button "Login" at bounding box center [929, 445] width 50 height 27
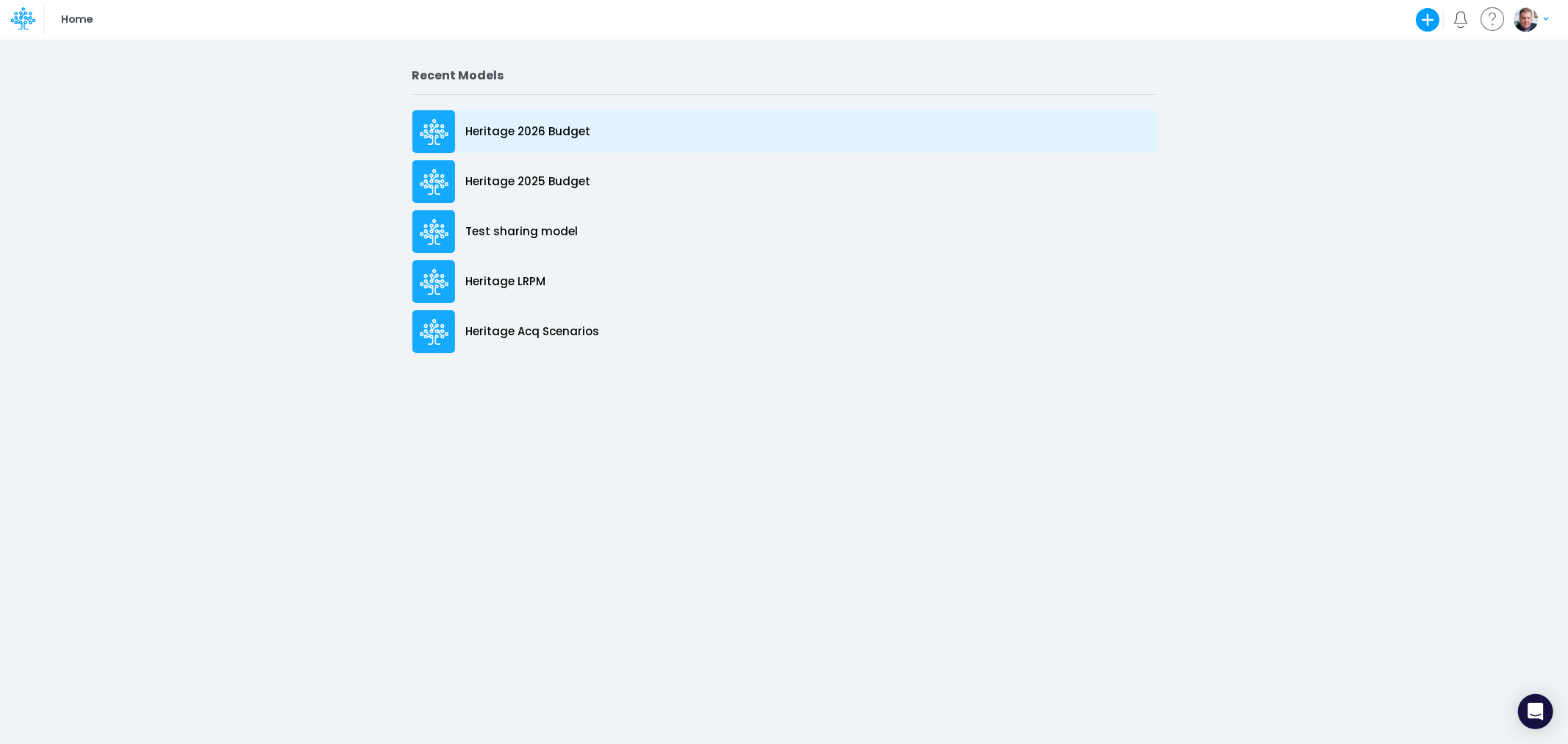
click at [515, 138] on p "Heritage 2026 Budget" at bounding box center [528, 132] width 125 height 17
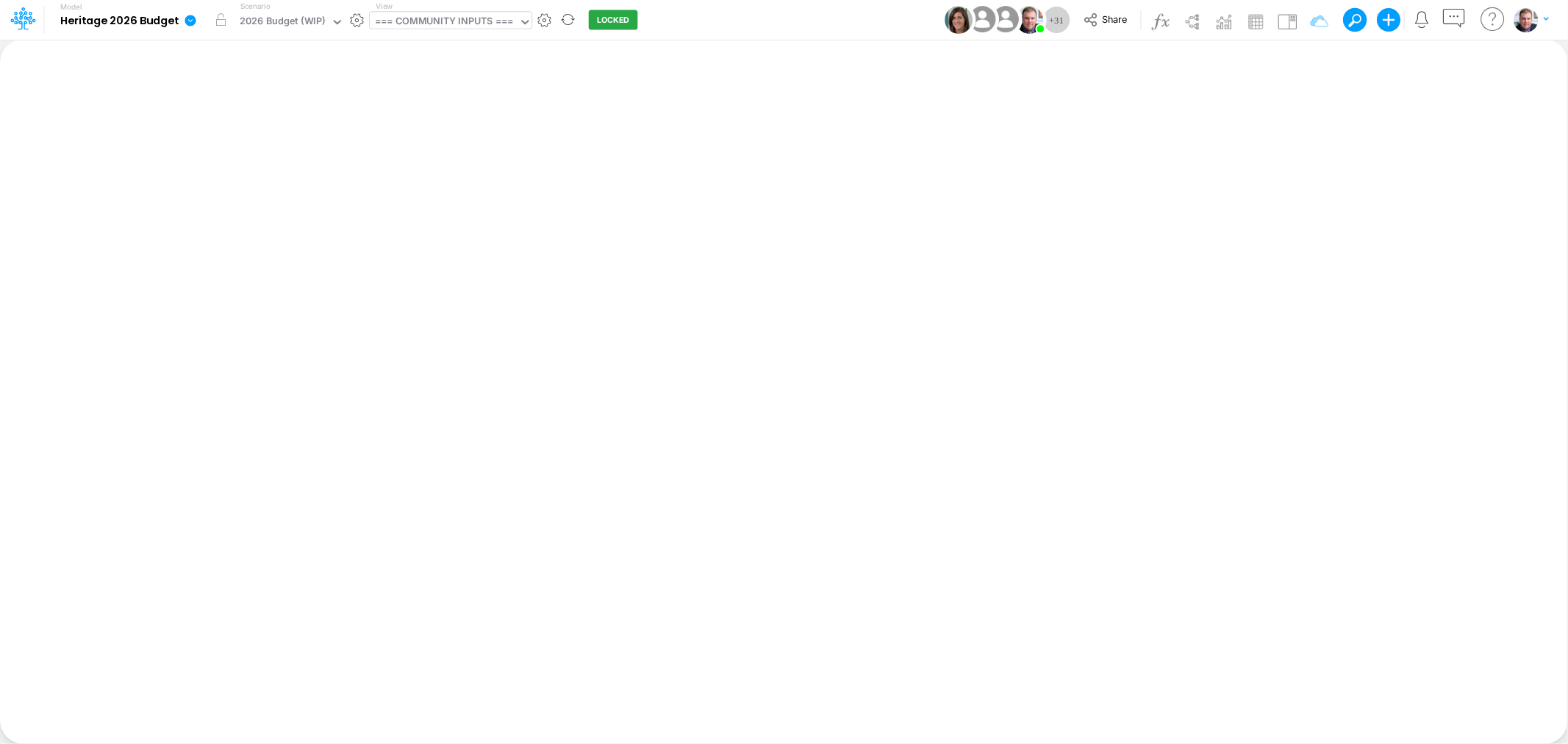
click at [385, 28] on div "=== COMMUNITY INPUTS ===" at bounding box center [443, 23] width 138 height 17
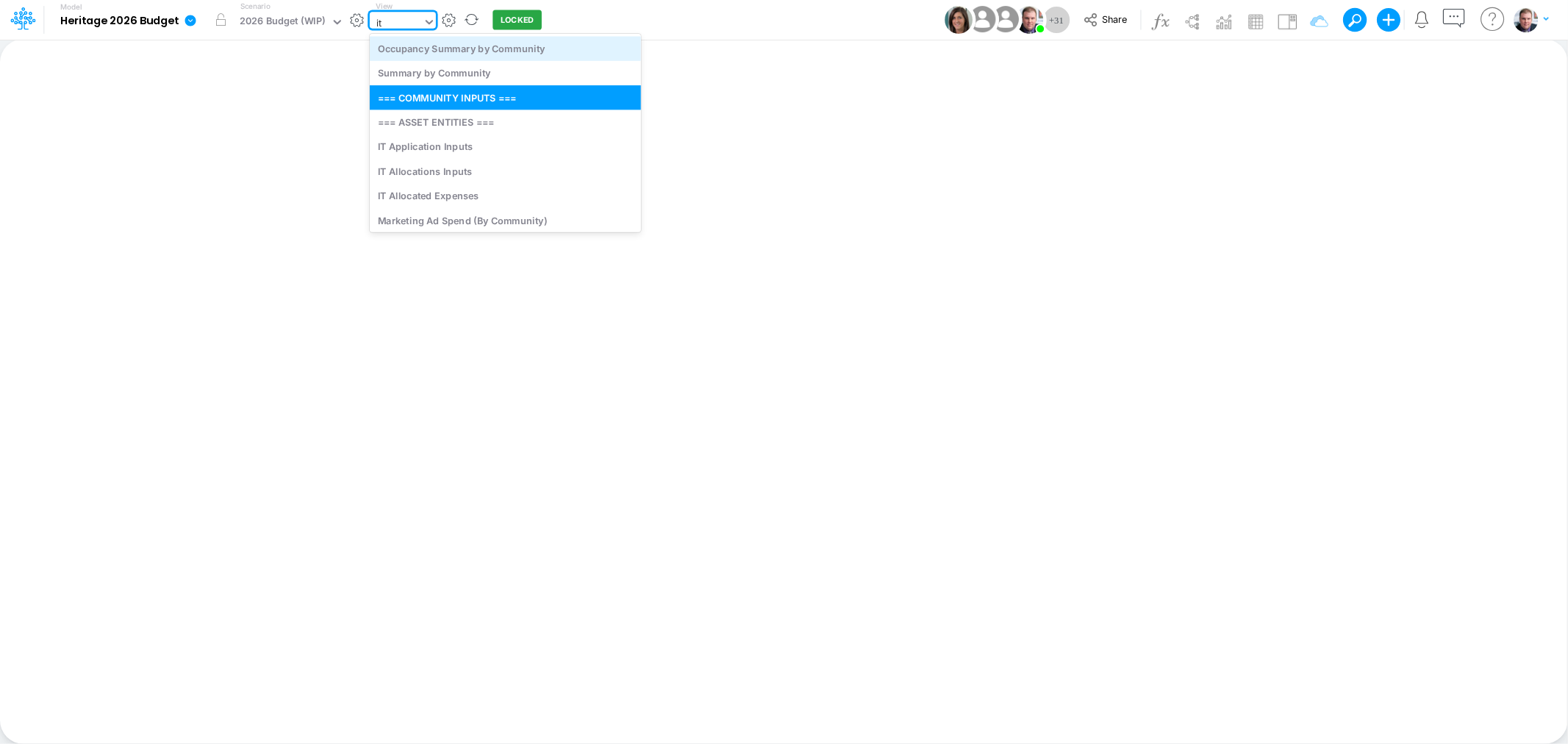
type input "it"
click at [465, 166] on div "IT Allocations Inputs" at bounding box center [504, 170] width 271 height 24
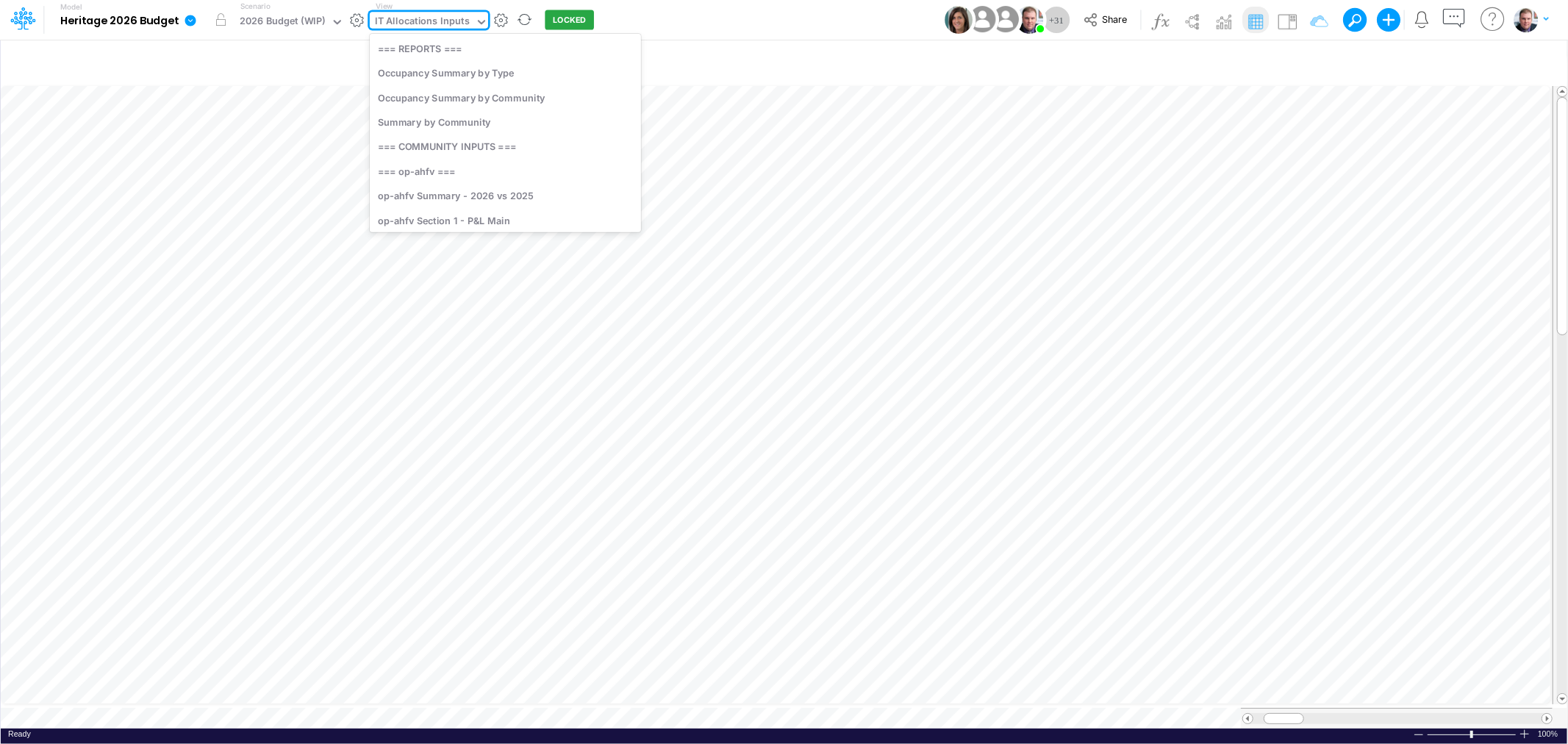
click at [458, 17] on div "IT Allocations Inputs" at bounding box center [421, 23] width 95 height 17
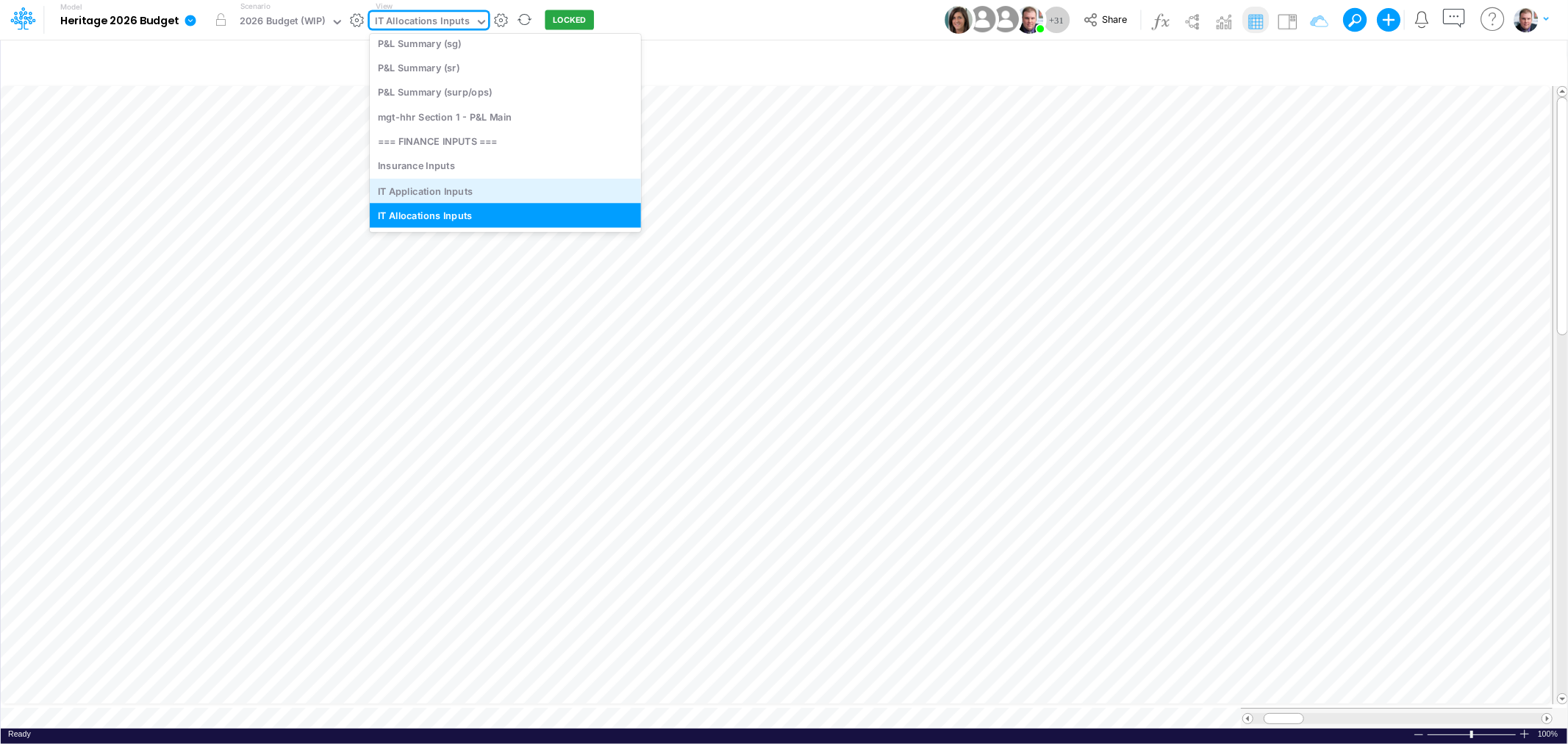
click at [457, 185] on div "IT Application Inputs" at bounding box center [504, 190] width 271 height 24
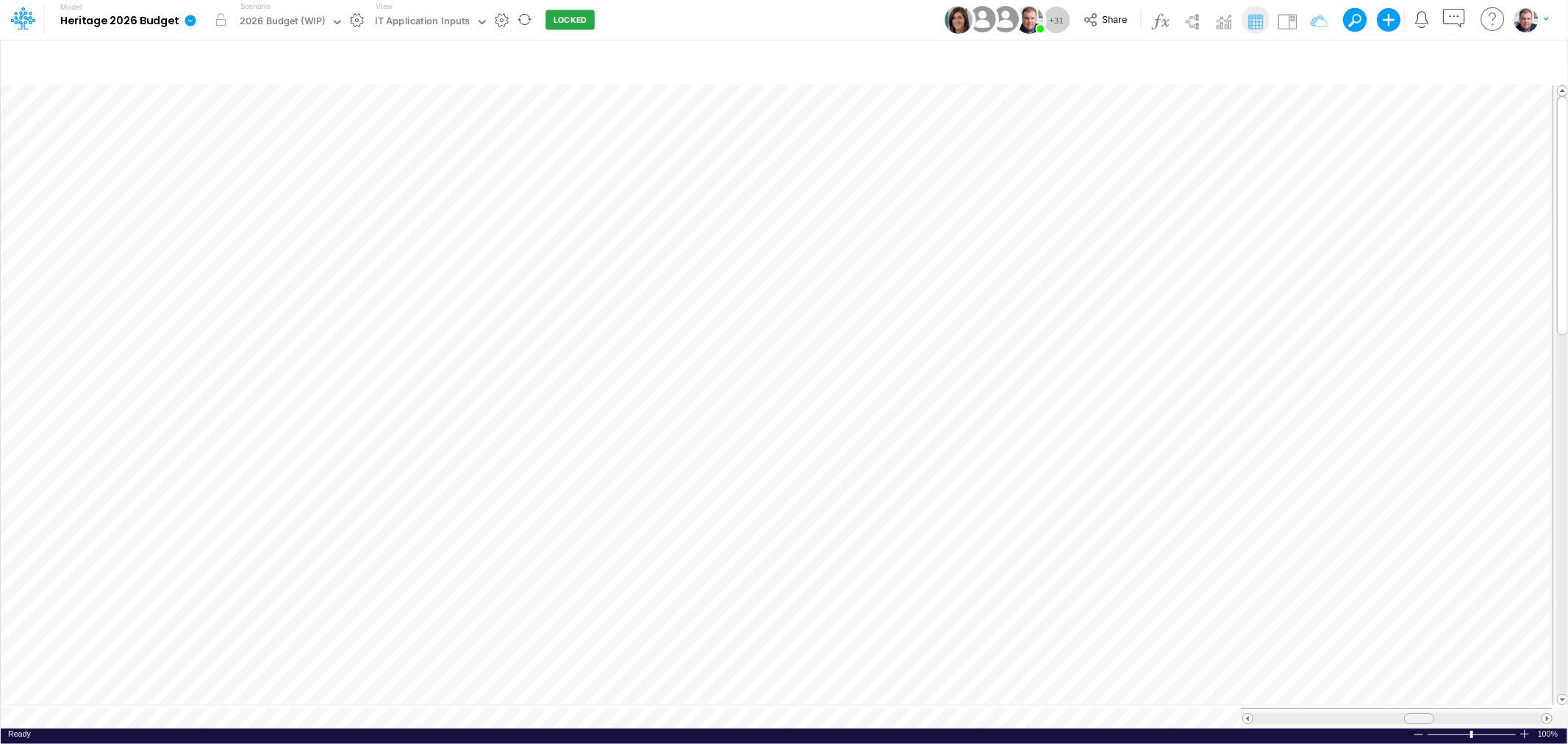
click at [1419, 713] on span at bounding box center [1418, 718] width 10 height 10
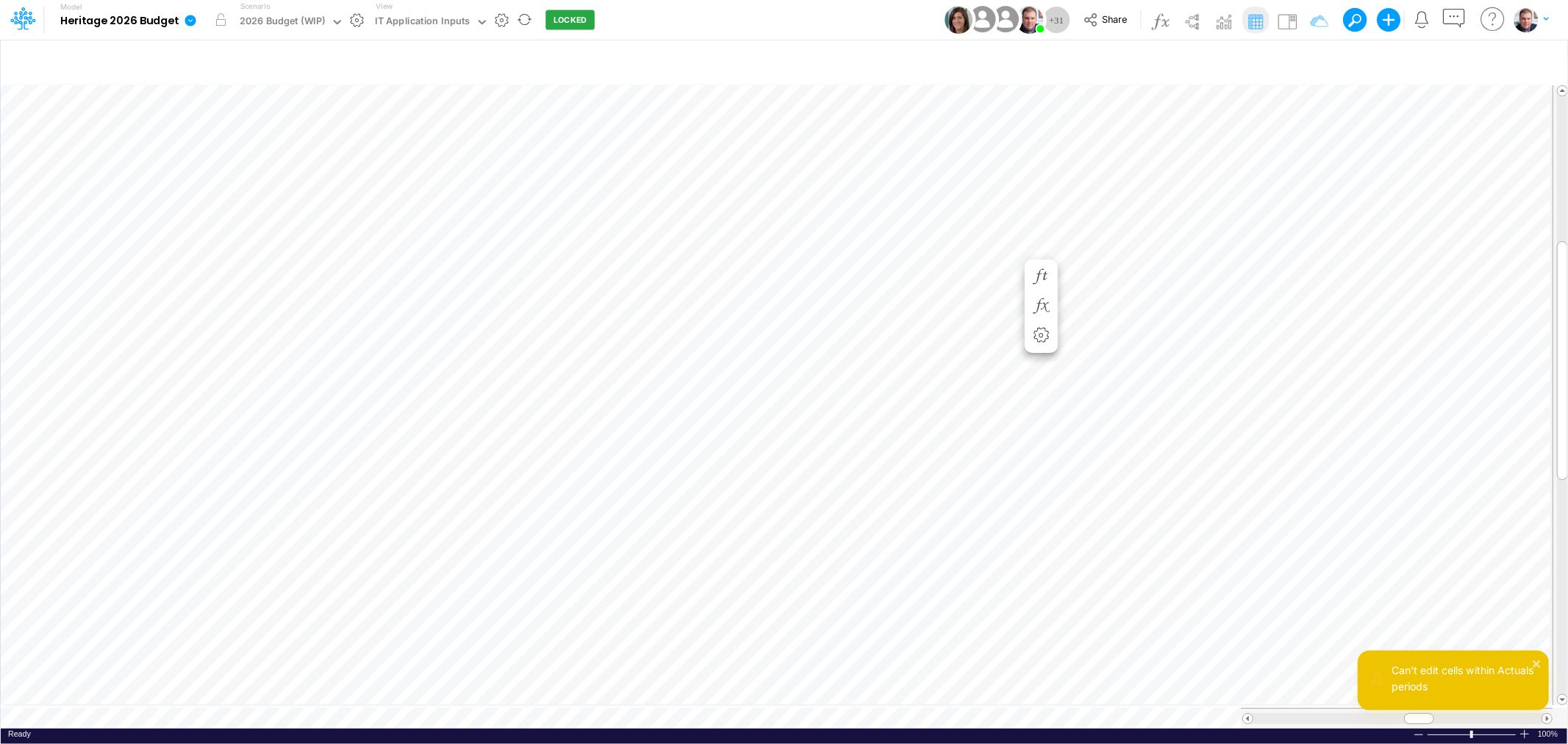
click at [1548, 711] on div "Can't edit cells within Actuals periods" at bounding box center [1453, 685] width 191 height 71
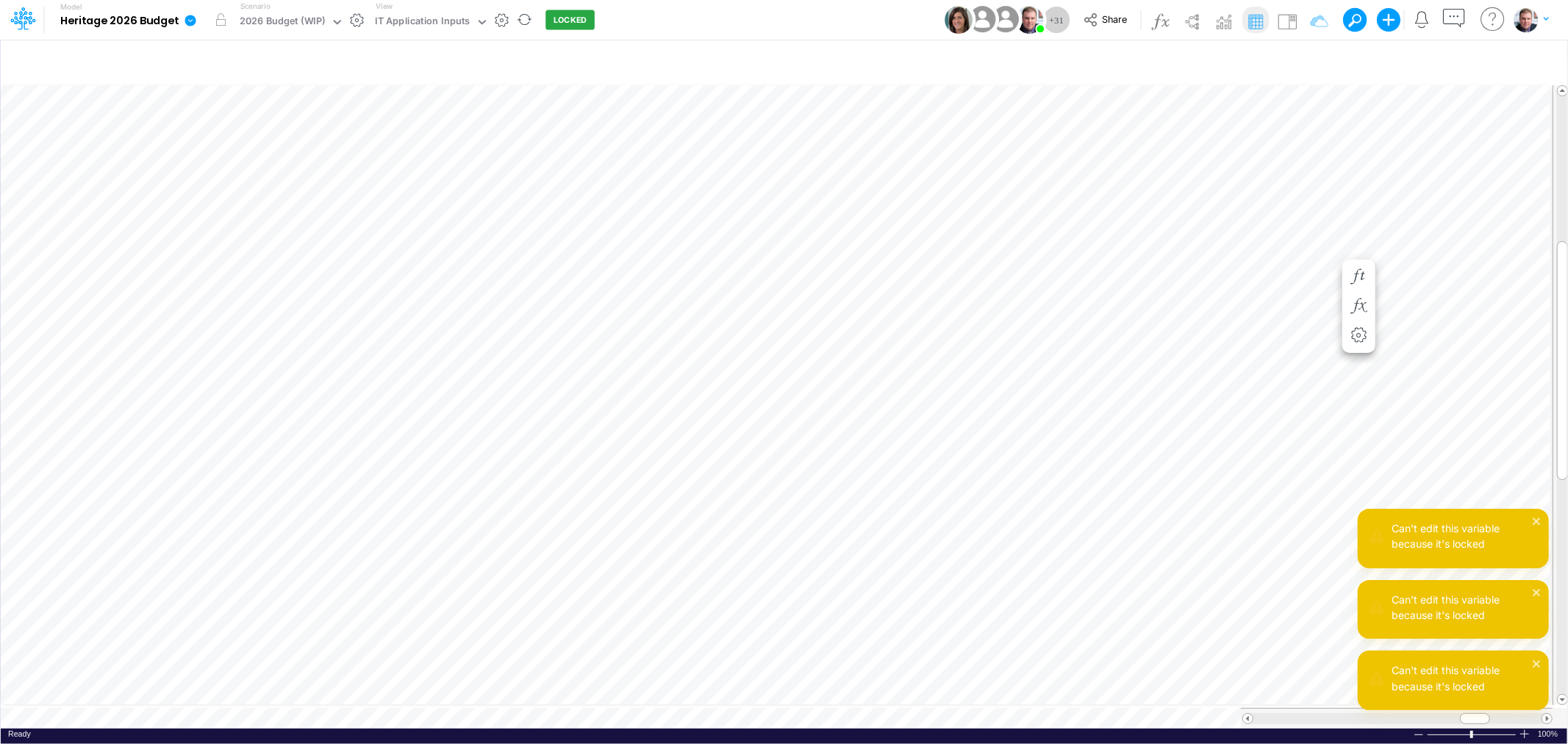
scroll to position [0, 1]
